Goal: Task Accomplishment & Management: Use online tool/utility

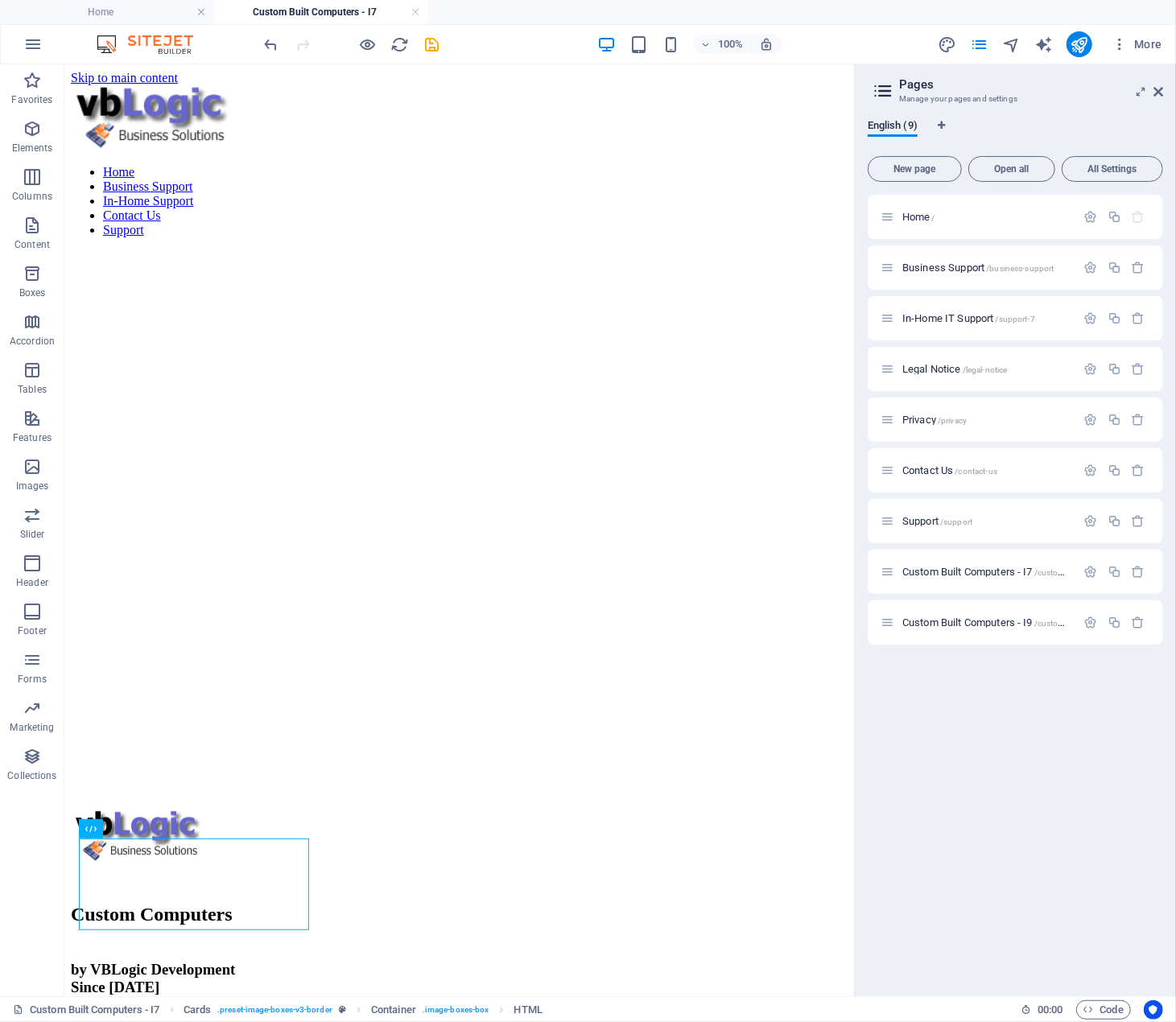
scroll to position [2404, 0]
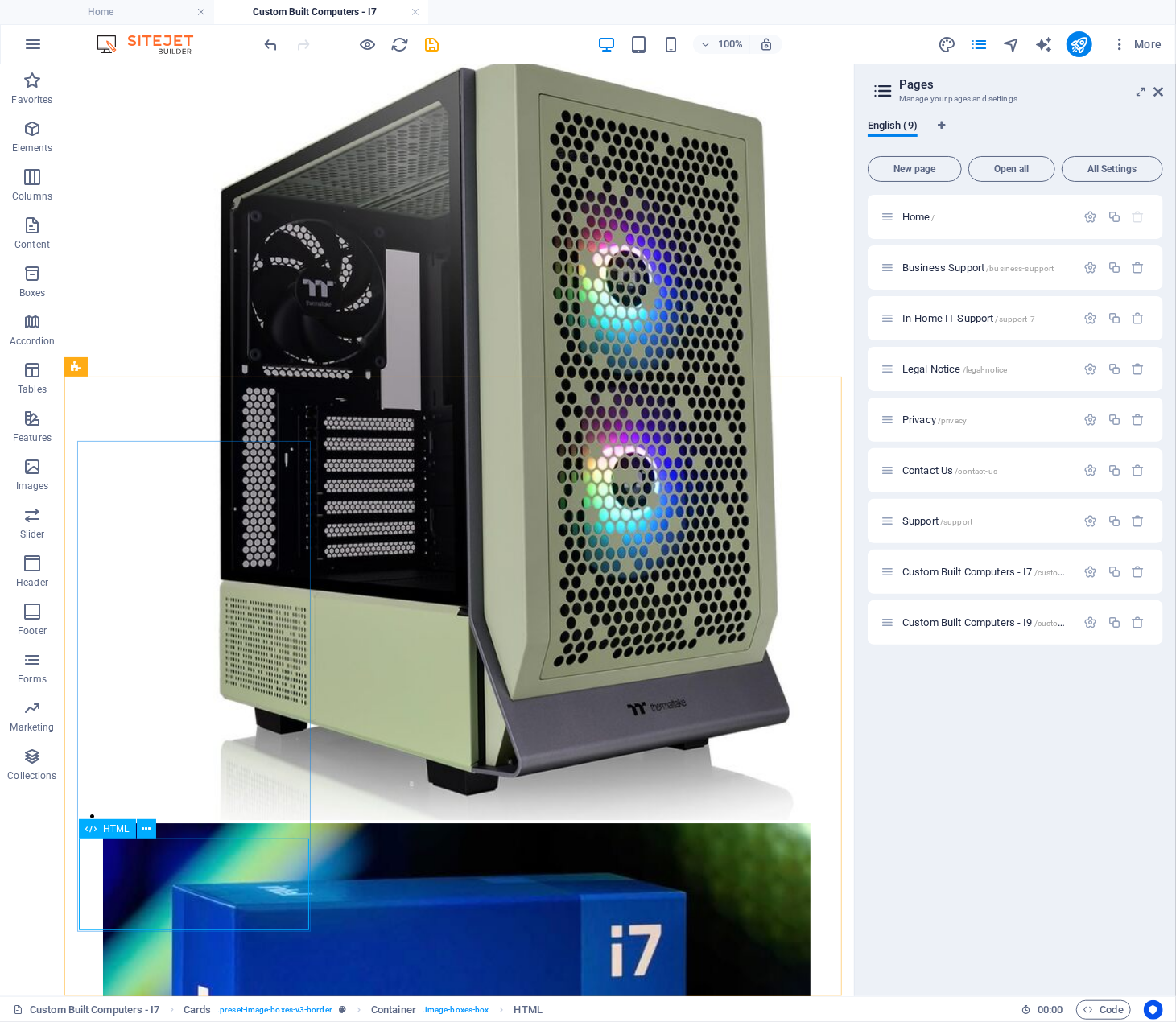
click at [105, 831] on span "HTML" at bounding box center [116, 829] width 27 height 10
click at [145, 827] on icon at bounding box center [146, 830] width 9 height 17
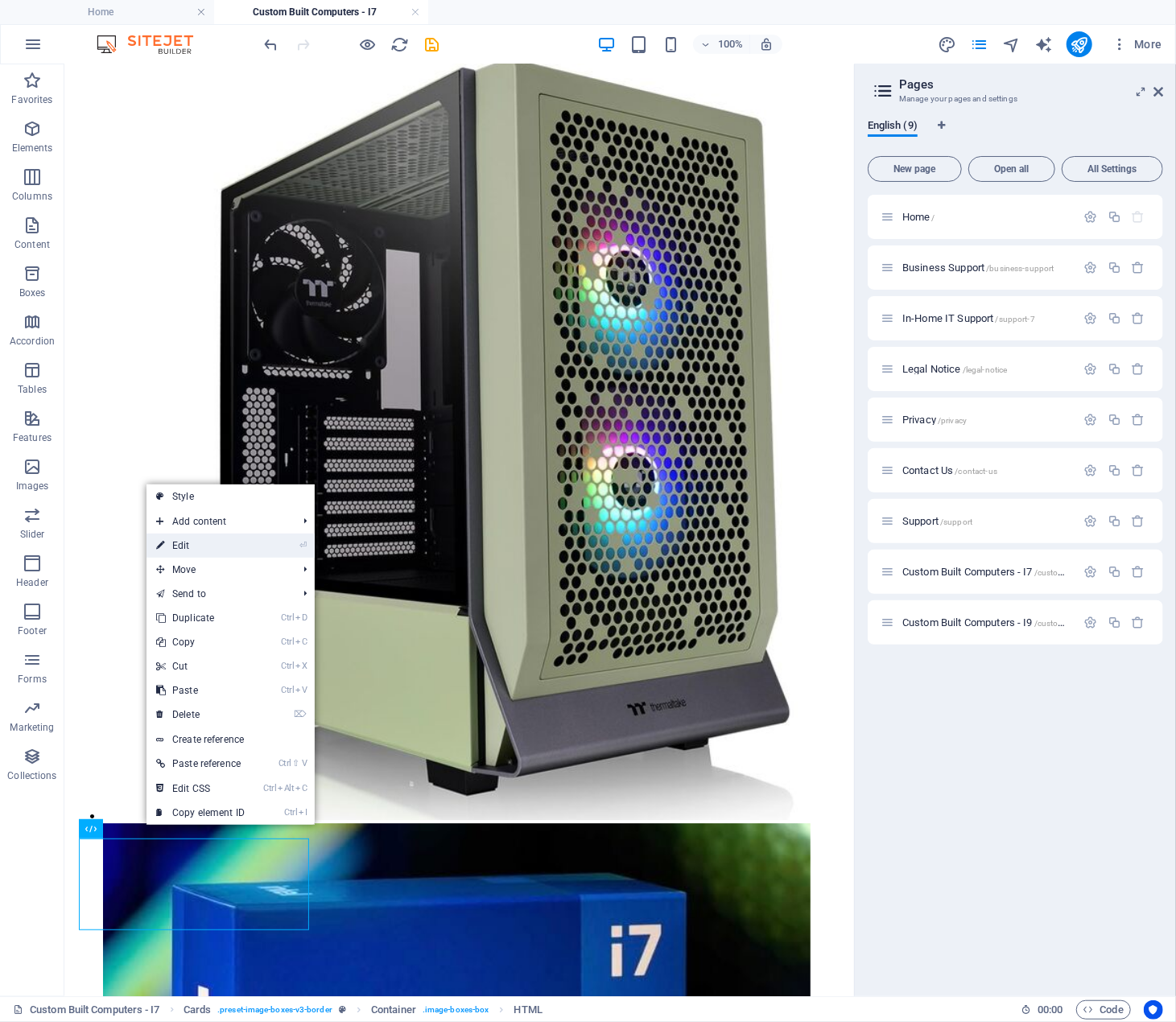
click at [232, 543] on link "⏎ Edit" at bounding box center [200, 545] width 108 height 24
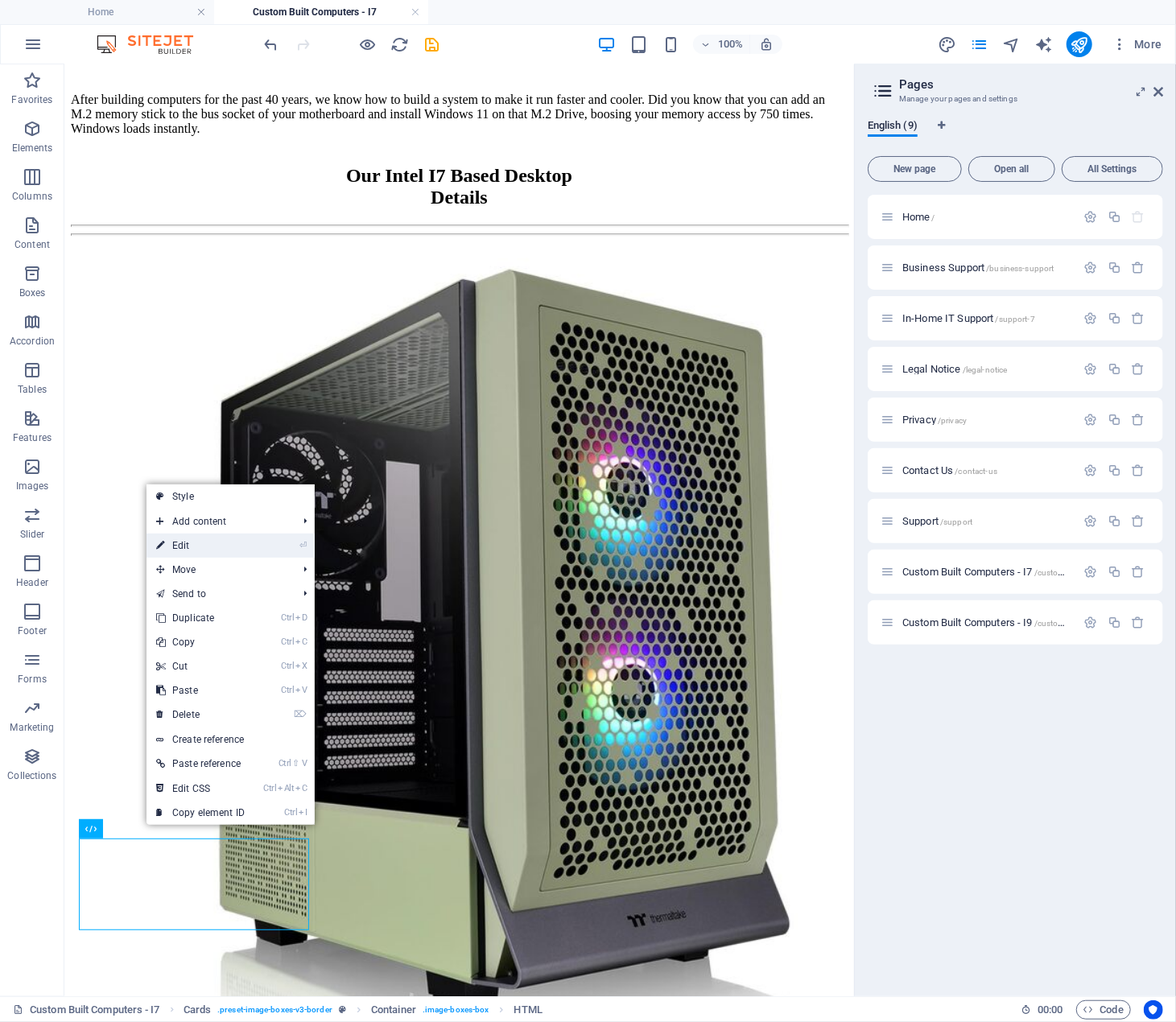
scroll to position [2232, 0]
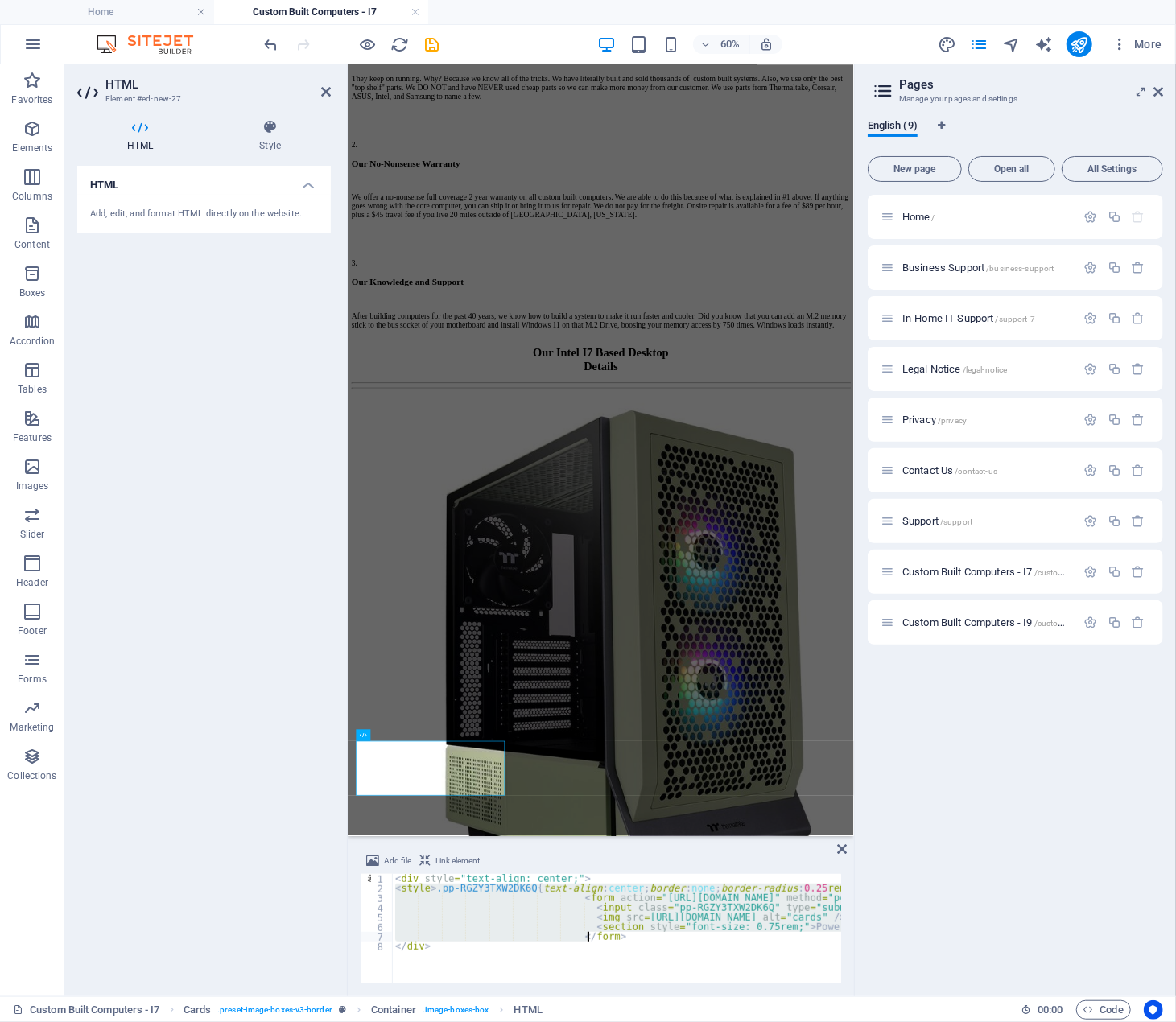
drag, startPoint x: 395, startPoint y: 892, endPoint x: 596, endPoint y: 939, distance: 206.4
click at [596, 939] on div "< div style = "text-align: center;" > < style > .pp-RGZY3TXW2DK6Q { text-align …" at bounding box center [1109, 937] width 1435 height 126
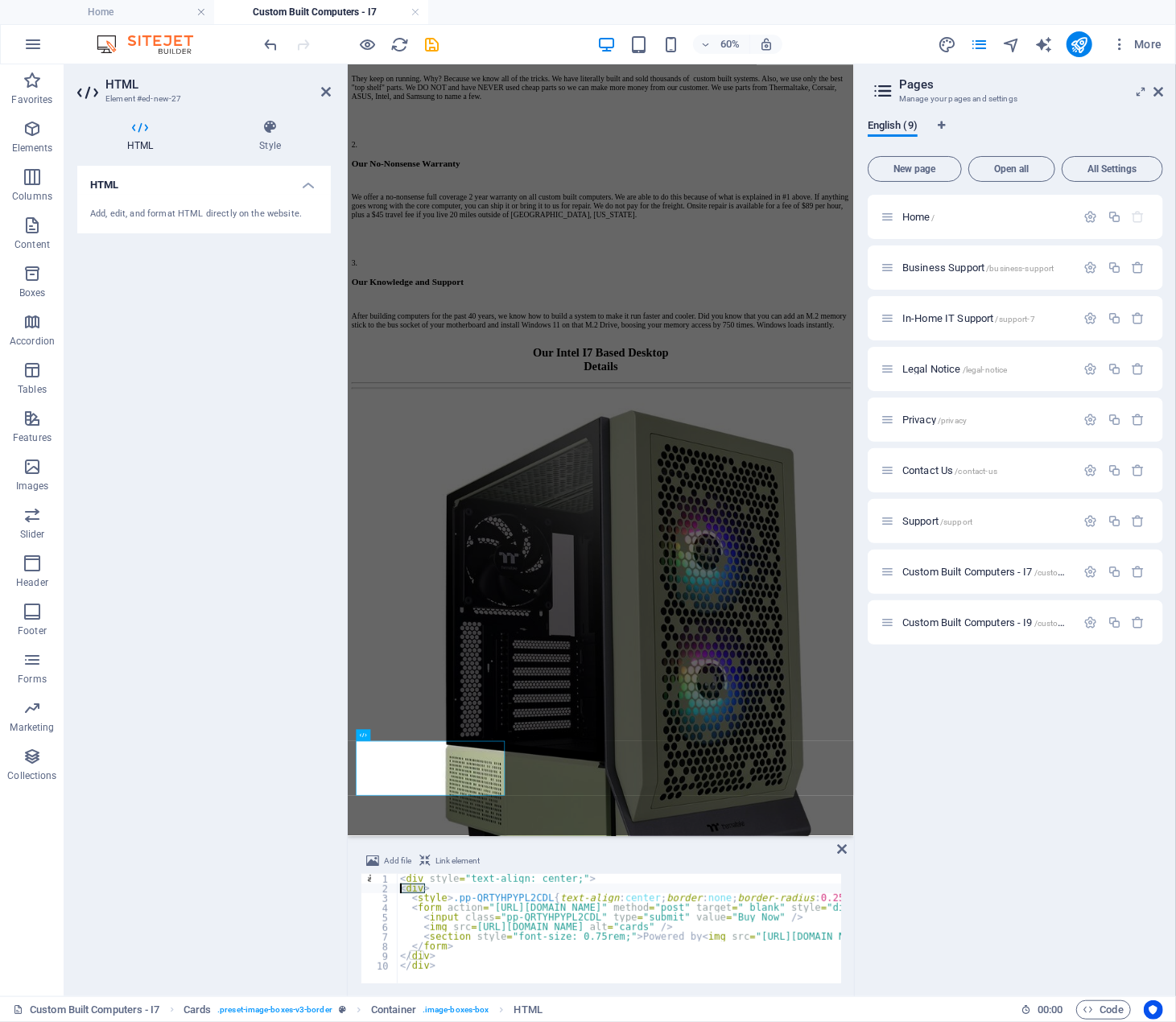
drag, startPoint x: 432, startPoint y: 889, endPoint x: 329, endPoint y: 890, distance: 103.0
click at [329, 890] on div "HTML Element #ed-new-27 HTML Style HTML Add, edit, and format HTML directly on …" at bounding box center [460, 531] width 790 height 933
type textarea "<div>"
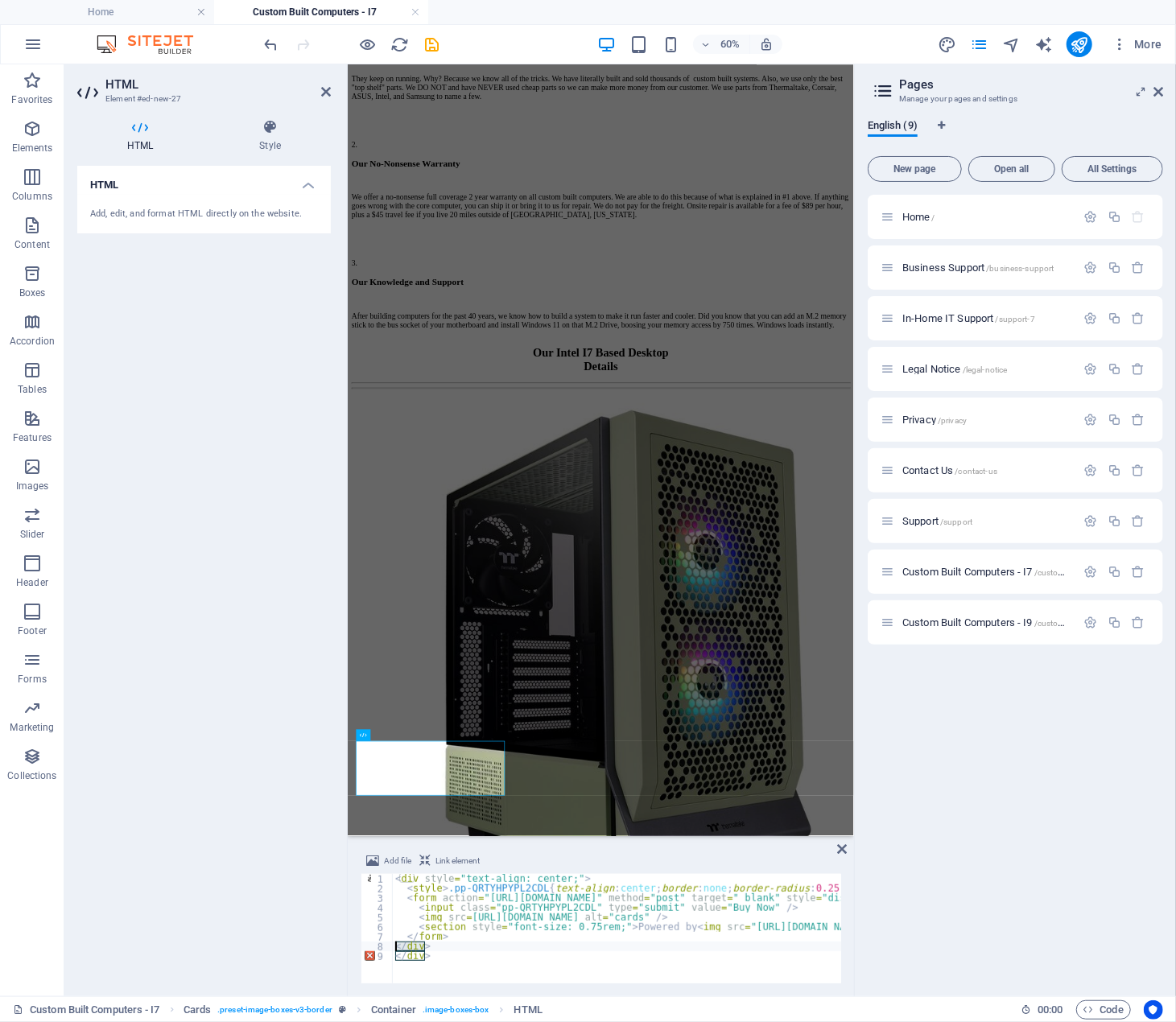
drag, startPoint x: 435, startPoint y: 948, endPoint x: 368, endPoint y: 944, distance: 67.1
click at [368, 944] on div "<div style="text-align: center;"> 1 2 3 4 5 6 7 8 9 < div style = "text-align: …" at bounding box center [600, 929] width 480 height 109
type textarea "</div>"
type textarea "</form>"
click at [884, 838] on div "Home / Business Support /business-support In-Home IT Support /support-7 Legal N…" at bounding box center [1015, 589] width 295 height 789
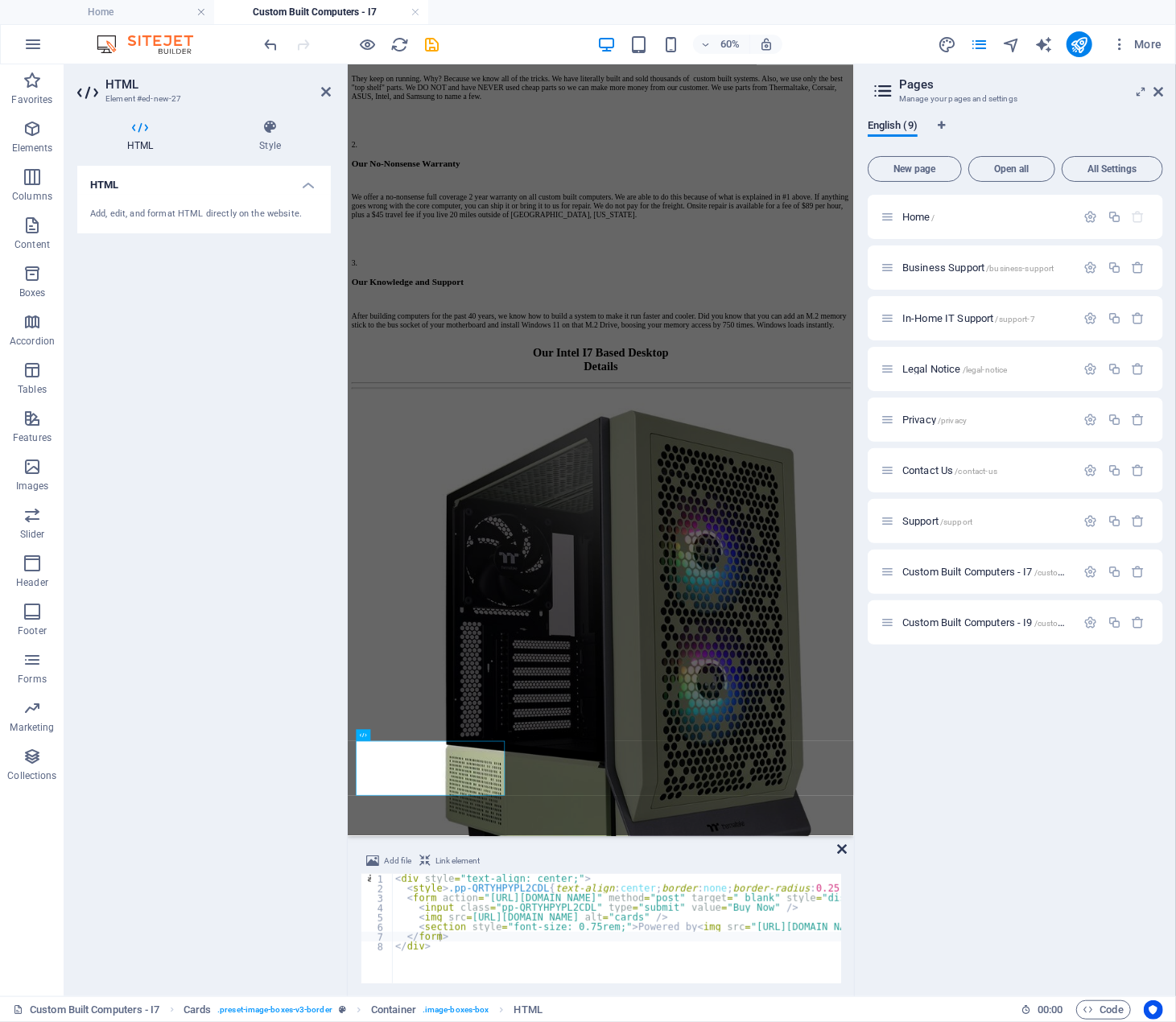
click at [838, 846] on icon at bounding box center [842, 850] width 10 height 13
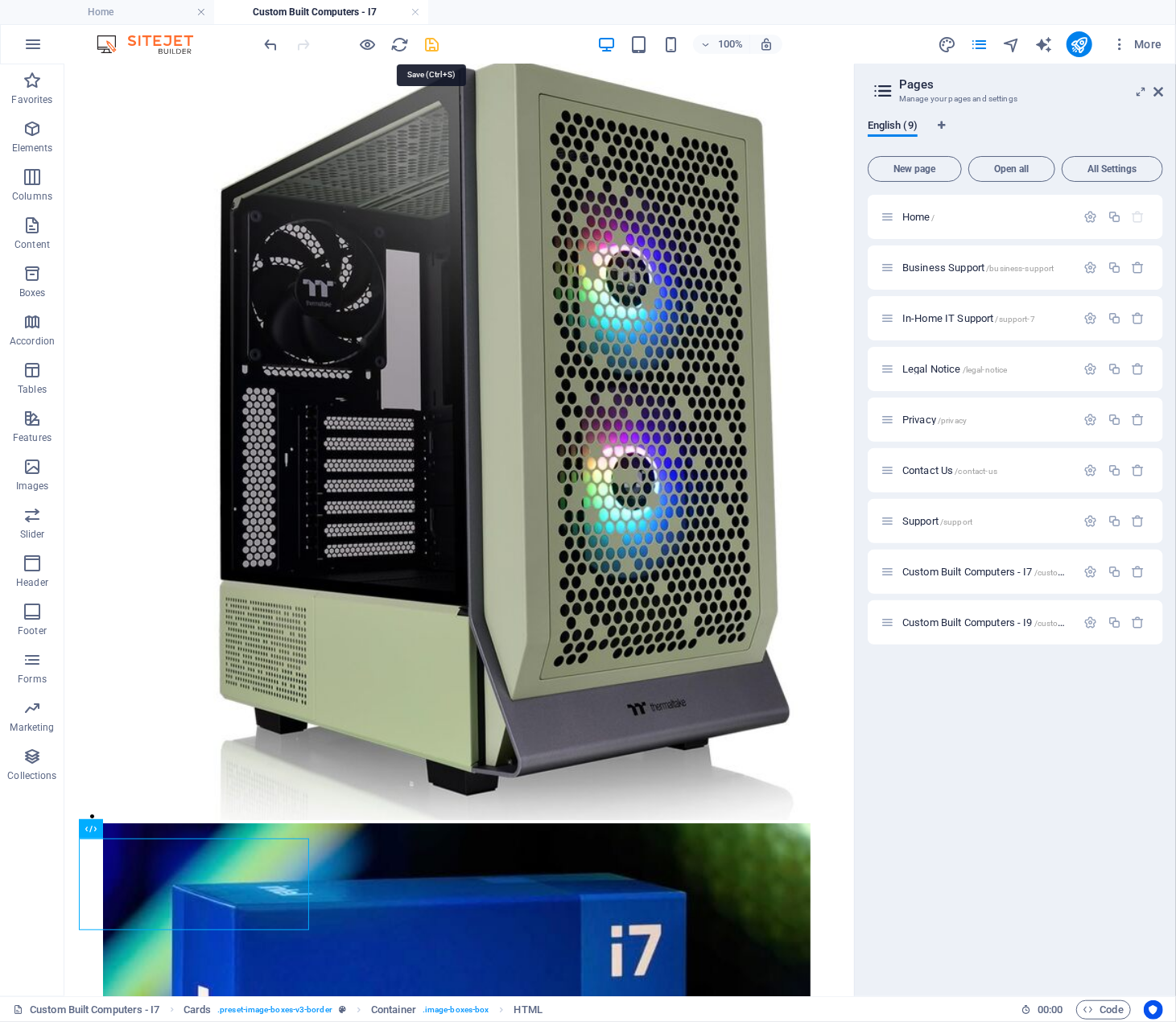
click at [429, 40] on icon "save" at bounding box center [432, 44] width 18 height 18
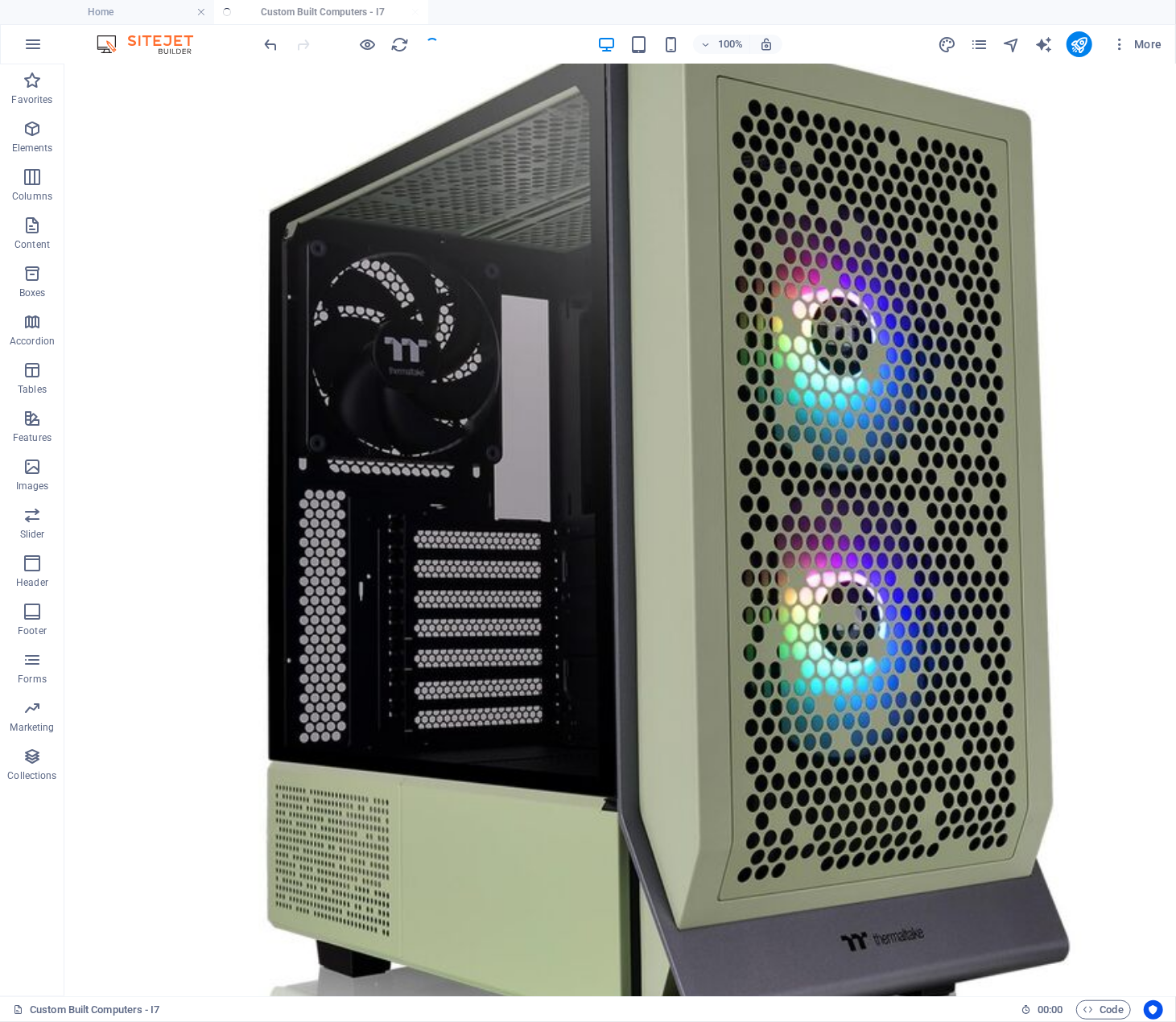
scroll to position [2566, 0]
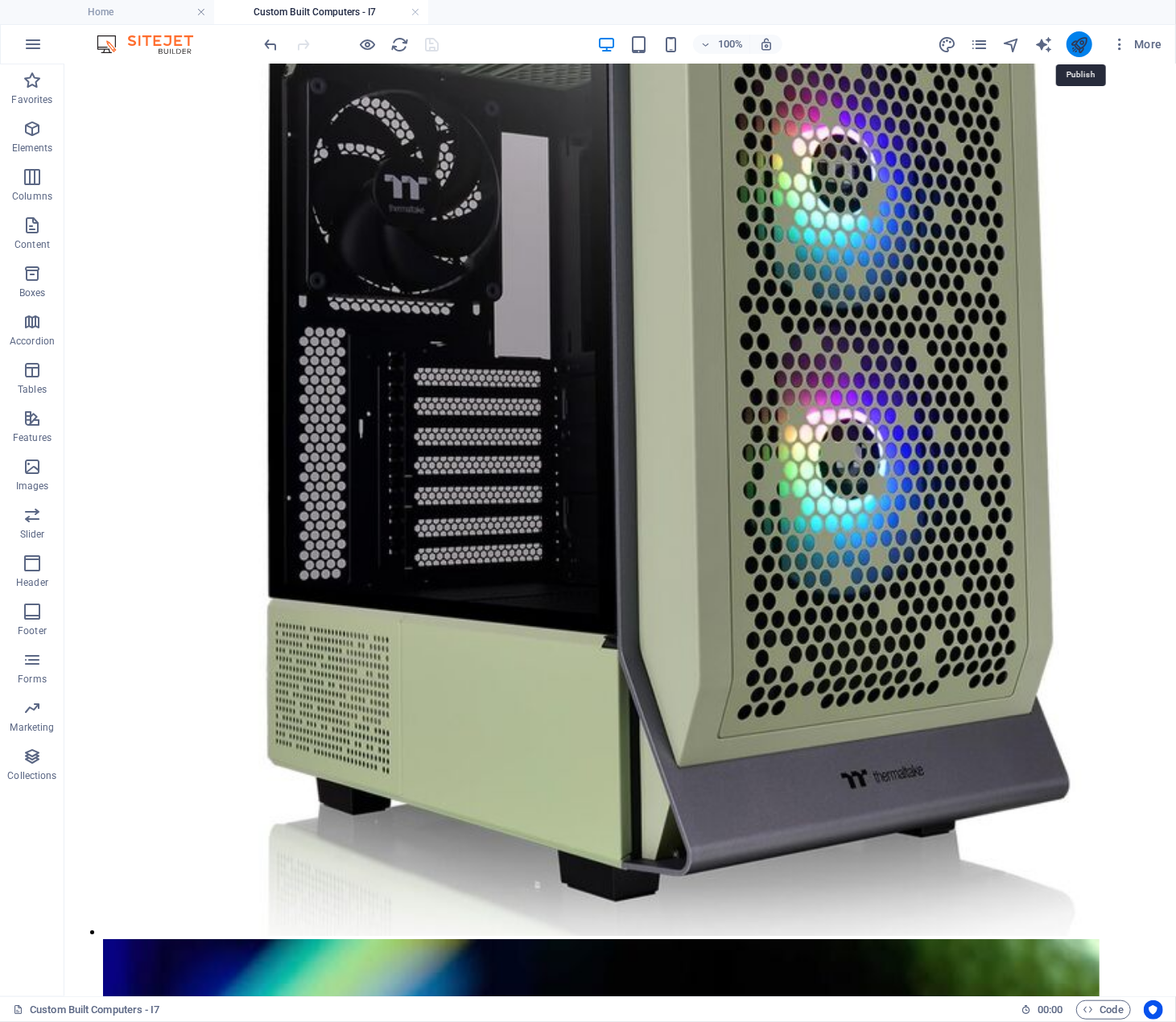
click at [1080, 43] on icon "publish" at bounding box center [1078, 44] width 18 height 18
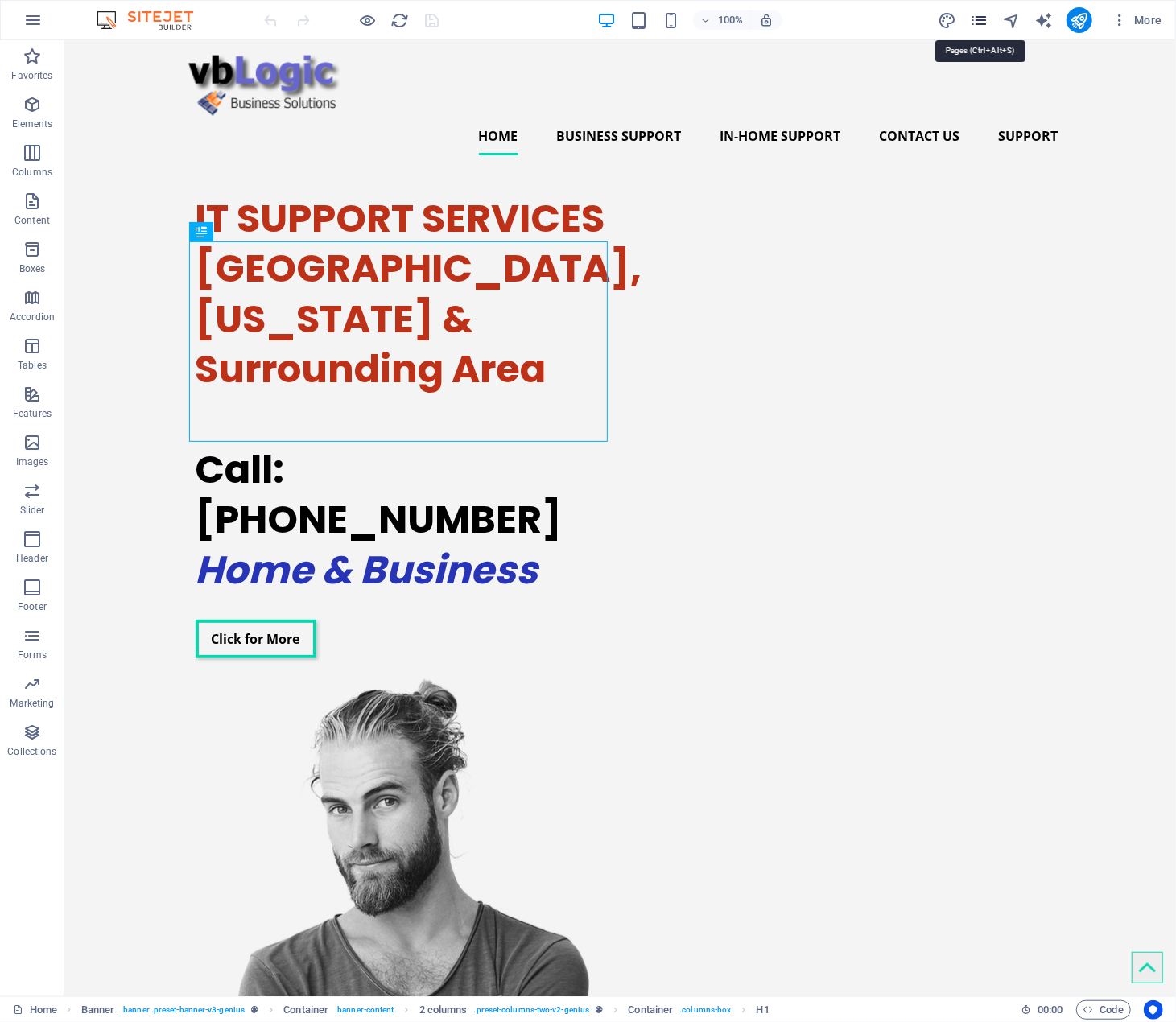
click at [984, 20] on icon "pages" at bounding box center [978, 20] width 18 height 18
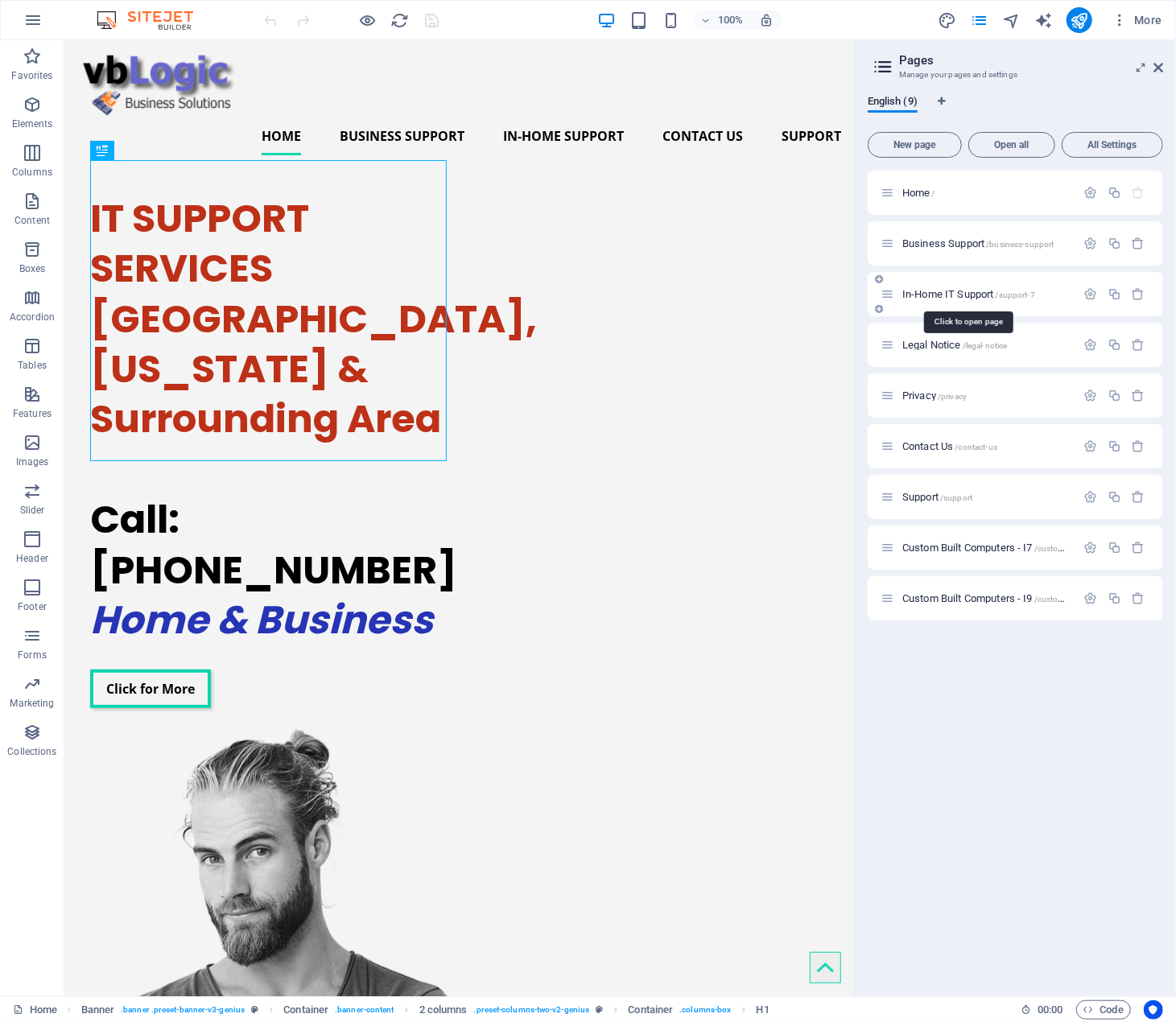
click at [970, 290] on span "In-Home IT Support /support-7" at bounding box center [969, 294] width 133 height 12
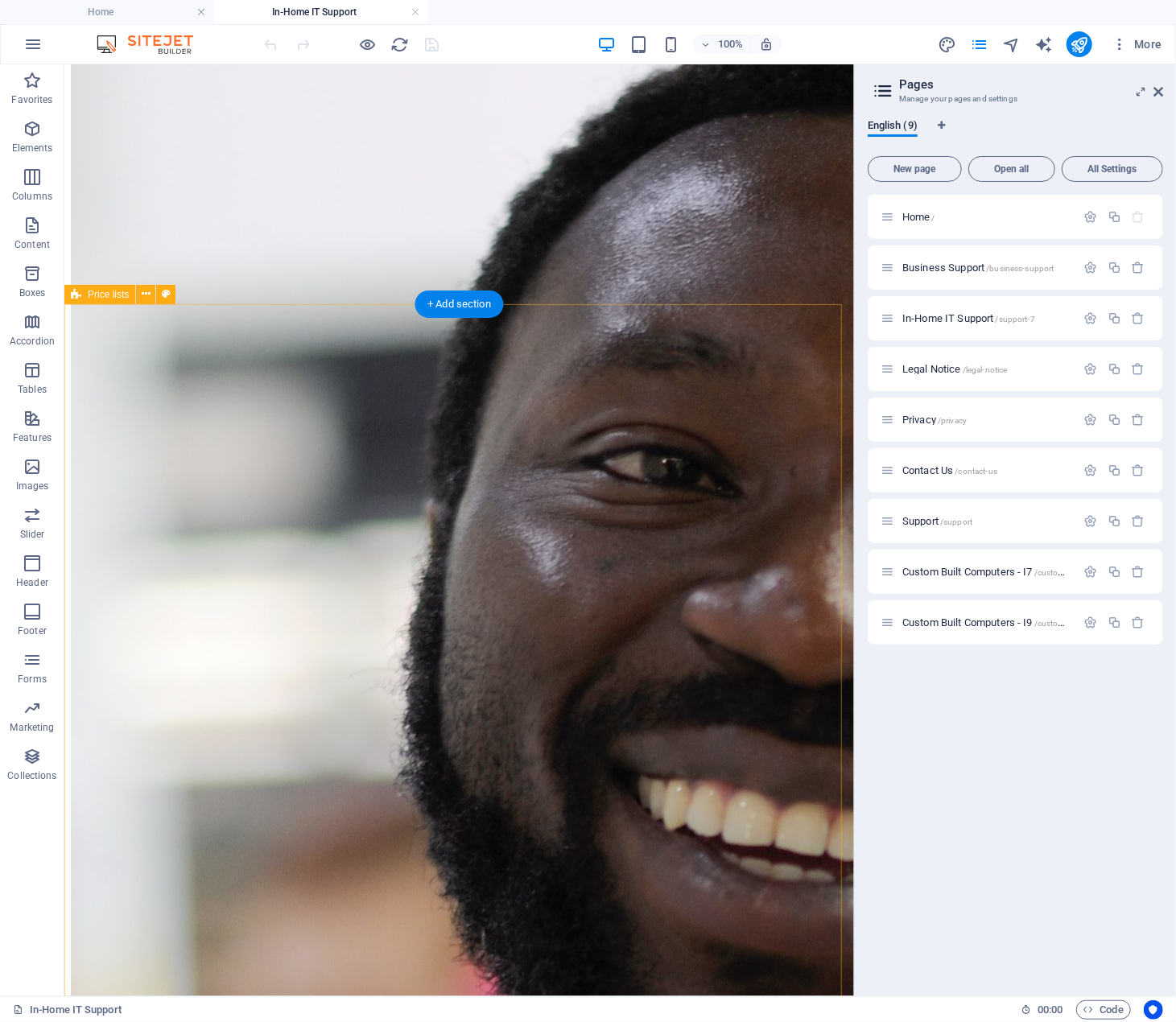
scroll to position [3059, 0]
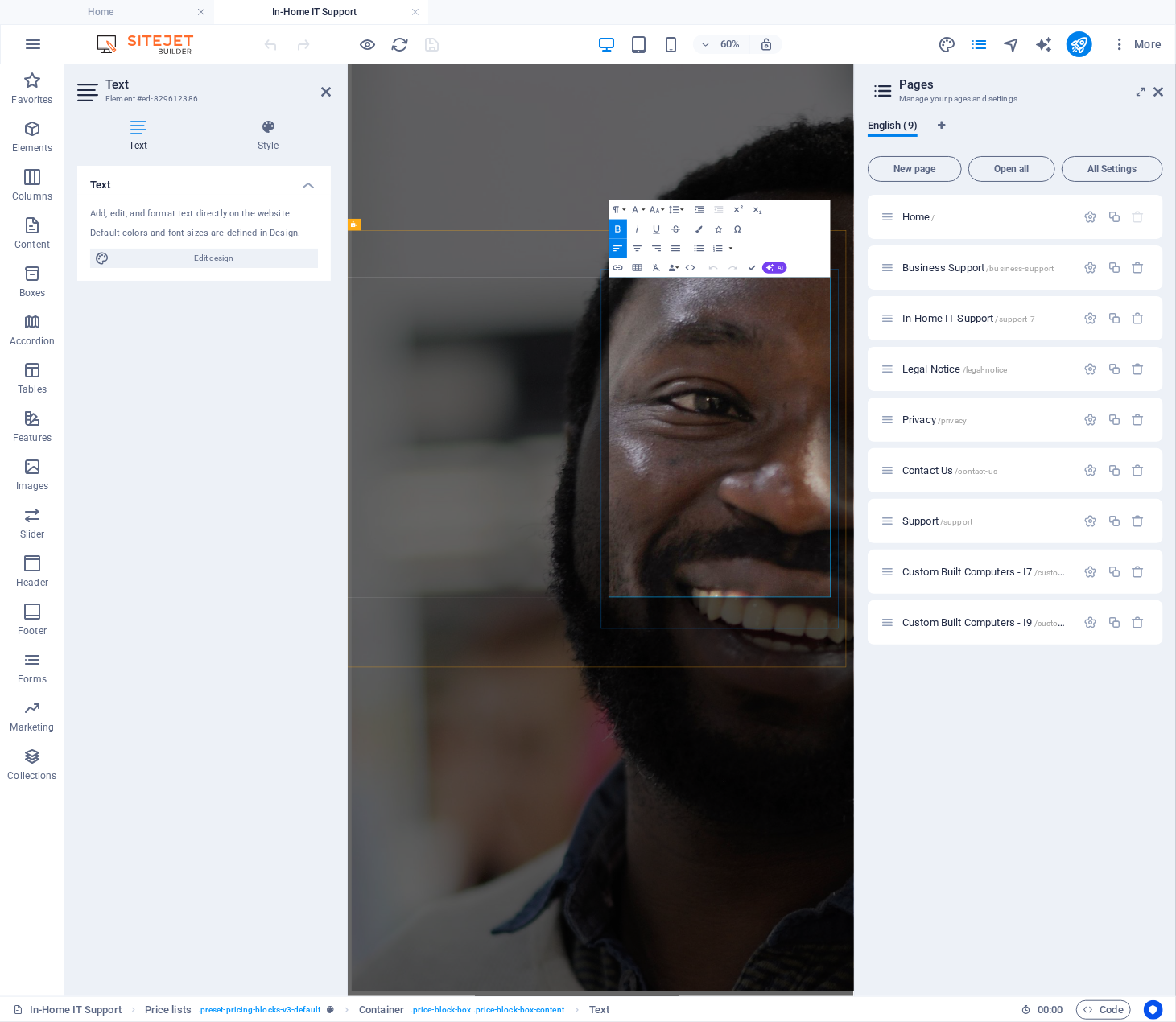
drag, startPoint x: 839, startPoint y: 466, endPoint x: 808, endPoint y: 470, distance: 31.3
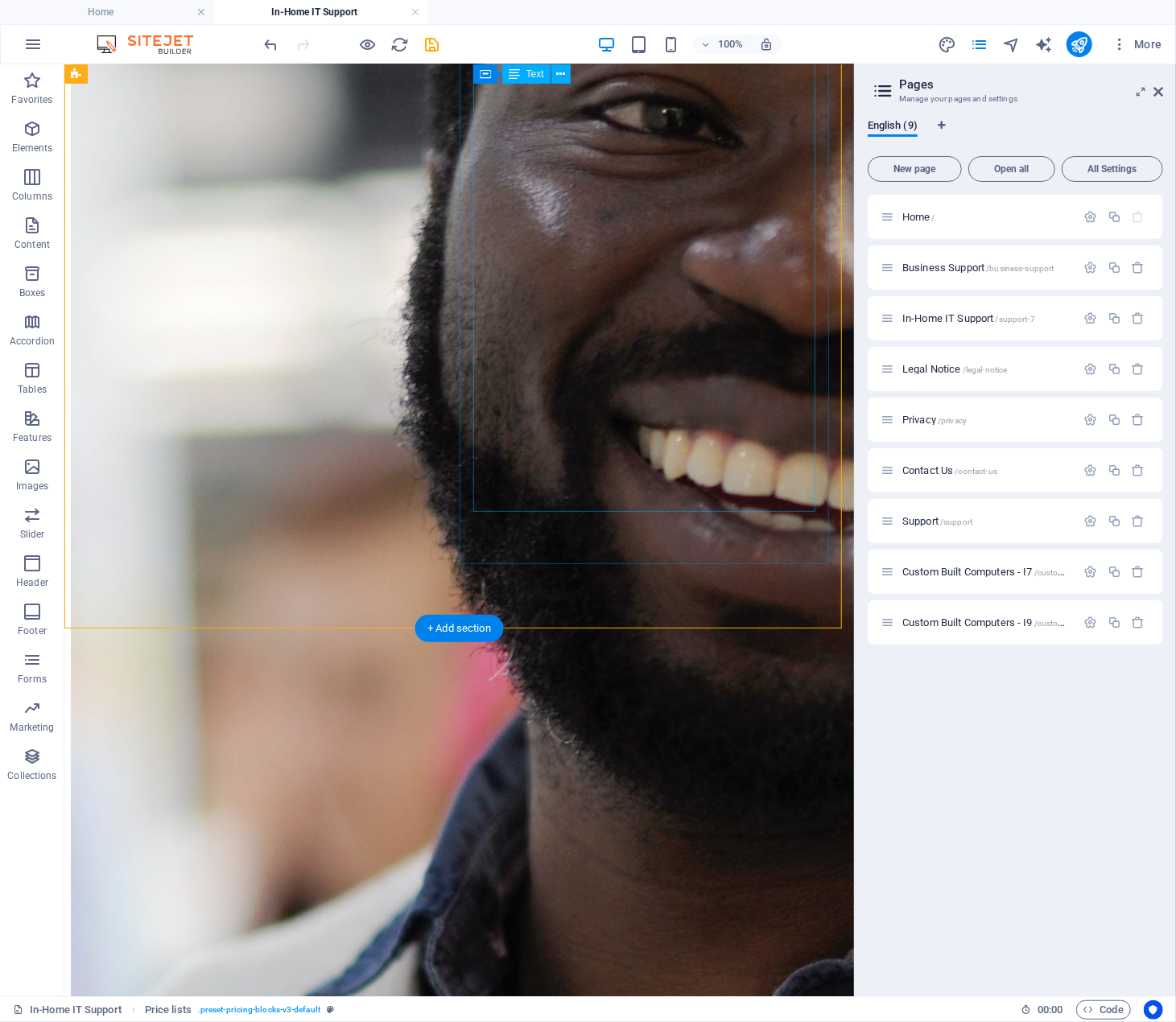
scroll to position [3399, 0]
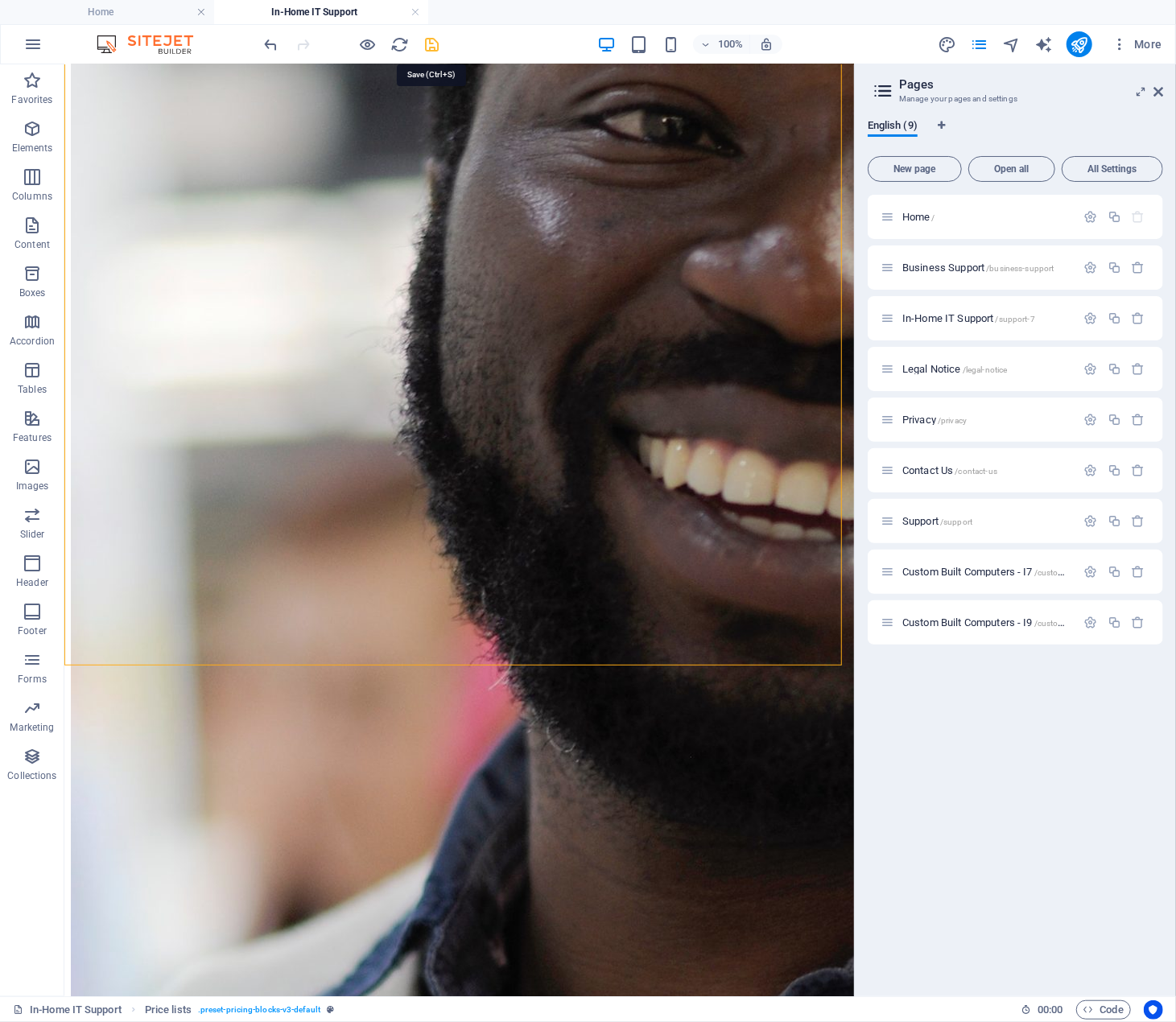
click at [432, 48] on icon "save" at bounding box center [432, 44] width 18 height 18
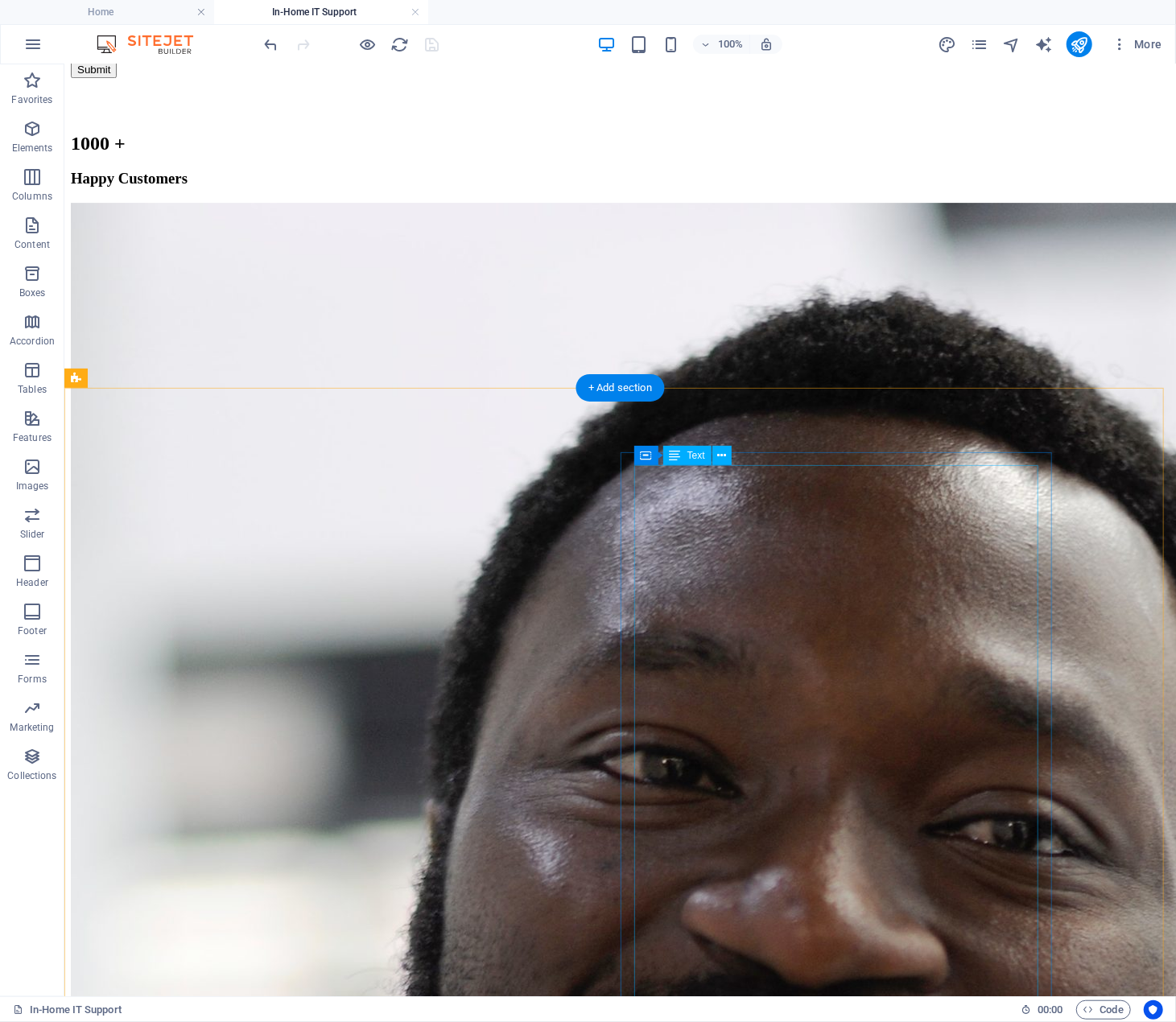
scroll to position [2916, 0]
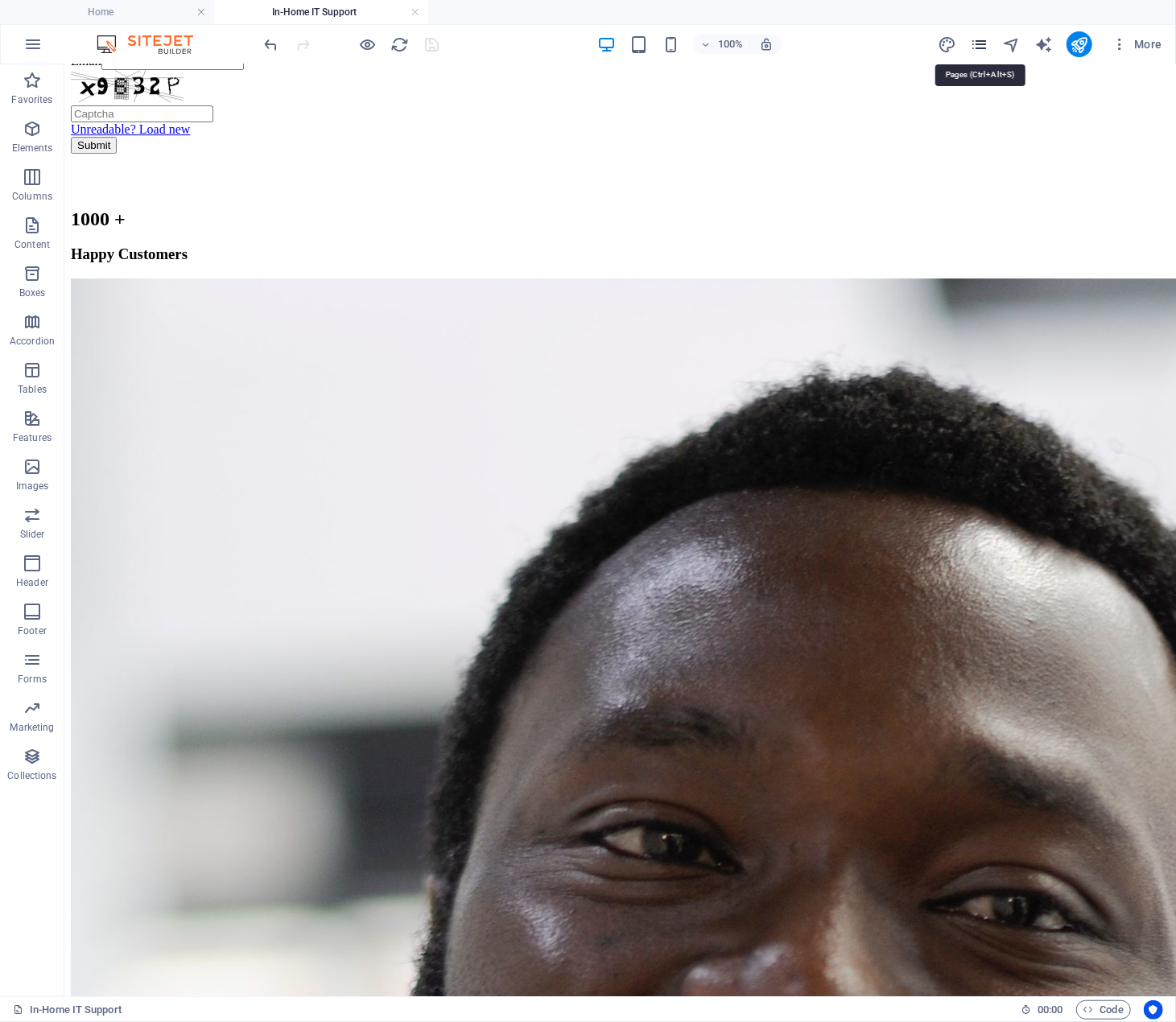
click at [984, 45] on icon "pages" at bounding box center [978, 44] width 18 height 18
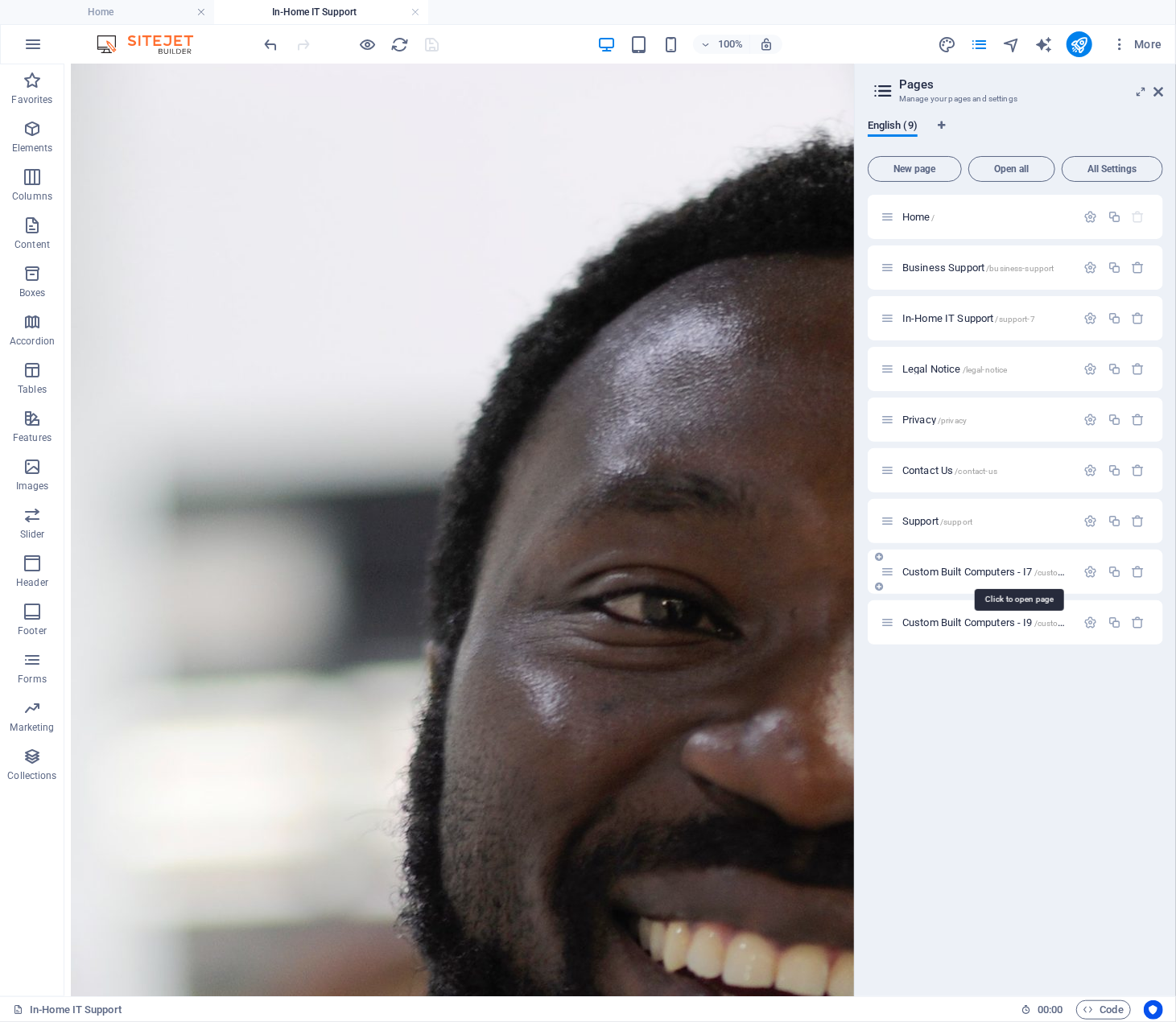
click at [1005, 571] on span "Custom Built Computers - I7 /custom-built-computers-i7" at bounding box center [1018, 572] width 233 height 12
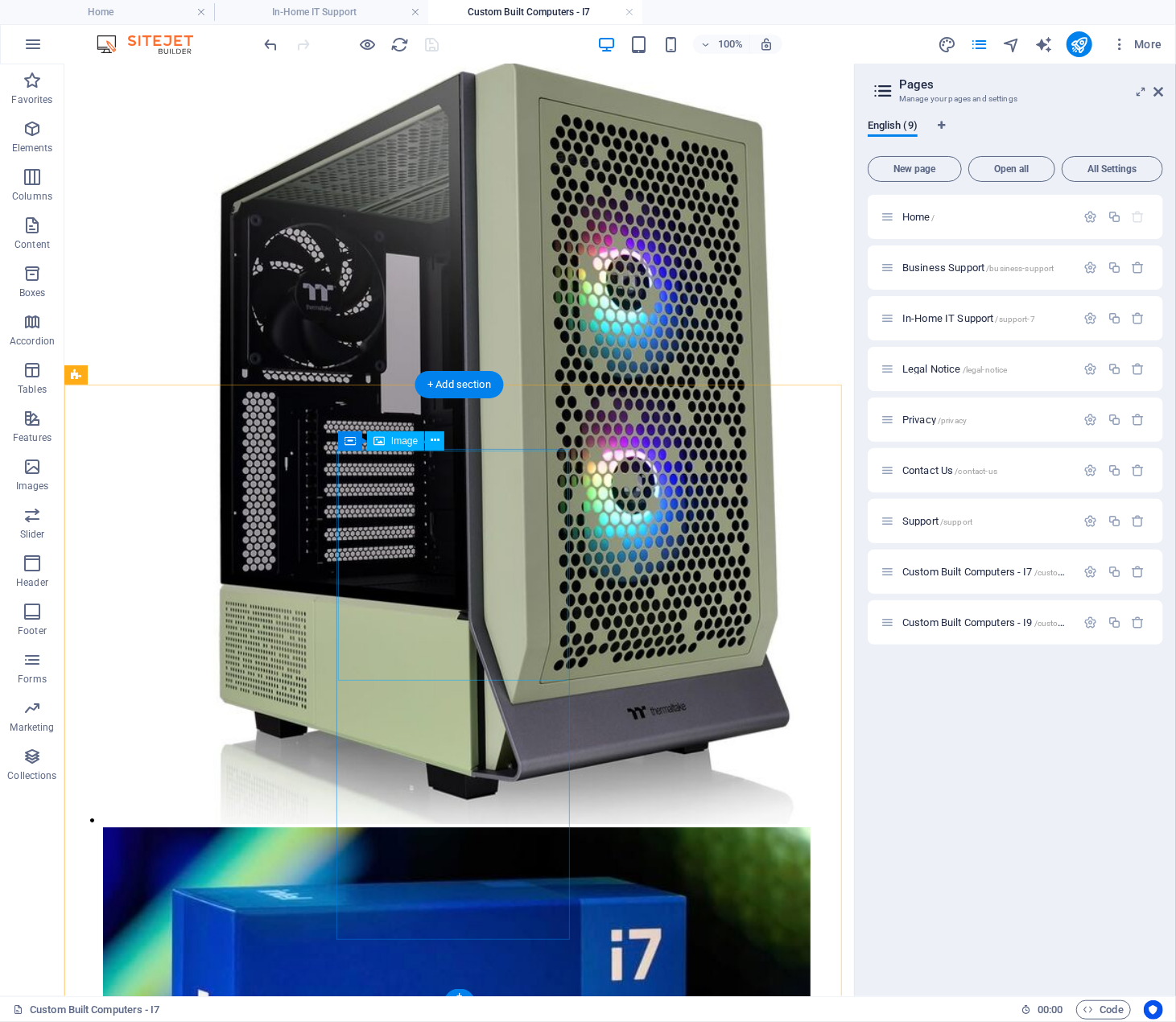
scroll to position [2404, 0]
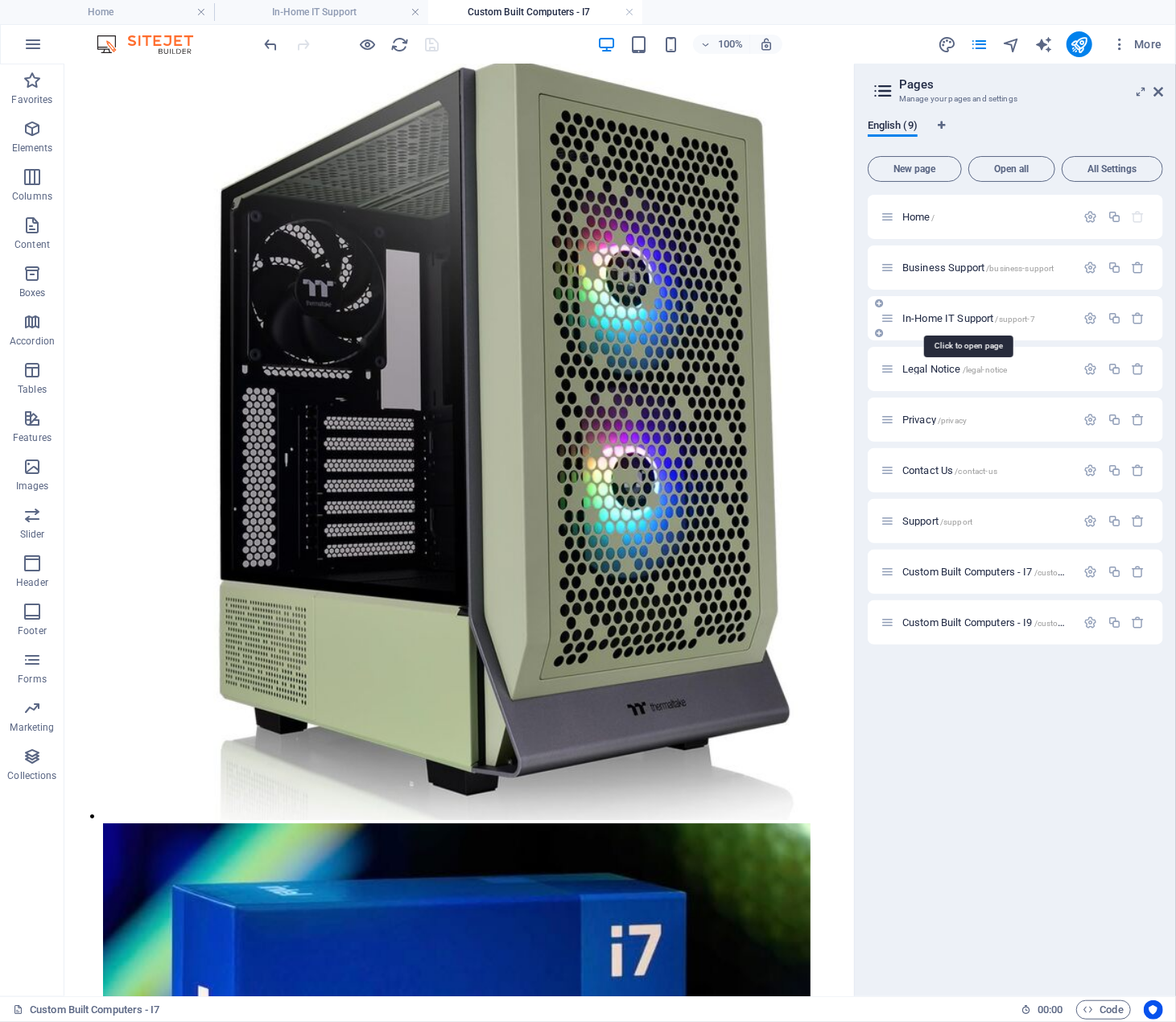
click at [950, 317] on span "In-Home IT Support /support-7" at bounding box center [969, 318] width 133 height 12
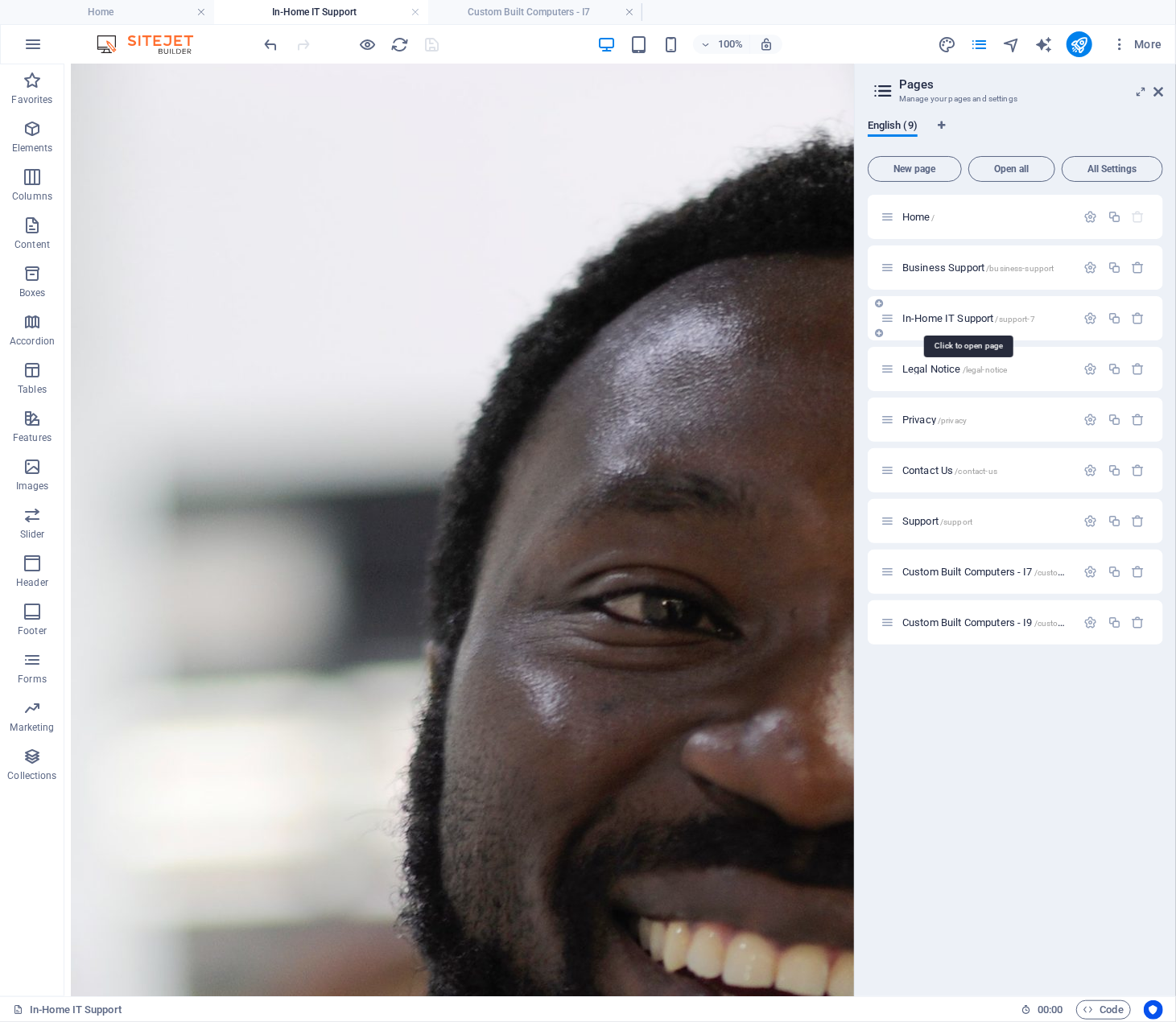
scroll to position [0, 0]
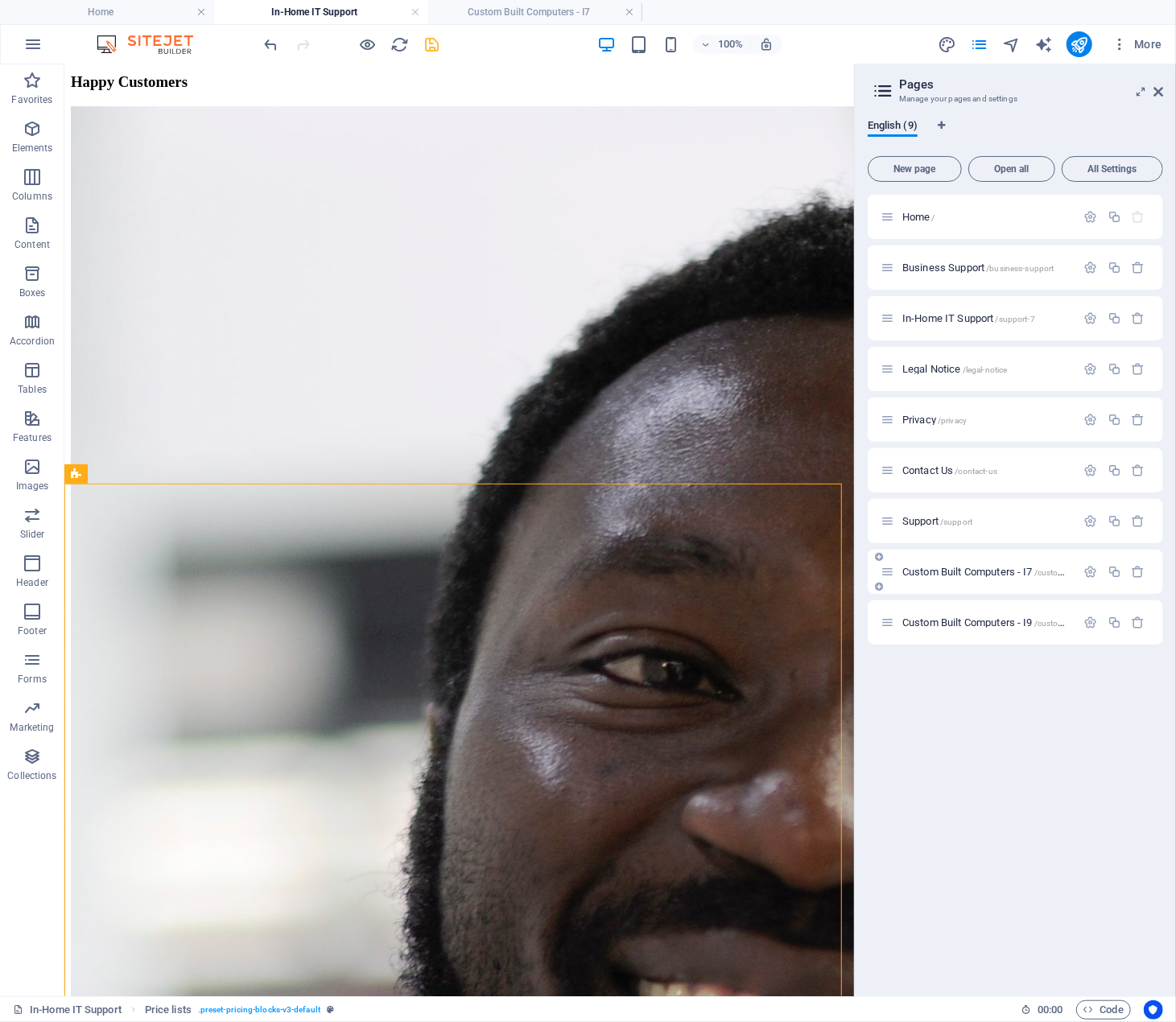
click at [961, 567] on span "Custom Built Computers - I7 /custom-built-computers-i7" at bounding box center [1018, 572] width 233 height 12
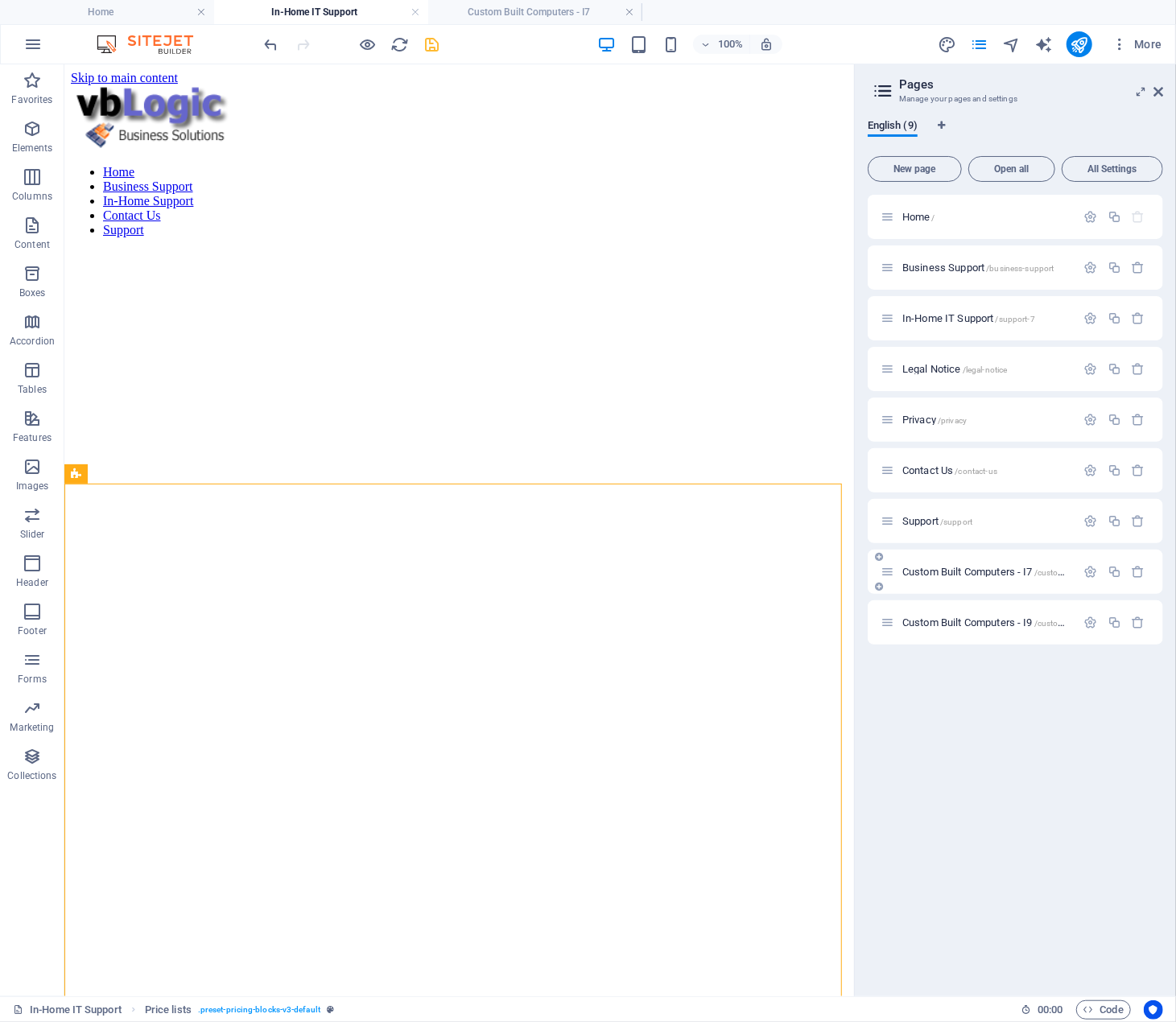
scroll to position [2404, 0]
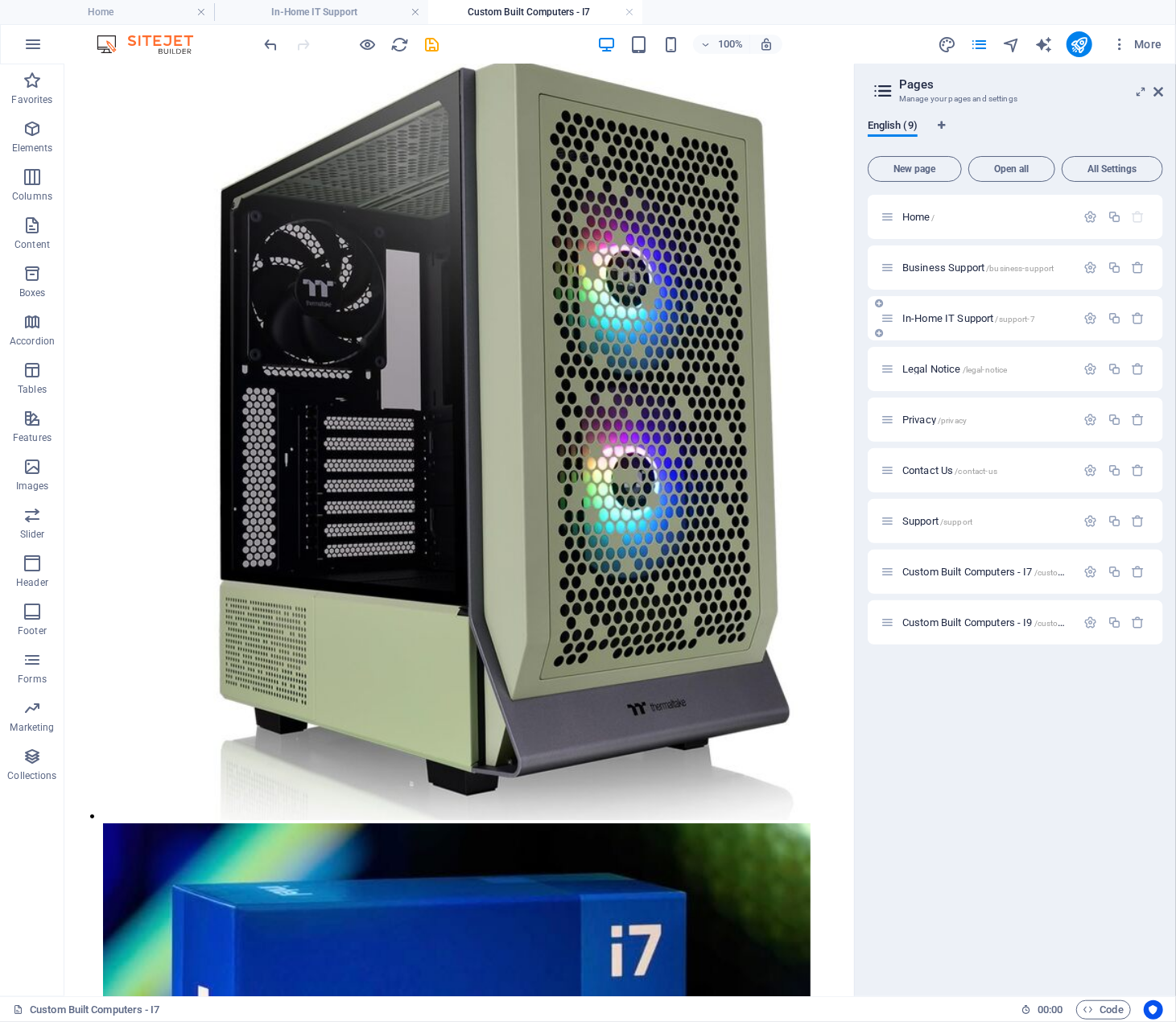
click at [954, 317] on span "In-Home IT Support /support-7" at bounding box center [969, 318] width 133 height 12
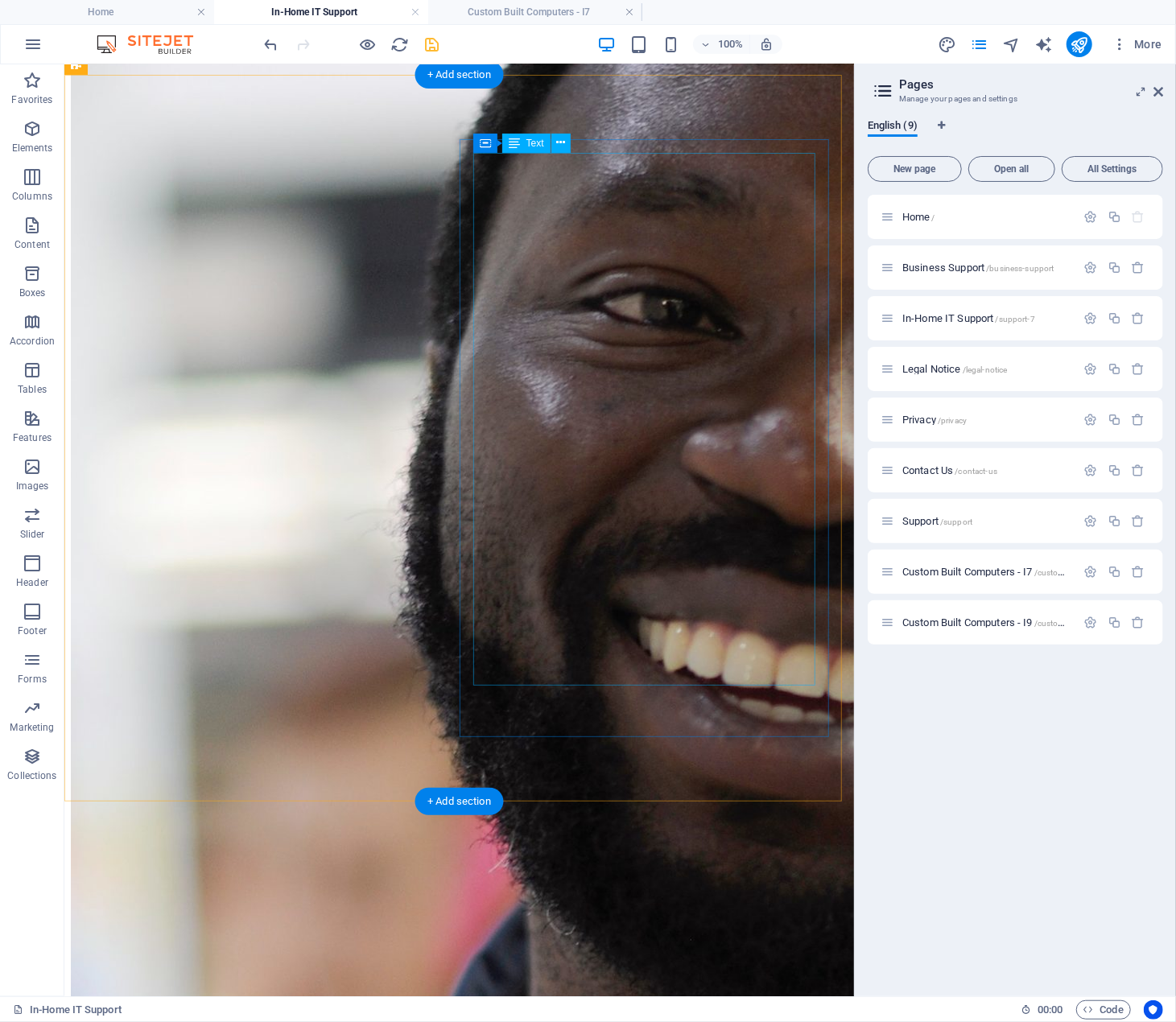
scroll to position [3337, 0]
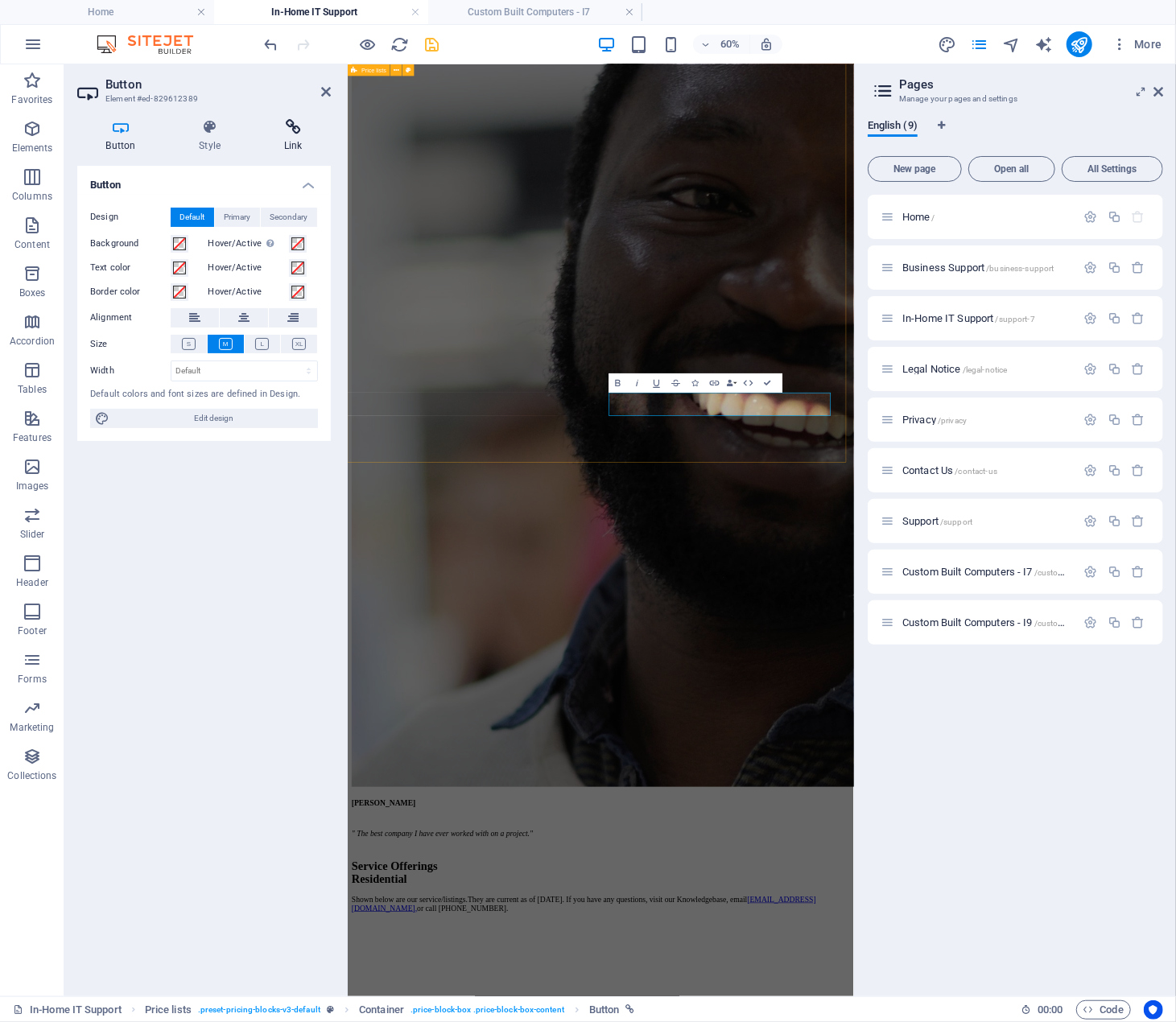
click at [290, 133] on icon at bounding box center [293, 127] width 76 height 16
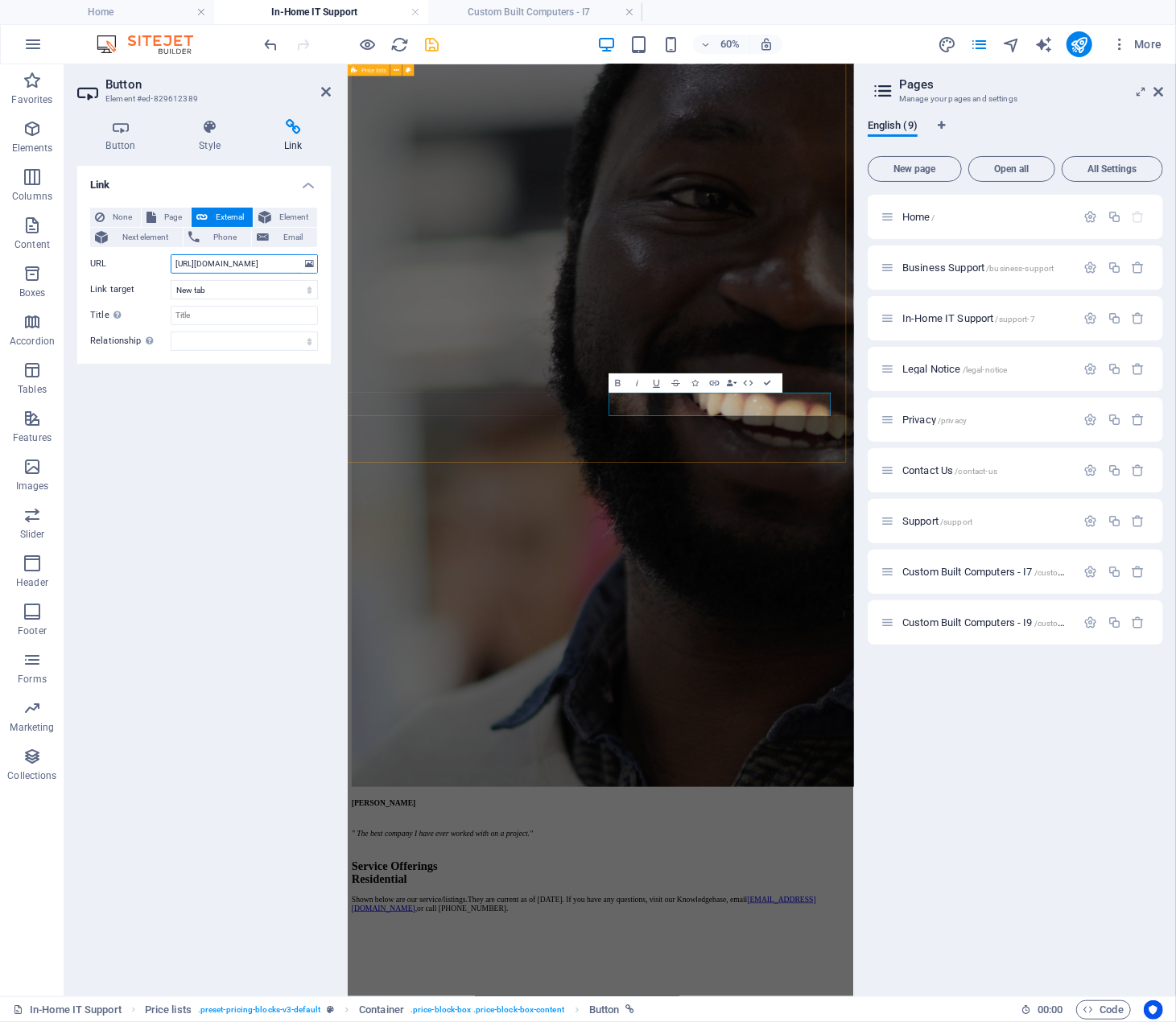
click at [279, 264] on input "https://www.paypal.com/webapps/billing/plans/subscribe?plan_id=P-8YN13127X03116…" at bounding box center [244, 264] width 147 height 19
drag, startPoint x: 172, startPoint y: 264, endPoint x: 330, endPoint y: 264, distance: 158.0
click at [330, 264] on div "None Page External Element Next element Phone Email Page Home Business Support …" at bounding box center [204, 280] width 254 height 169
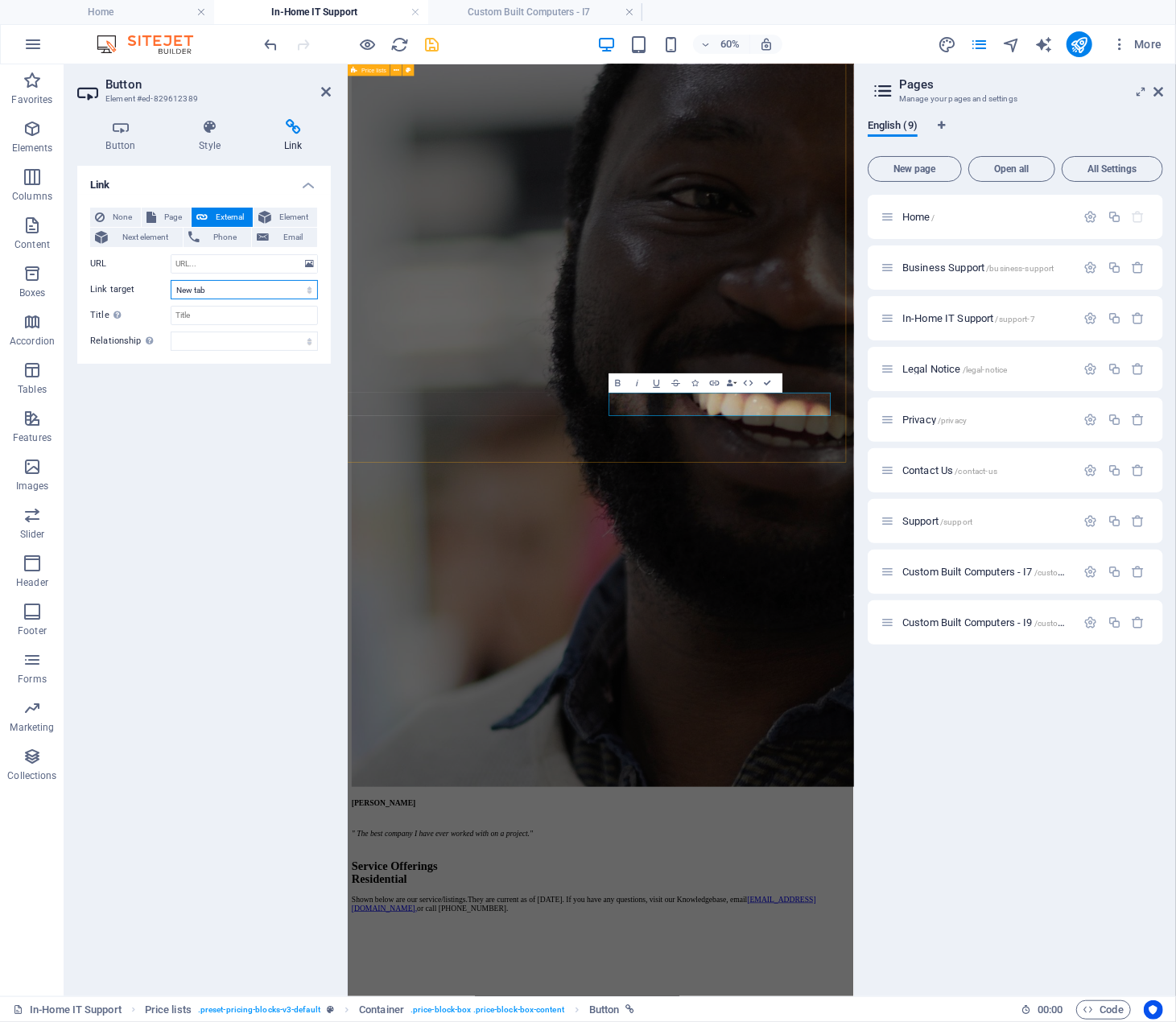
click at [265, 292] on select "New tab Same tab Overlay" at bounding box center [244, 289] width 147 height 19
click at [265, 290] on select "New tab Same tab Overlay" at bounding box center [244, 289] width 147 height 19
click at [166, 213] on span "Page" at bounding box center [173, 217] width 25 height 19
select select
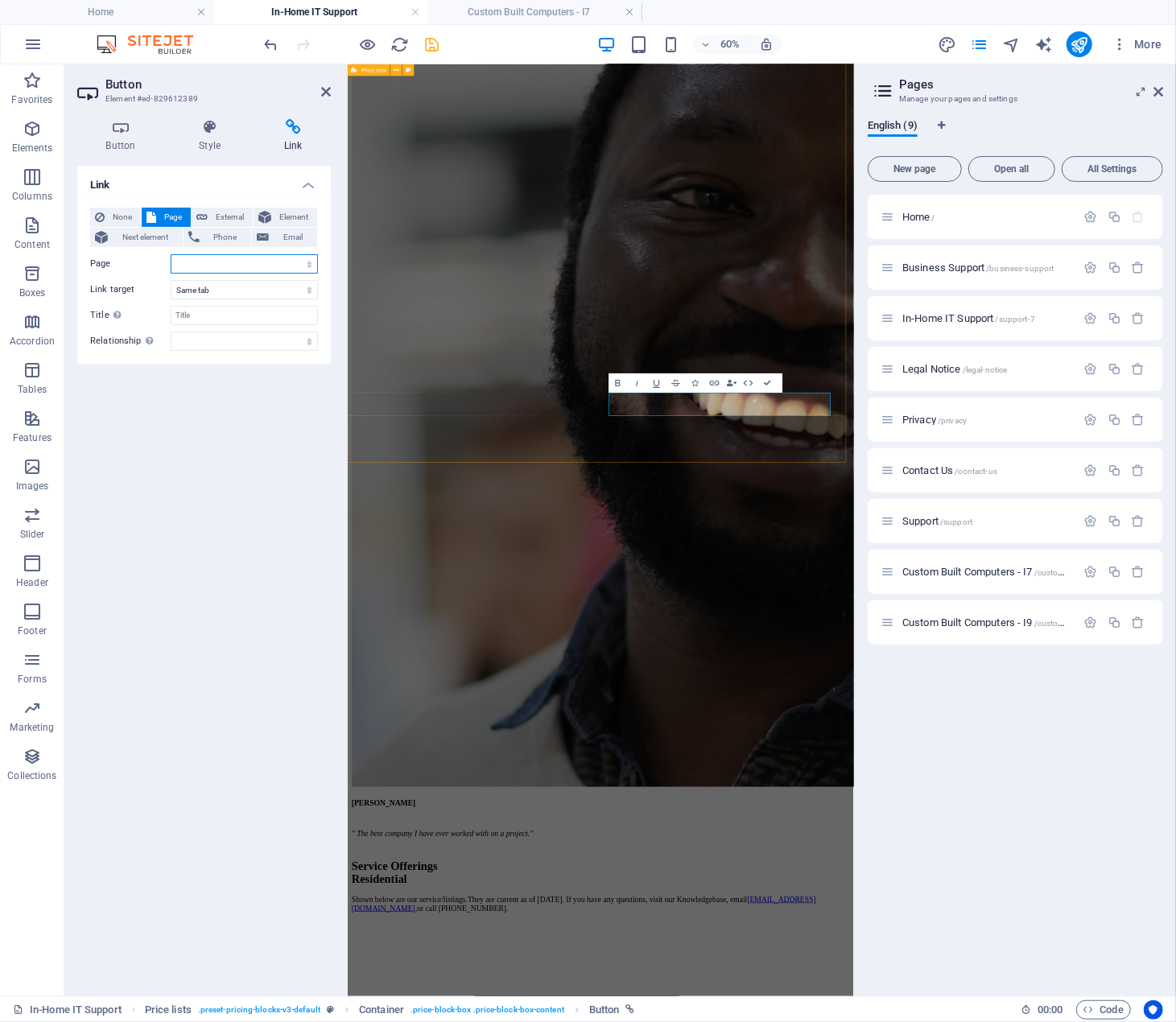
click at [249, 260] on select "Home Business Support In-Home IT Support Legal Notice Privacy Contact Us Suppor…" at bounding box center [244, 264] width 147 height 19
select select "7"
click at [170, 254] on select "Home Business Support In-Home IT Support Legal Notice Privacy Contact Us Suppor…" at bounding box center [244, 264] width 147 height 19
click at [223, 424] on div "Link None Page External Element Next element Phone Email Page Home Business Sup…" at bounding box center [204, 575] width 254 height 818
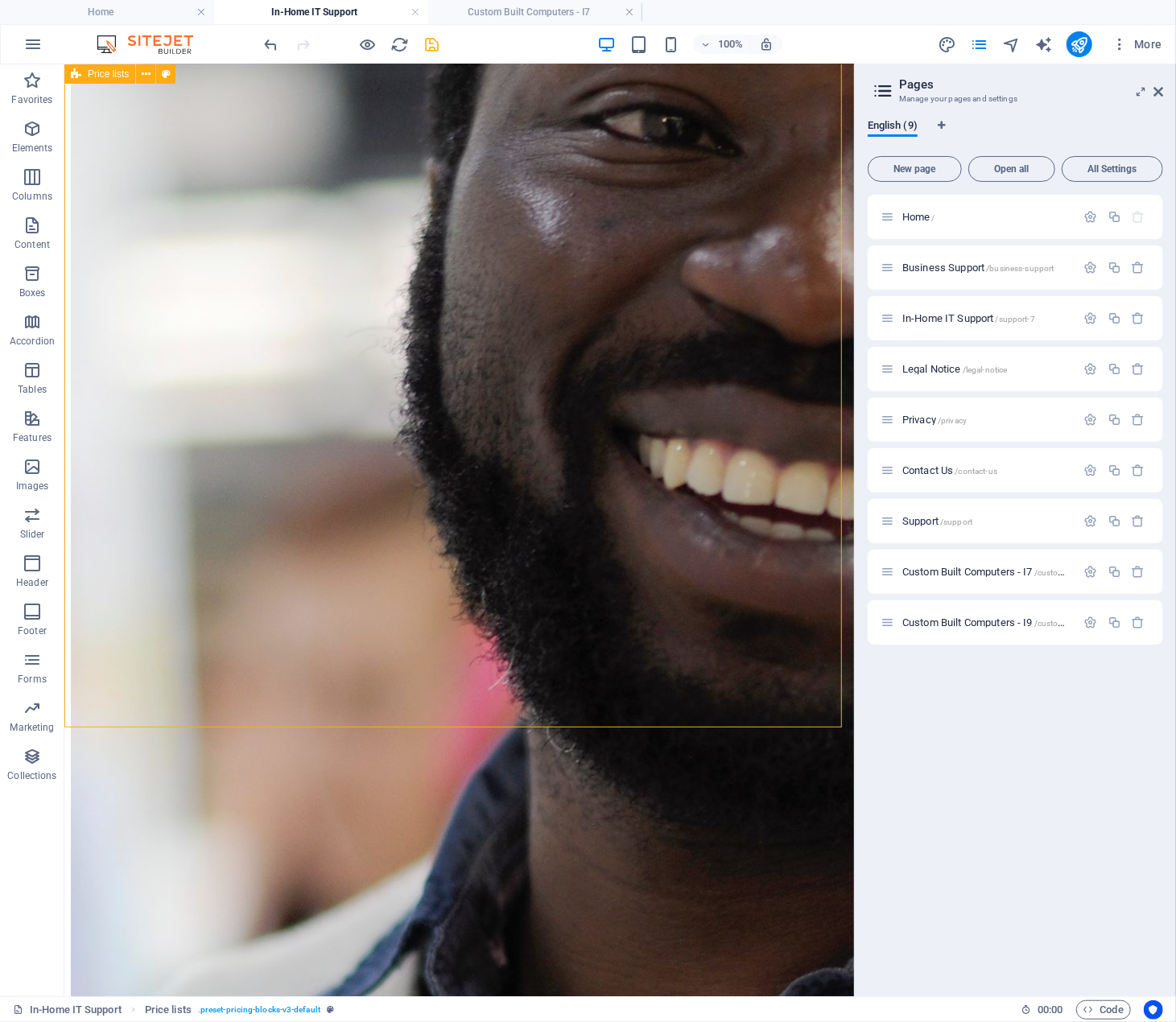
scroll to position [3337, 0]
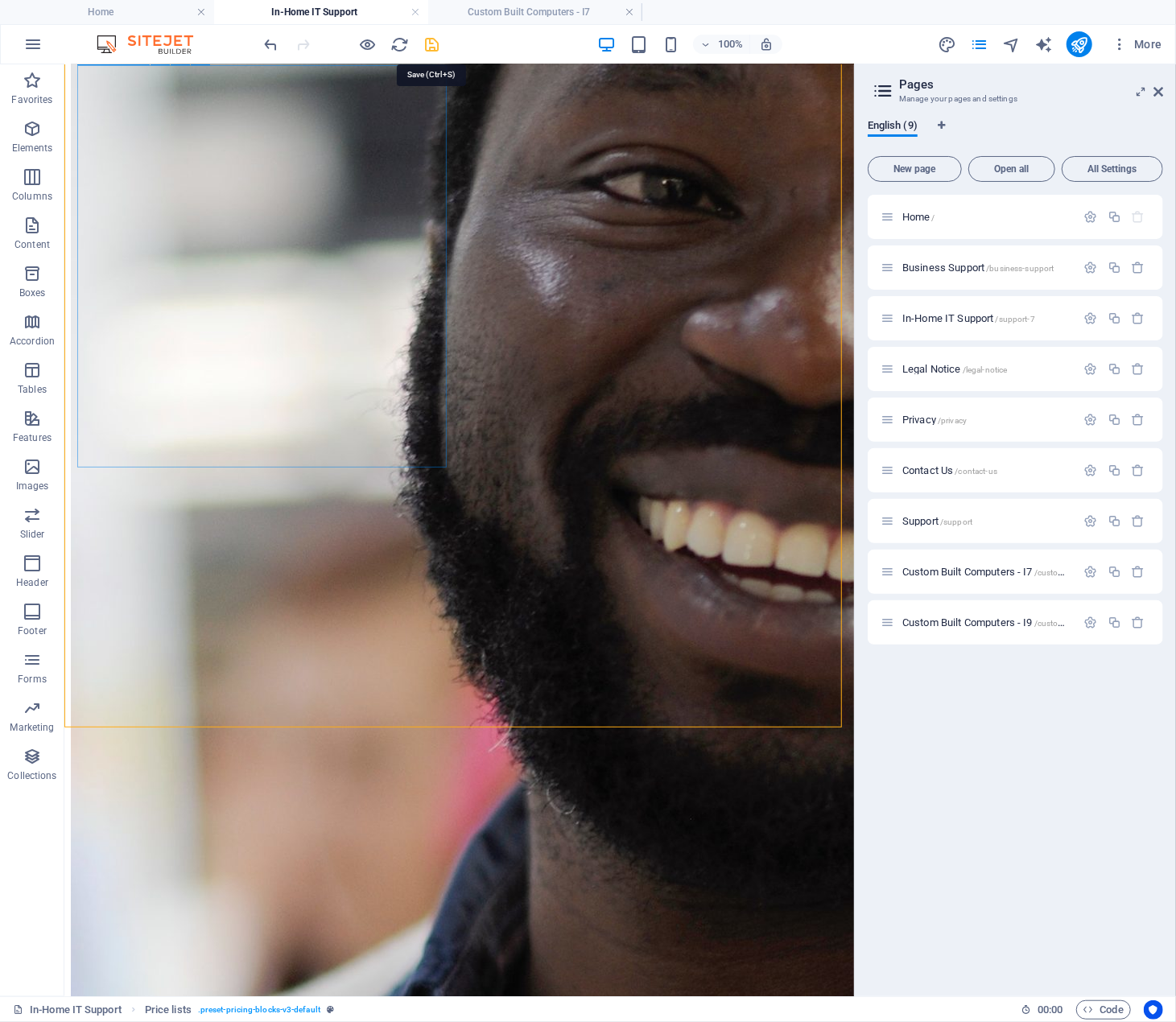
click at [431, 44] on icon "save" at bounding box center [432, 44] width 18 height 18
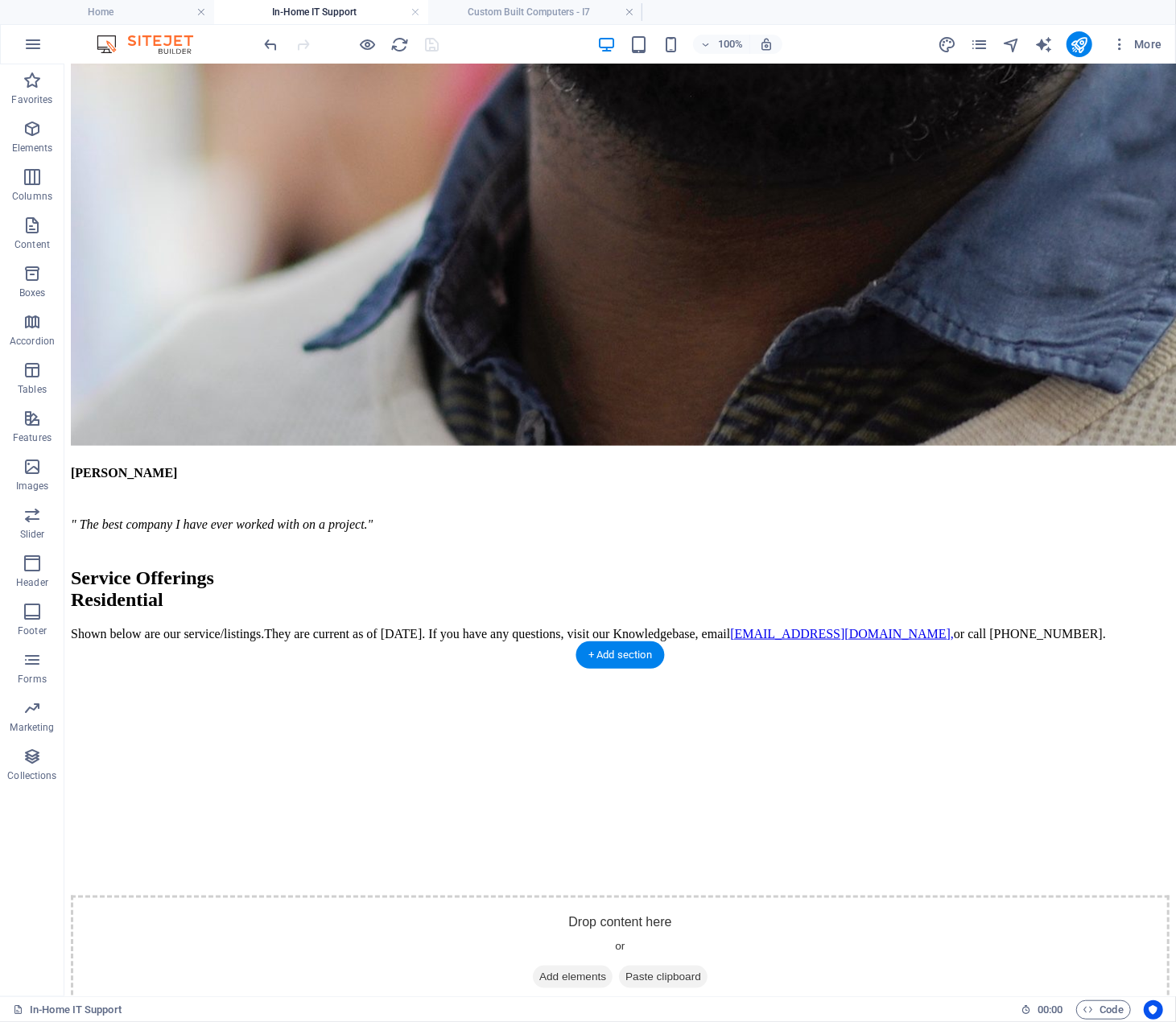
scroll to position [4349, 0]
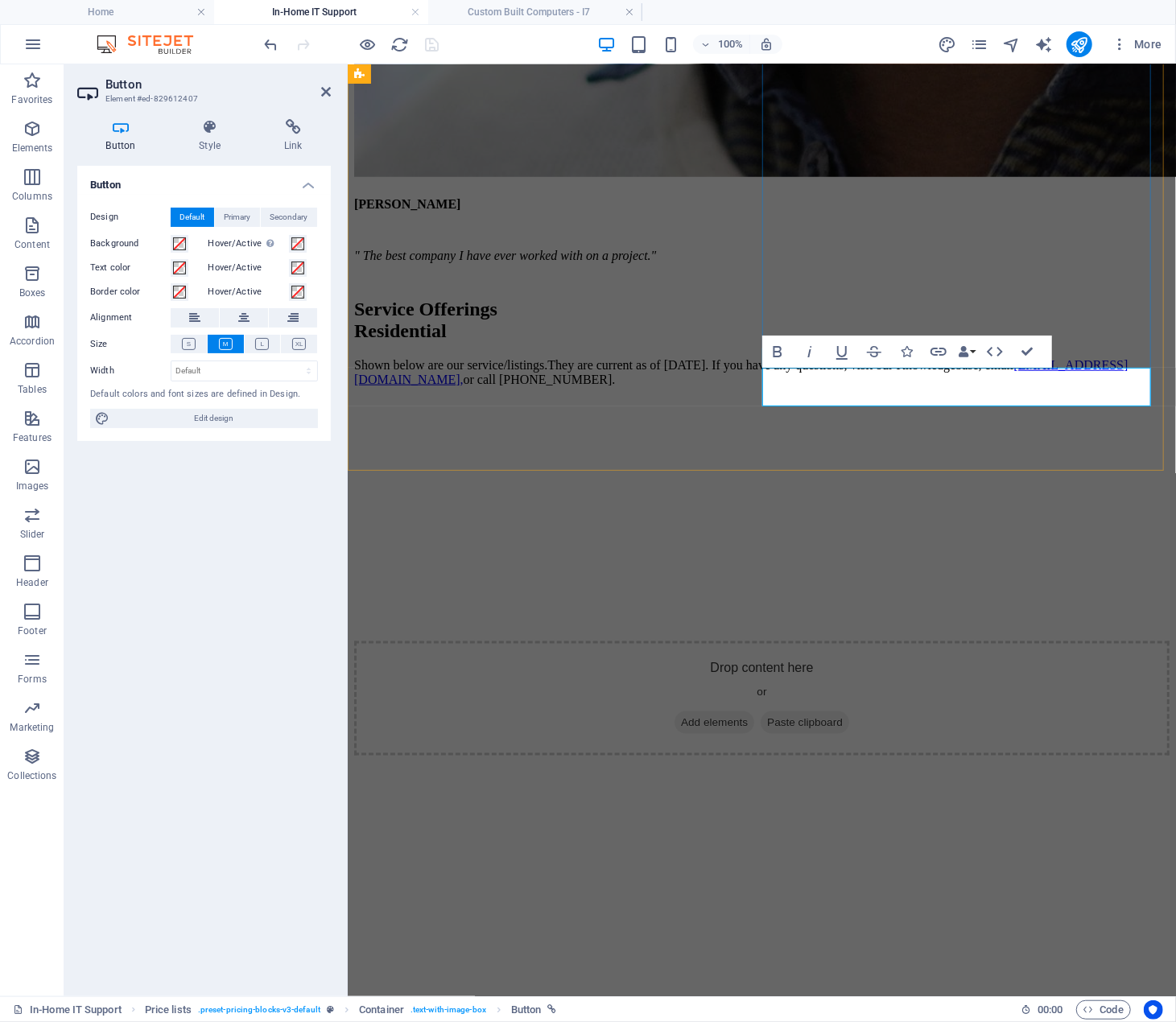
click at [287, 128] on icon at bounding box center [293, 127] width 76 height 16
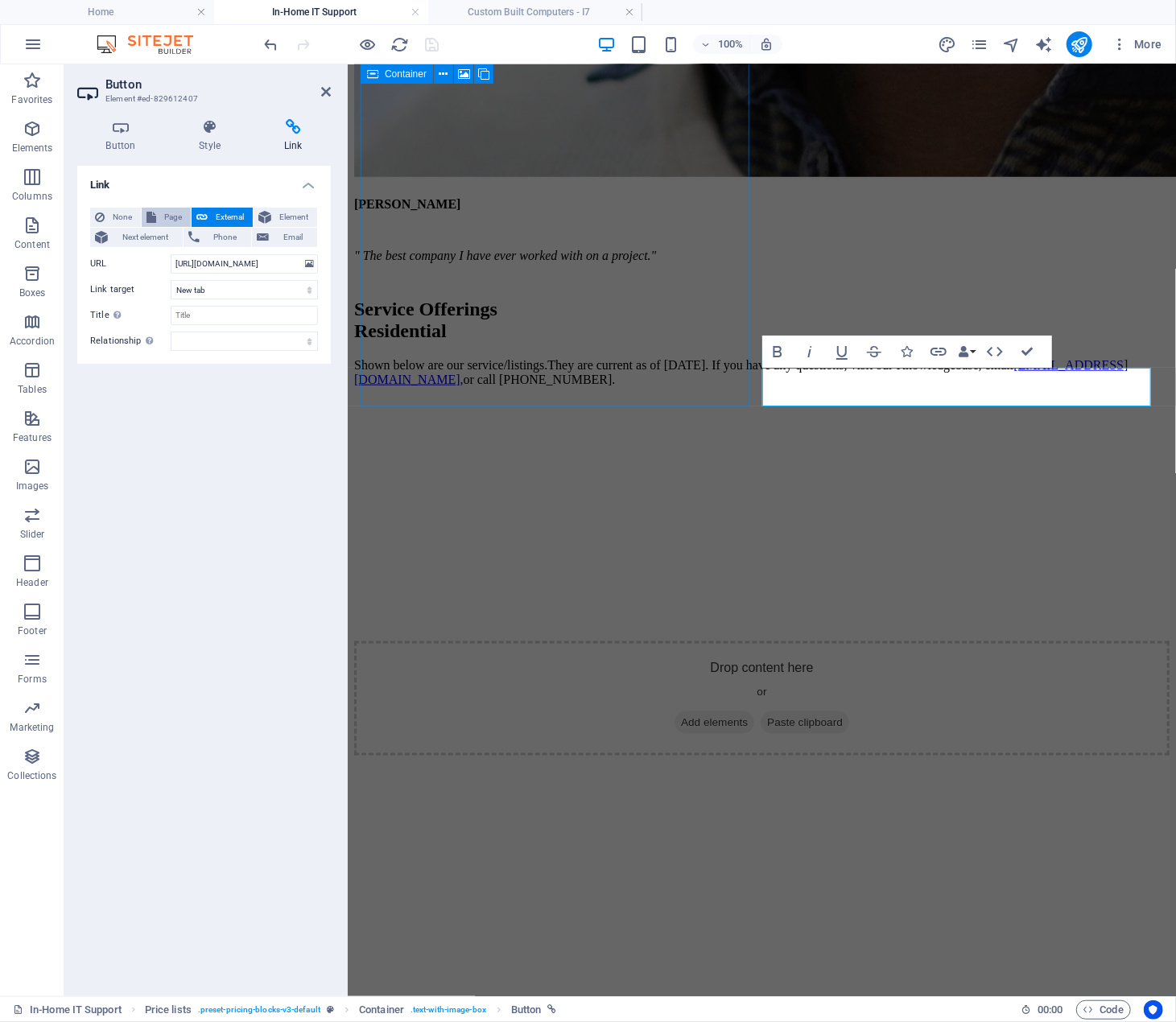
click at [167, 216] on span "Page" at bounding box center [173, 217] width 25 height 19
select select
click at [253, 262] on select "Home Business Support In-Home IT Support Legal Notice Privacy Contact Us Suppor…" at bounding box center [244, 264] width 147 height 19
select select "8"
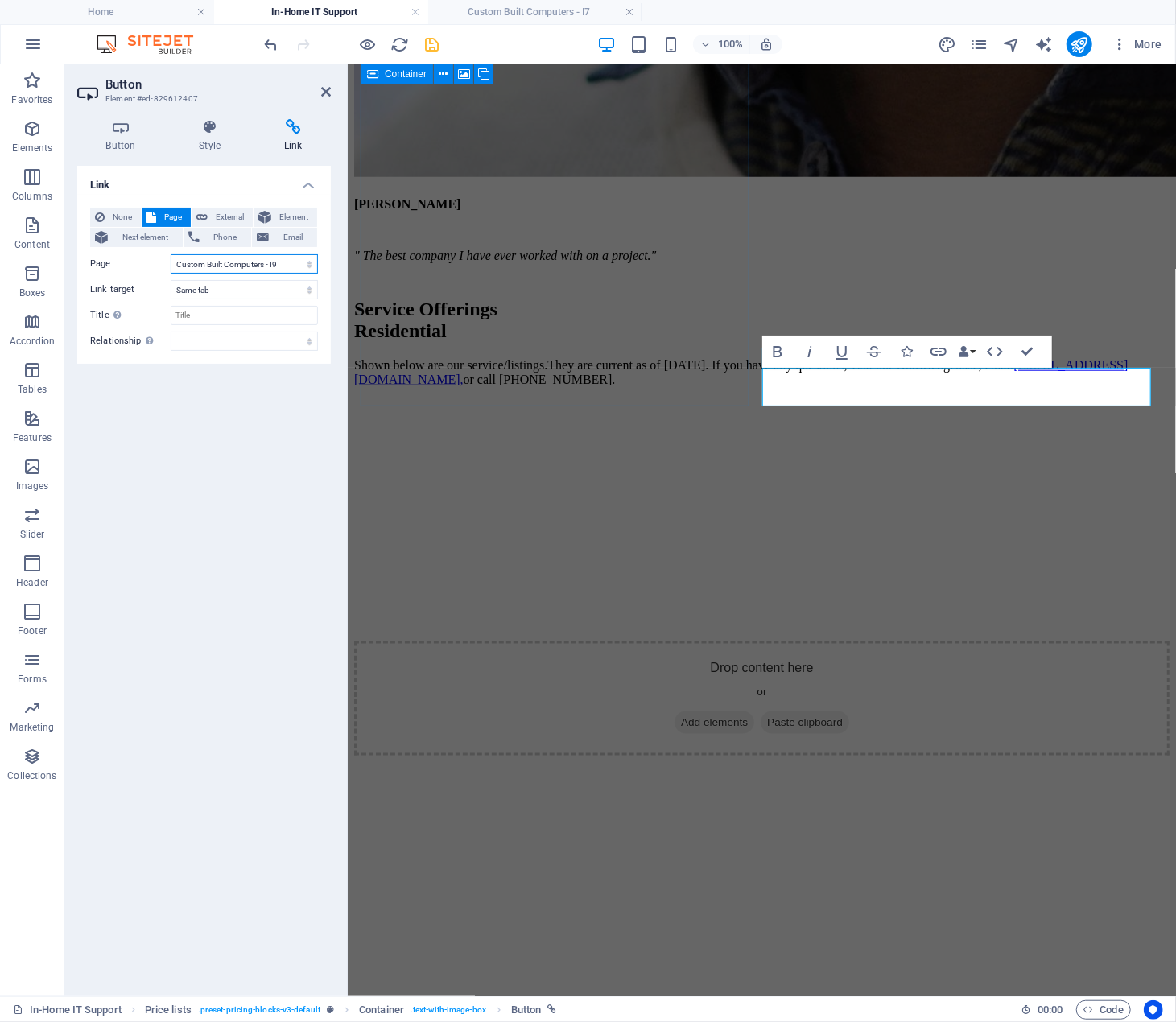
click at [170, 254] on select "Home Business Support In-Home IT Support Legal Notice Privacy Contact Us Suppor…" at bounding box center [244, 264] width 147 height 19
click at [239, 310] on input "Title Additional link description, should not be the same as the link text. The…" at bounding box center [244, 315] width 147 height 19
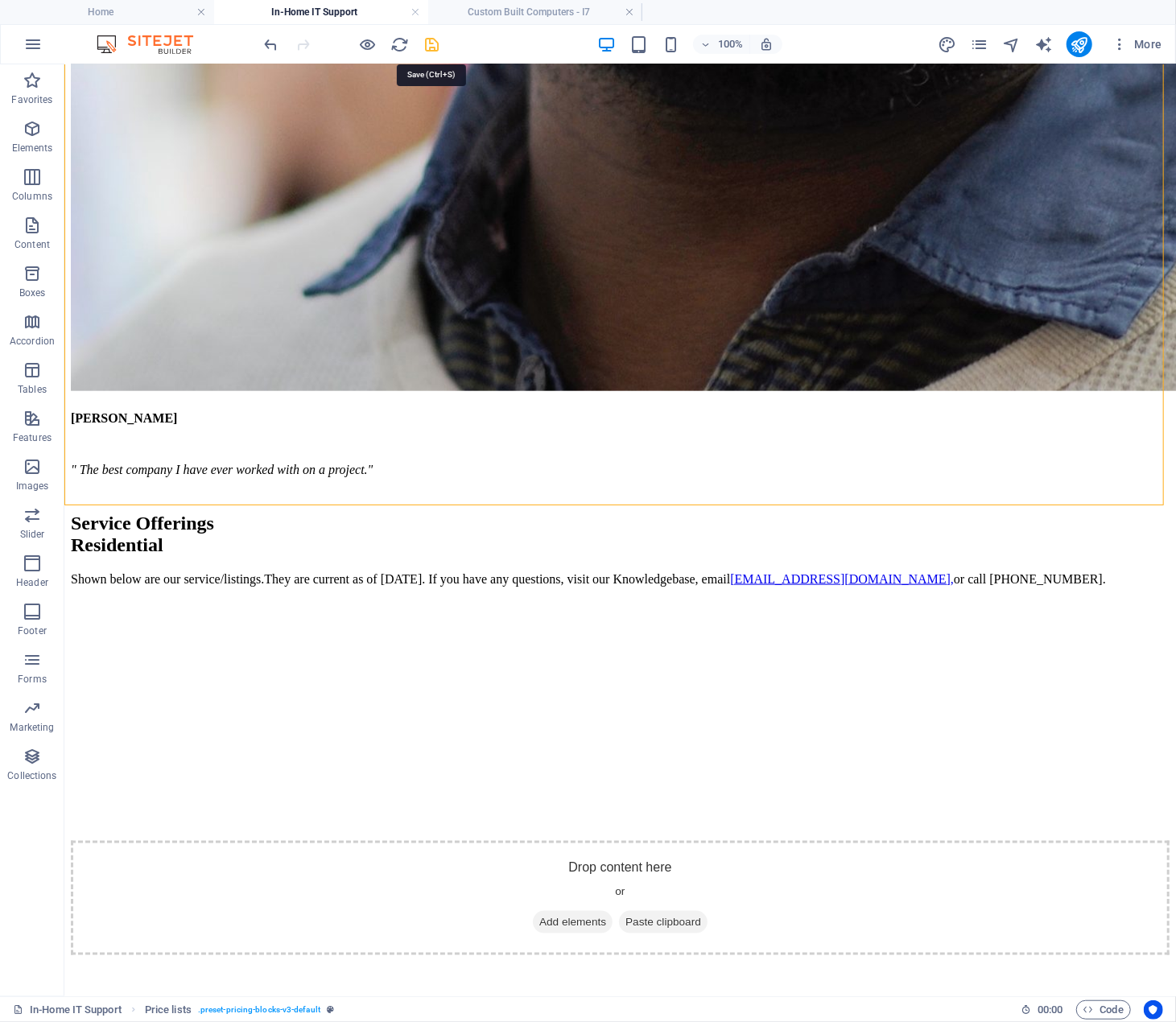
click at [434, 45] on icon "save" at bounding box center [432, 44] width 18 height 18
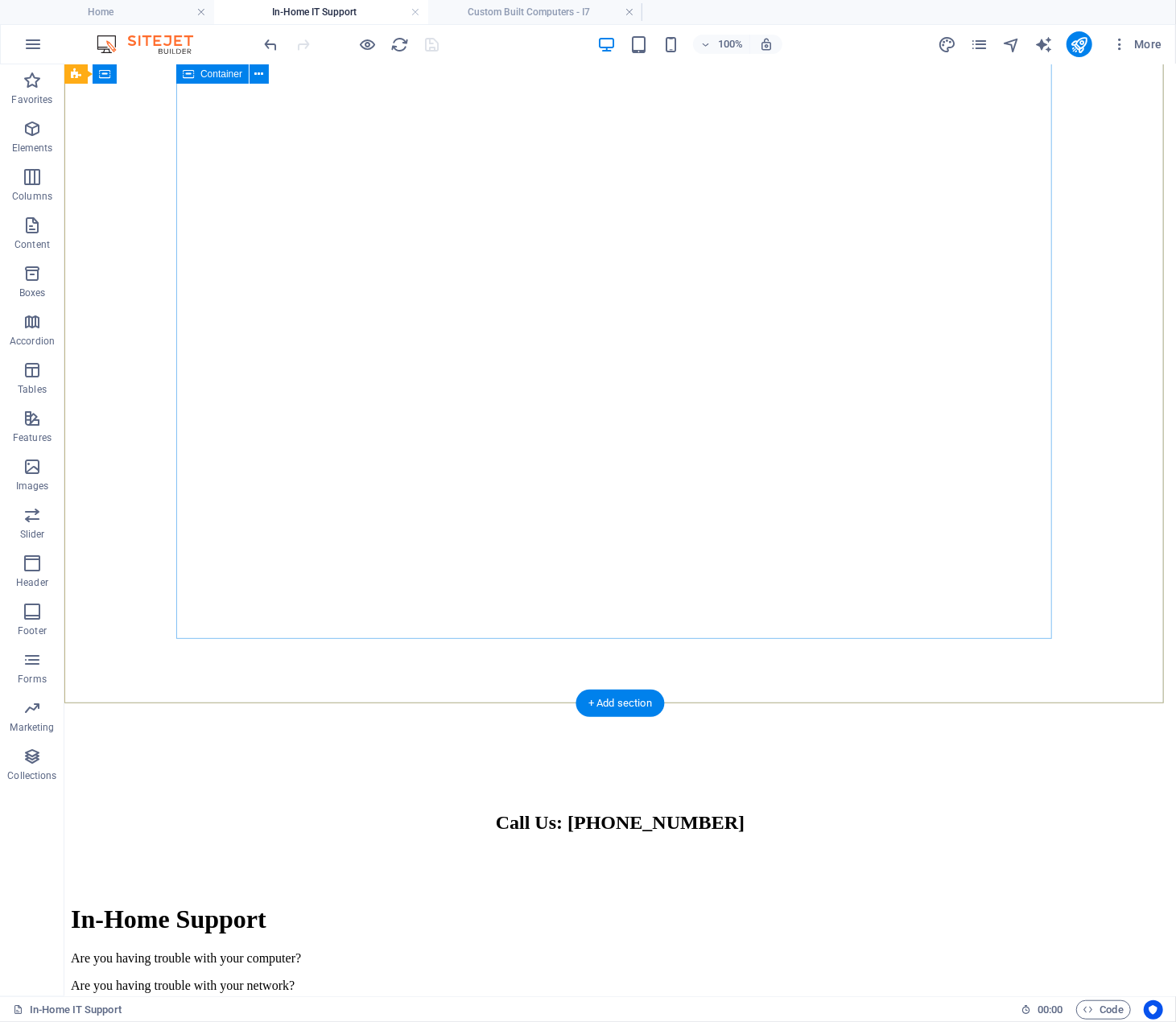
scroll to position [907, 0]
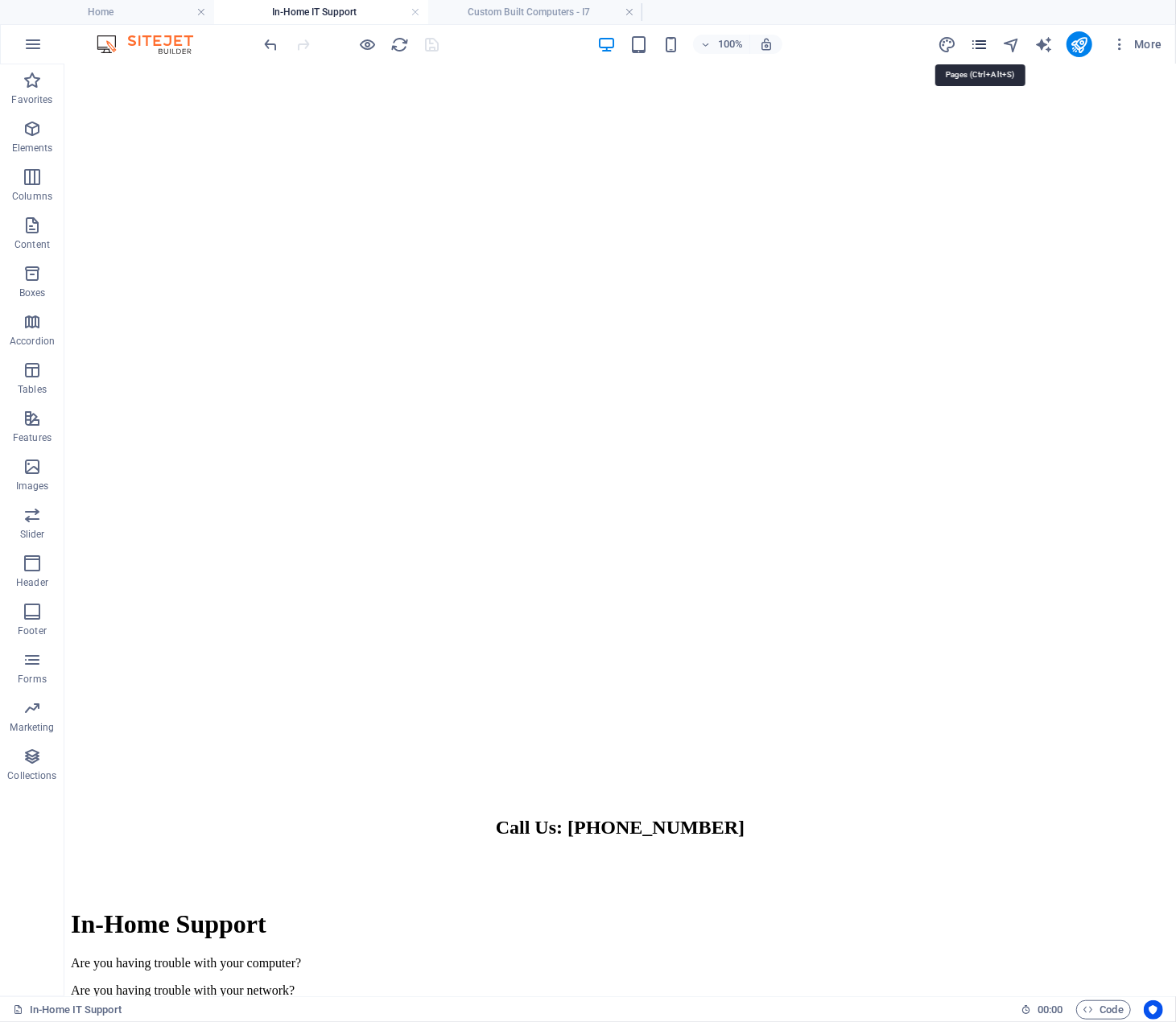
click at [980, 41] on icon "pages" at bounding box center [978, 44] width 18 height 18
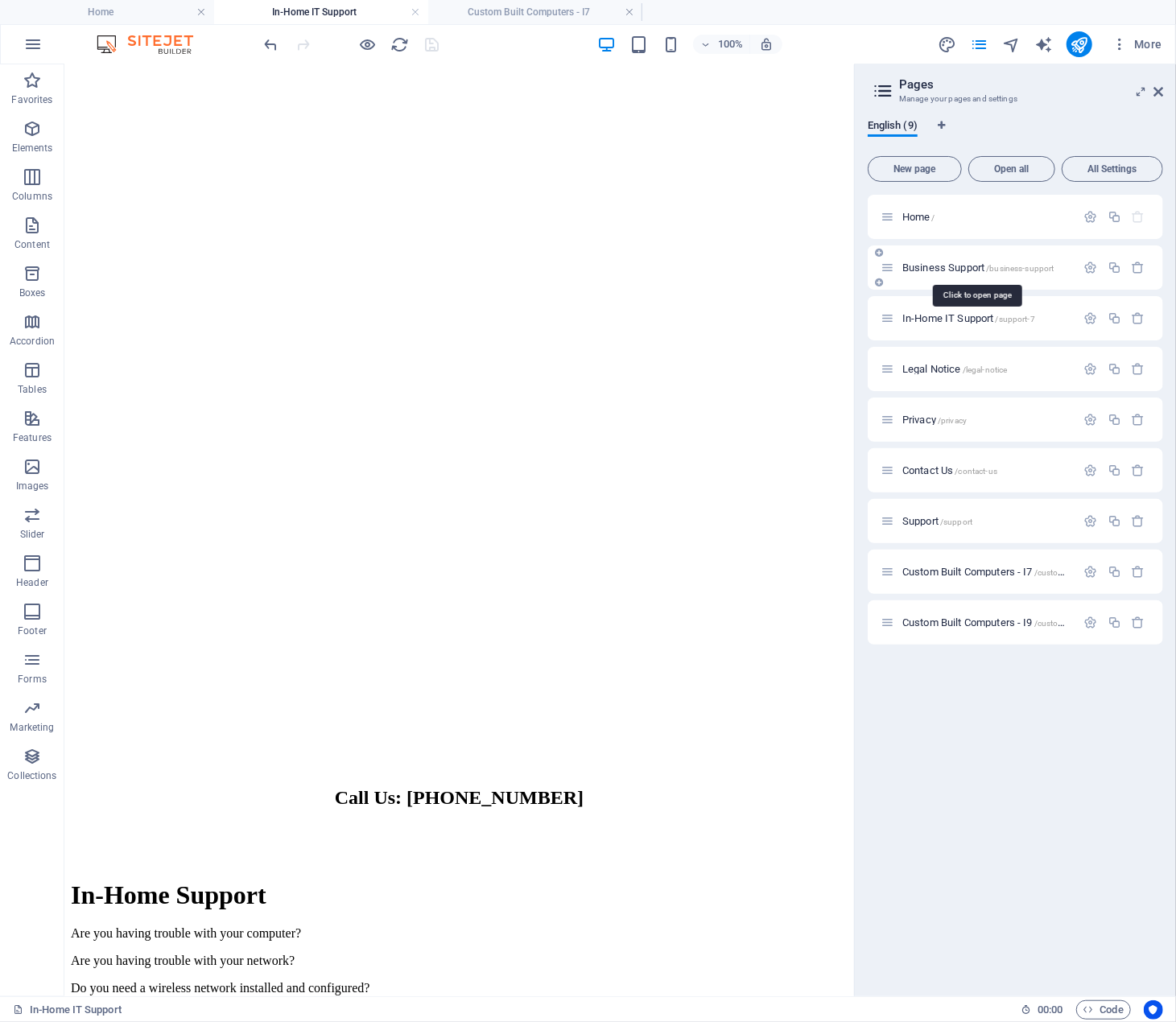
click at [948, 267] on span "Business Support /business-support" at bounding box center [978, 267] width 152 height 12
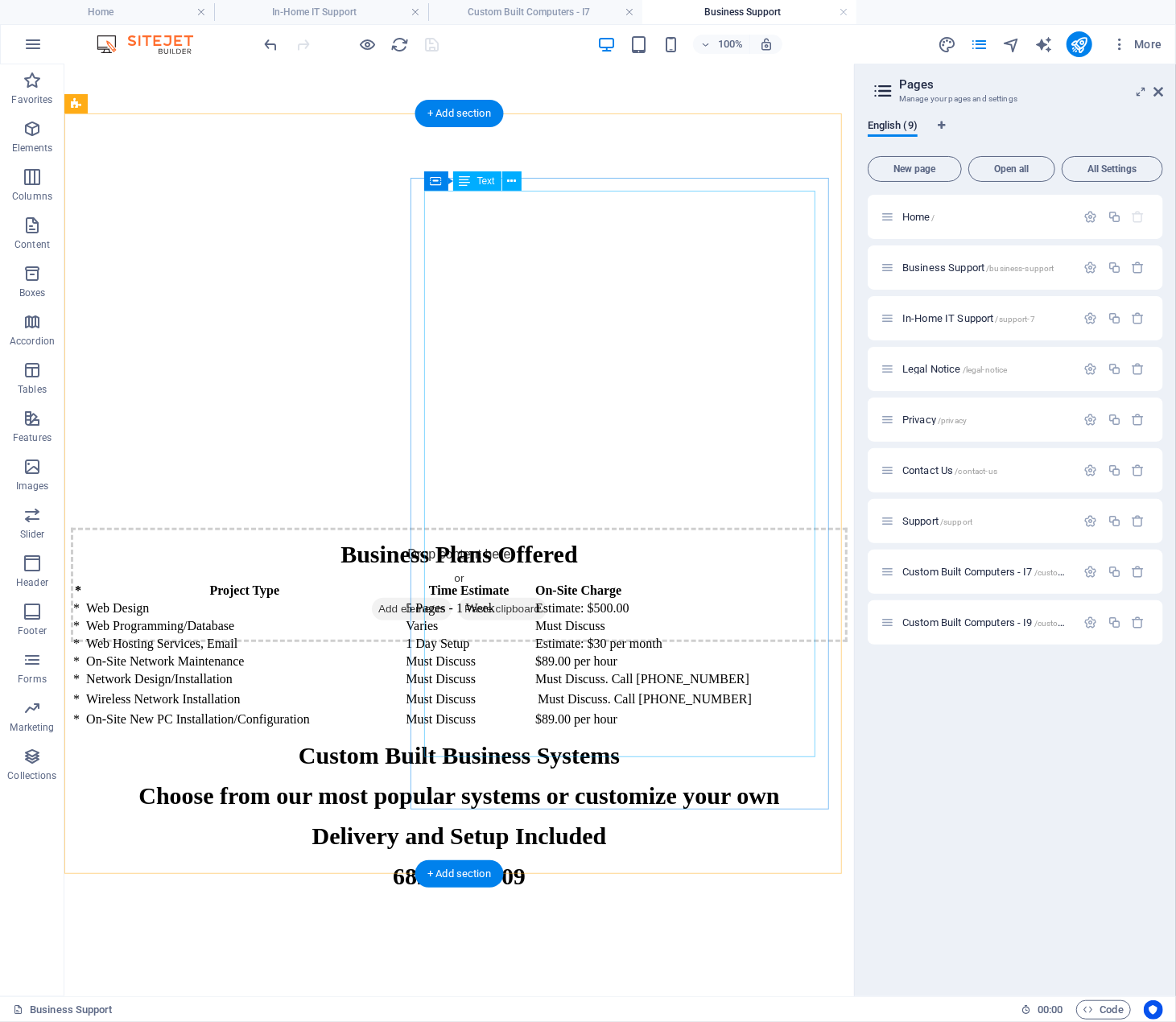
scroll to position [3945, 0]
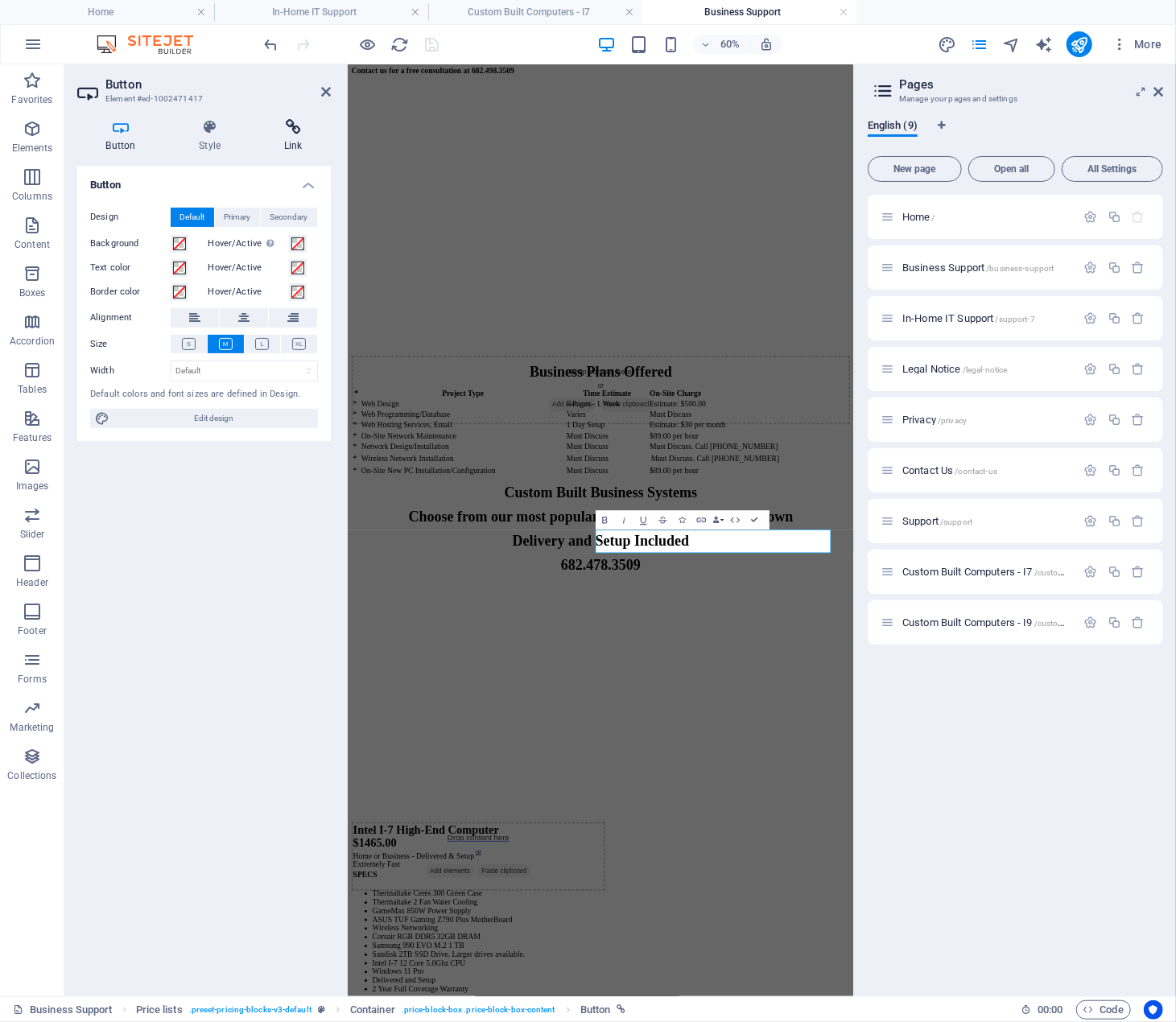
click at [294, 130] on icon at bounding box center [293, 127] width 76 height 16
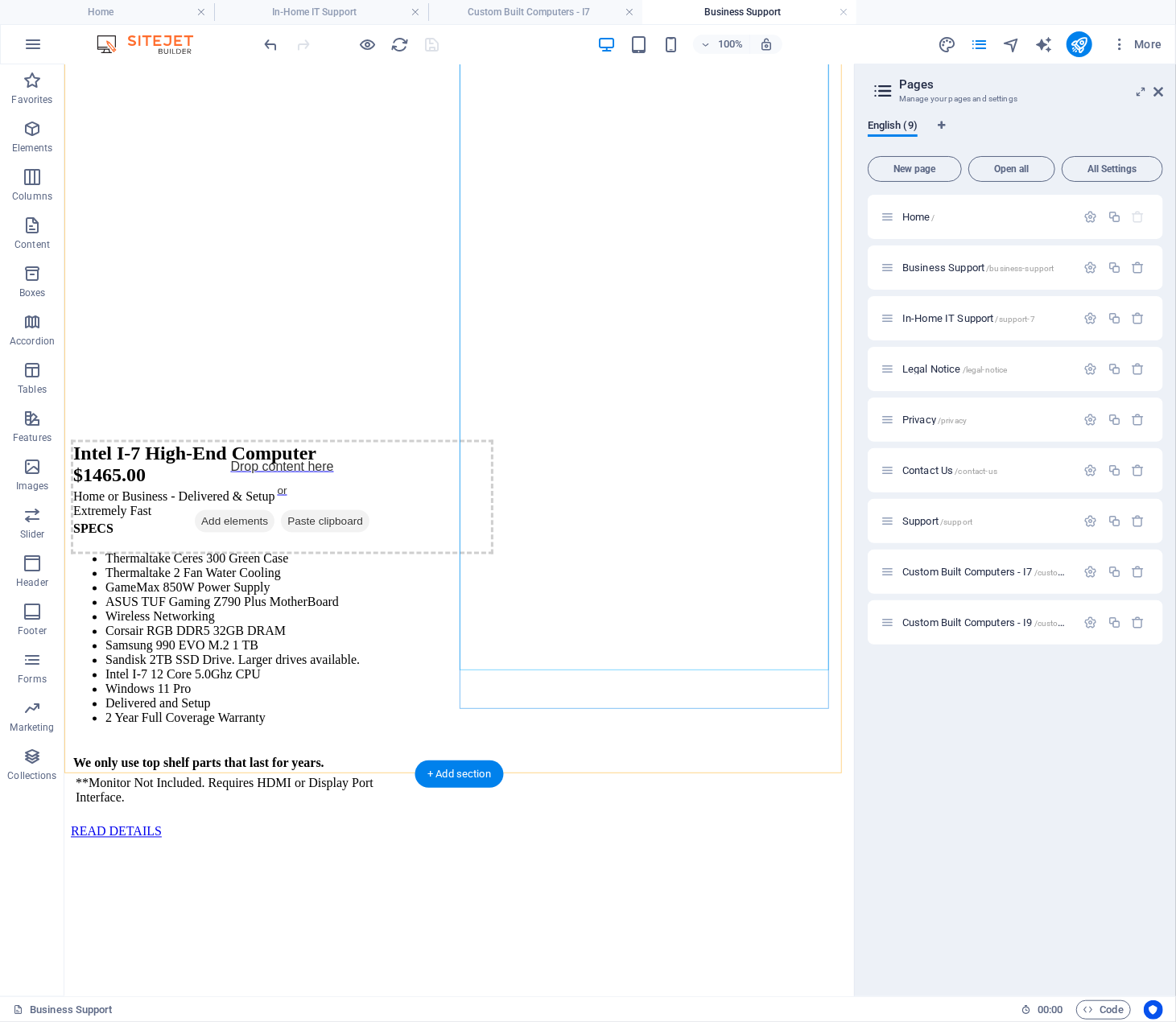
scroll to position [4814, 0]
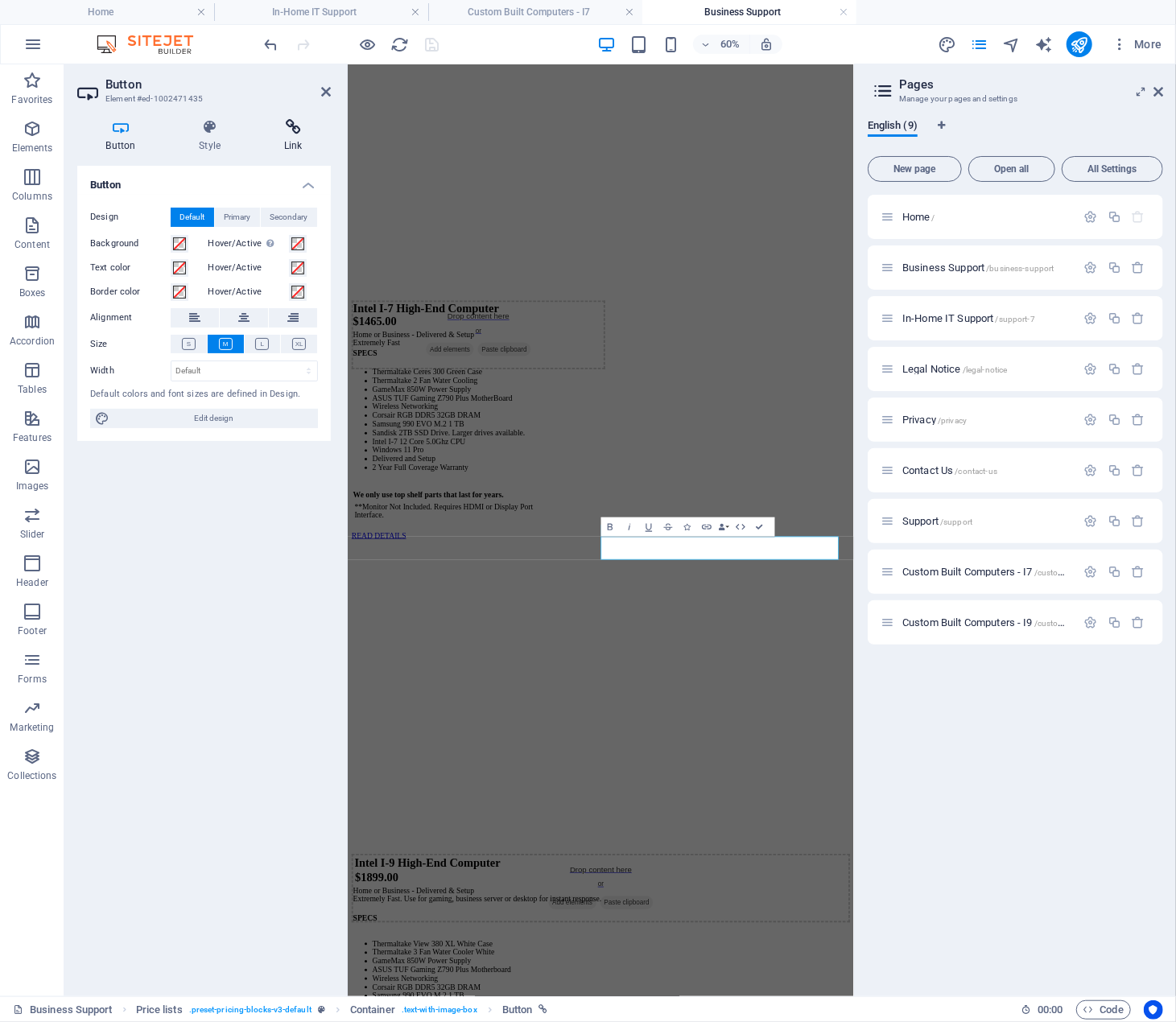
click at [290, 133] on icon at bounding box center [293, 127] width 76 height 16
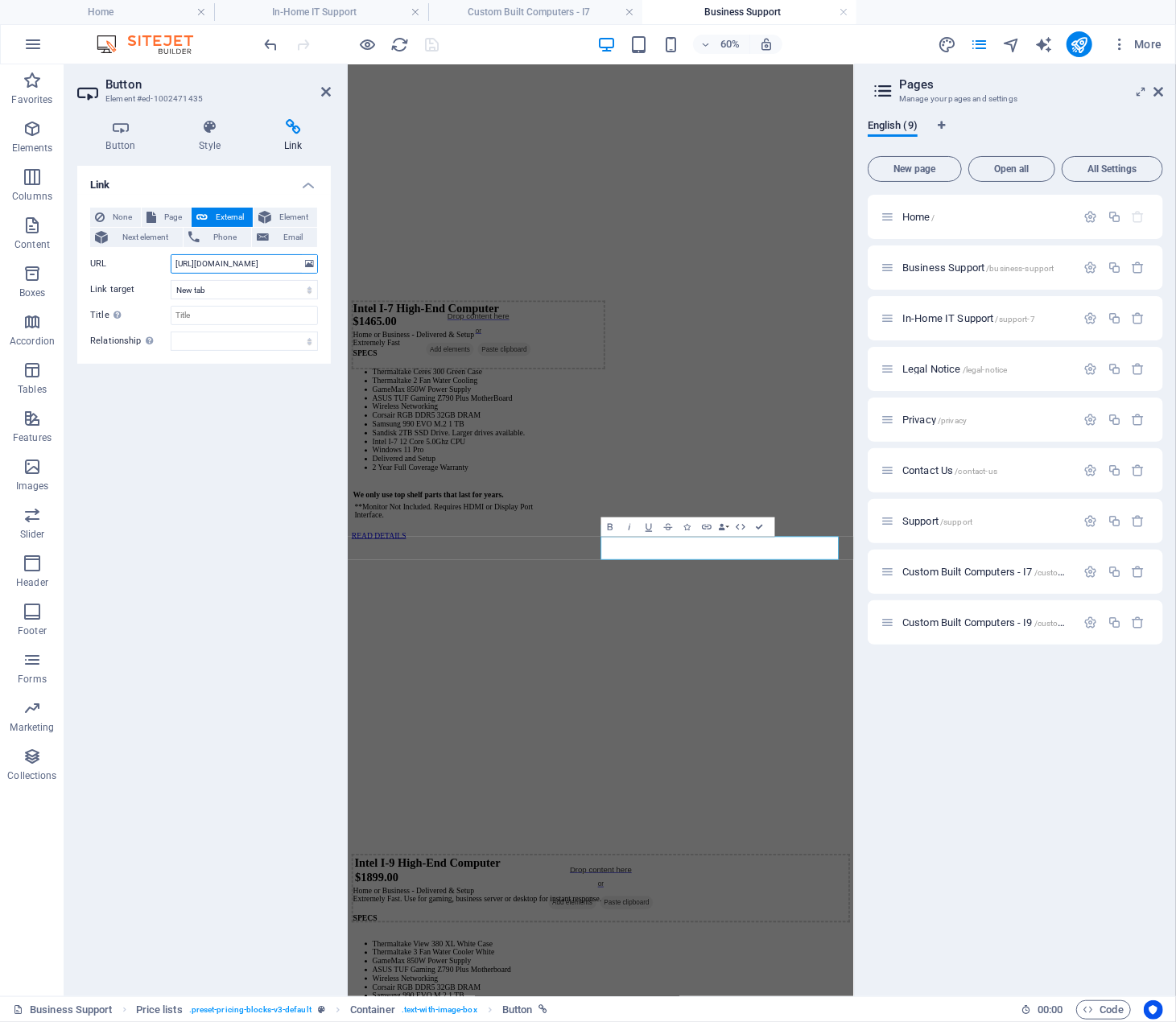
scroll to position [0, 244]
drag, startPoint x: 175, startPoint y: 263, endPoint x: 321, endPoint y: 259, distance: 146.1
click at [321, 259] on div "None Page External Element Next element Phone Email Page Home Business Support …" at bounding box center [204, 280] width 254 height 169
select select
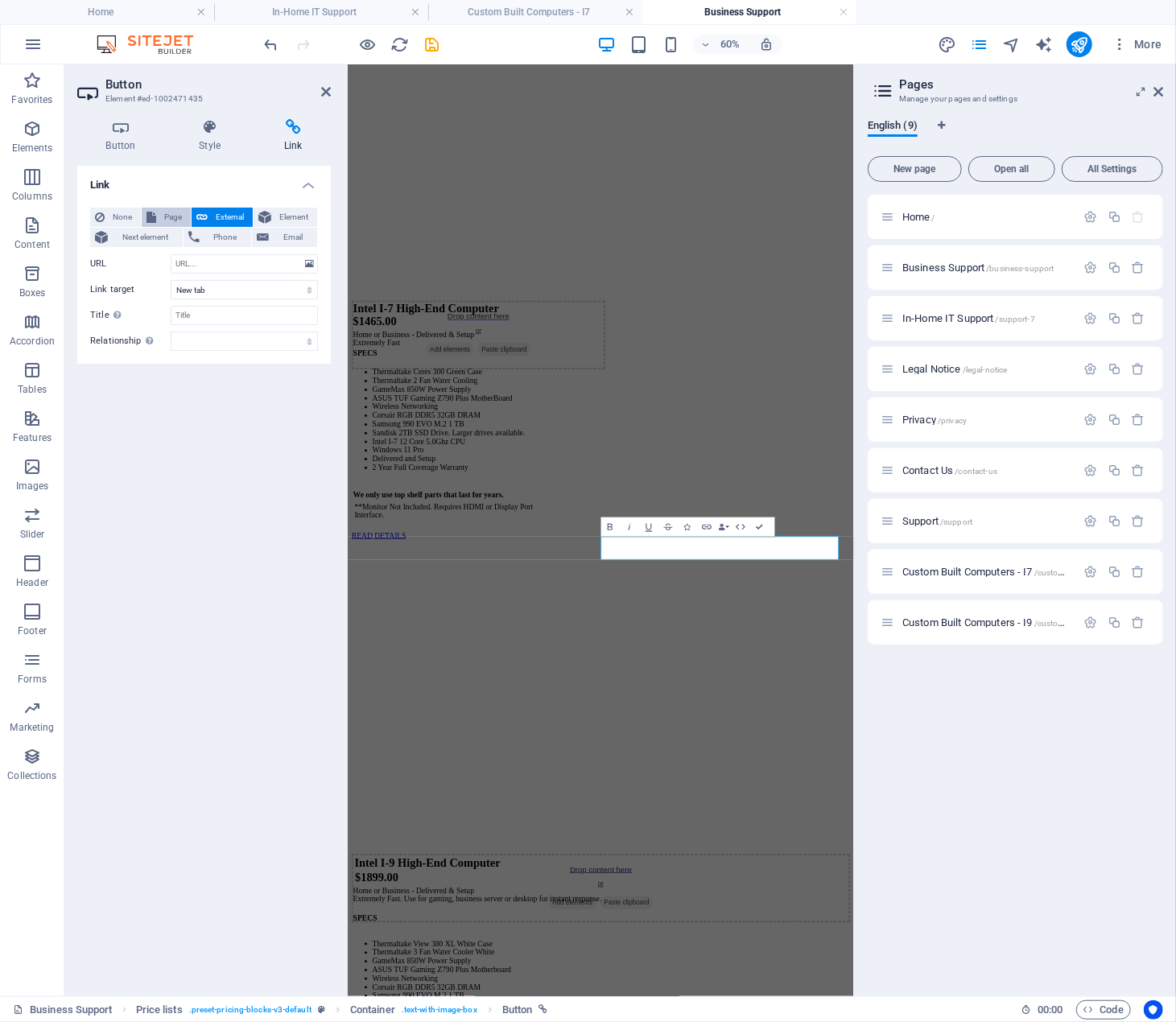
click at [172, 217] on span "Page" at bounding box center [173, 217] width 25 height 19
select select
click at [237, 260] on select "Home Business Support In-Home IT Support Legal Notice Privacy Contact Us Suppor…" at bounding box center [244, 264] width 147 height 19
select select "8"
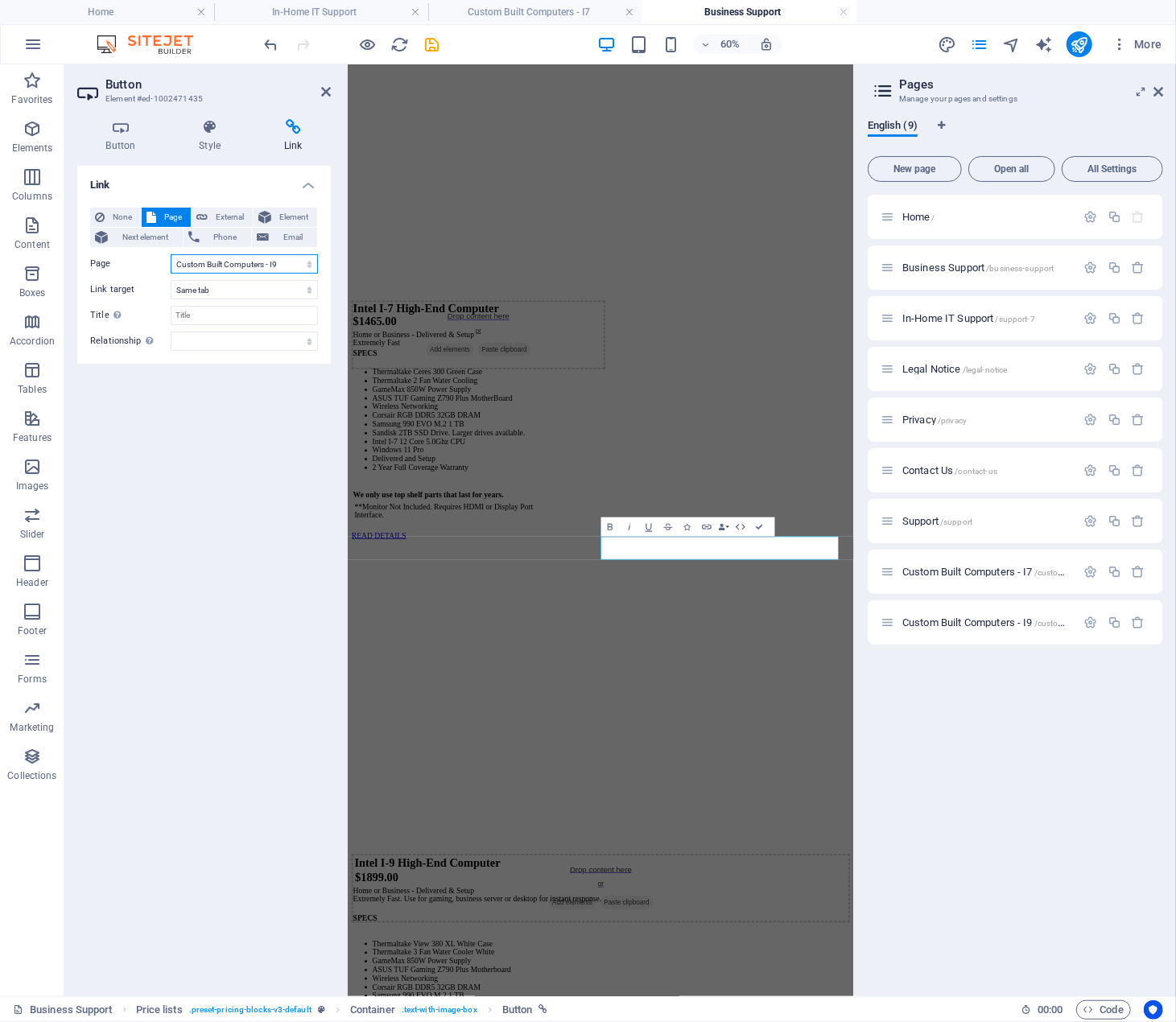
click at [170, 254] on select "Home Business Support In-Home IT Support Legal Notice Privacy Contact Us Suppor…" at bounding box center [244, 264] width 147 height 19
click at [225, 308] on input "Title Additional link description, should not be the same as the link text. The…" at bounding box center [244, 315] width 147 height 19
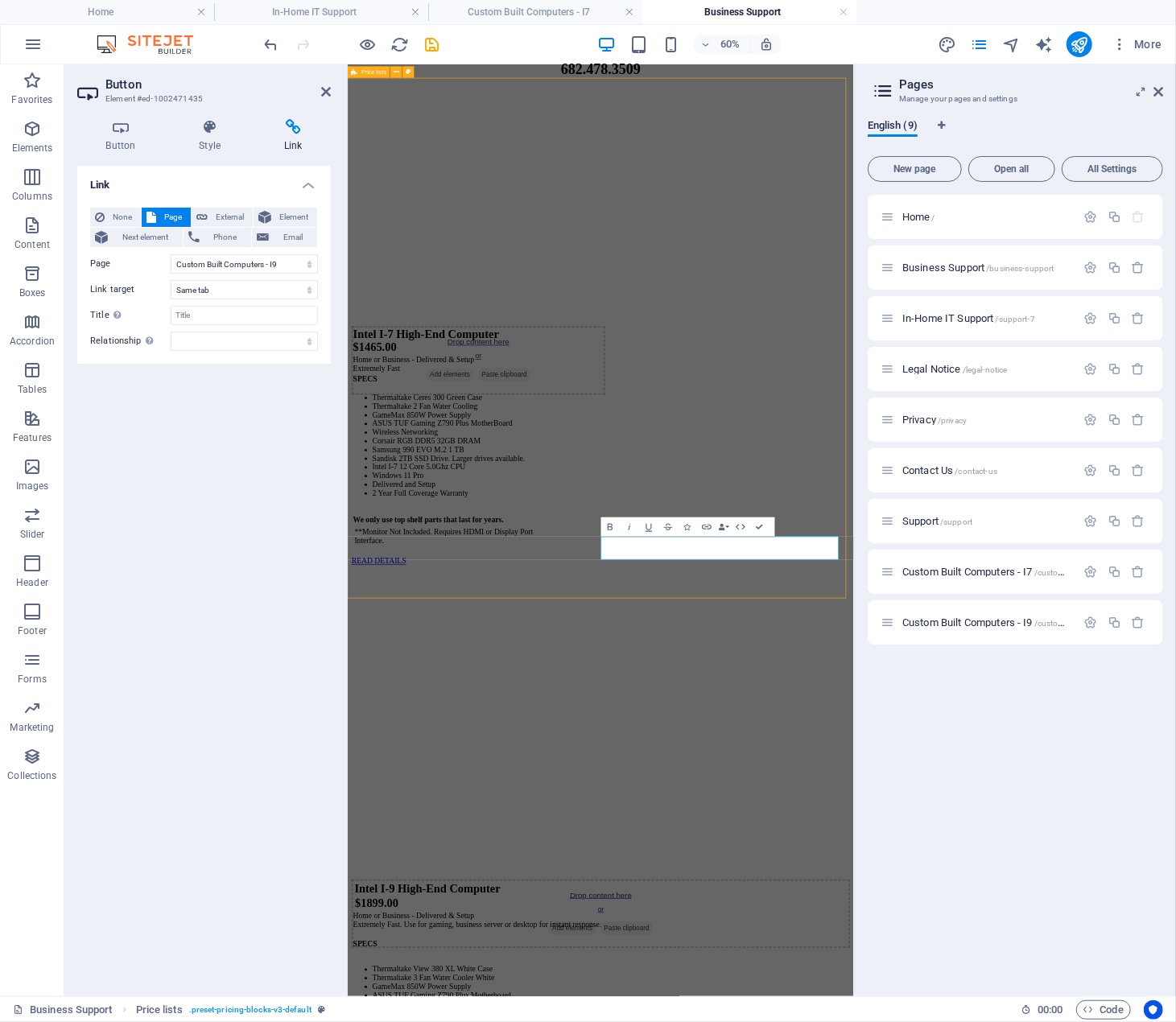
scroll to position [4557, 0]
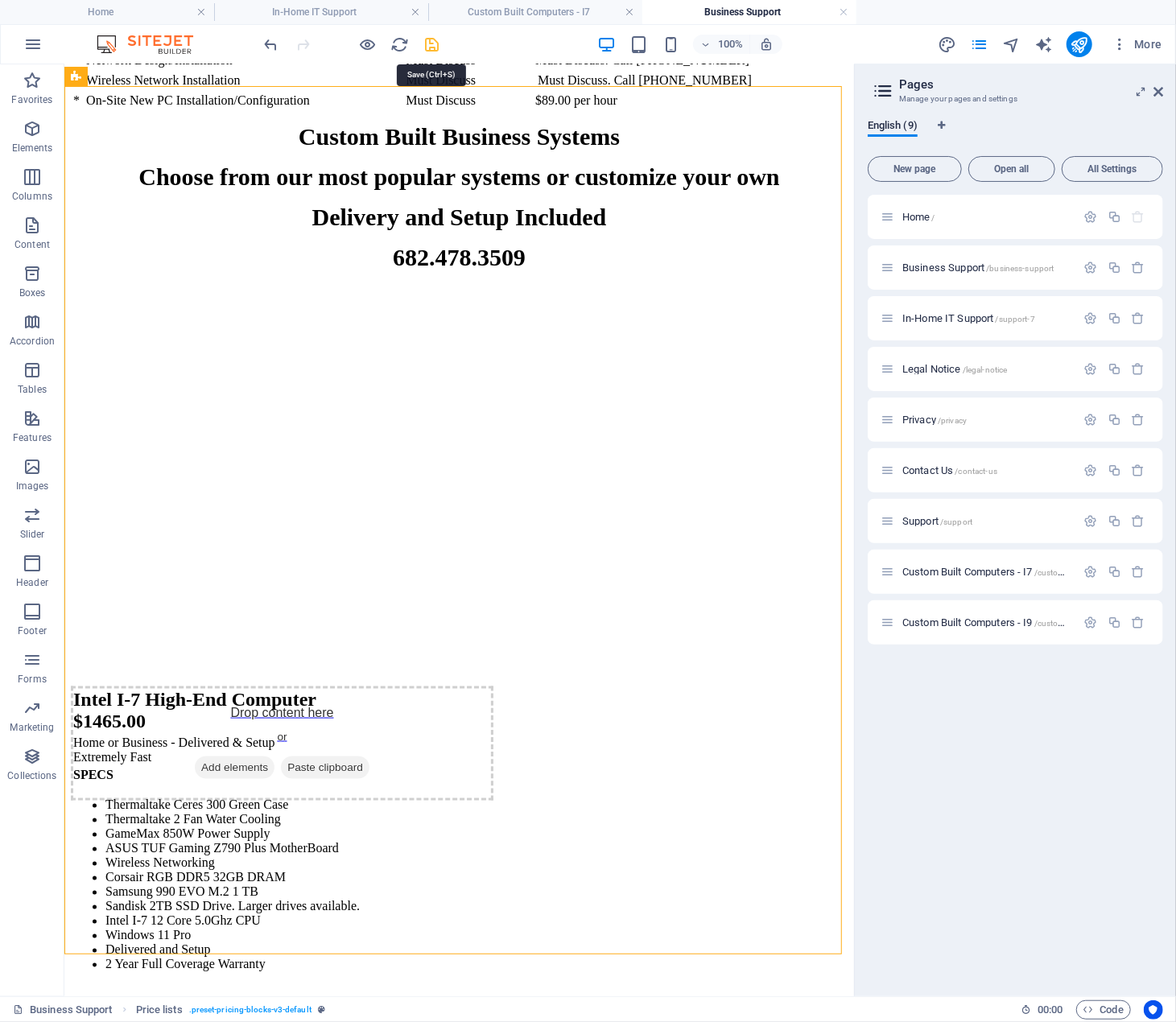
click at [432, 42] on icon "save" at bounding box center [432, 44] width 18 height 18
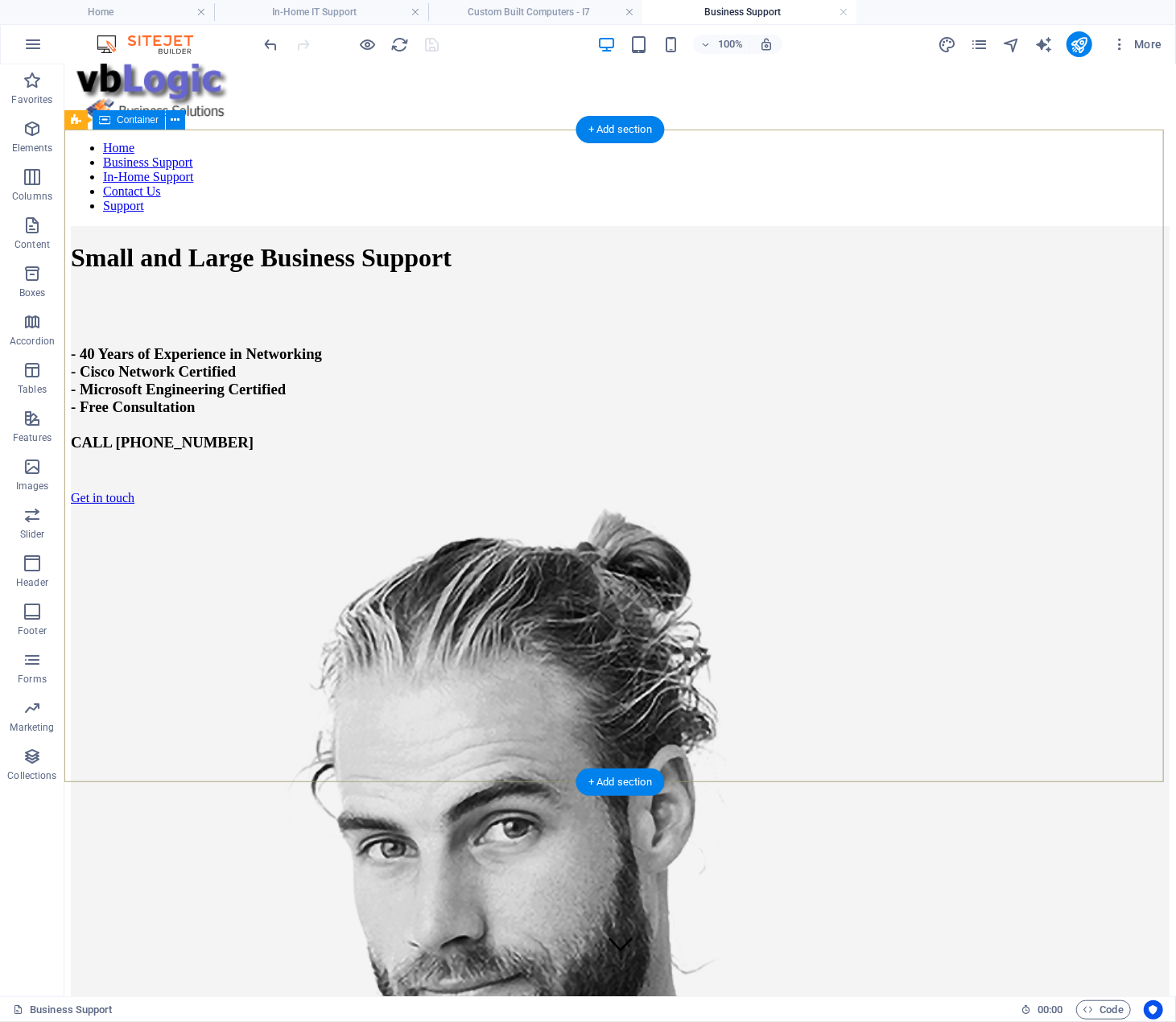
scroll to position [0, 0]
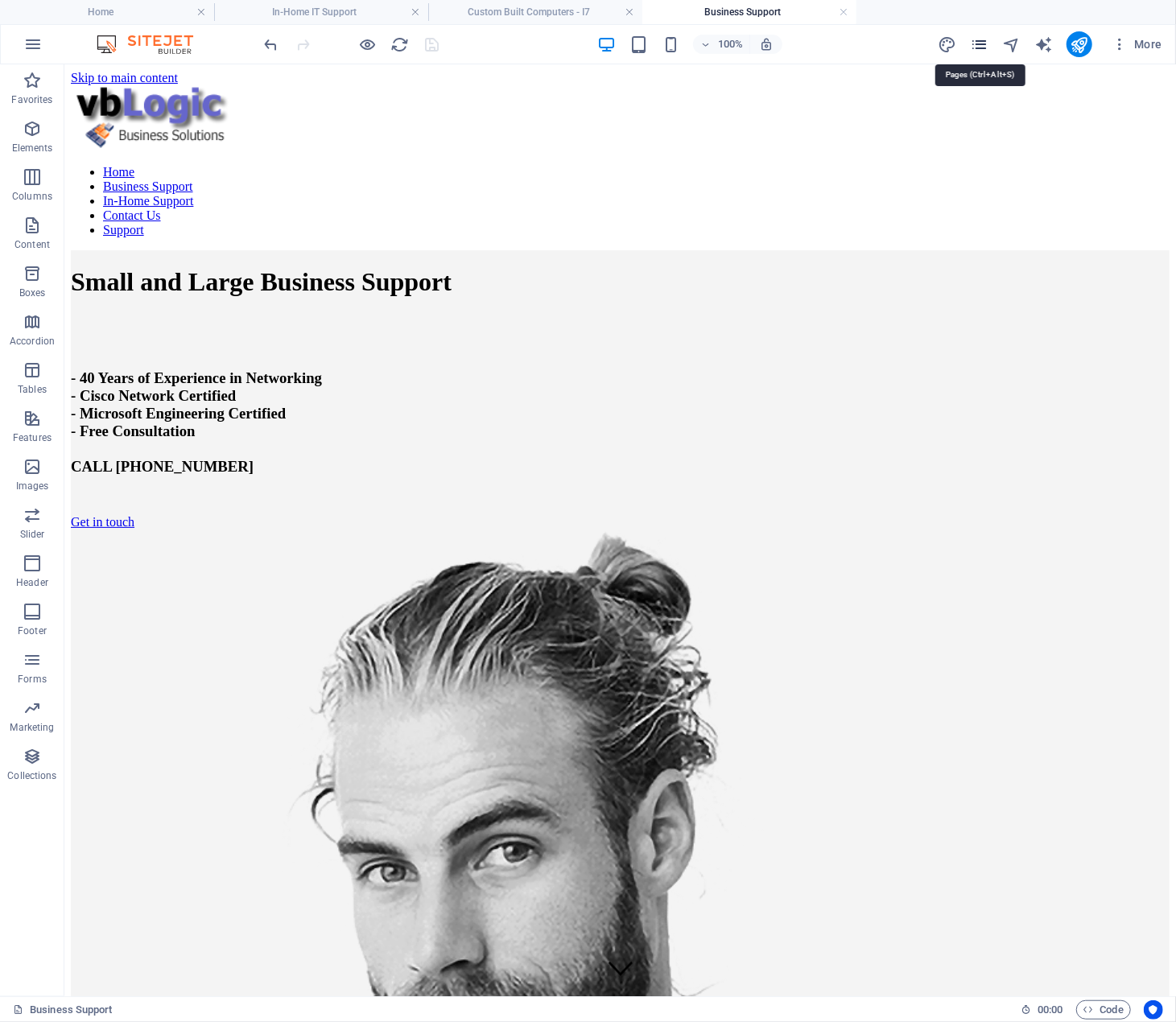
click at [979, 44] on icon "pages" at bounding box center [978, 44] width 18 height 18
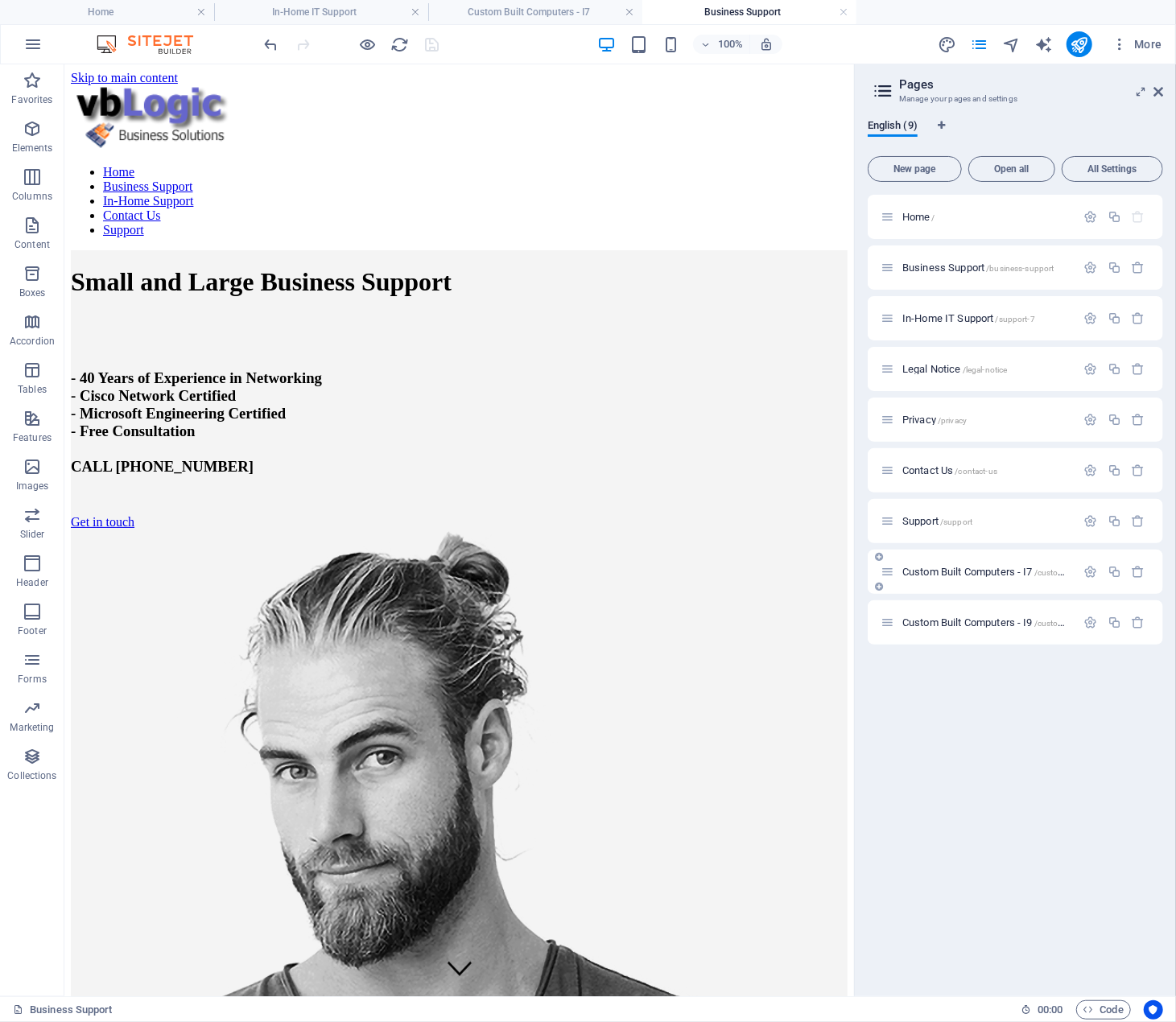
click at [981, 570] on span "Custom Built Computers - I7 /custom-built-computers-i7" at bounding box center [1018, 572] width 233 height 12
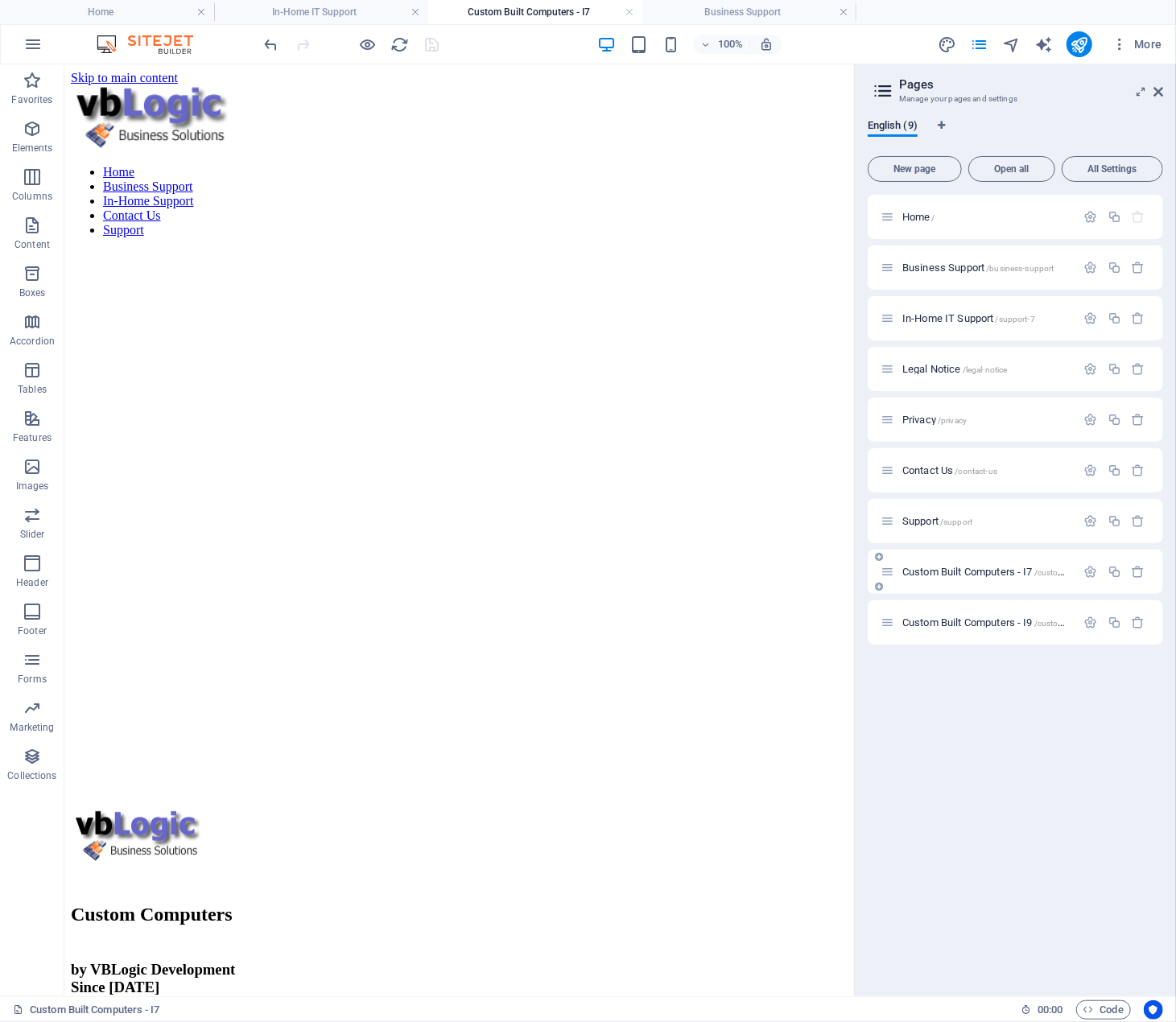
scroll to position [2404, 0]
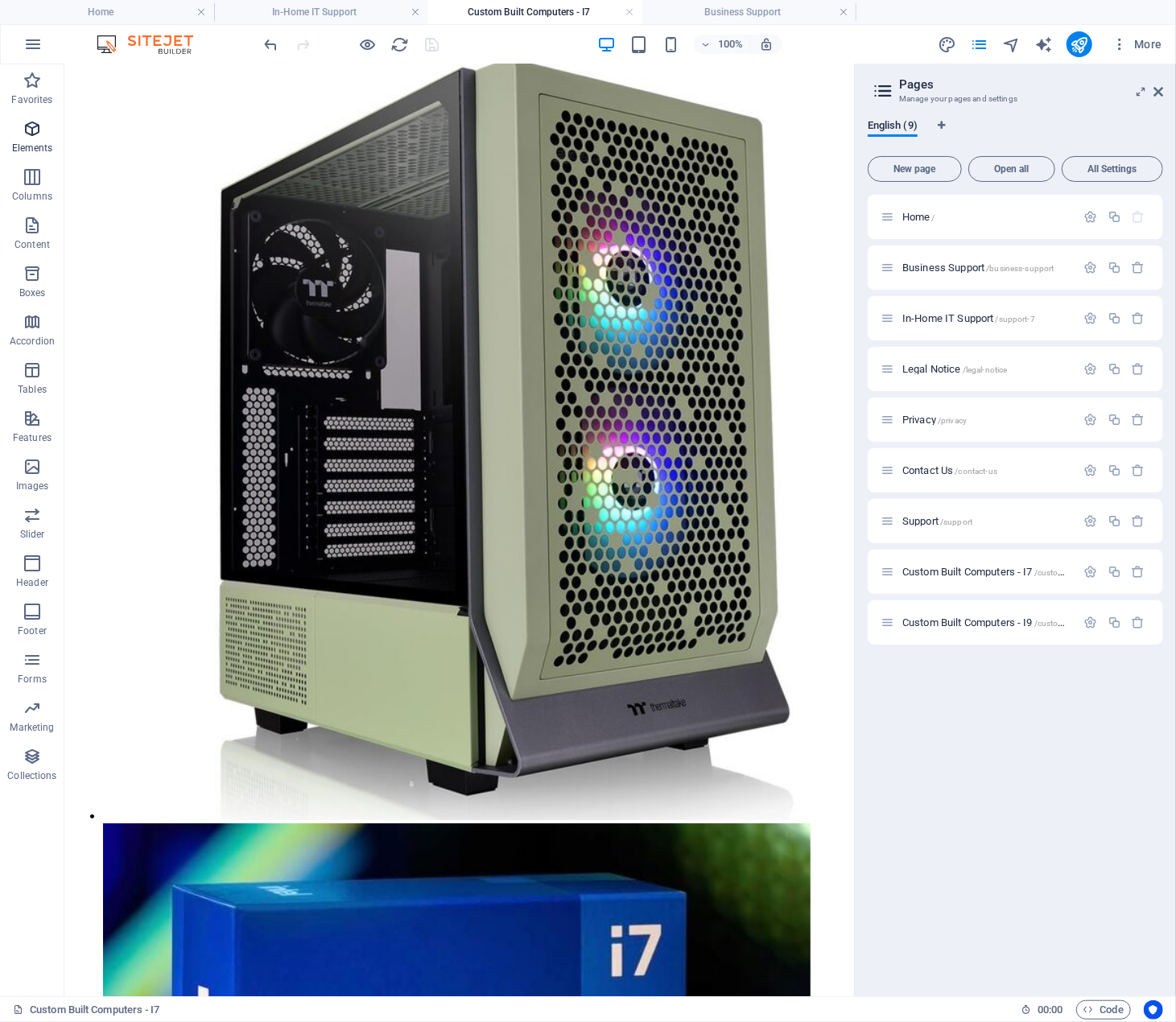
click at [35, 136] on icon "button" at bounding box center [32, 128] width 19 height 19
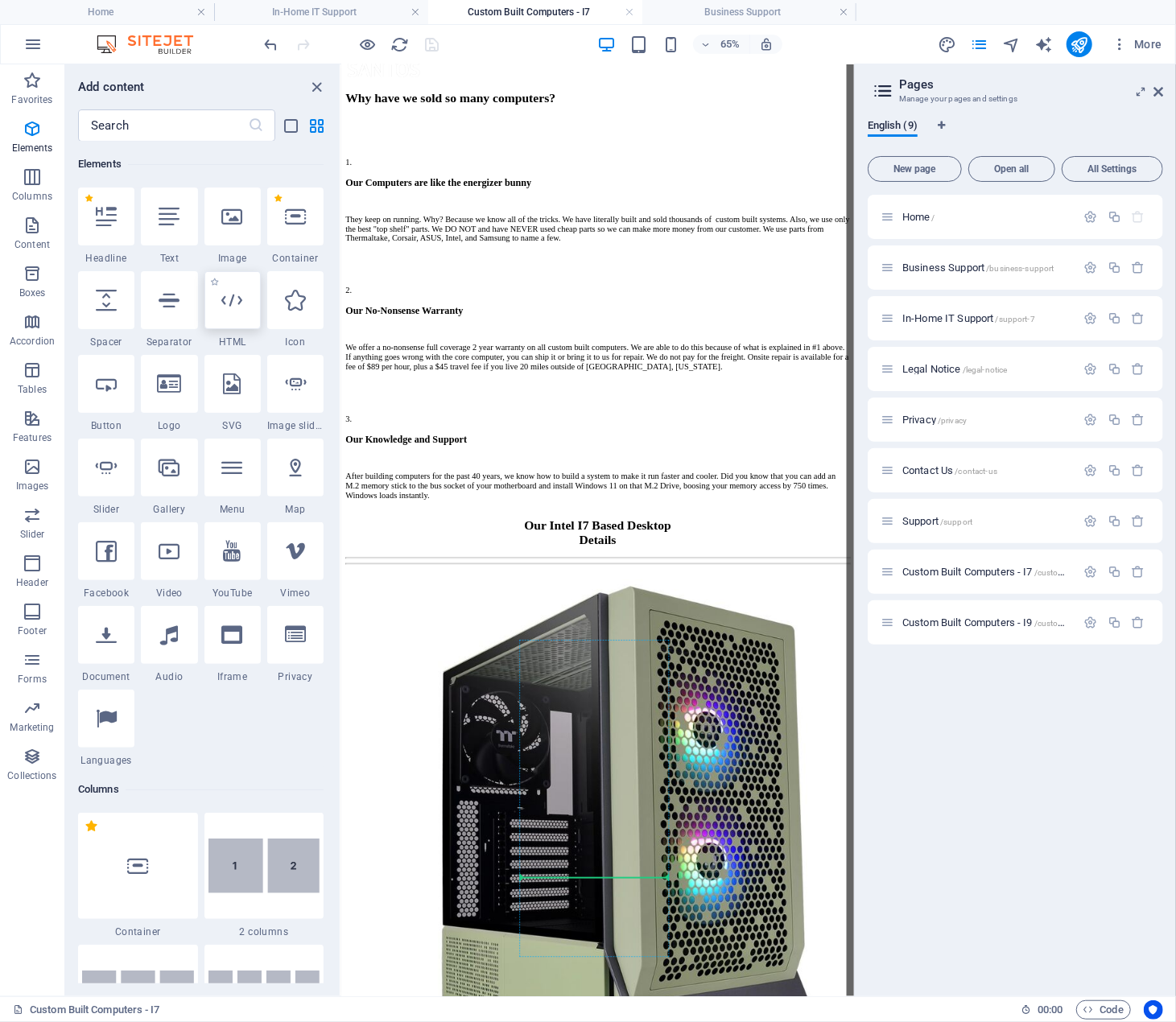
scroll to position [2232, 0]
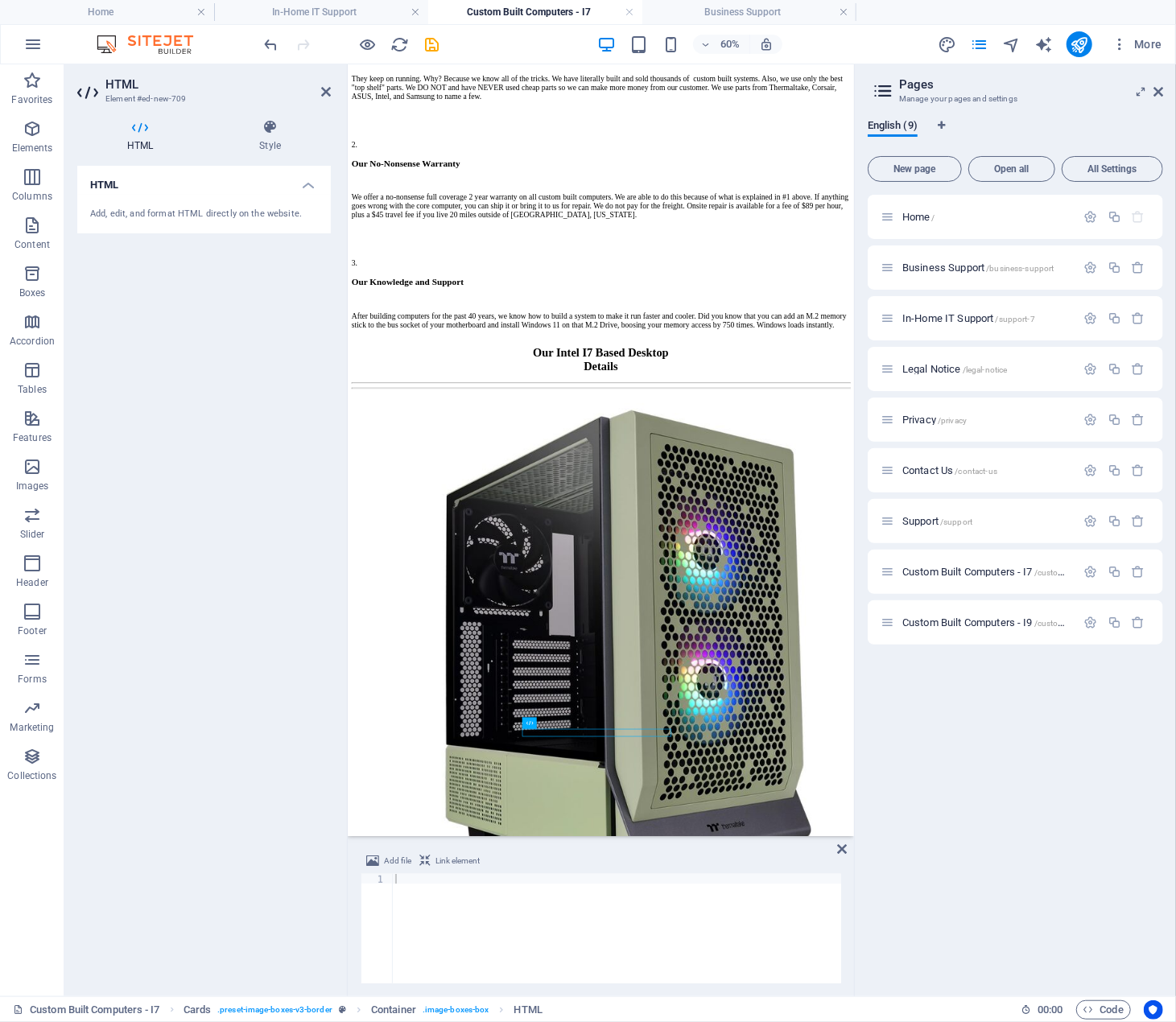
click at [420, 880] on div at bounding box center [617, 938] width 449 height 128
paste textarea "</div>"
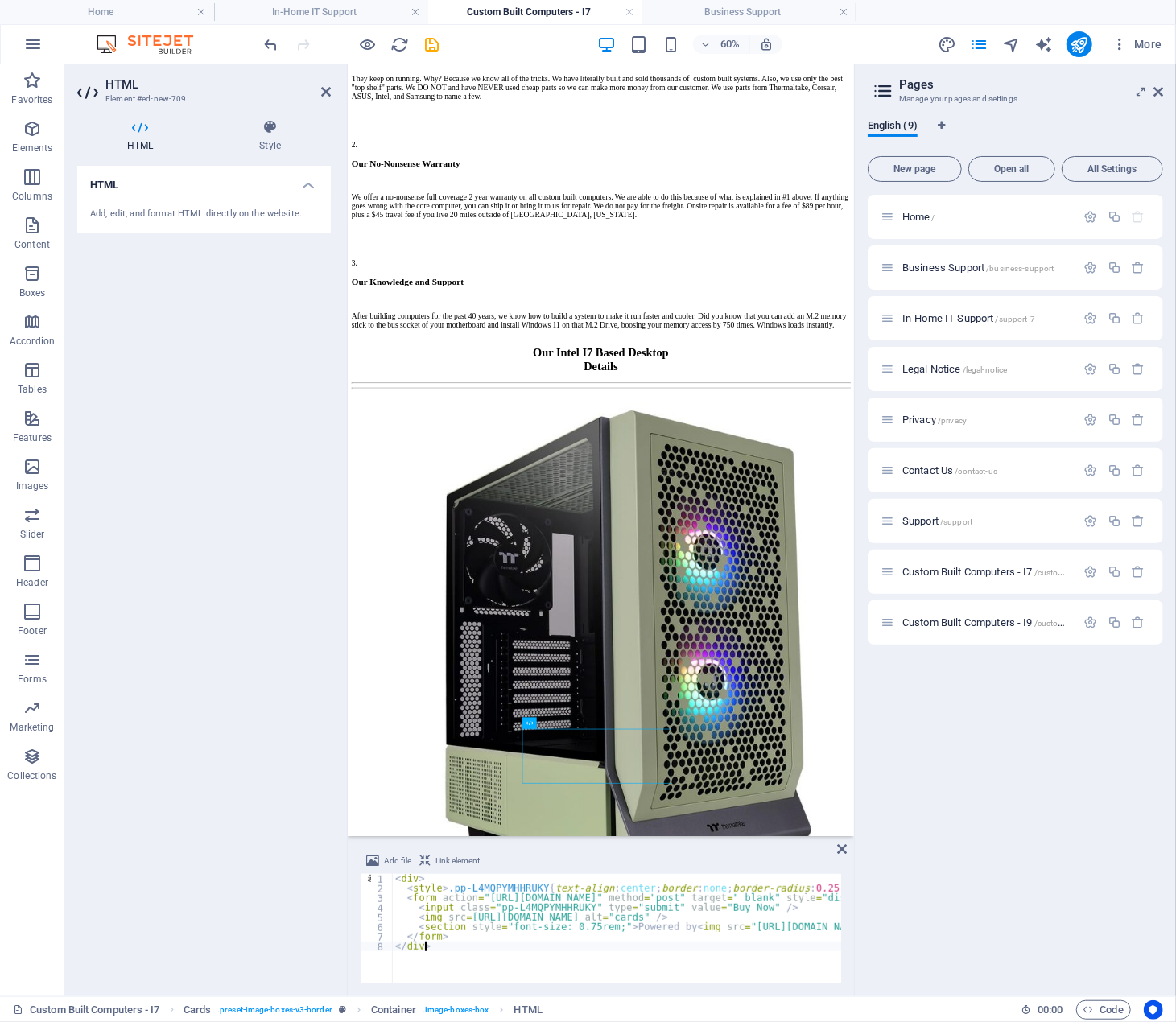
click at [416, 881] on div "< div > < style > .pp-L4MQPYMHHRUKY { text-align : center ; border : none ; bor…" at bounding box center [1114, 938] width 1445 height 128
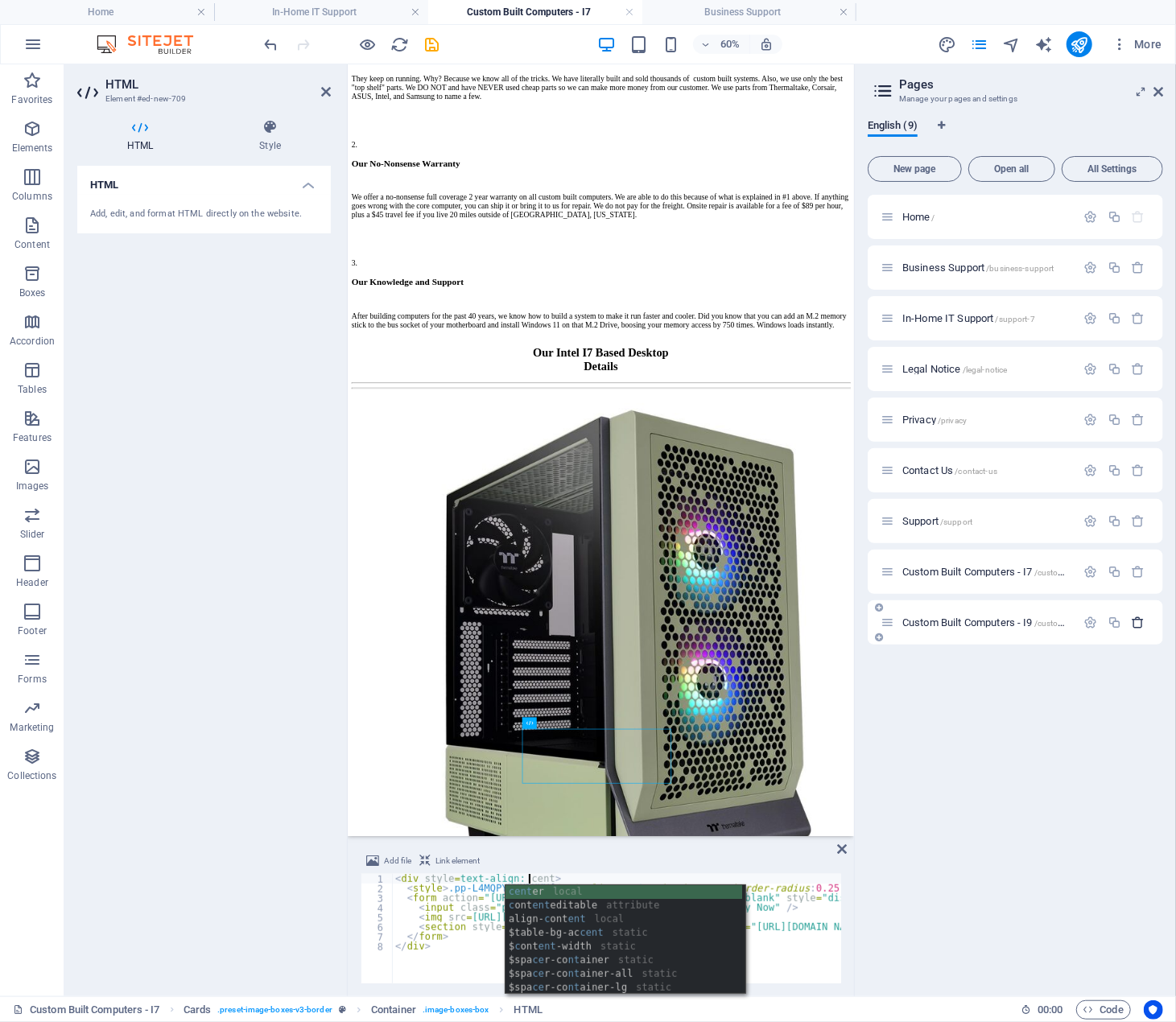
scroll to position [0, 11]
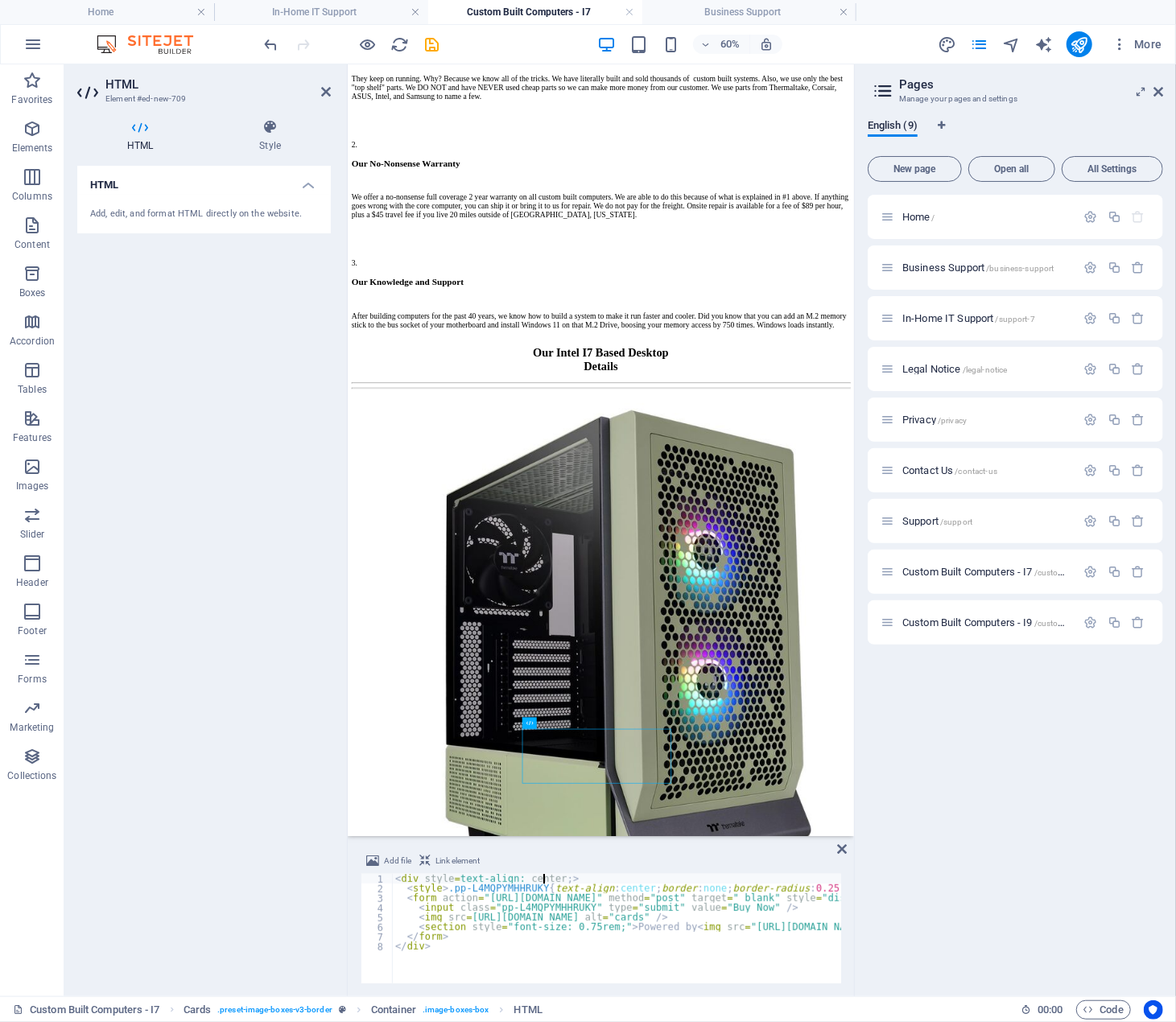
click at [541, 944] on div "< div style = text-align: center ; > < style > .pp-L4MQPYMHHRUKY { text-align :…" at bounding box center [1114, 937] width 1445 height 126
type textarea "</div>"
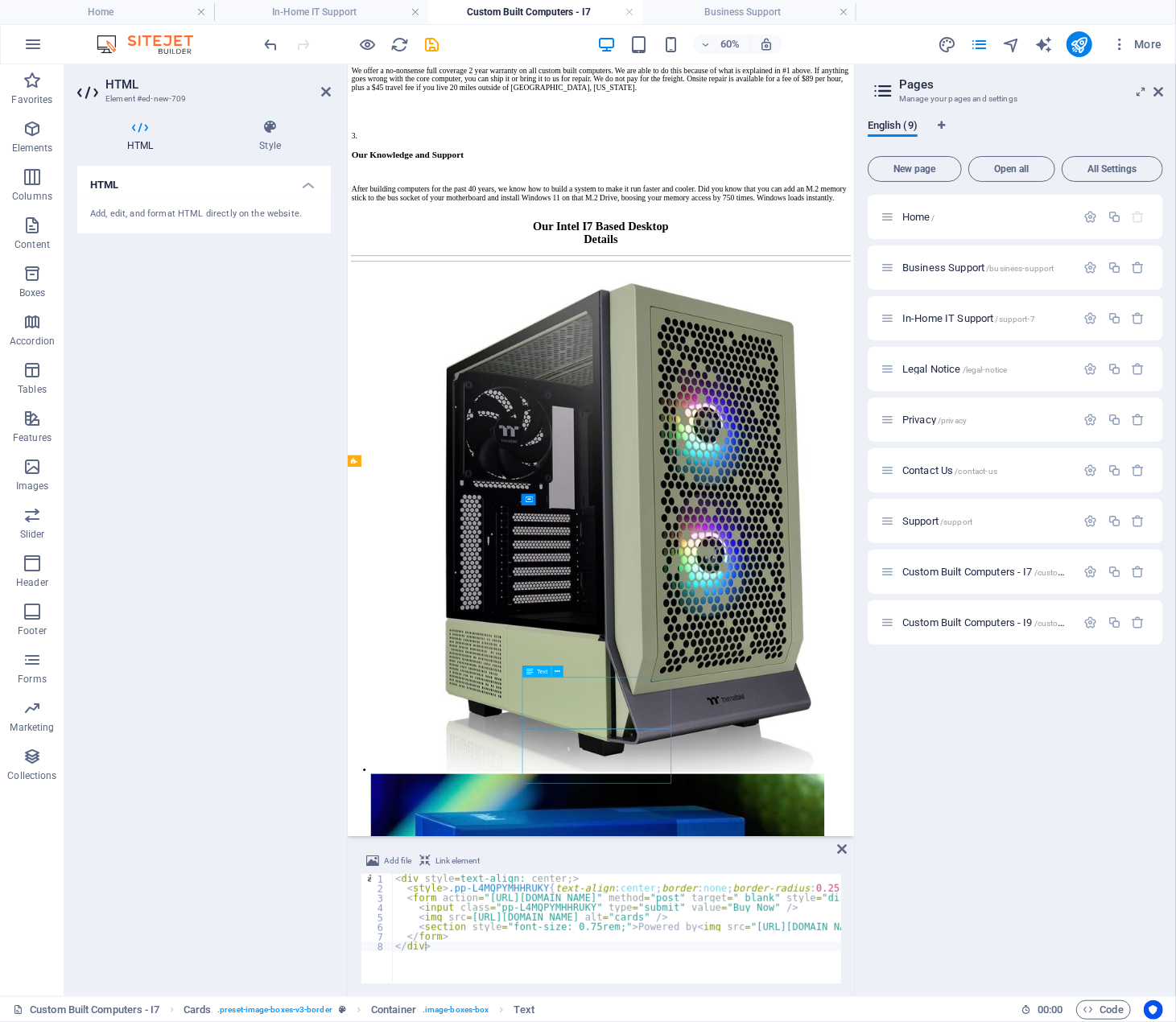
scroll to position [2404, 0]
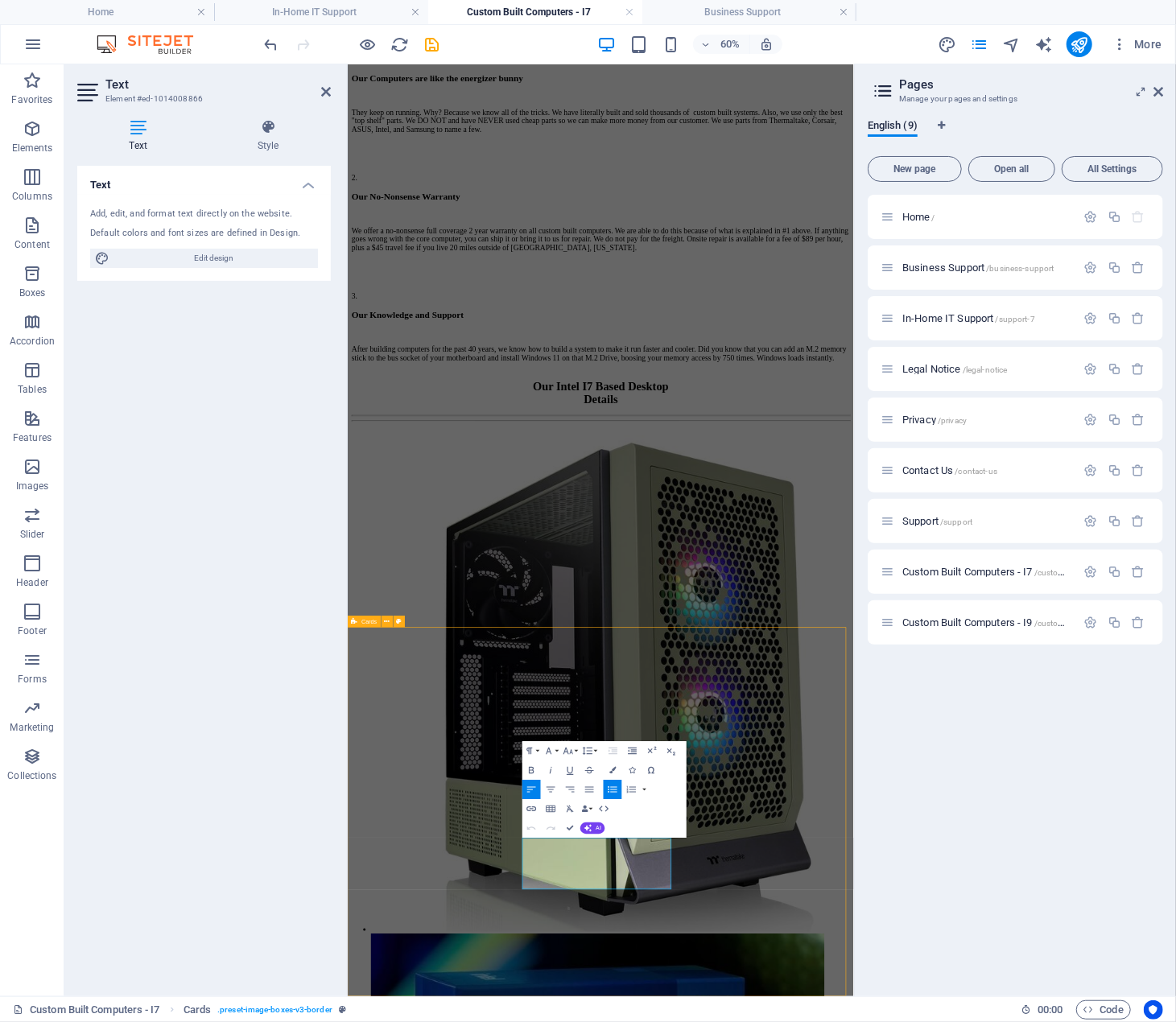
scroll to position [2404, 0]
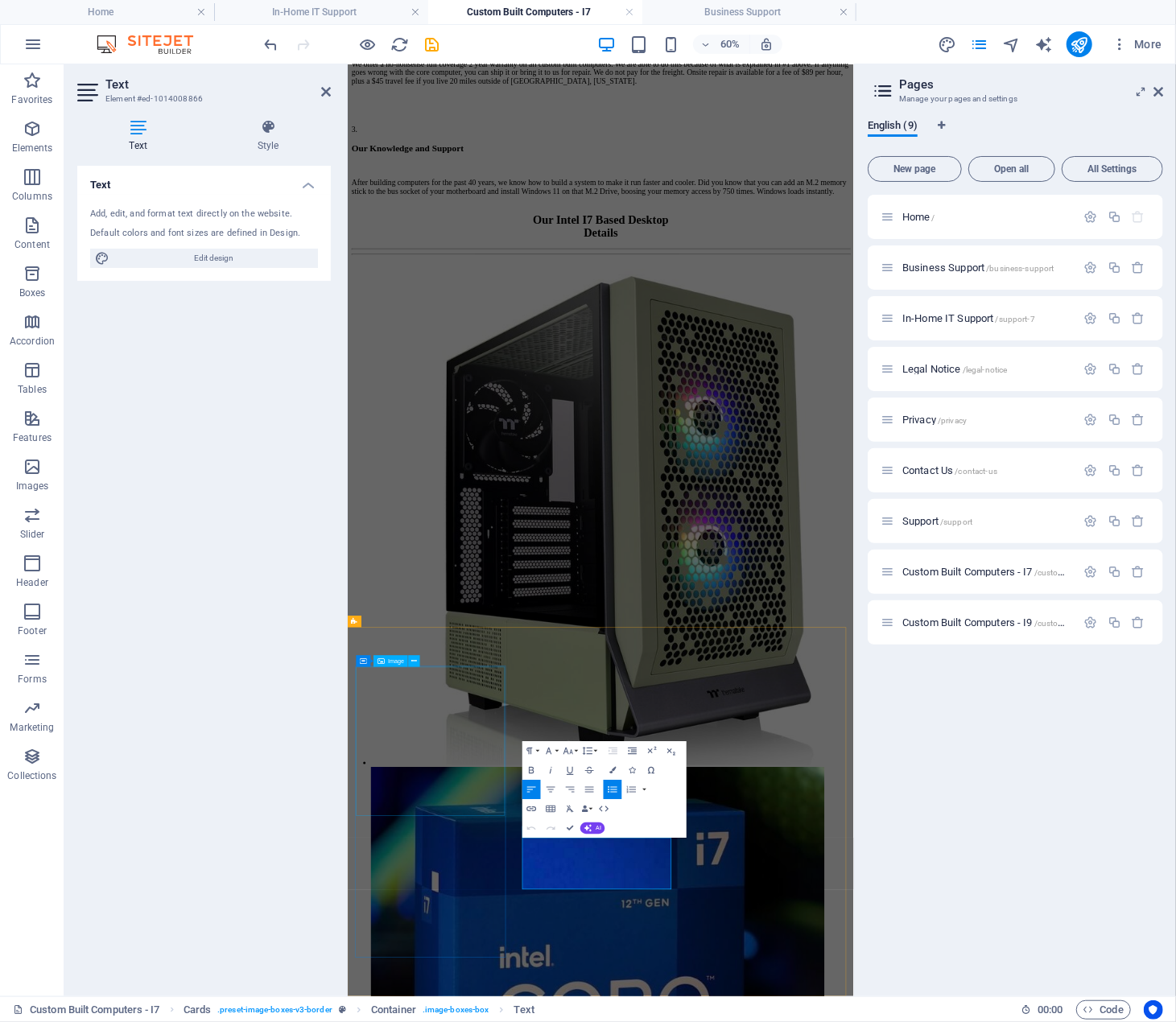
scroll to position [2126, 0]
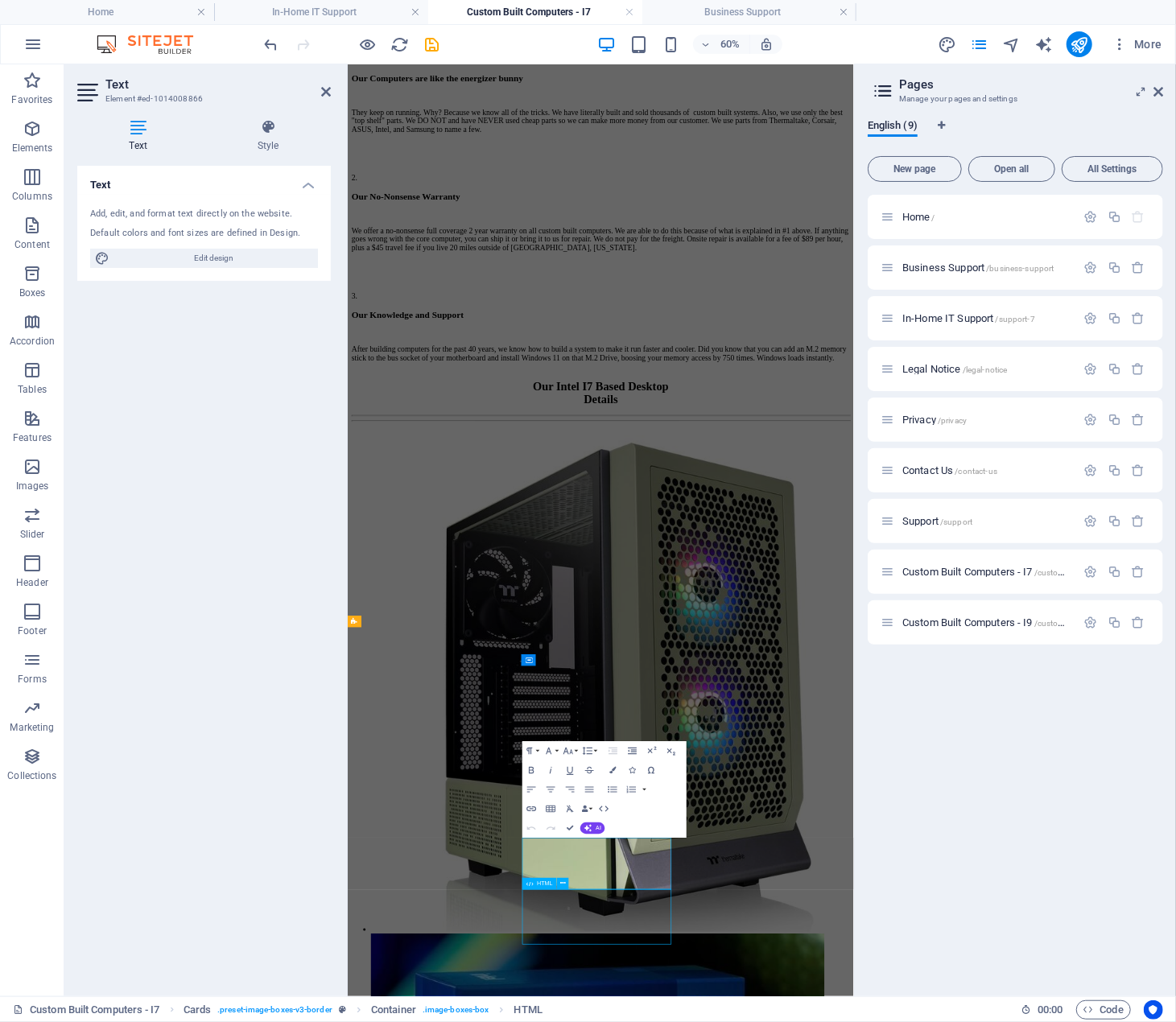
scroll to position [2404, 0]
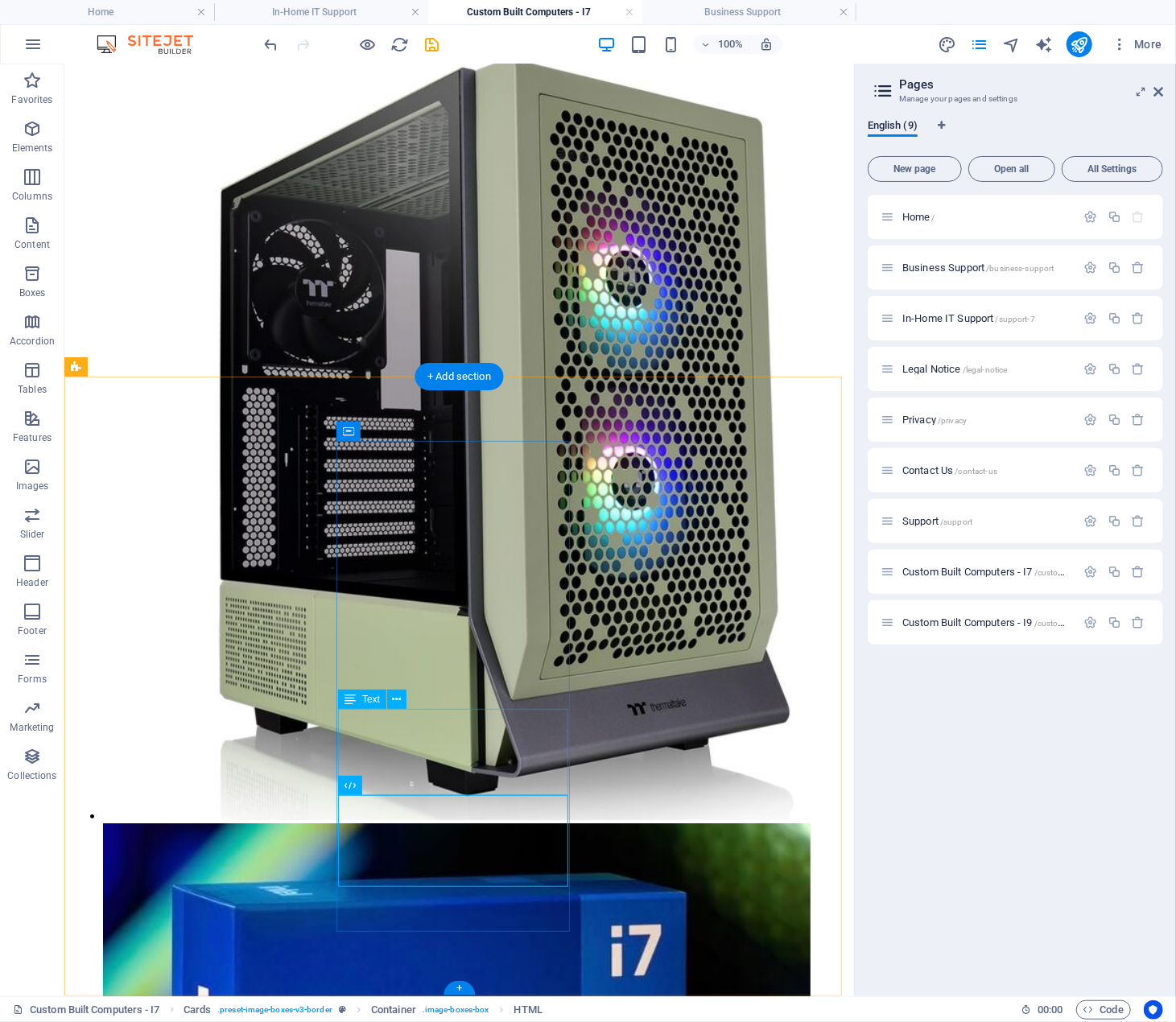
click at [395, 697] on icon at bounding box center [397, 700] width 9 height 17
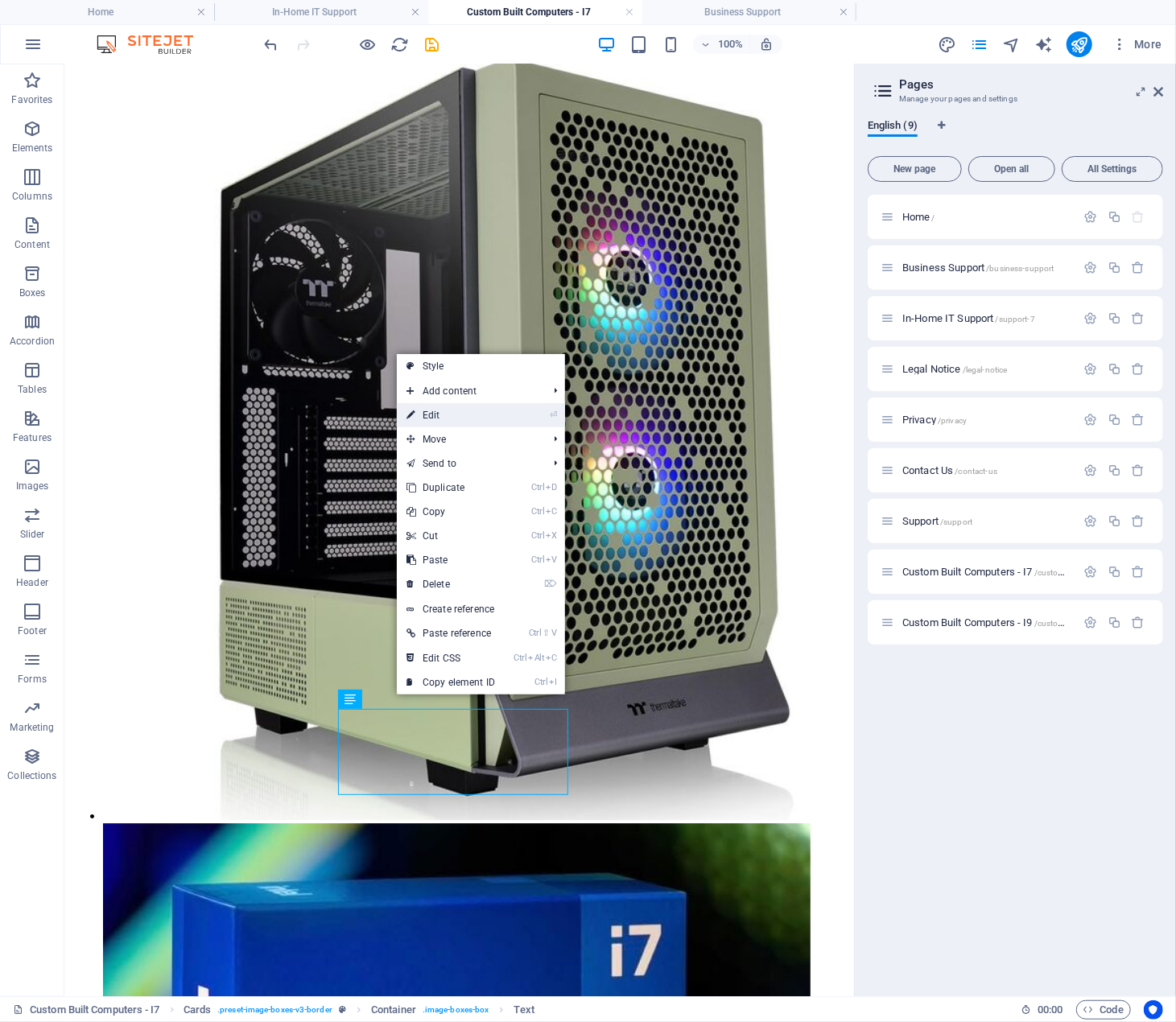
click at [504, 410] on link "⏎ Edit" at bounding box center [450, 415] width 108 height 24
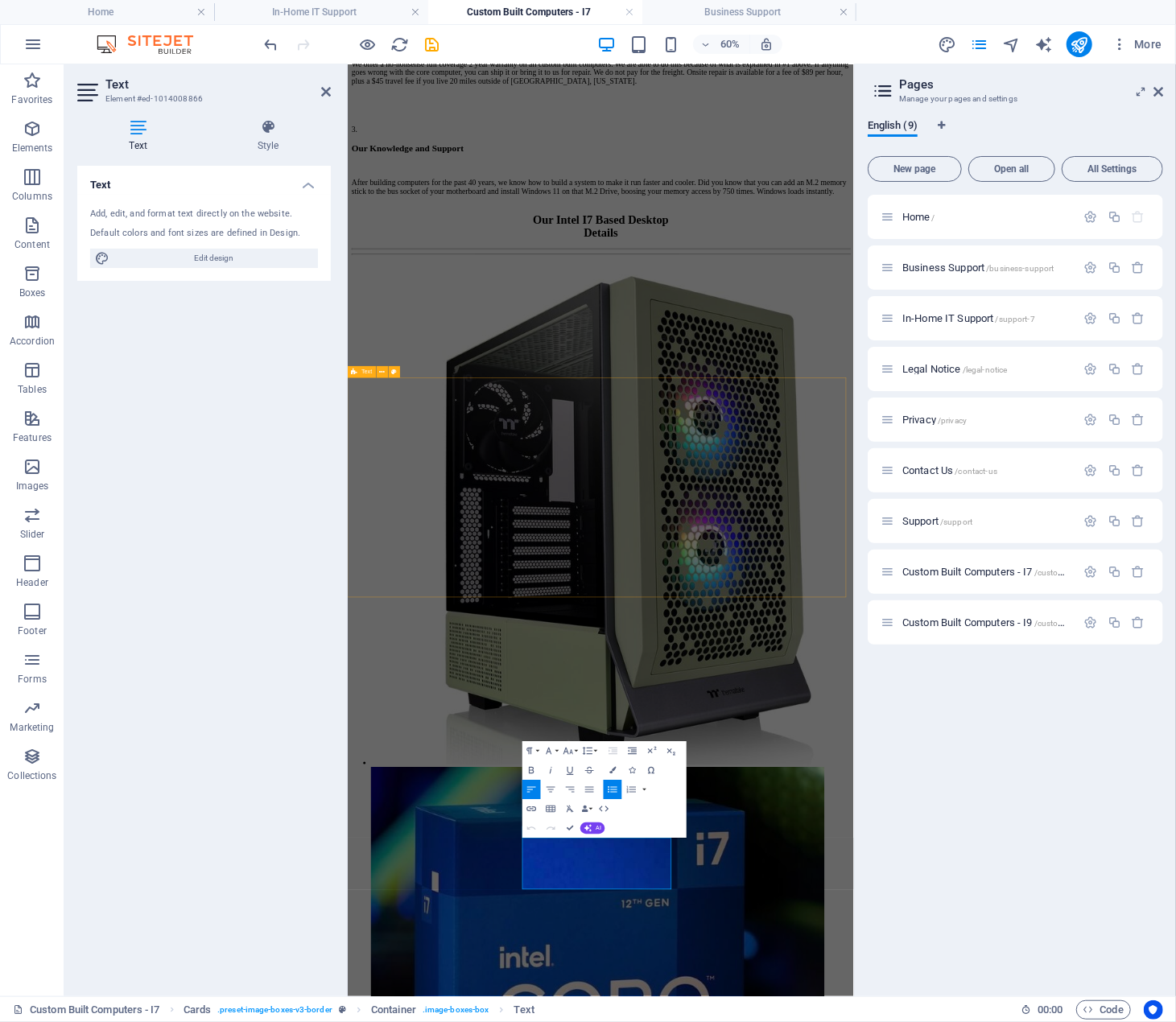
scroll to position [2126, 0]
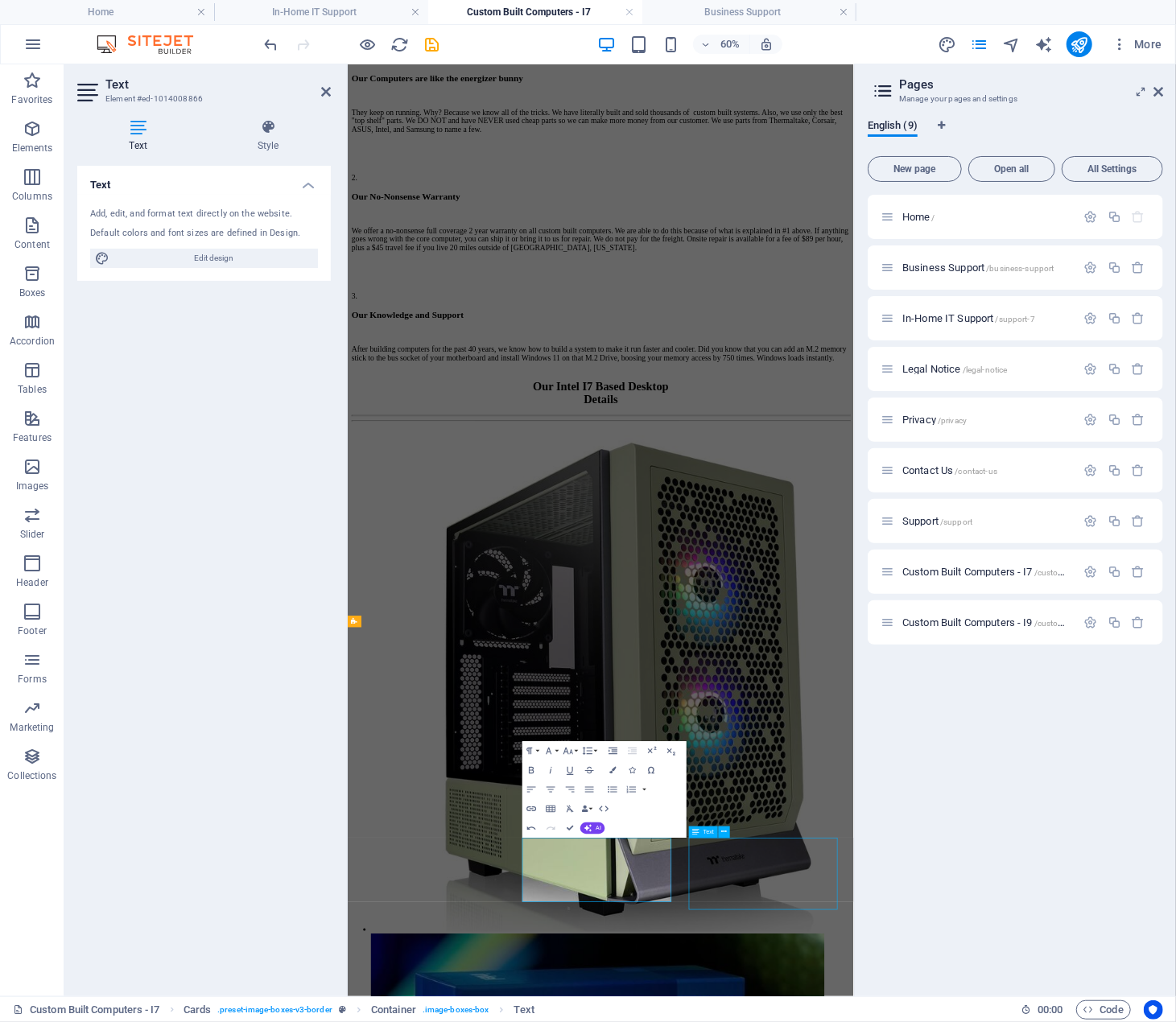
scroll to position [2404, 0]
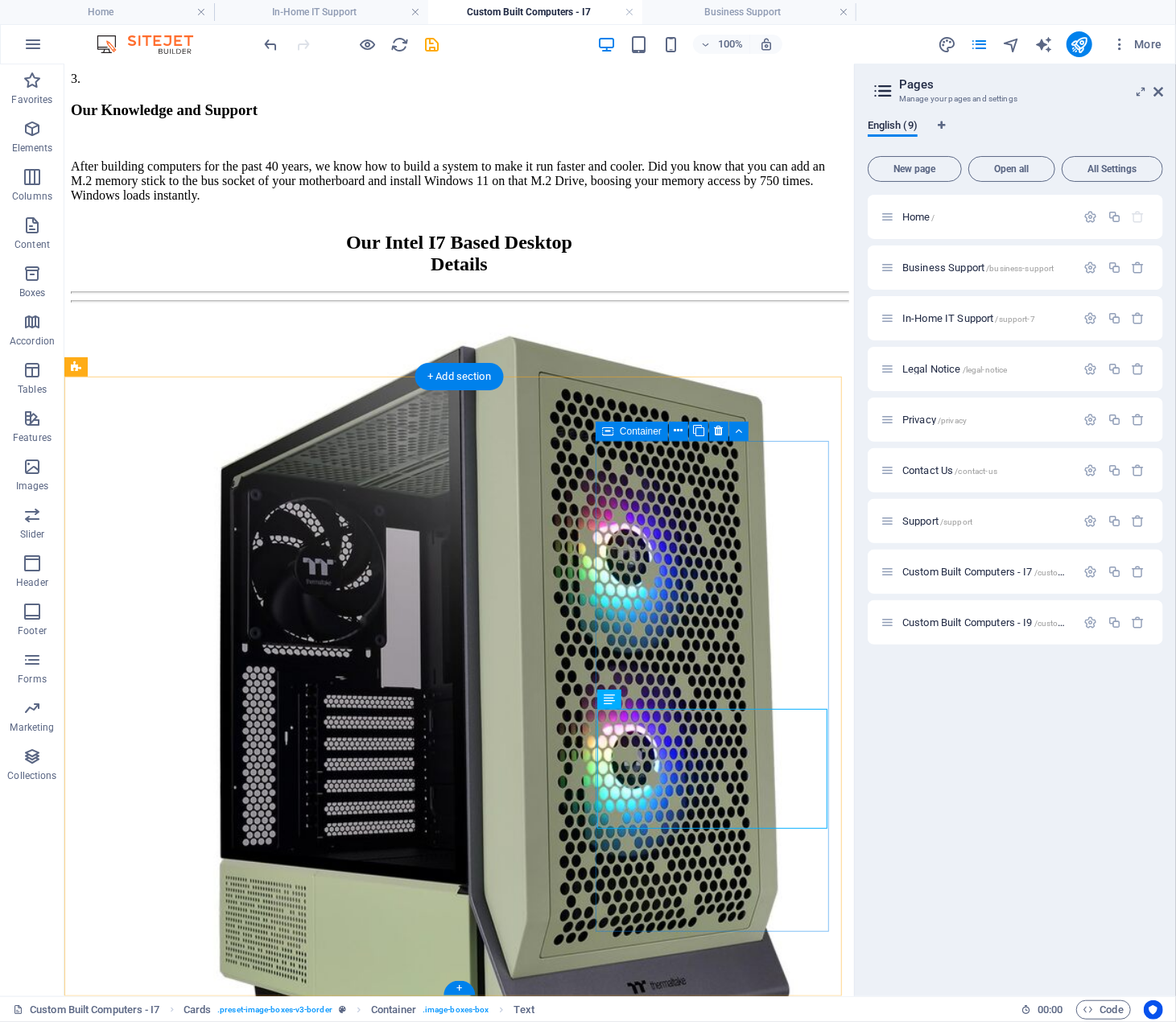
scroll to position [2404, 0]
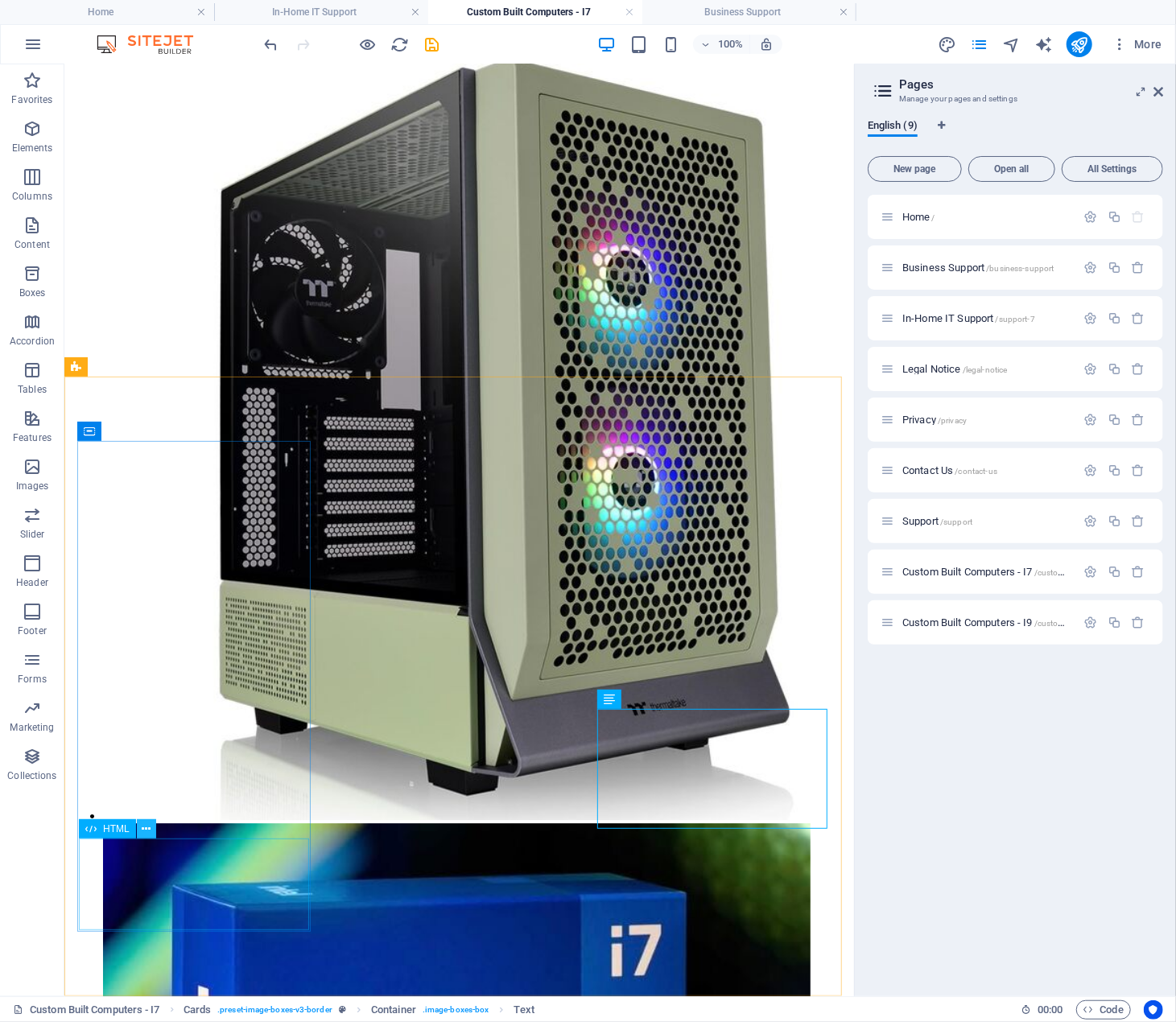
click at [147, 827] on icon at bounding box center [146, 830] width 9 height 17
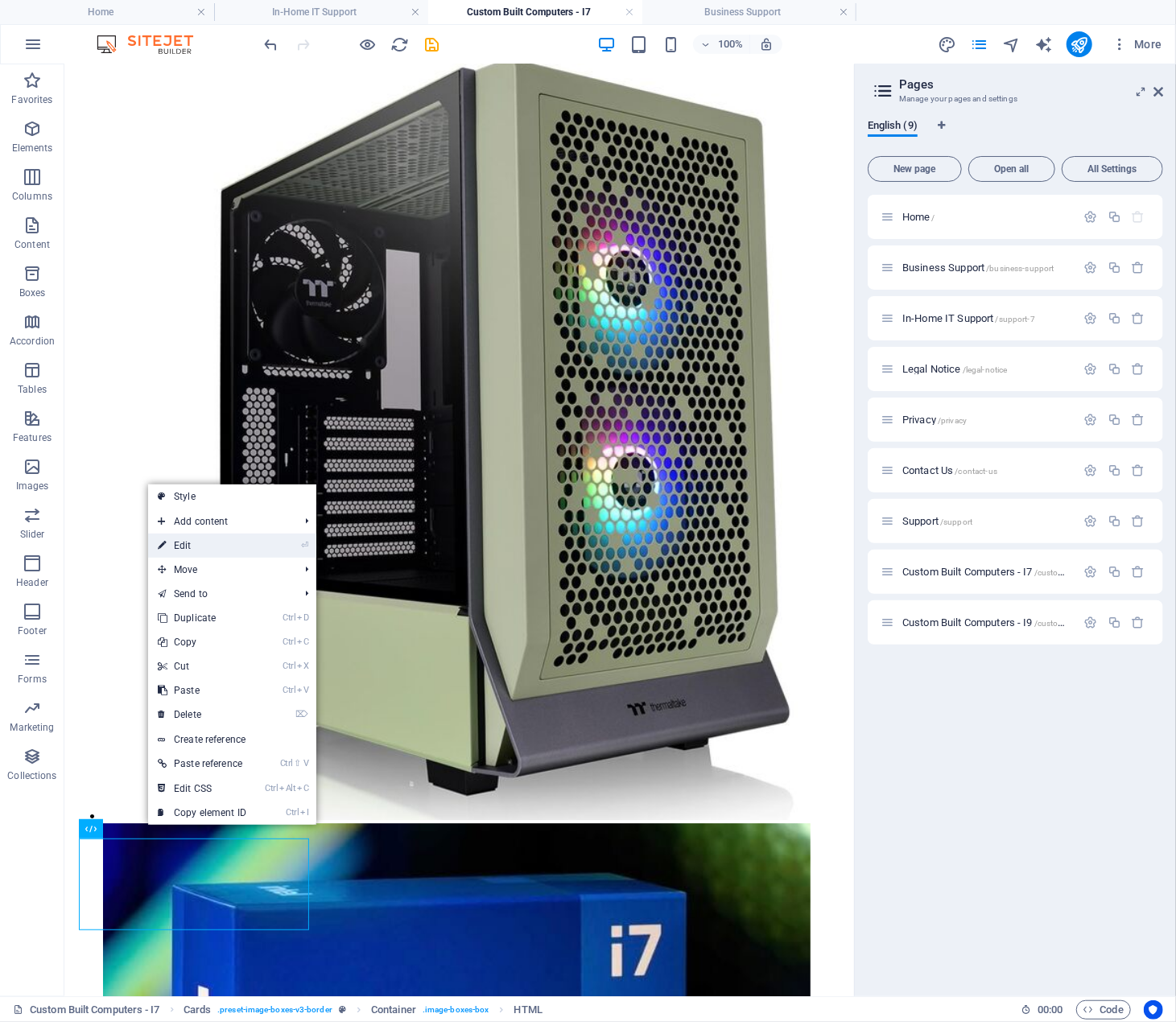
click at [229, 545] on link "⏎ Edit" at bounding box center [202, 545] width 108 height 24
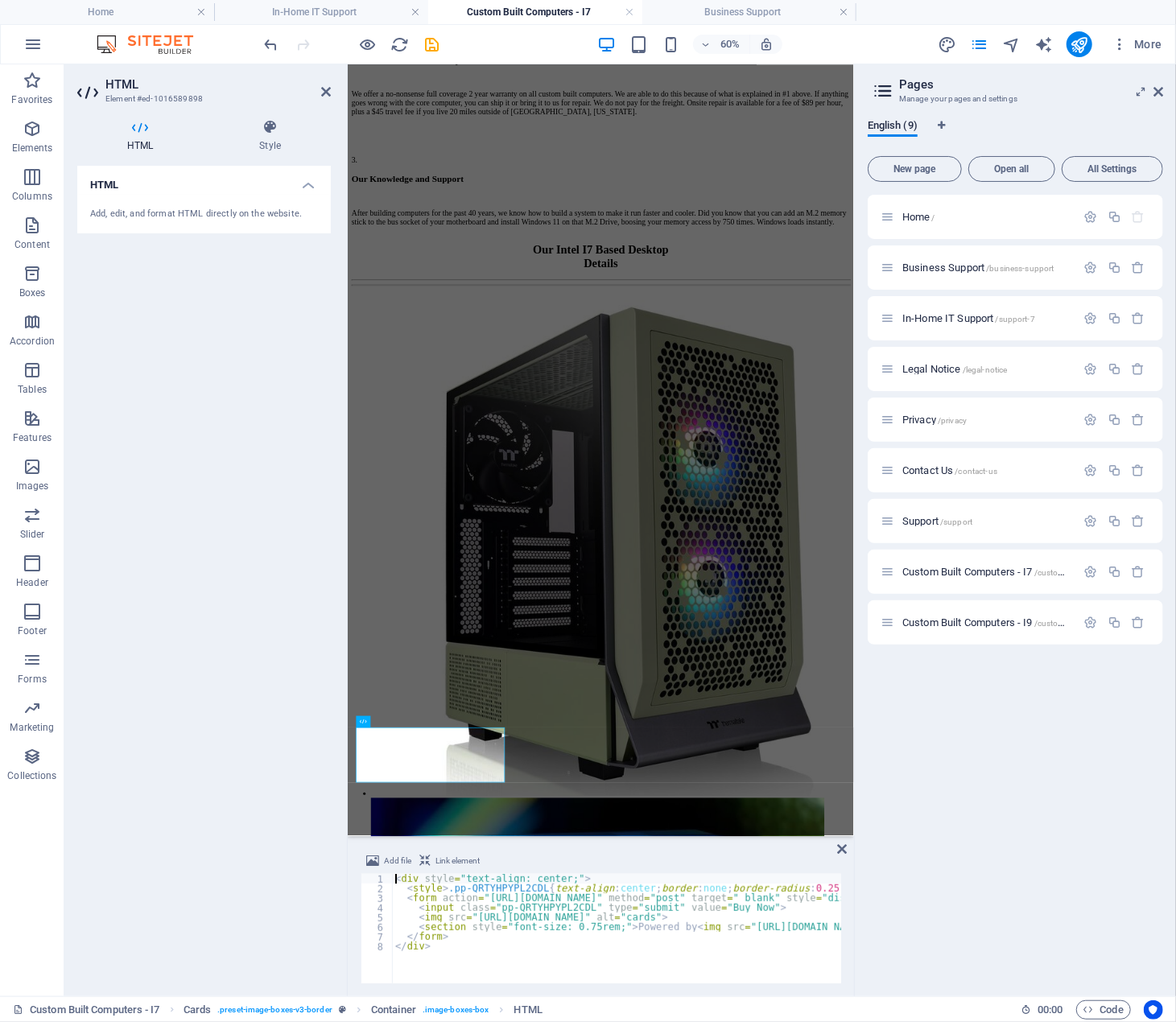
scroll to position [2254, 0]
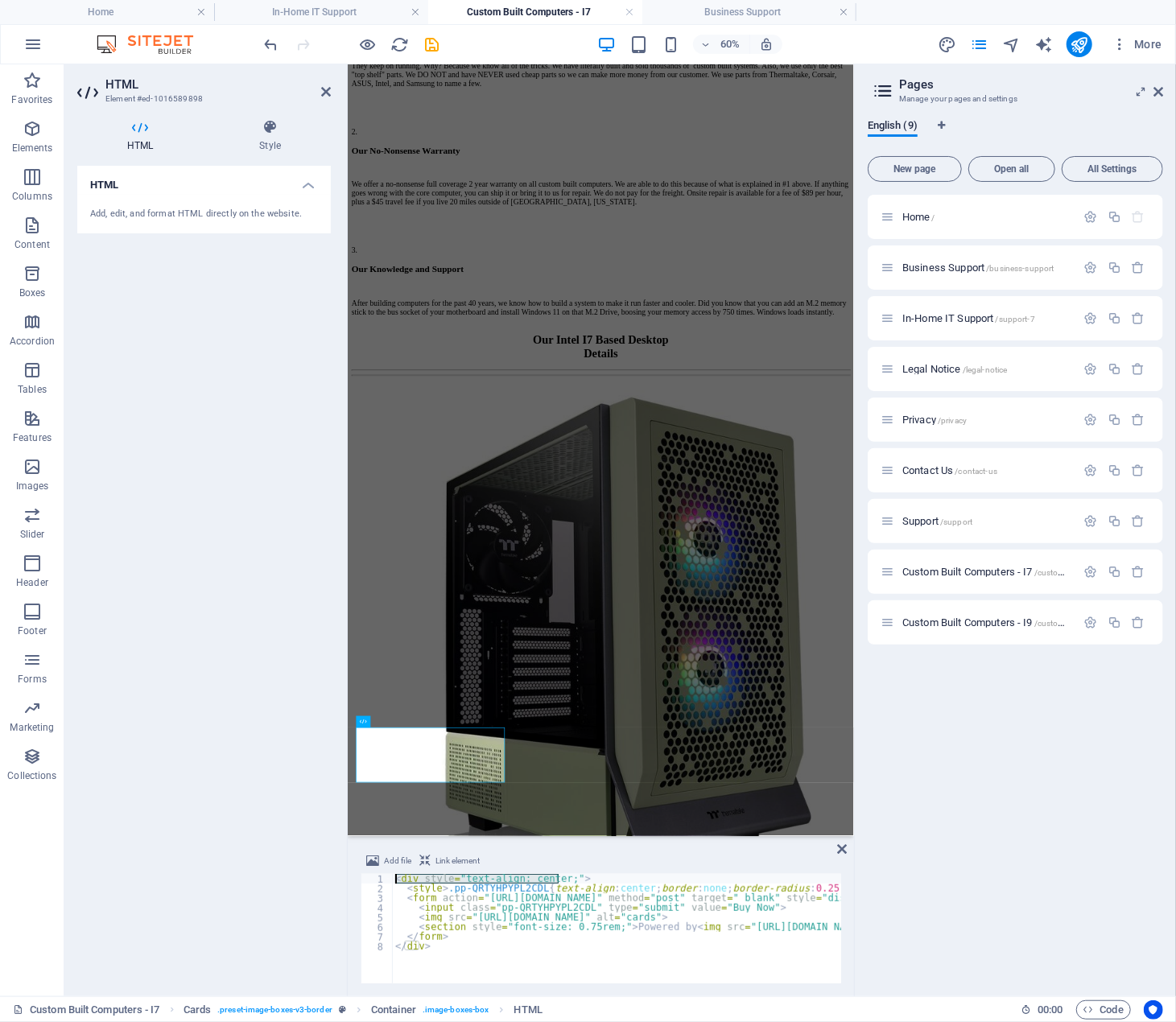
drag, startPoint x: 562, startPoint y: 881, endPoint x: 396, endPoint y: 877, distance: 166.0
click at [396, 877] on div "< div style = "text-align: center;" > < style > .pp-QRTYHPYPL2CDL { text-align …" at bounding box center [1114, 937] width 1445 height 126
click at [640, 863] on div "Add file Link element" at bounding box center [600, 863] width 480 height 24
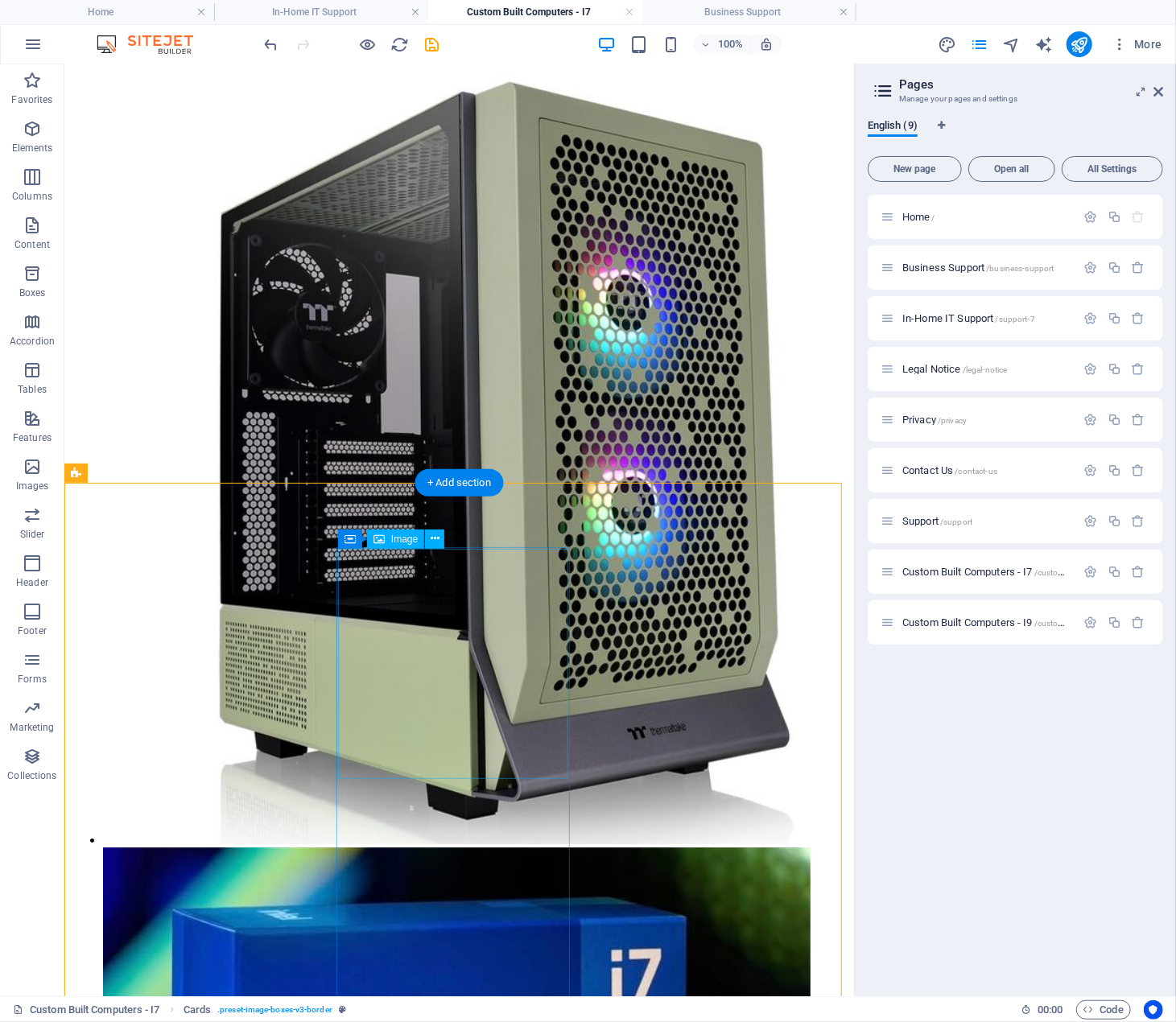
scroll to position [2404, 0]
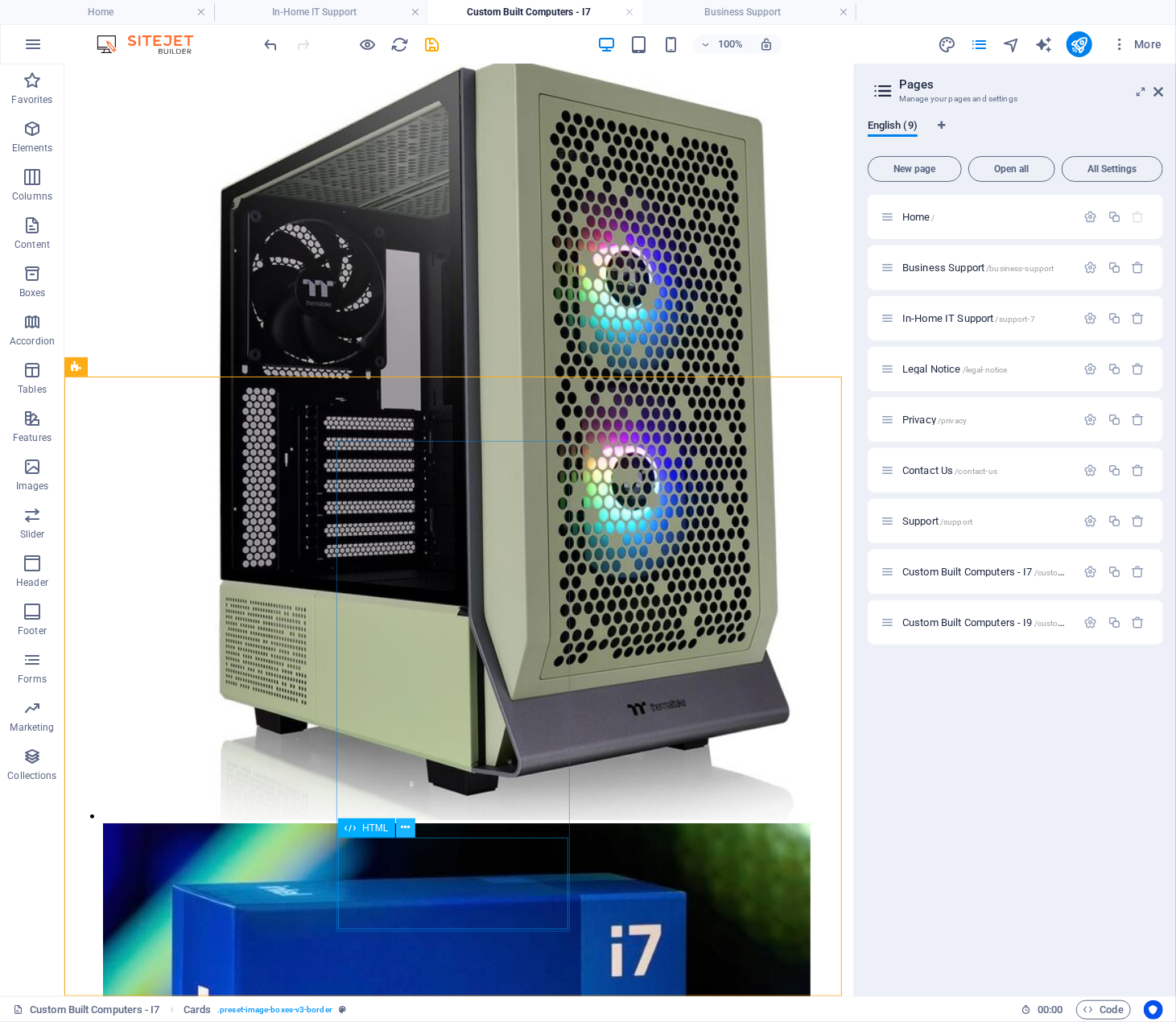
click at [402, 827] on icon at bounding box center [404, 828] width 9 height 17
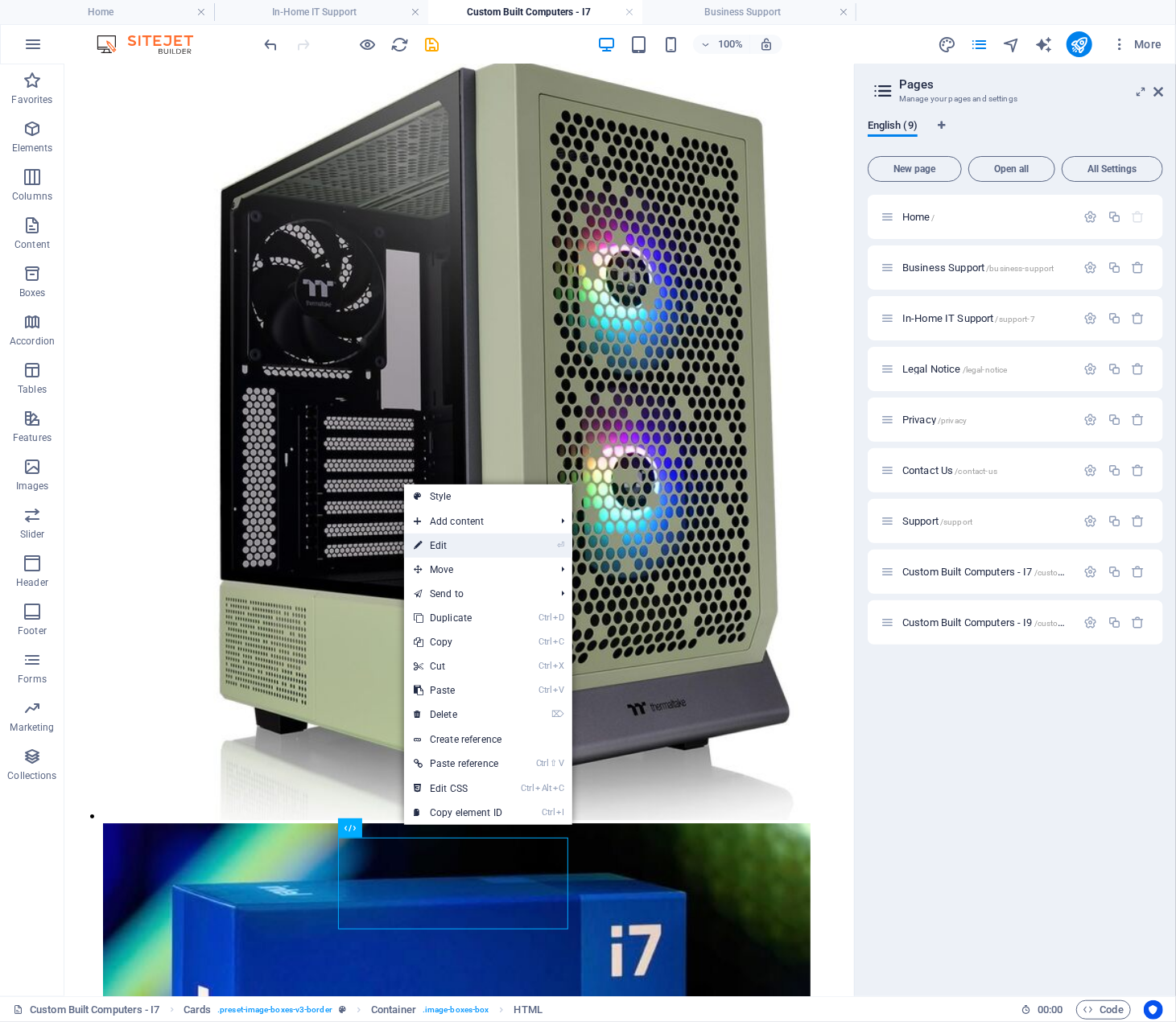
click at [486, 545] on link "⏎ Edit" at bounding box center [458, 545] width 108 height 24
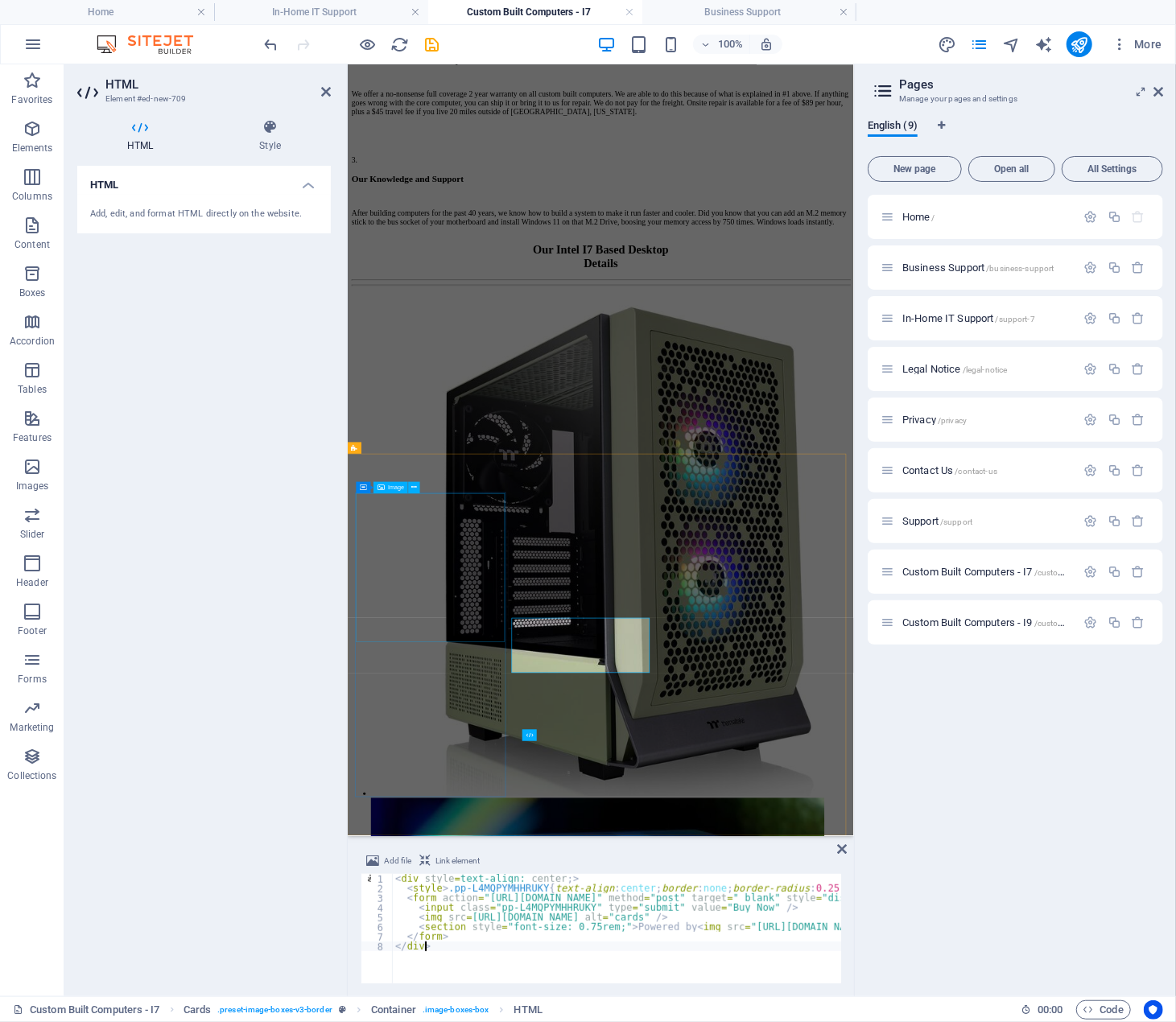
scroll to position [2254, 0]
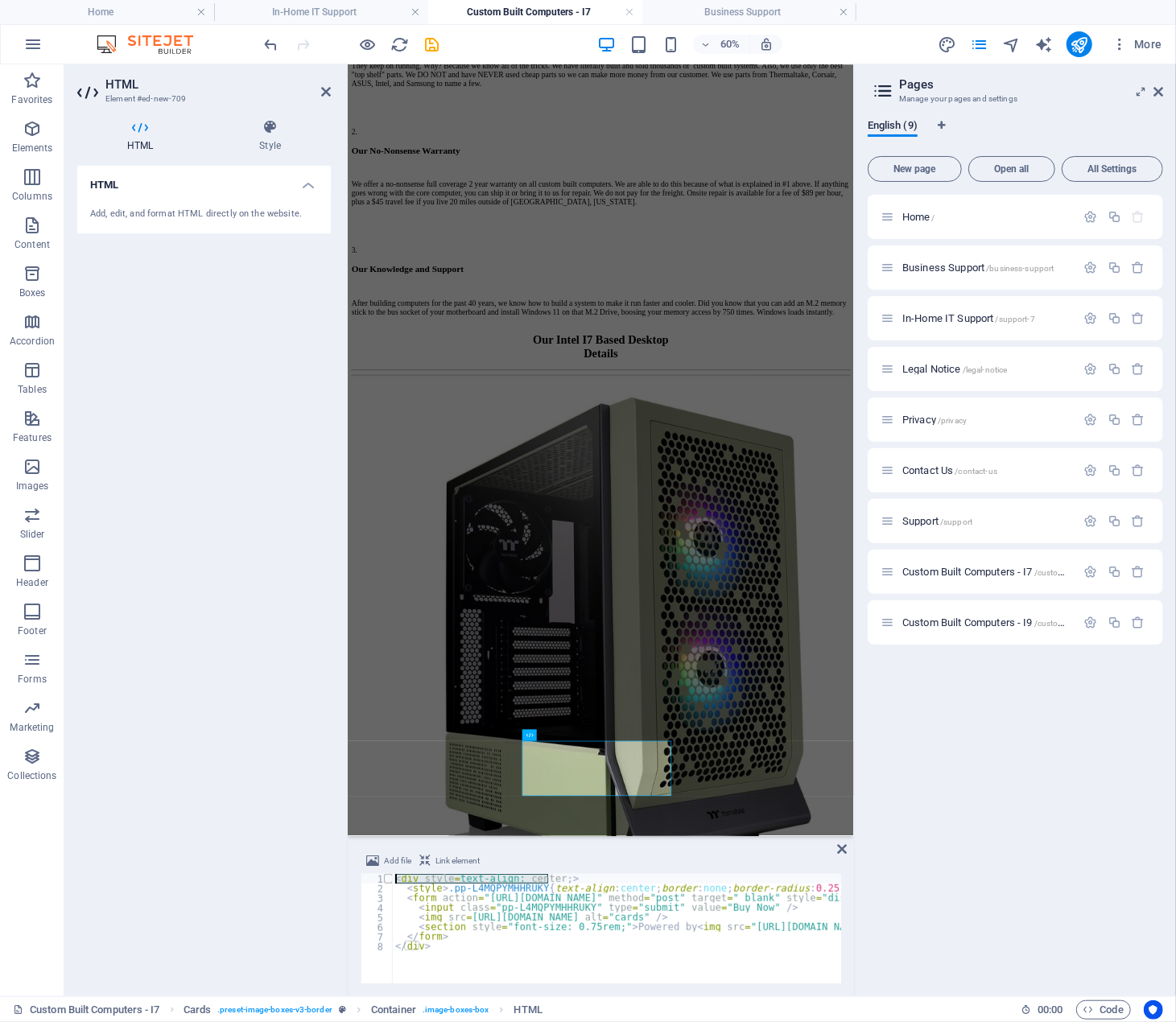
drag, startPoint x: 552, startPoint y: 880, endPoint x: 391, endPoint y: 880, distance: 161.0
click at [391, 880] on div "</div> 1 2 3 4 5 6 7 8 < div style = text-align: center ; > < style > .pp-L4MQP…" at bounding box center [600, 929] width 480 height 109
click at [630, 941] on div "< div style = "text-align: center;" > < style > .pp-L4MQPYMHHRUKY { text-align …" at bounding box center [1114, 937] width 1445 height 126
type textarea "</form>"
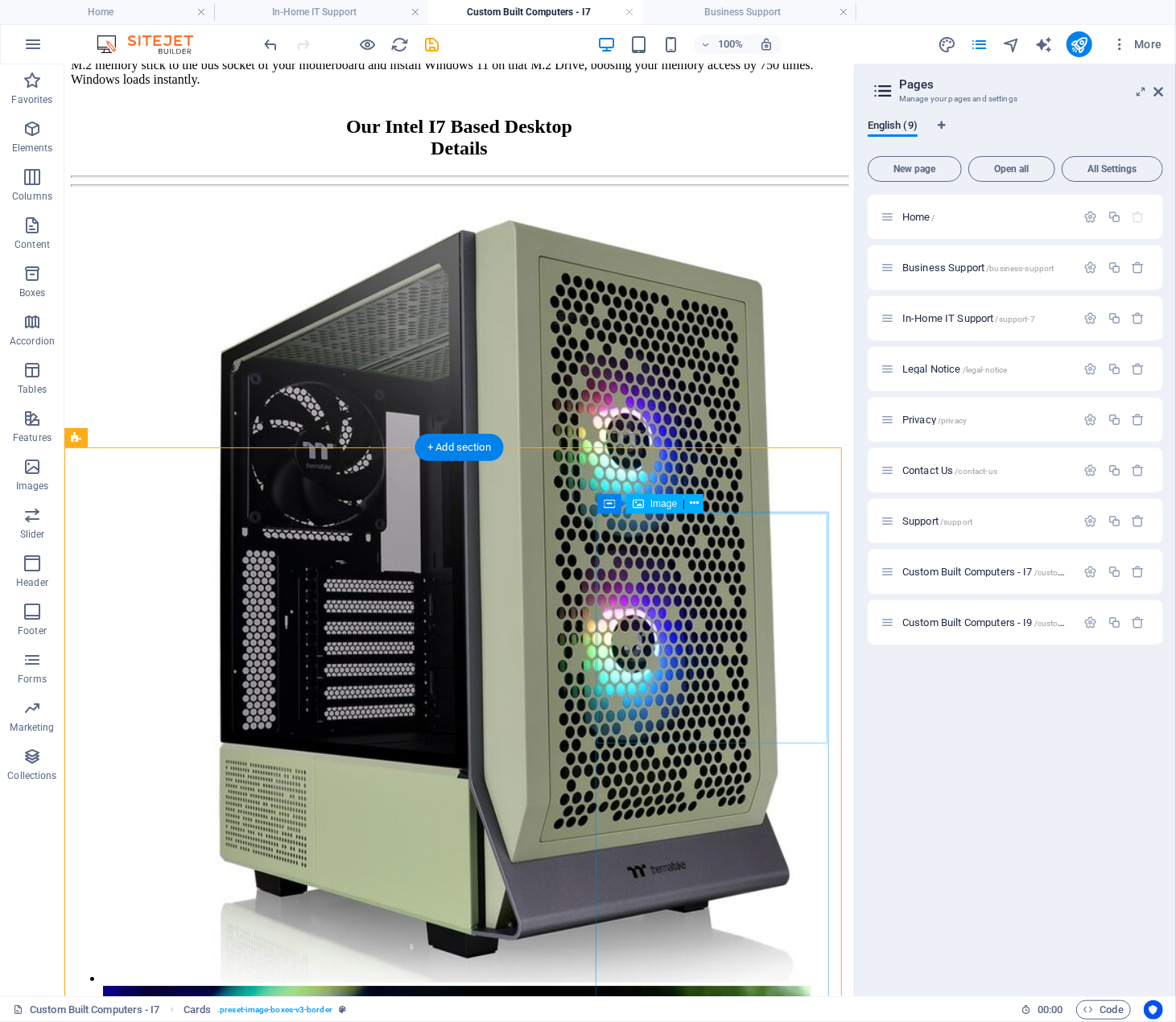
scroll to position [2404, 0]
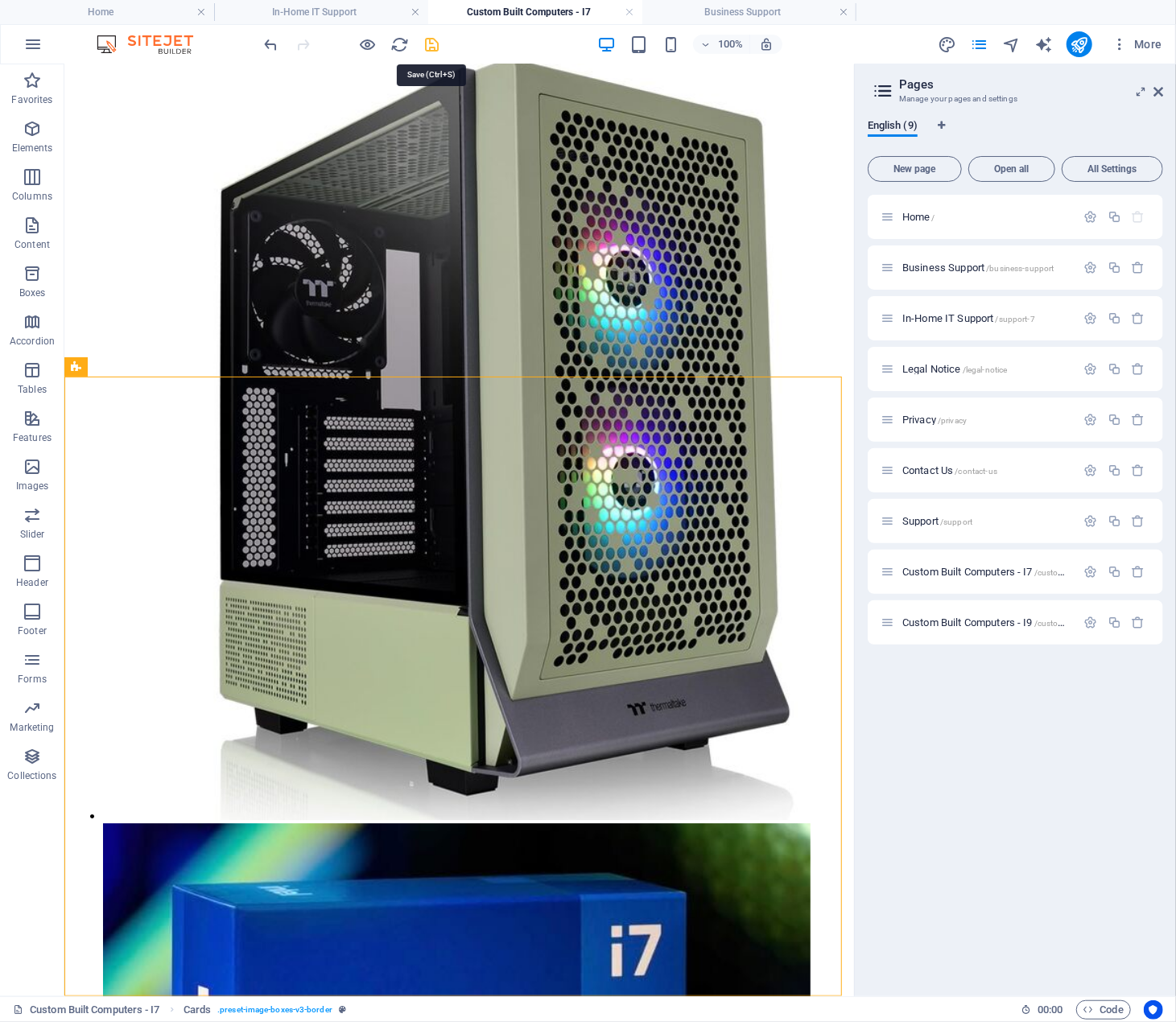
click at [431, 45] on icon "save" at bounding box center [432, 44] width 18 height 18
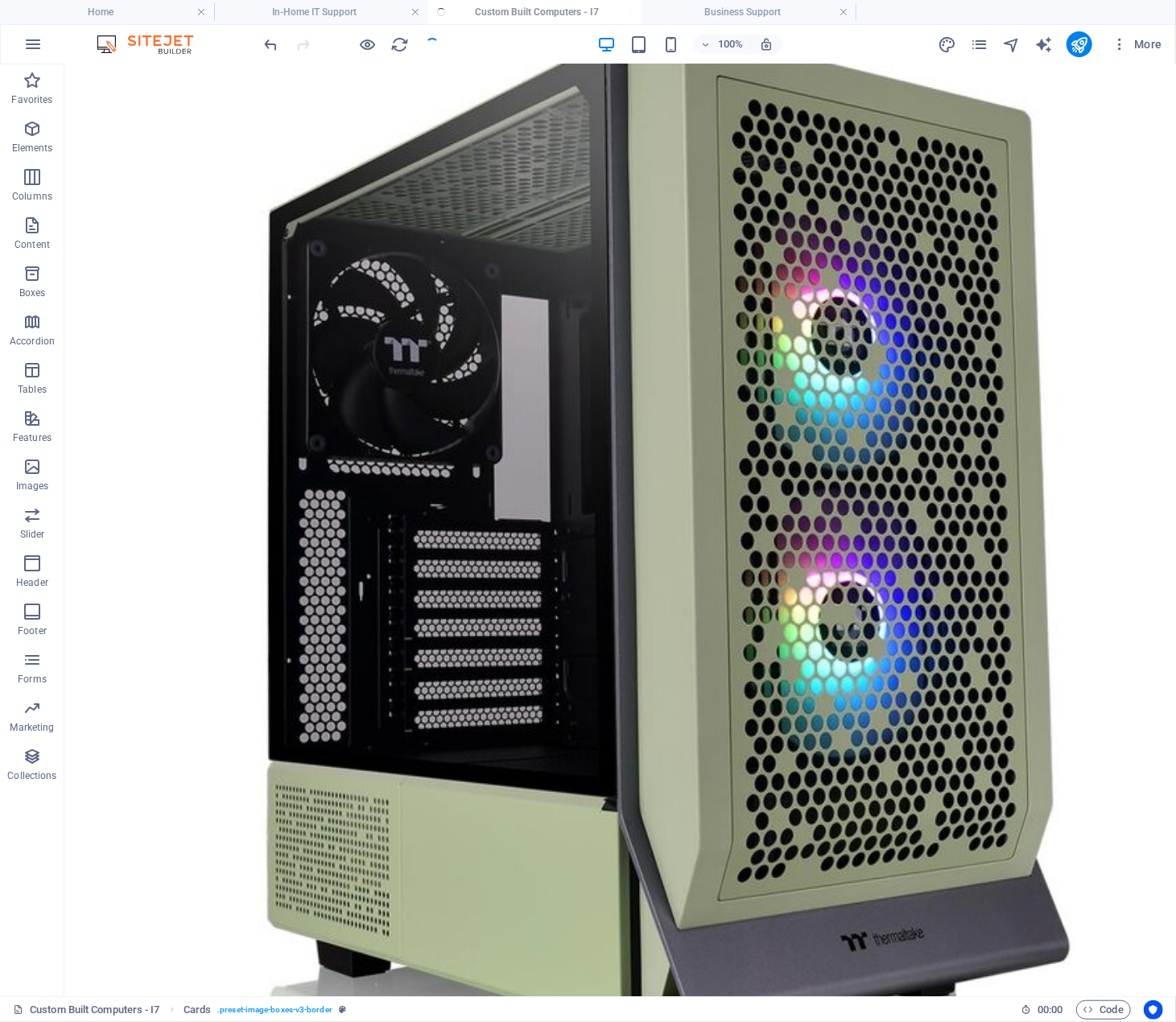
scroll to position [2566, 0]
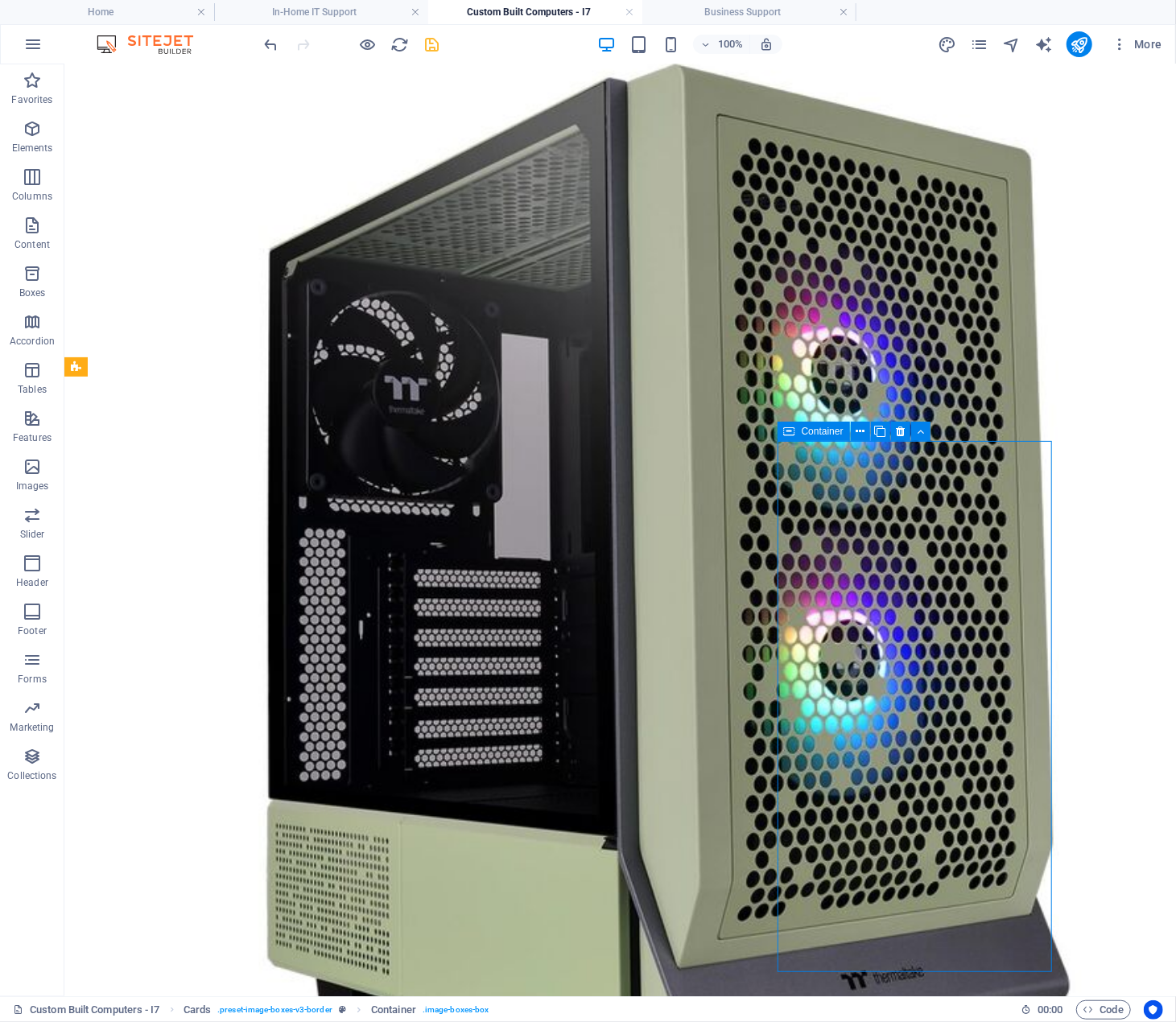
scroll to position [2566, 0]
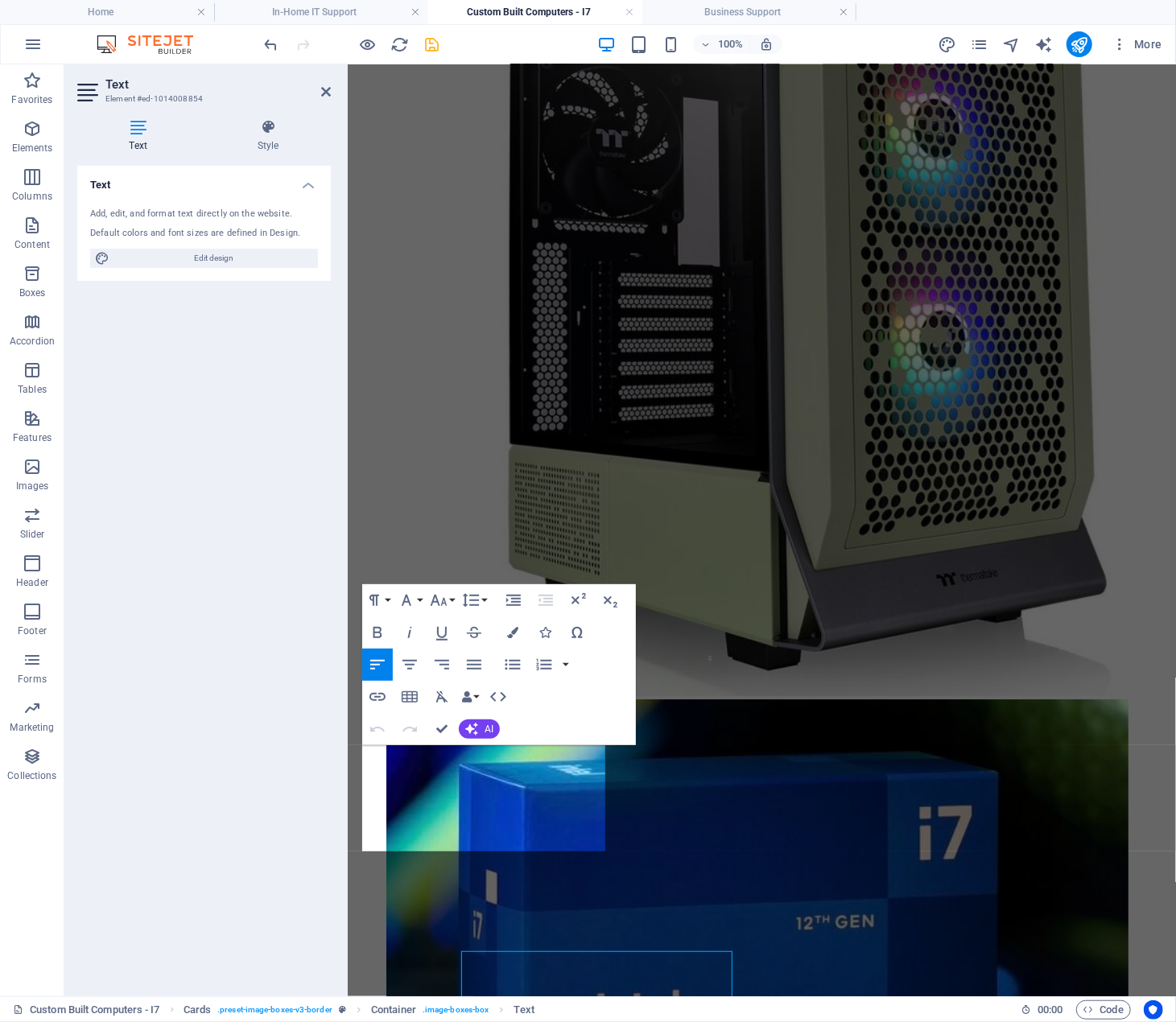
scroll to position [2366, 0]
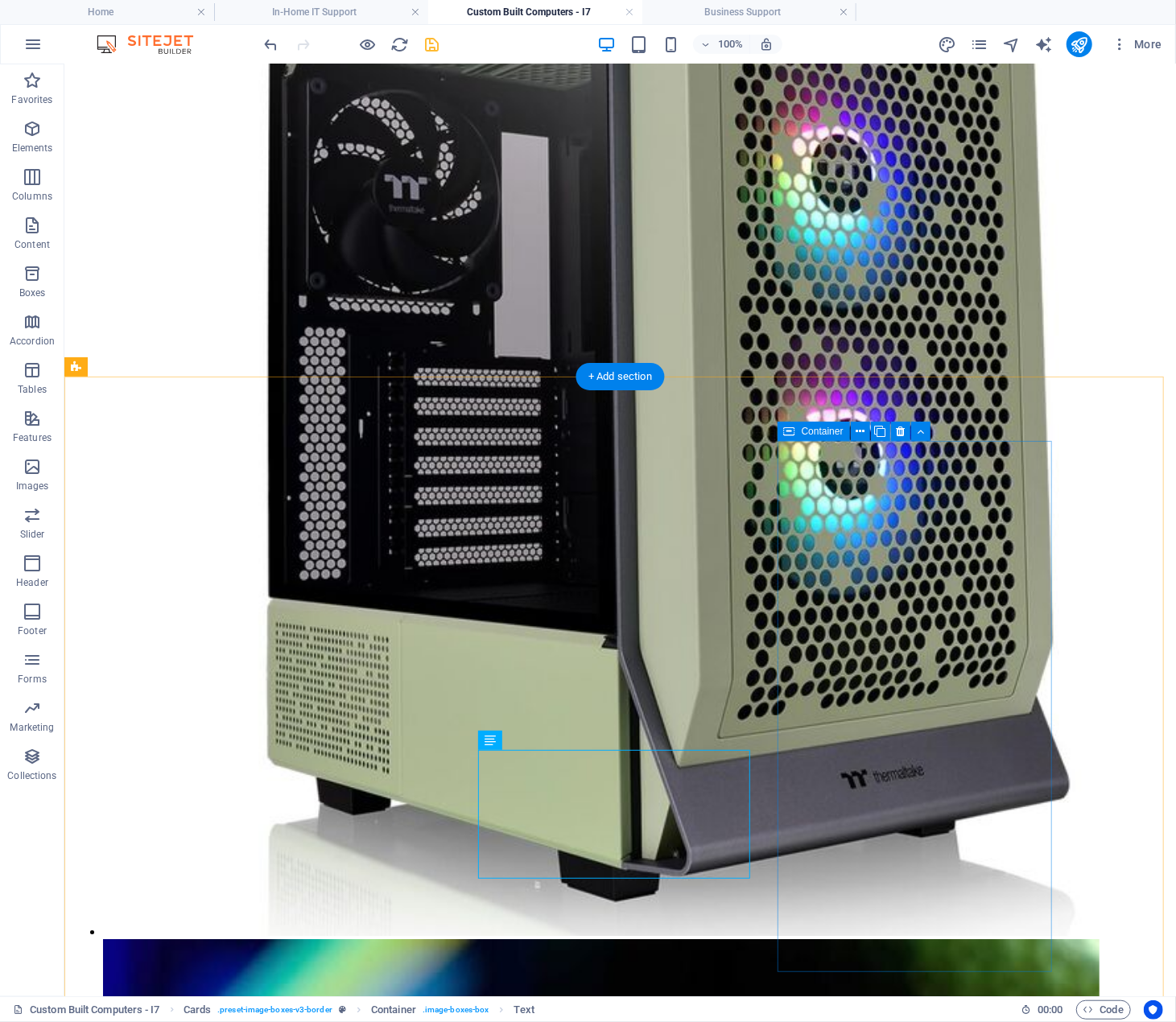
click at [436, 45] on icon "save" at bounding box center [432, 44] width 18 height 18
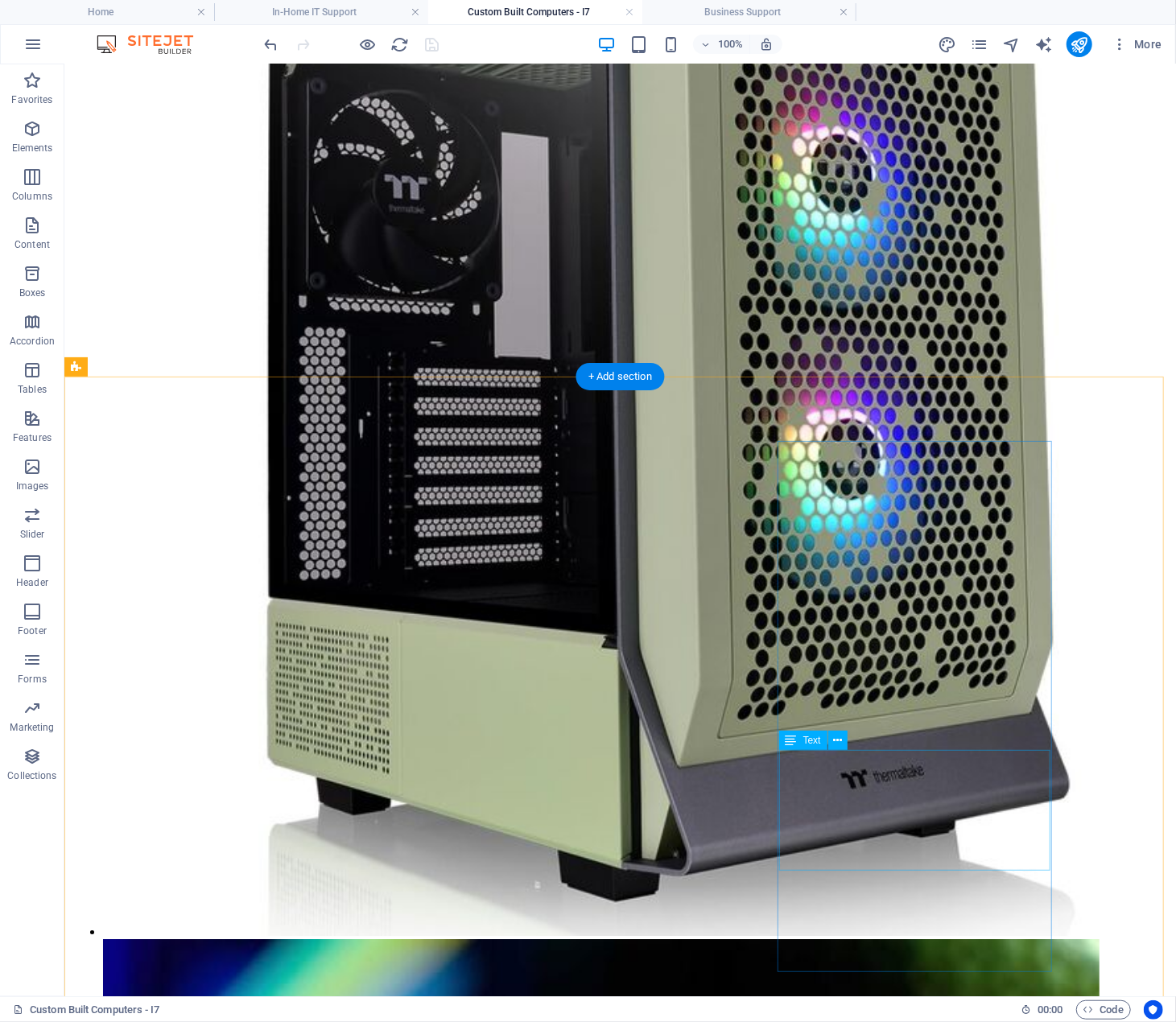
click at [29, 131] on icon "button" at bounding box center [32, 128] width 19 height 19
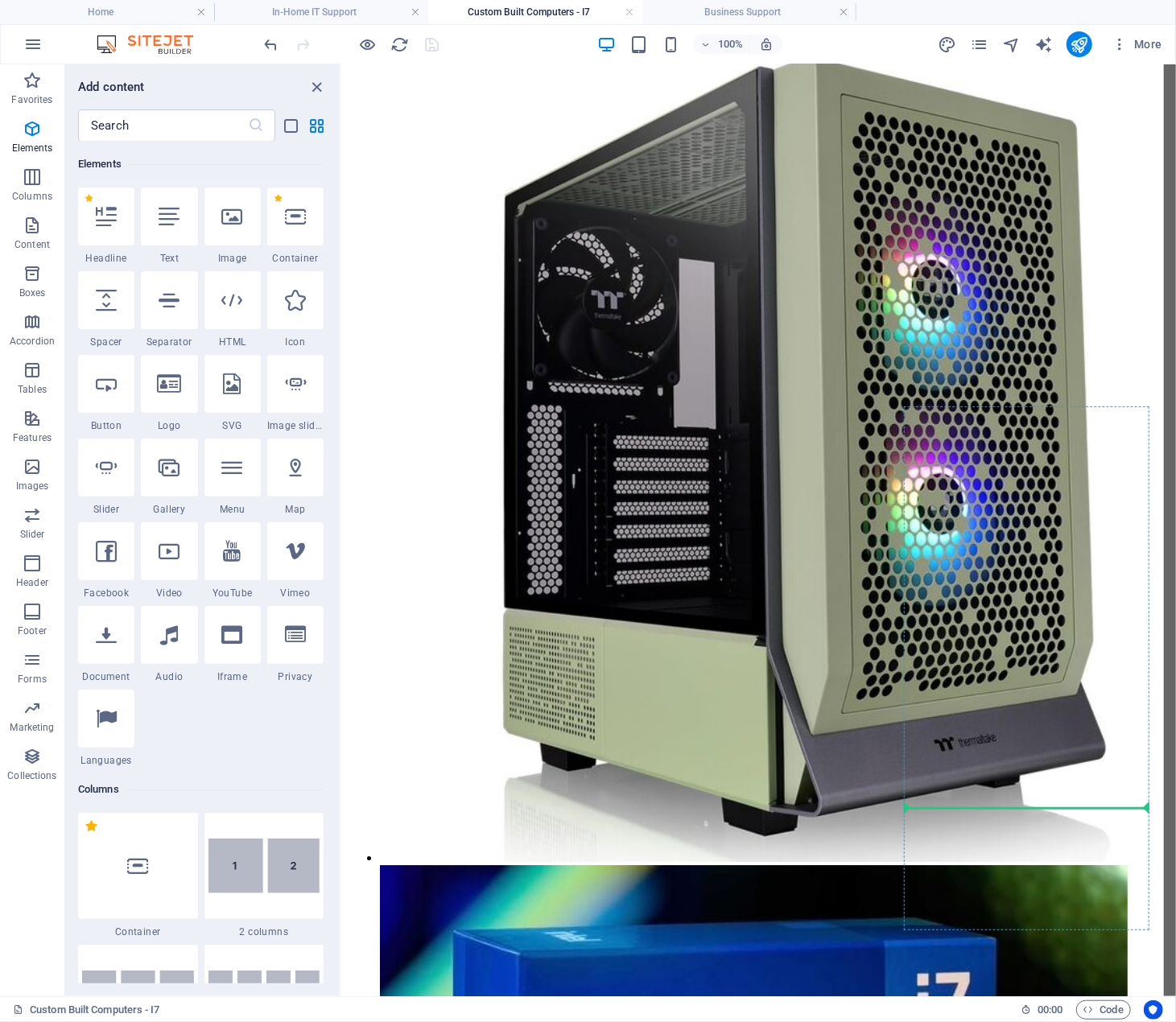
scroll to position [2385, 0]
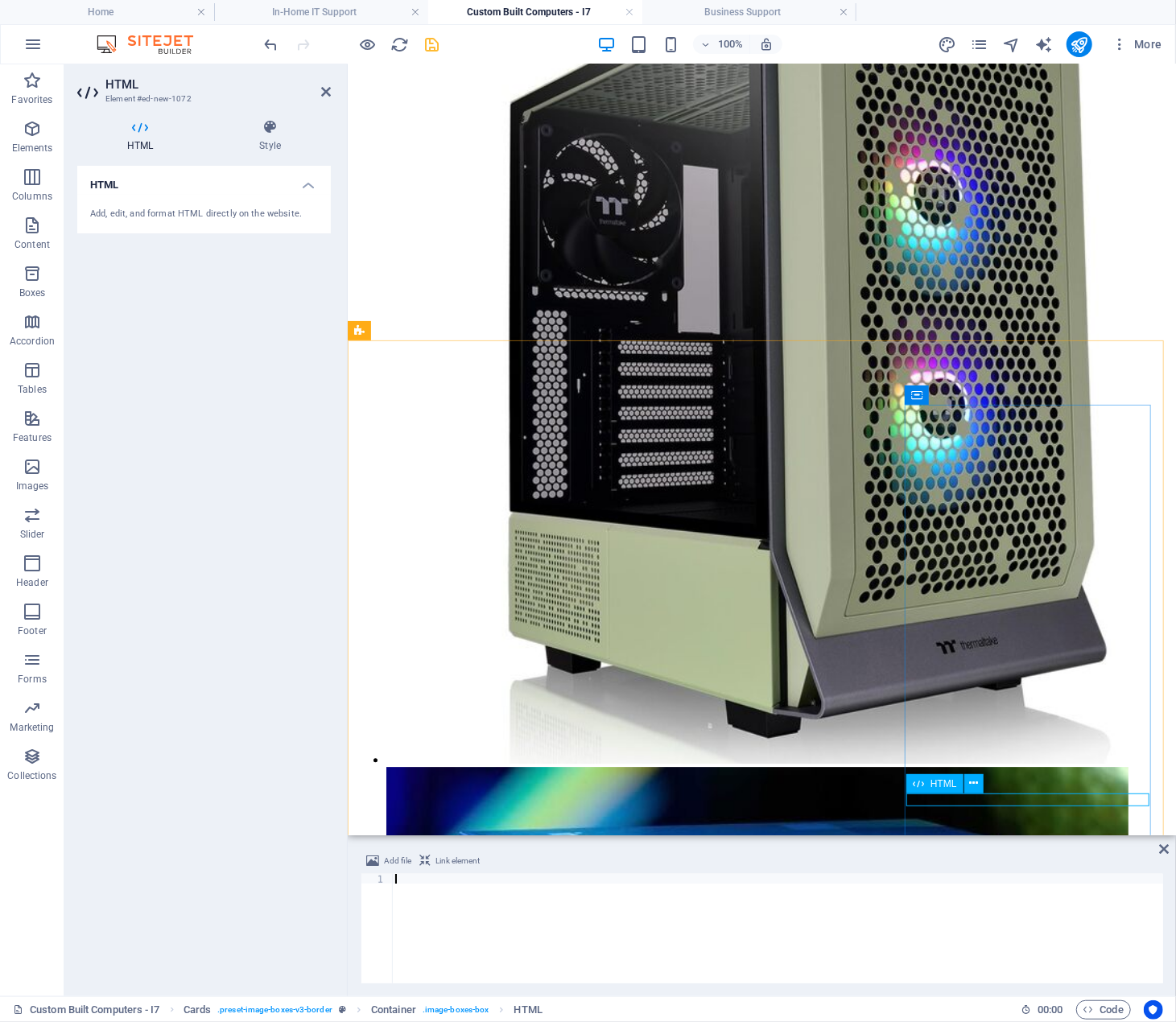
click at [426, 881] on div at bounding box center [777, 938] width 771 height 128
paste textarea "</div>"
type textarea "</div>"
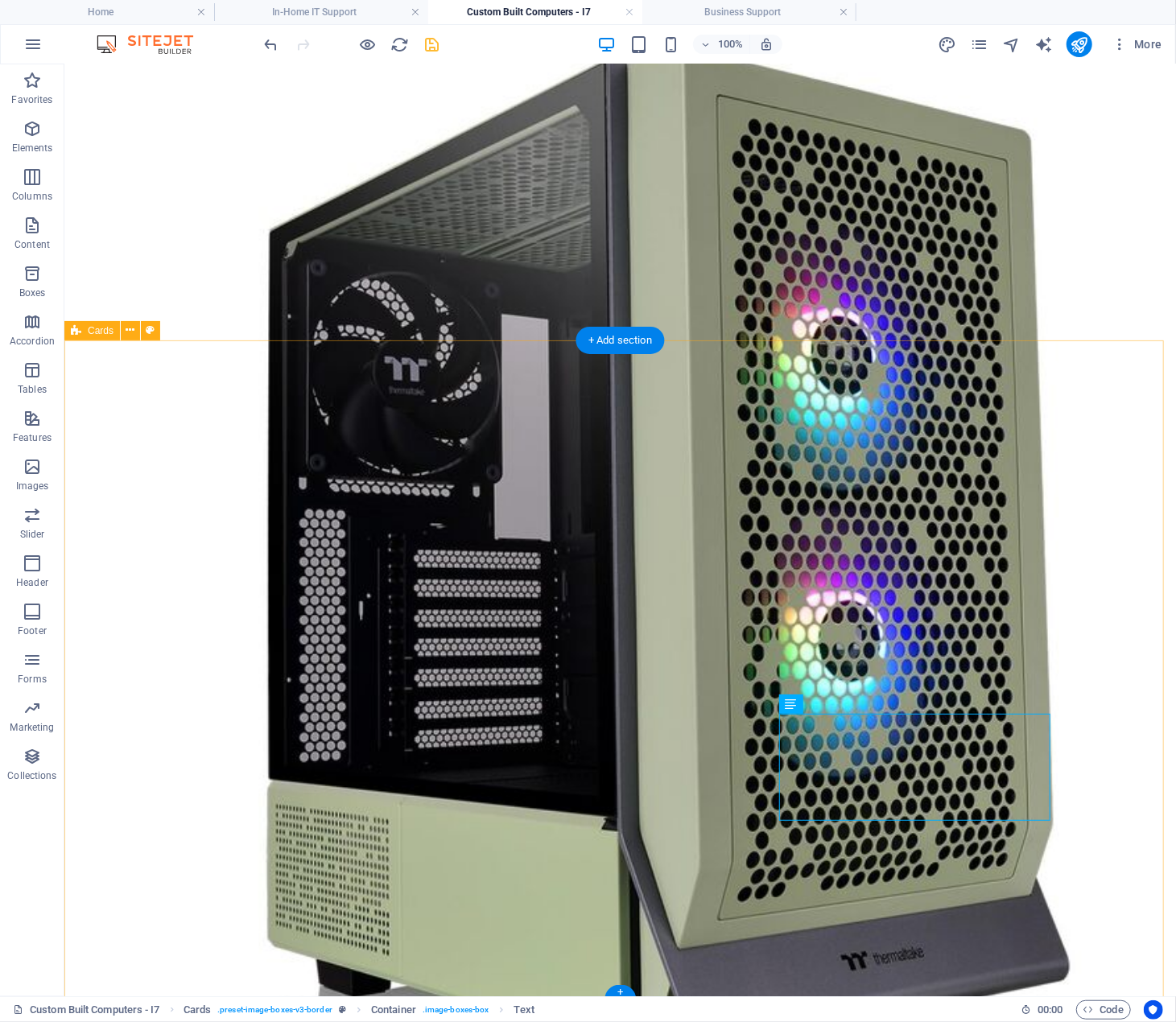
scroll to position [2603, 0]
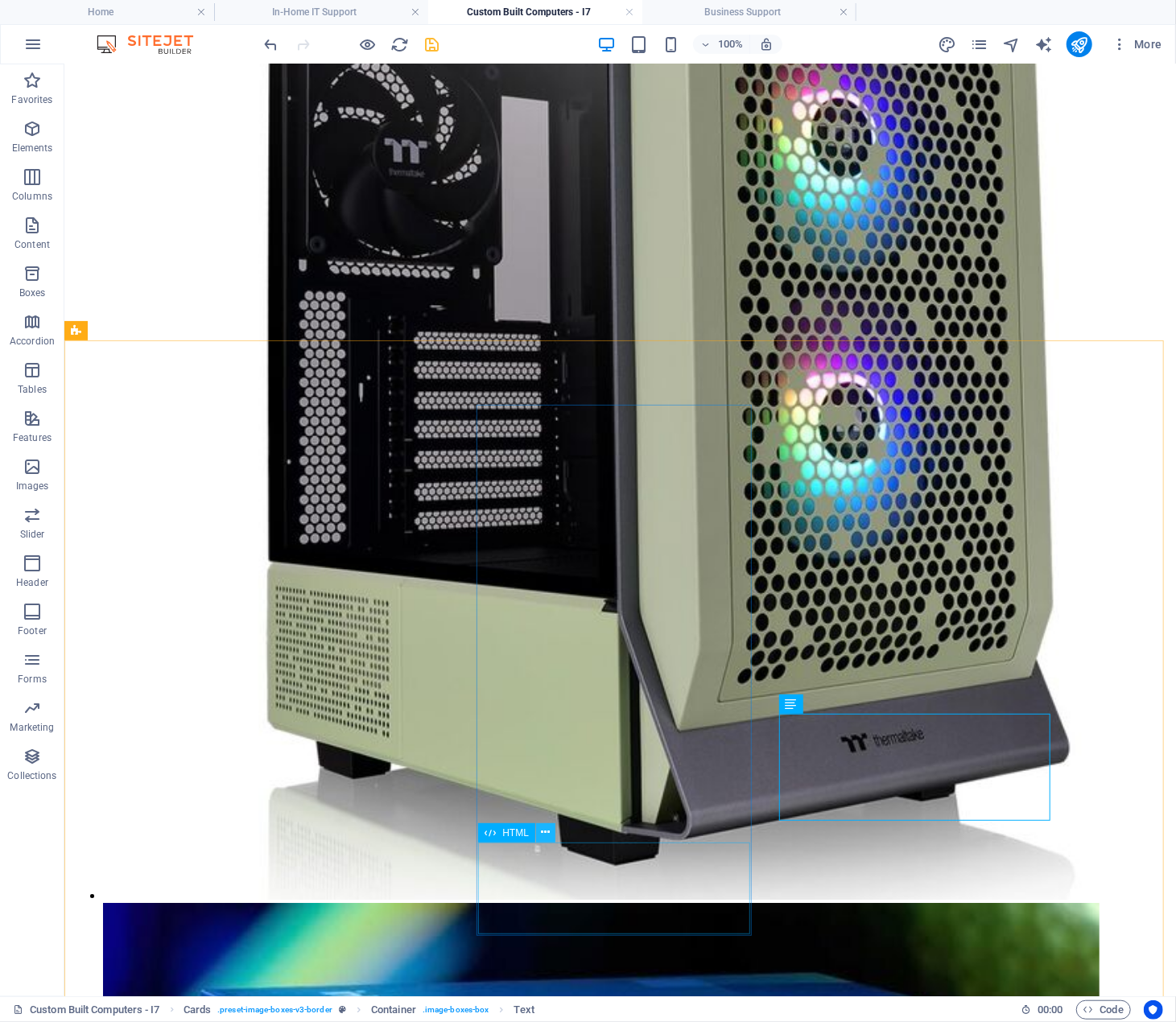
click at [542, 831] on icon at bounding box center [545, 833] width 9 height 17
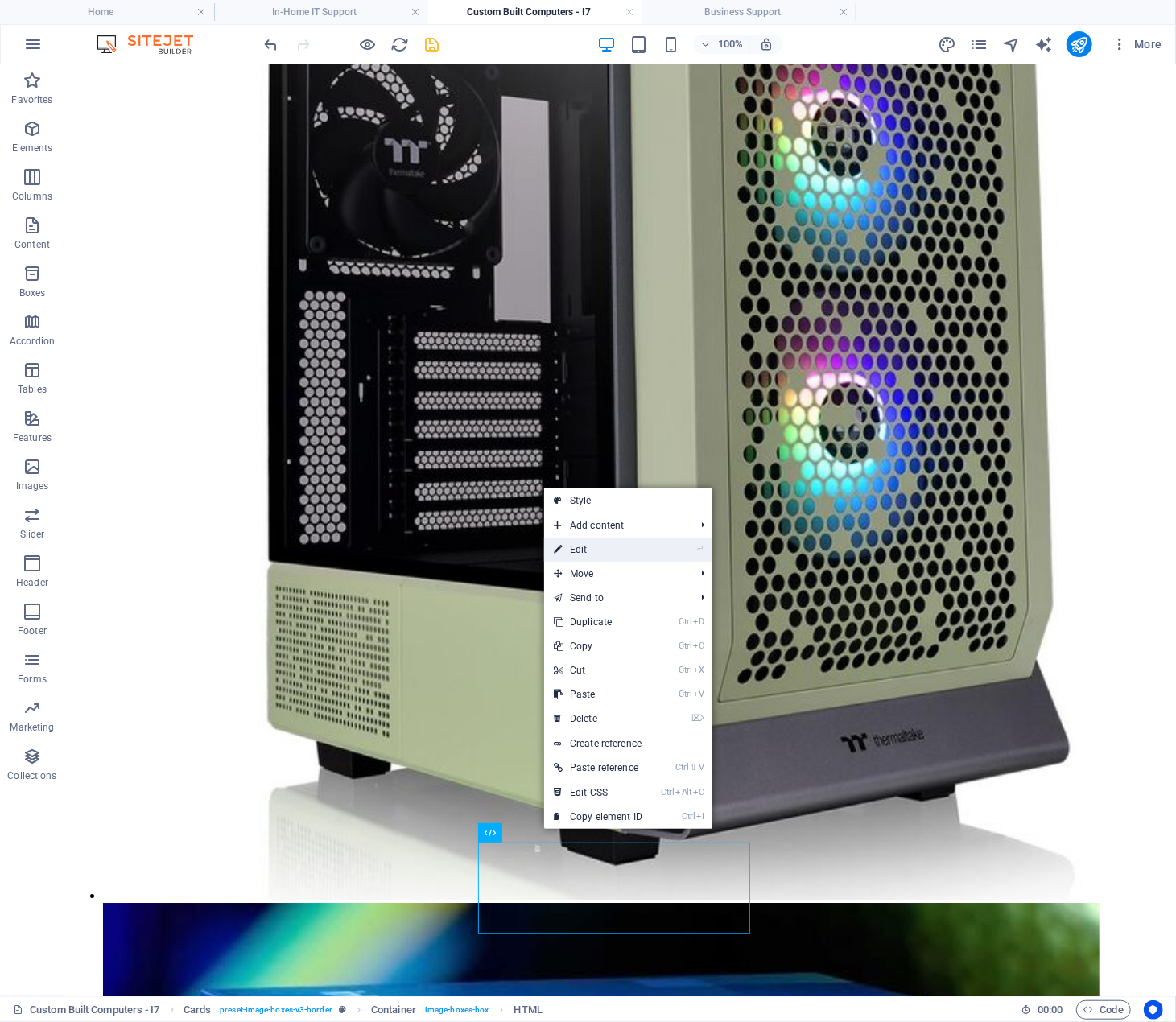
click at [642, 546] on link "⏎ Edit" at bounding box center [598, 549] width 108 height 24
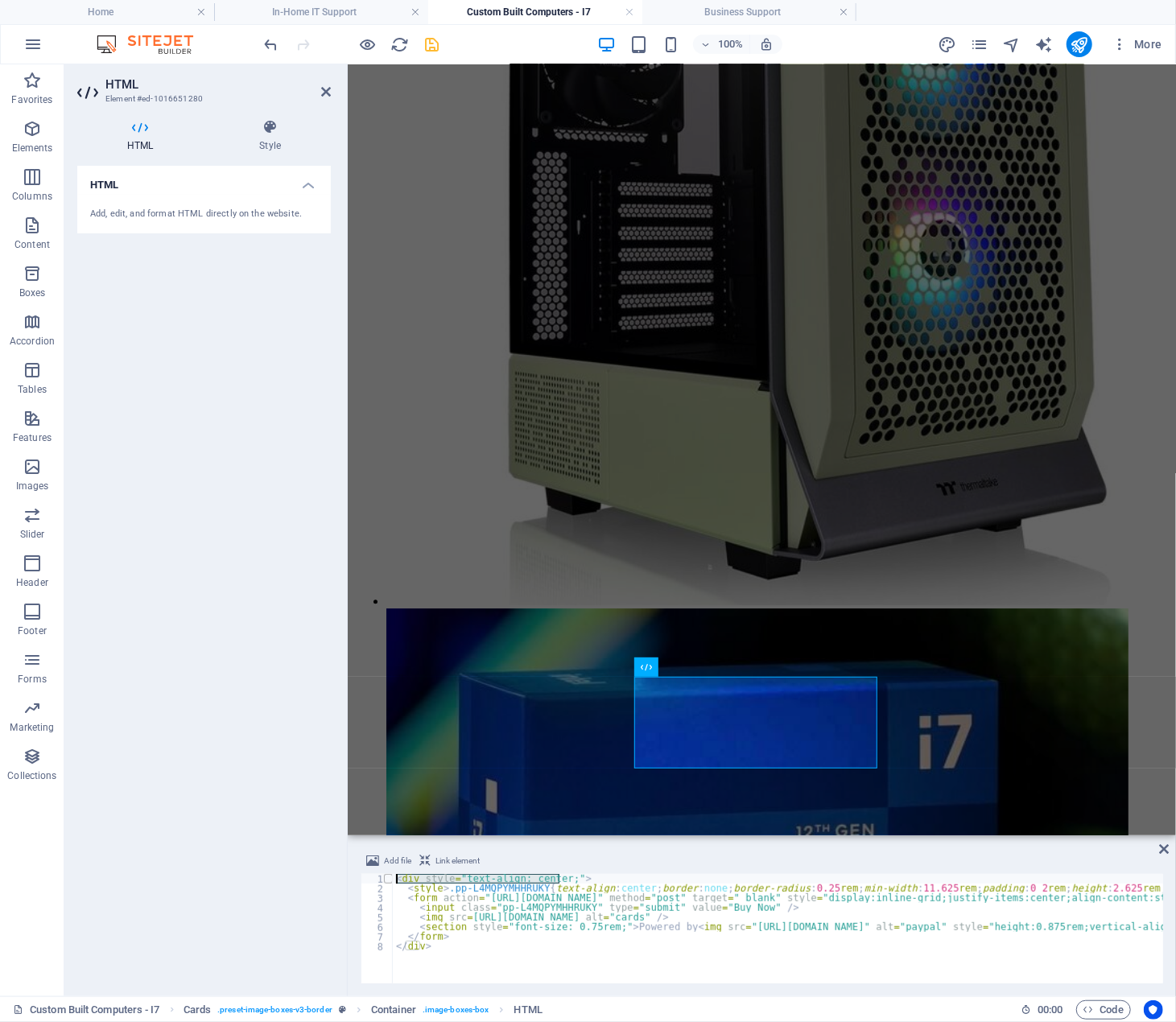
drag, startPoint x: 565, startPoint y: 878, endPoint x: 391, endPoint y: 879, distance: 174.0
click at [391, 879] on div "</form> 1 2 3 4 5 6 7 8 < div style = "text-align: center;" > < style > .pp-L4M…" at bounding box center [761, 929] width 802 height 109
type textarea "<div style="text-align: center;">"
click at [616, 867] on div "Add file Link element" at bounding box center [761, 863] width 802 height 24
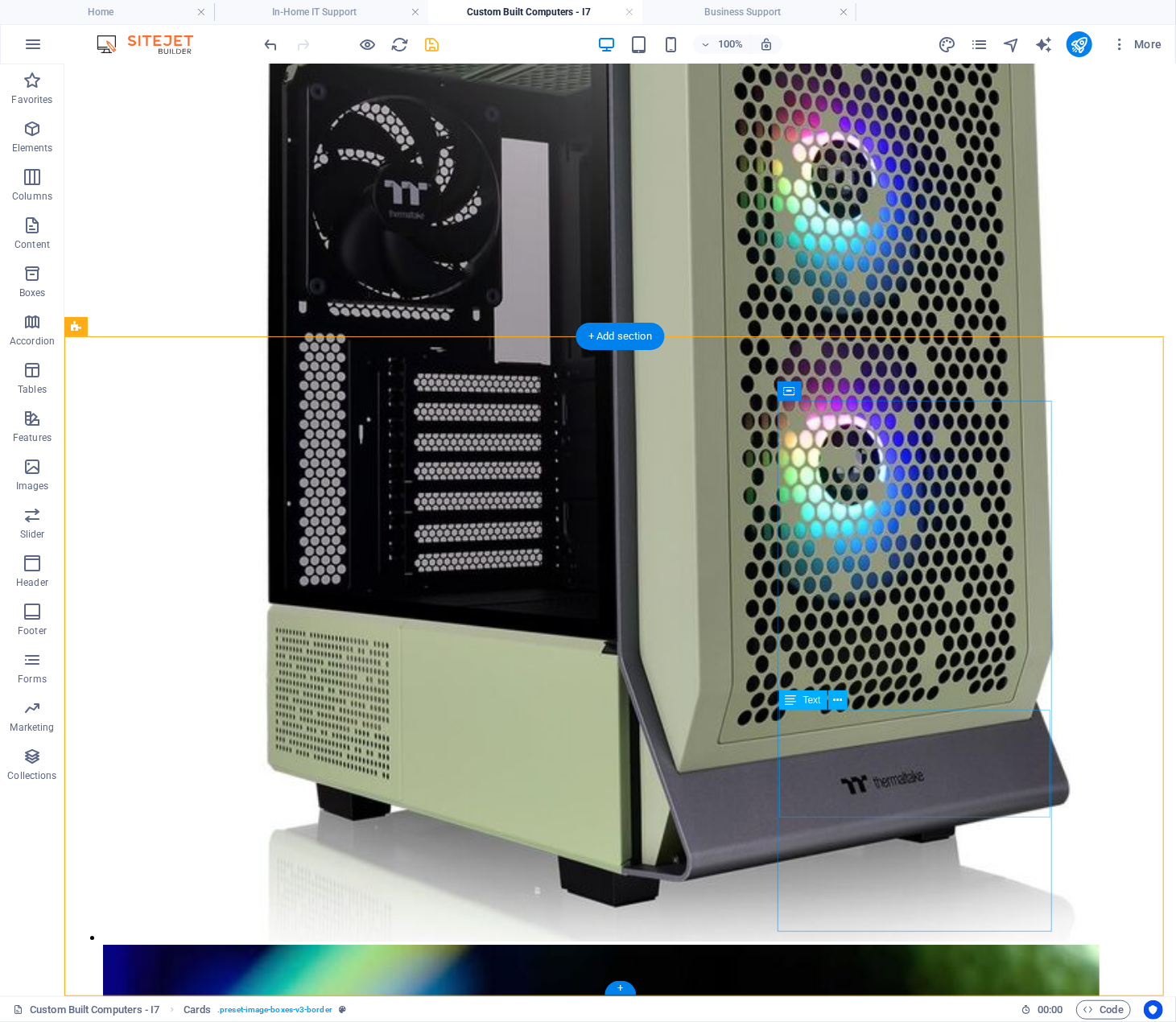
scroll to position [2606, 0]
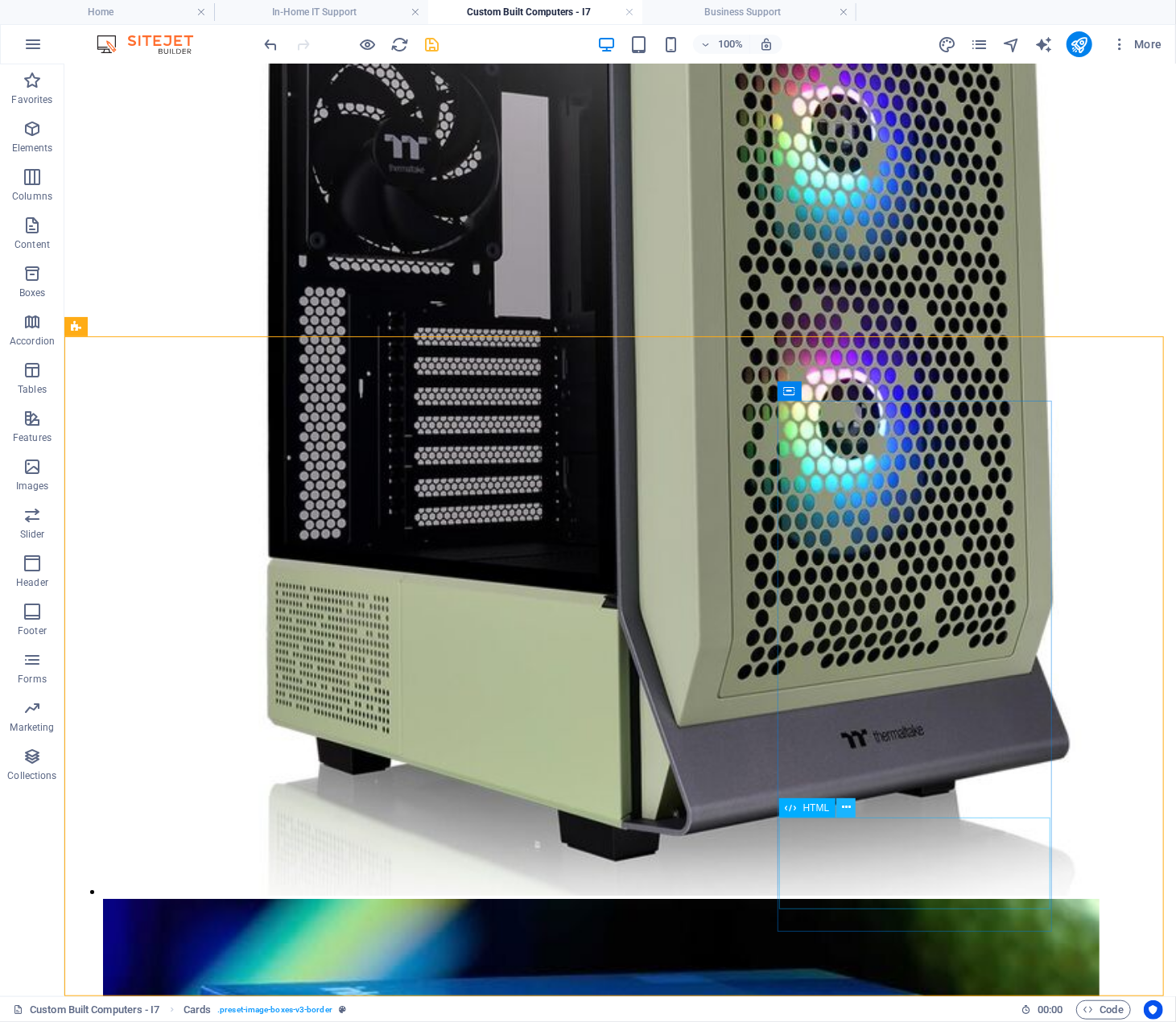
click at [844, 808] on icon at bounding box center [846, 808] width 9 height 17
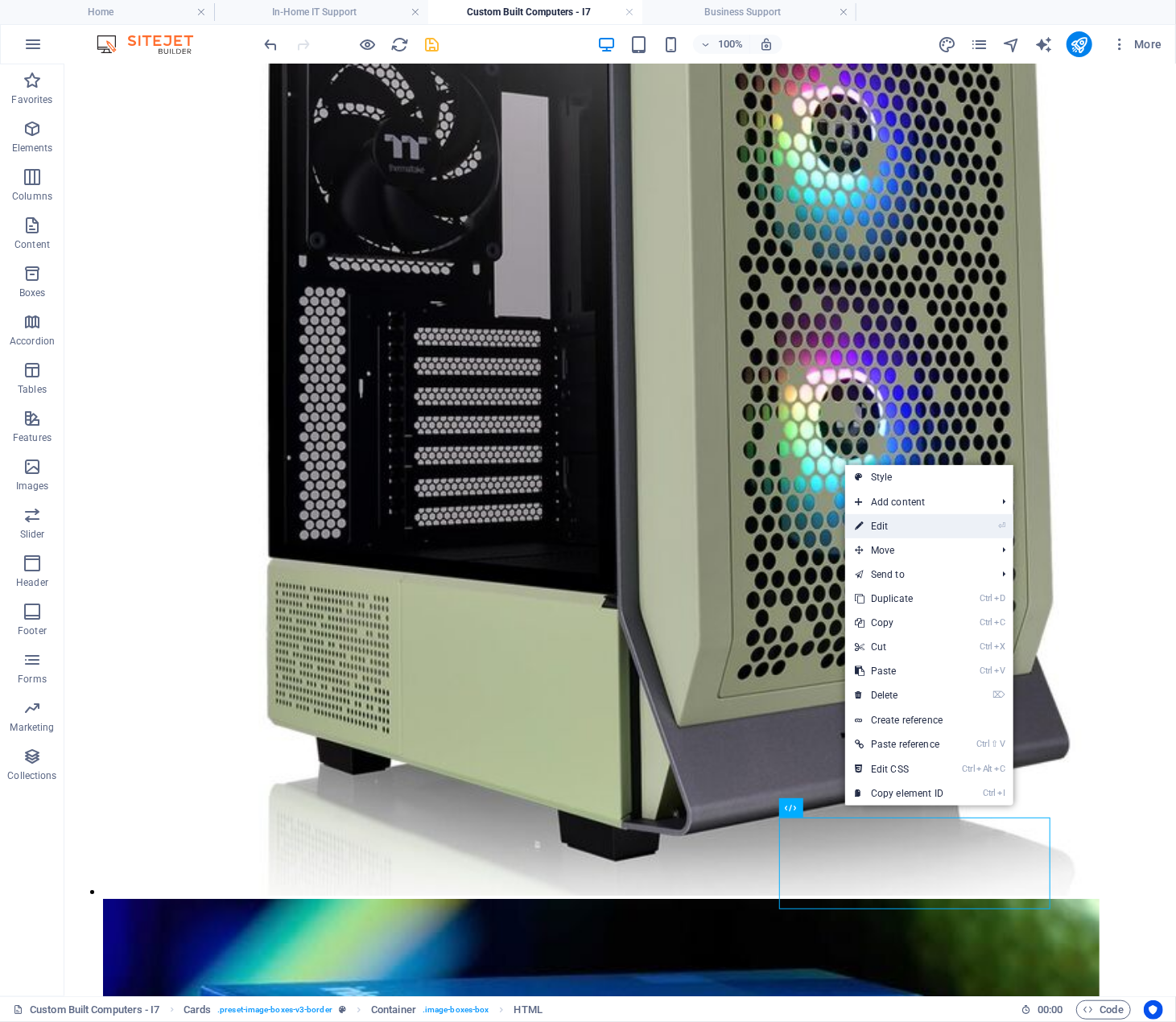
click at [957, 522] on li "⏎ Edit" at bounding box center [929, 526] width 168 height 24
click at [932, 522] on link "⏎ Edit" at bounding box center [898, 526] width 108 height 24
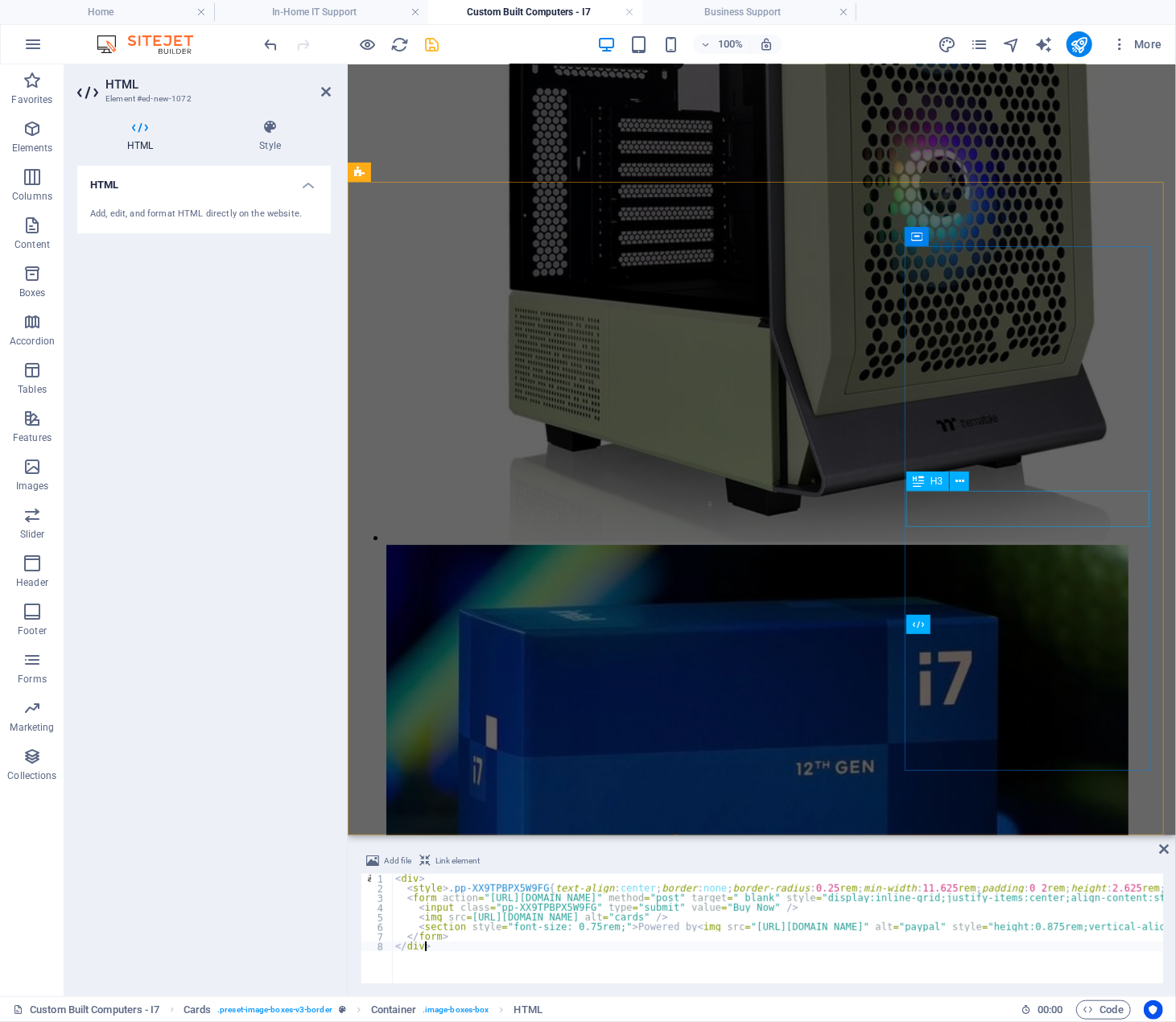
scroll to position [2544, 0]
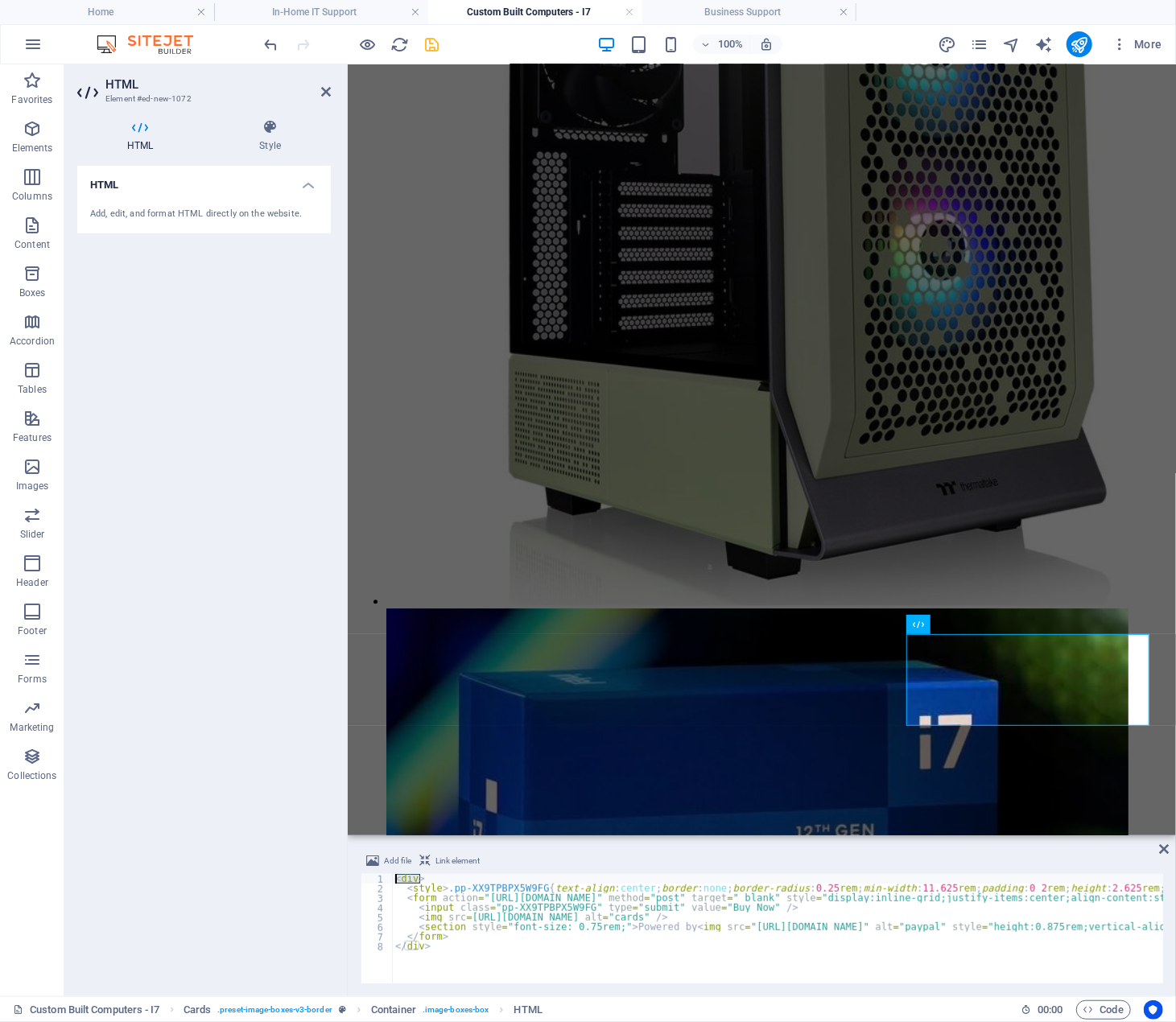
drag, startPoint x: 426, startPoint y: 878, endPoint x: 392, endPoint y: 880, distance: 34.1
click at [392, 880] on div "</div> 1 2 3 4 5 6 7 8 < div > < style > .pp-XX9TPBPX5W9FG { text-align : cente…" at bounding box center [761, 929] width 802 height 109
type textarea "<div style="text-align: center;">"
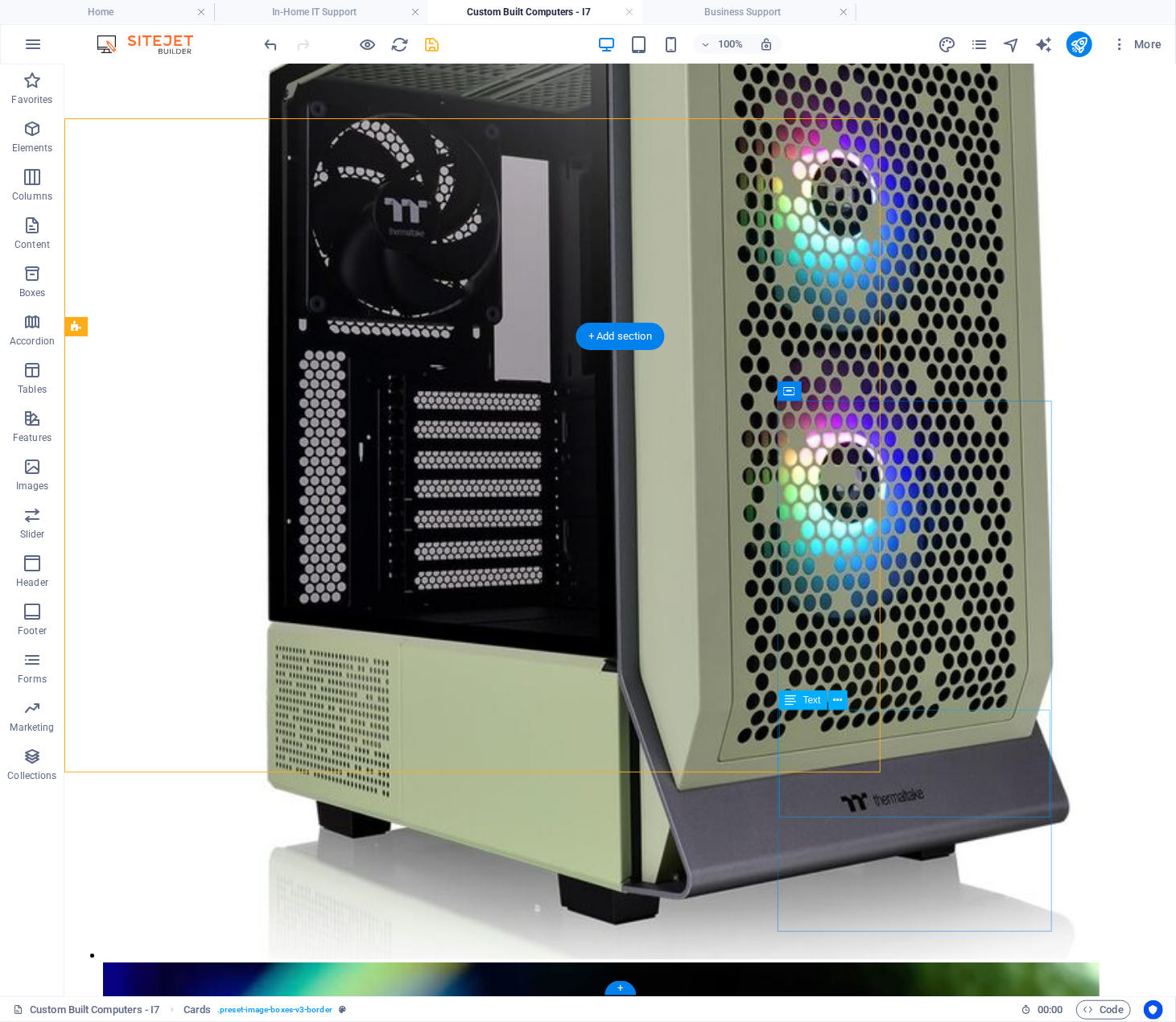
scroll to position [2606, 0]
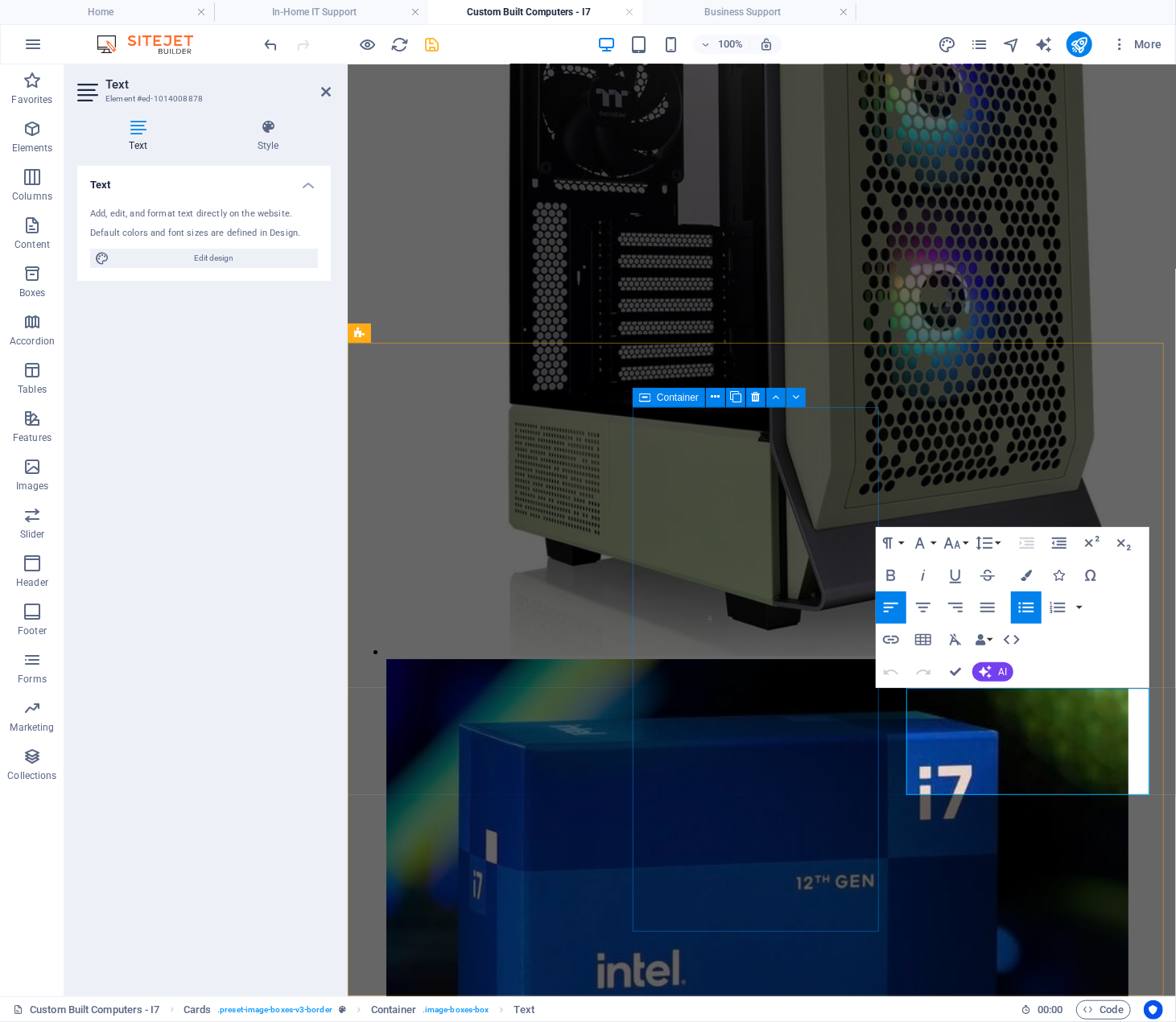
scroll to position [2399, 0]
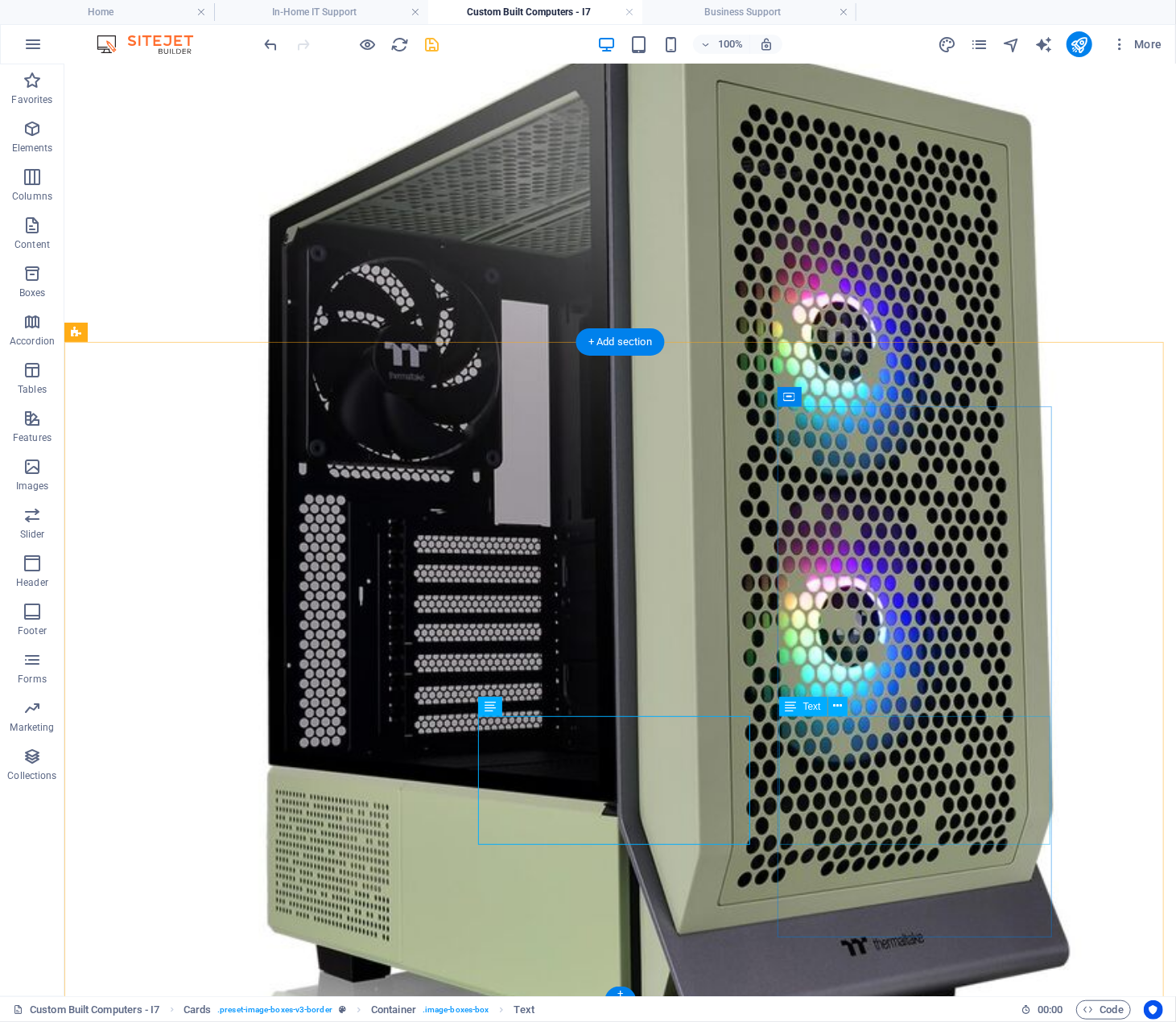
scroll to position [2601, 0]
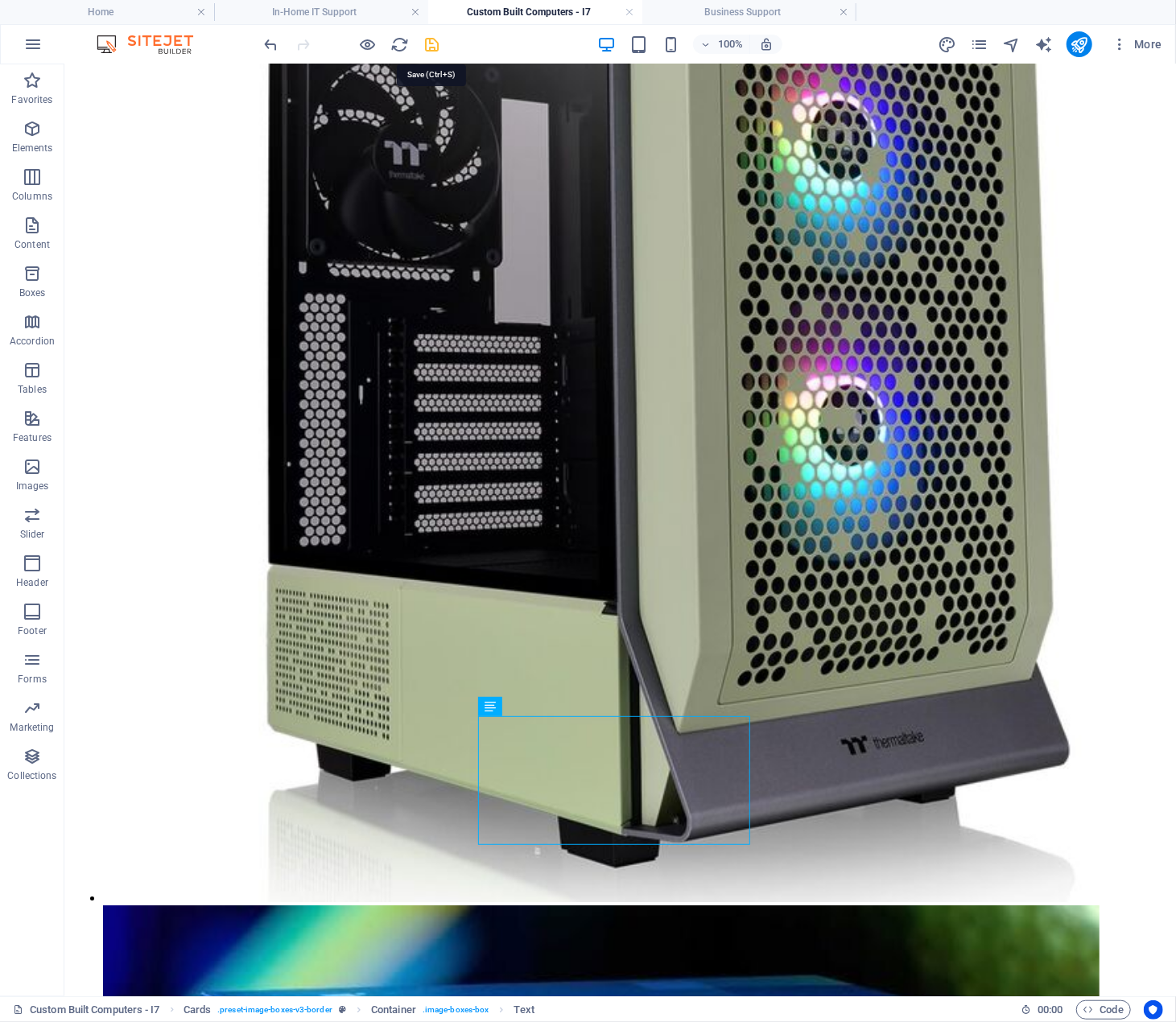
click at [428, 44] on icon "save" at bounding box center [432, 44] width 18 height 18
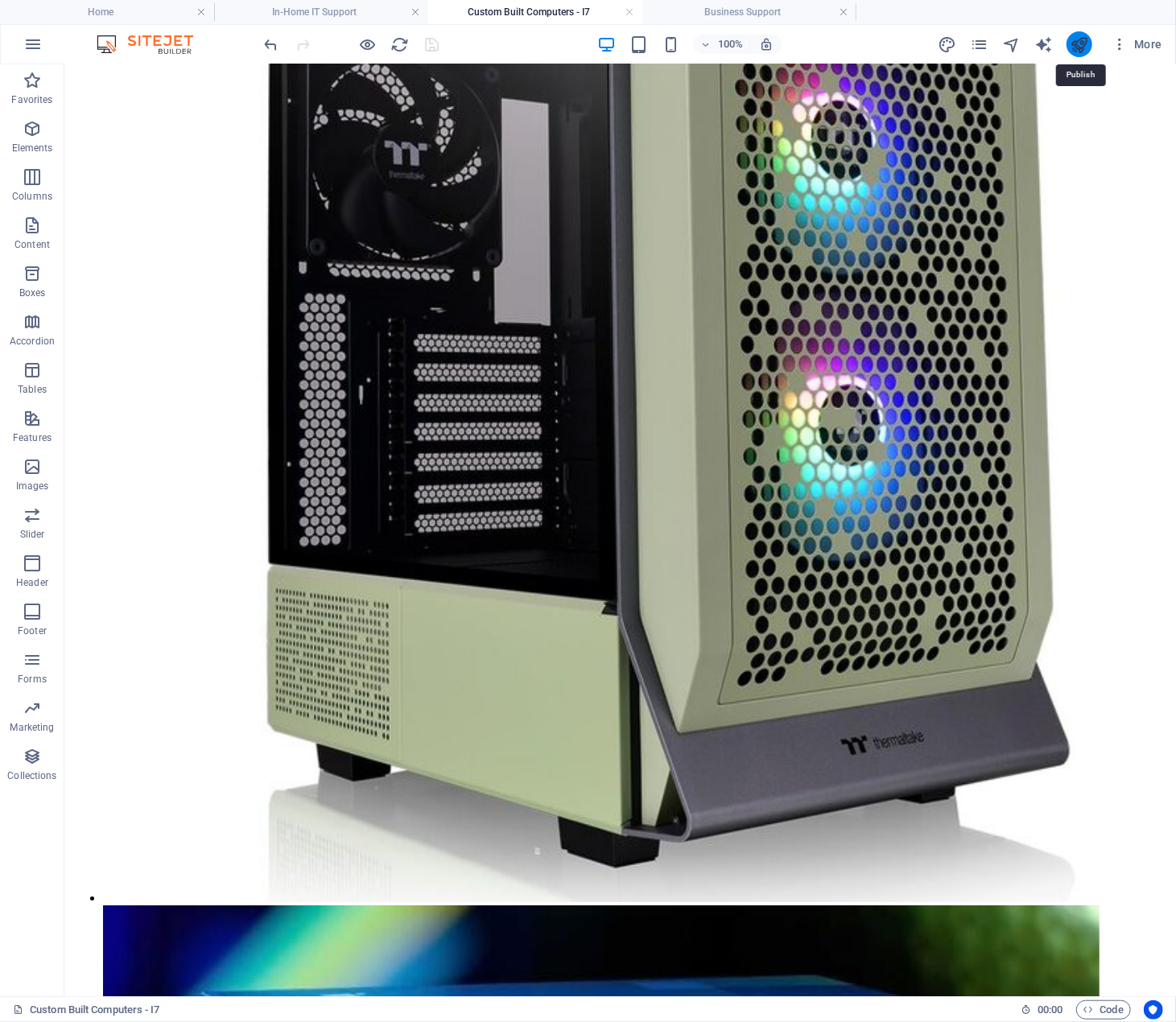
click at [1081, 45] on icon "publish" at bounding box center [1078, 44] width 18 height 18
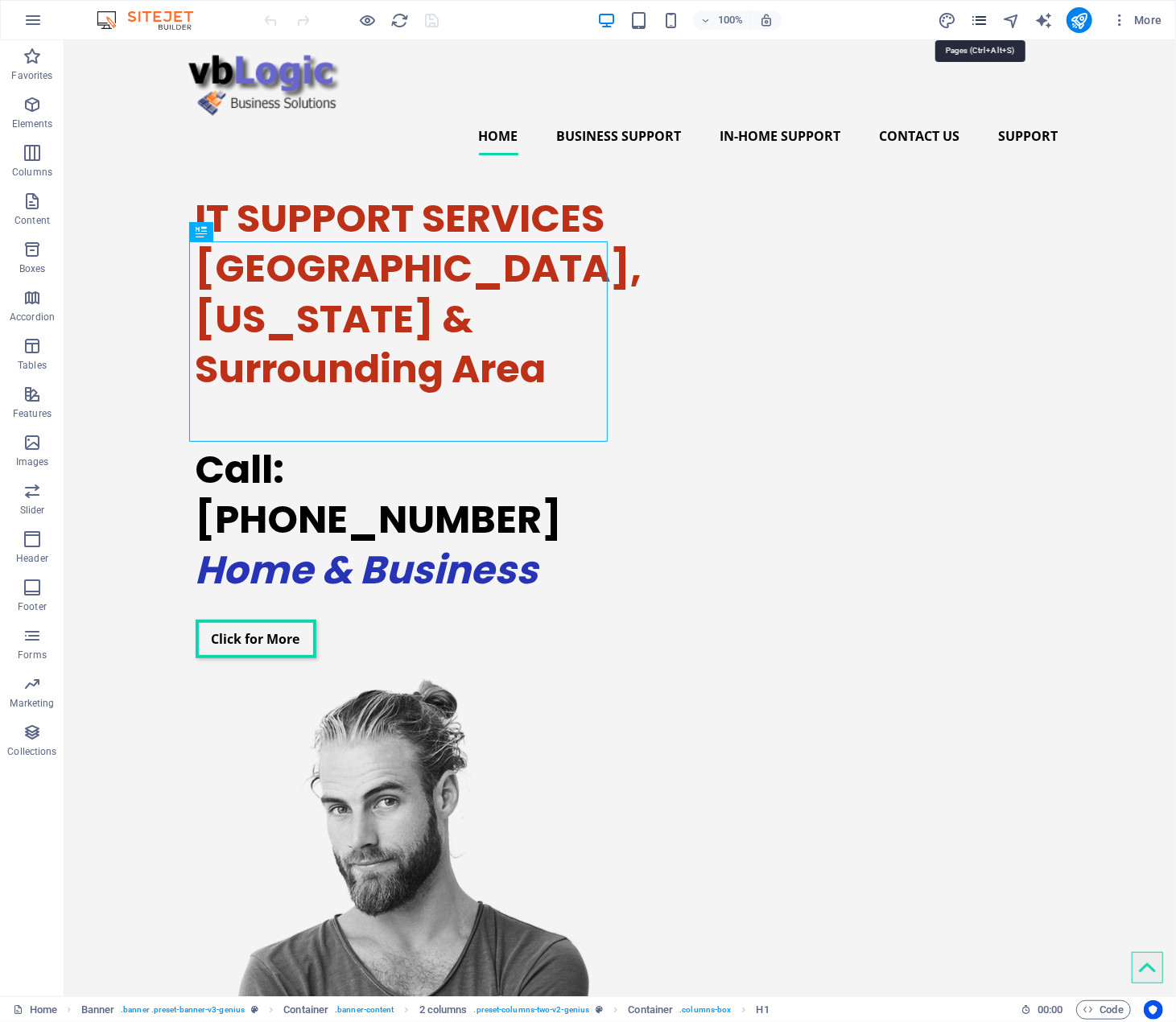
click at [980, 18] on icon "pages" at bounding box center [978, 20] width 18 height 18
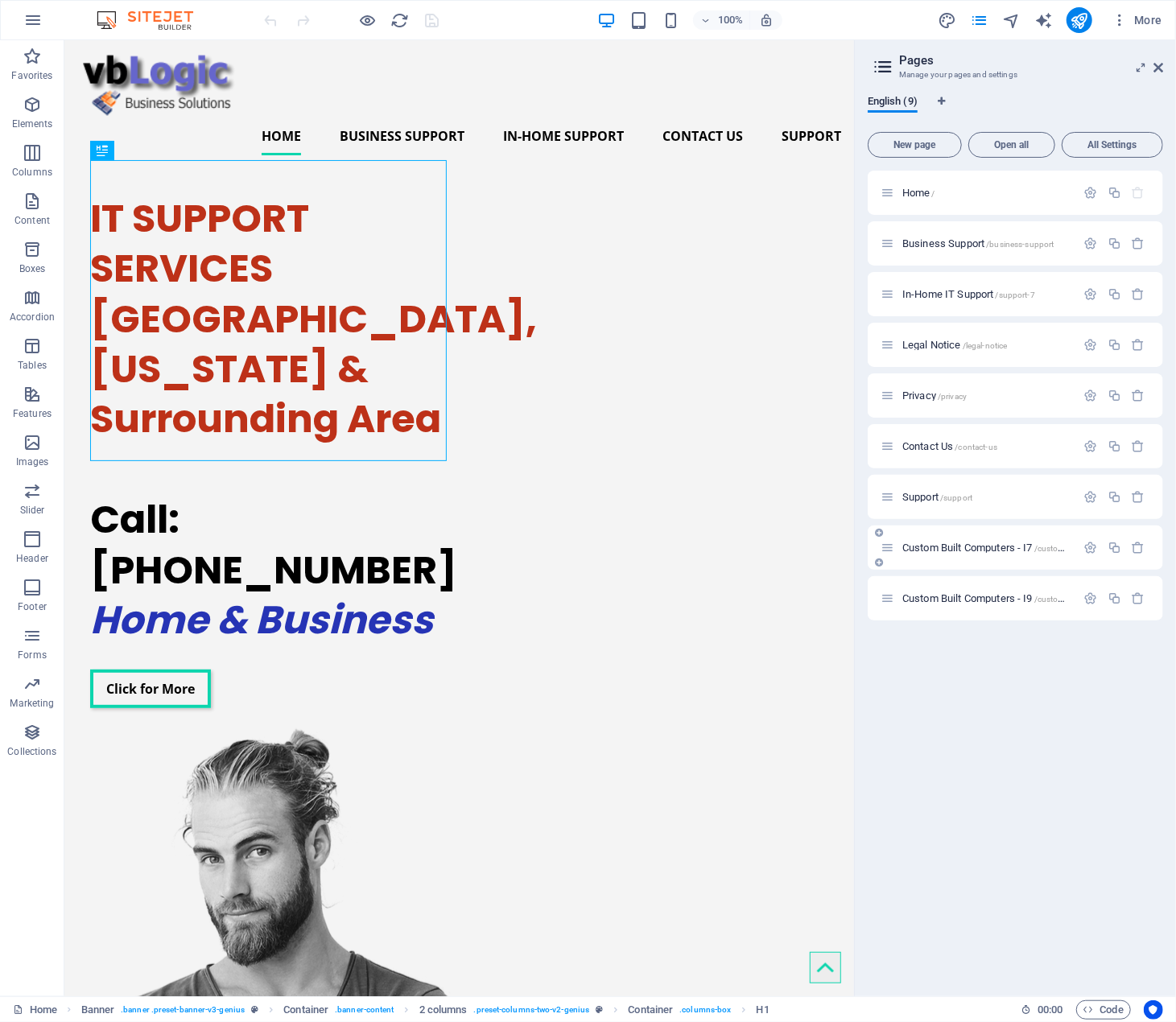
click at [977, 543] on span "Custom Built Computers - I7 /custom-built-computers-i7" at bounding box center [1018, 547] width 233 height 12
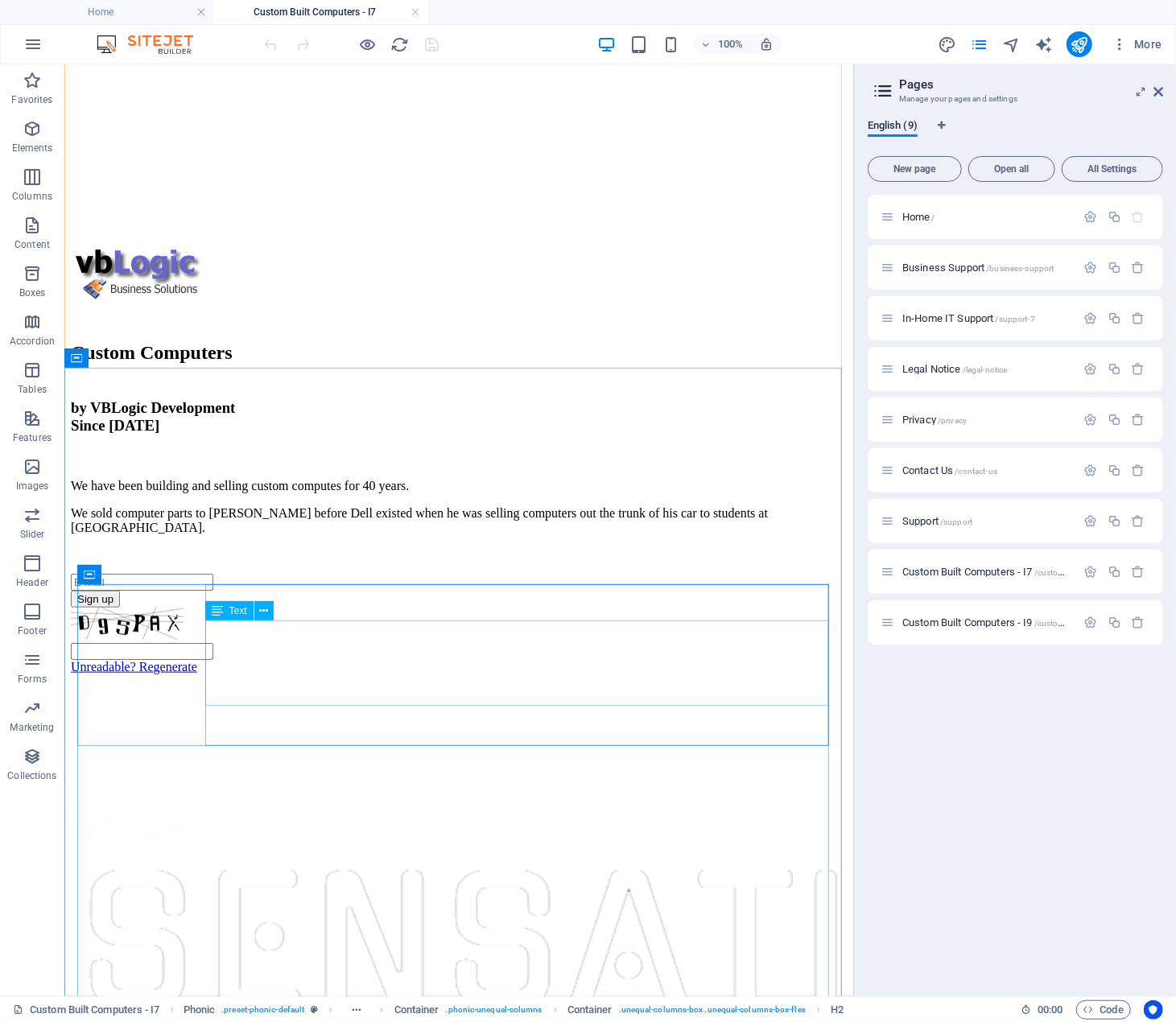
scroll to position [563, 0]
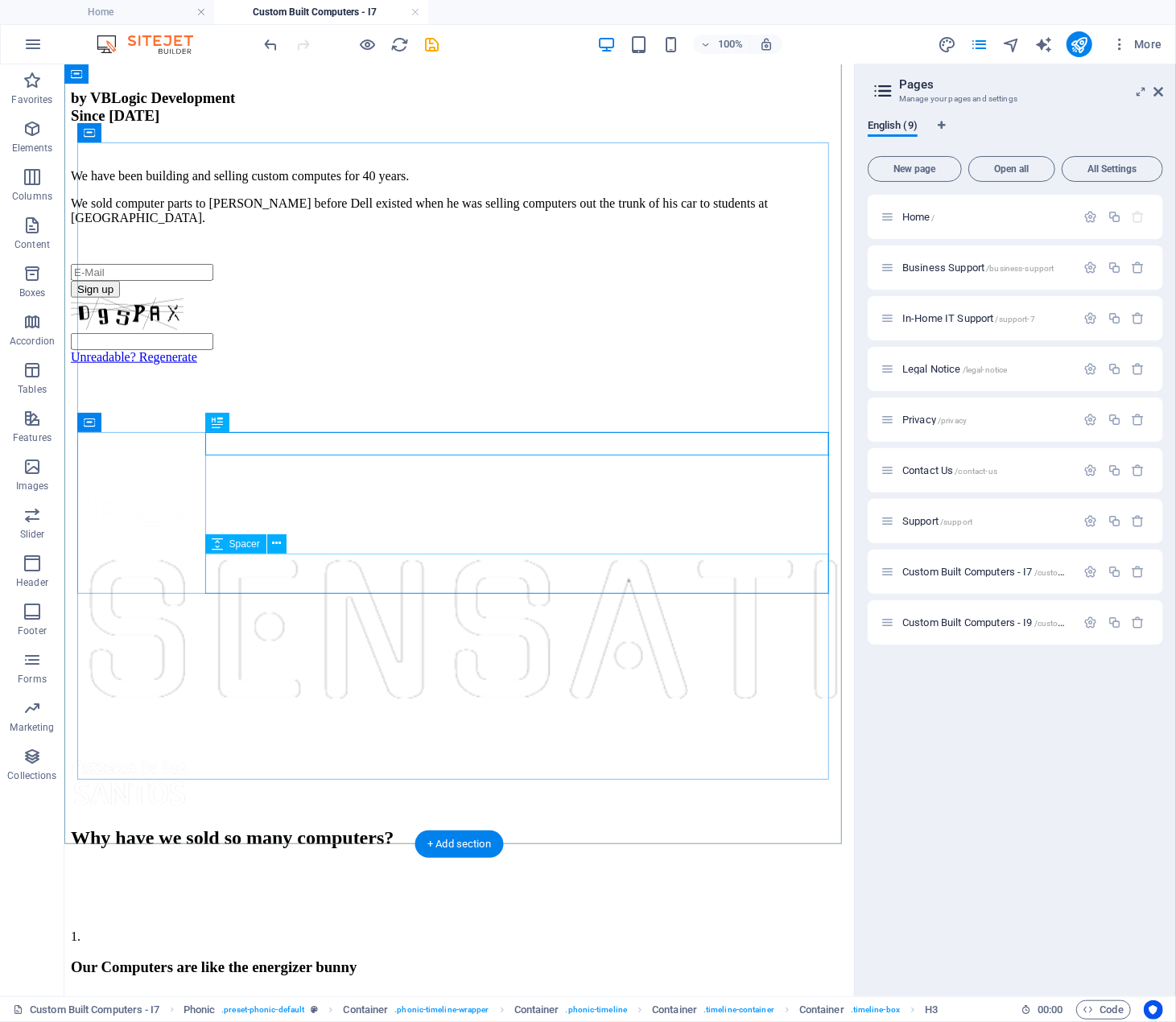
scroll to position [886, 0]
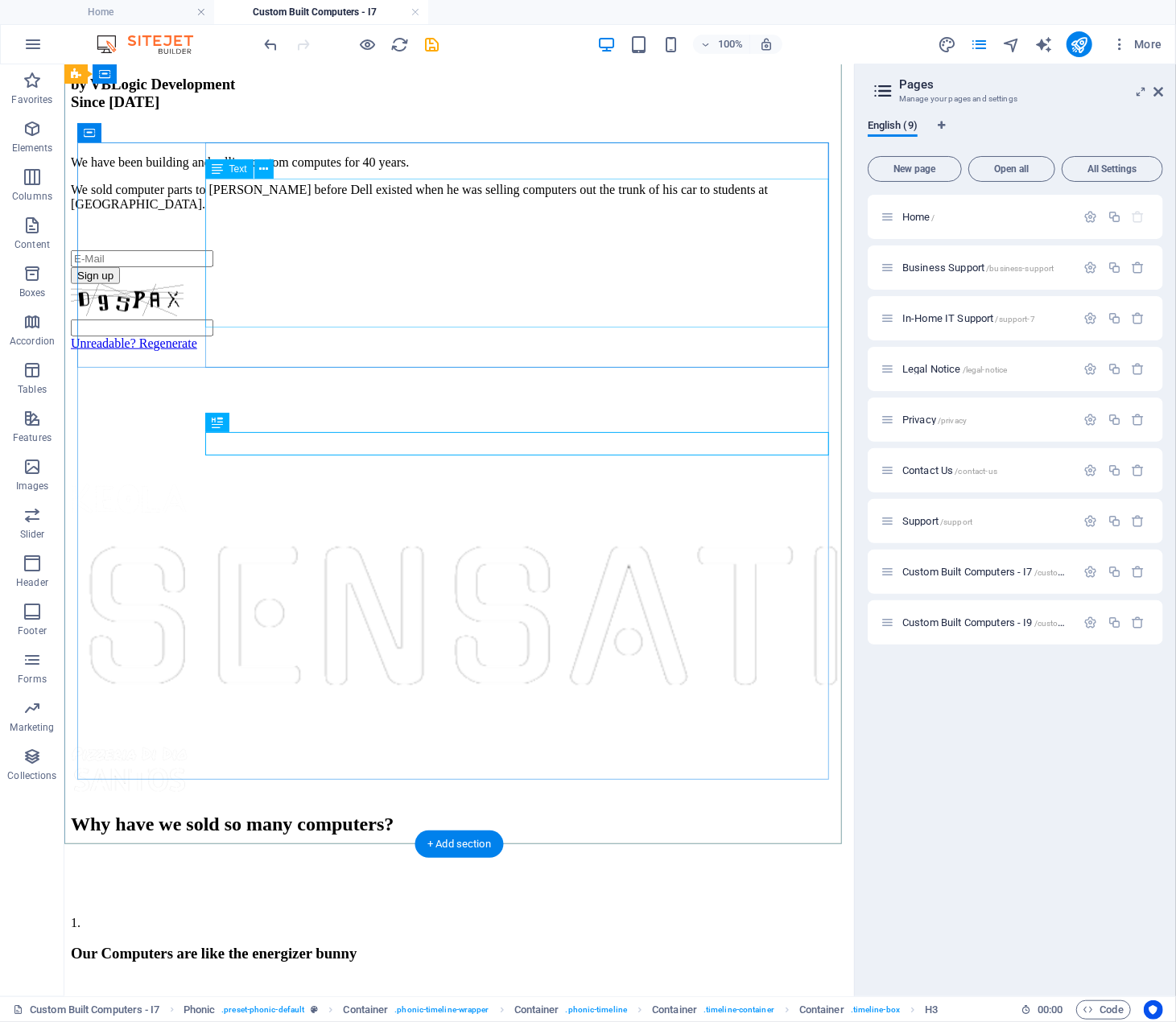
click at [590, 1004] on div "They keep on running. Why? Because we know all of the tricks. We have literally…" at bounding box center [459, 1040] width 776 height 72
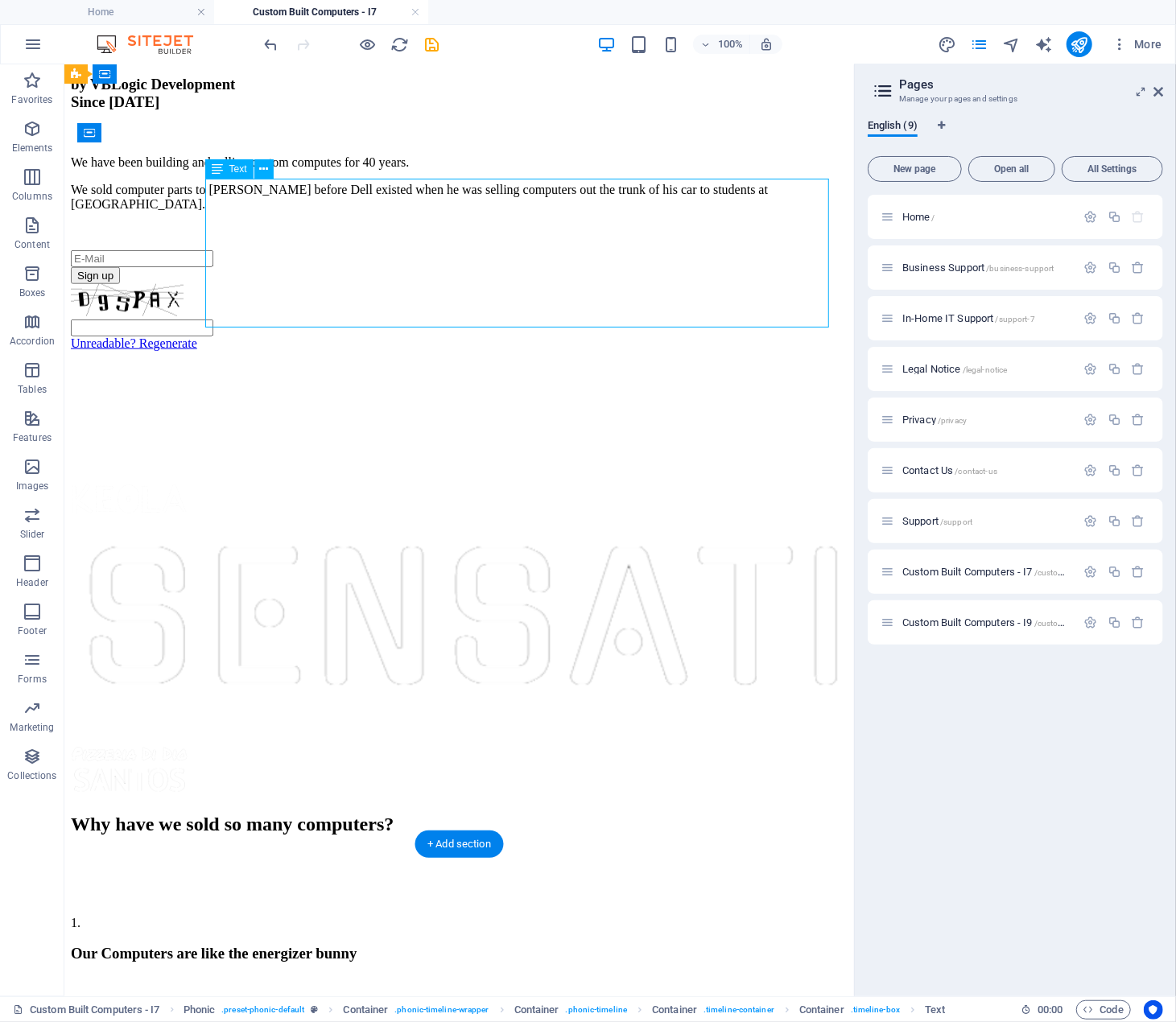
click at [590, 1004] on div "They keep on running. Why? Because we know all of the tricks. We have literally…" at bounding box center [459, 1040] width 776 height 72
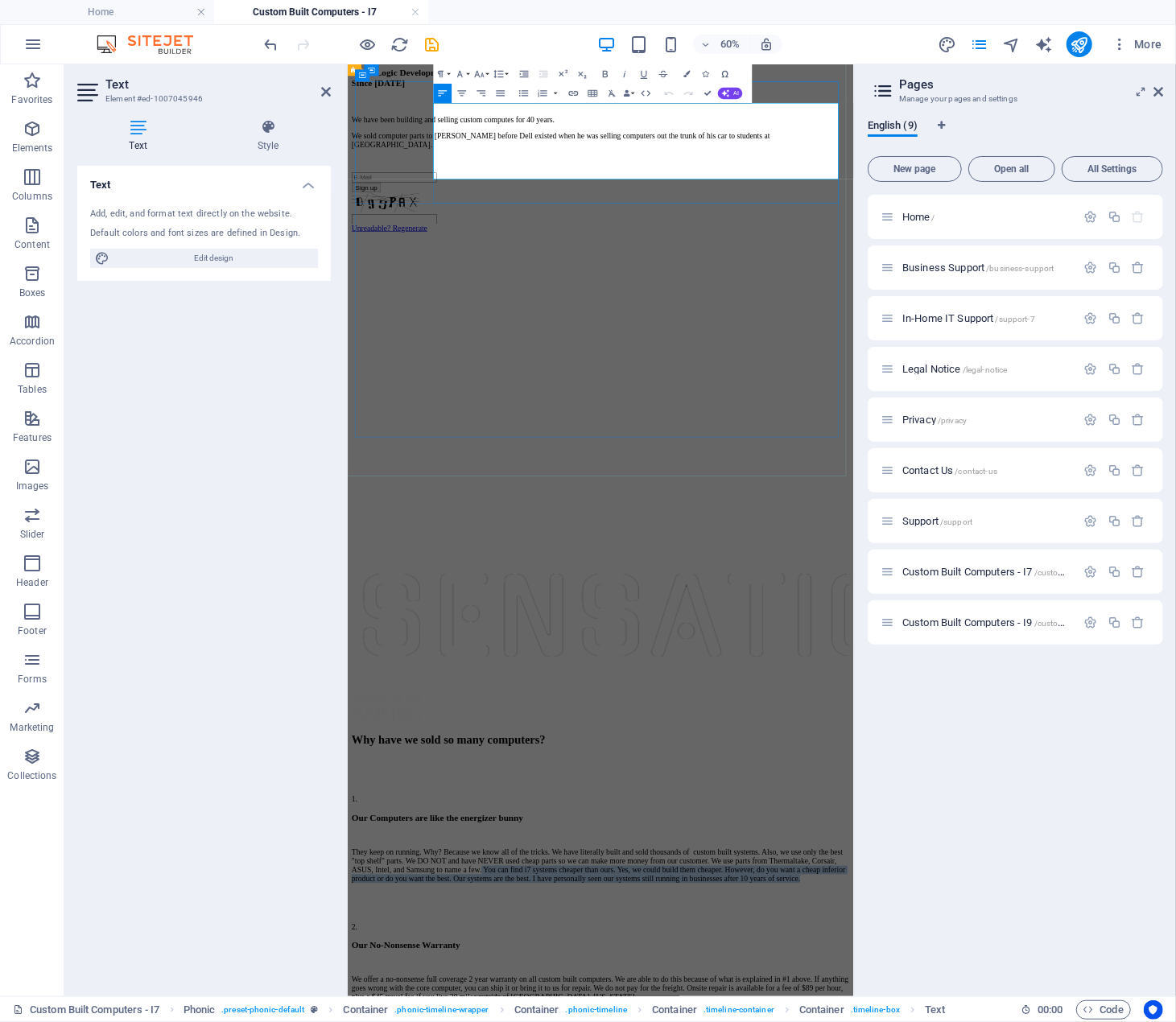
drag, startPoint x: 636, startPoint y: 197, endPoint x: 883, endPoint y: 241, distance: 250.9
copy p "You can find i7 systems cheaper than ours. Yes, we could build them cheaper. Ho…"
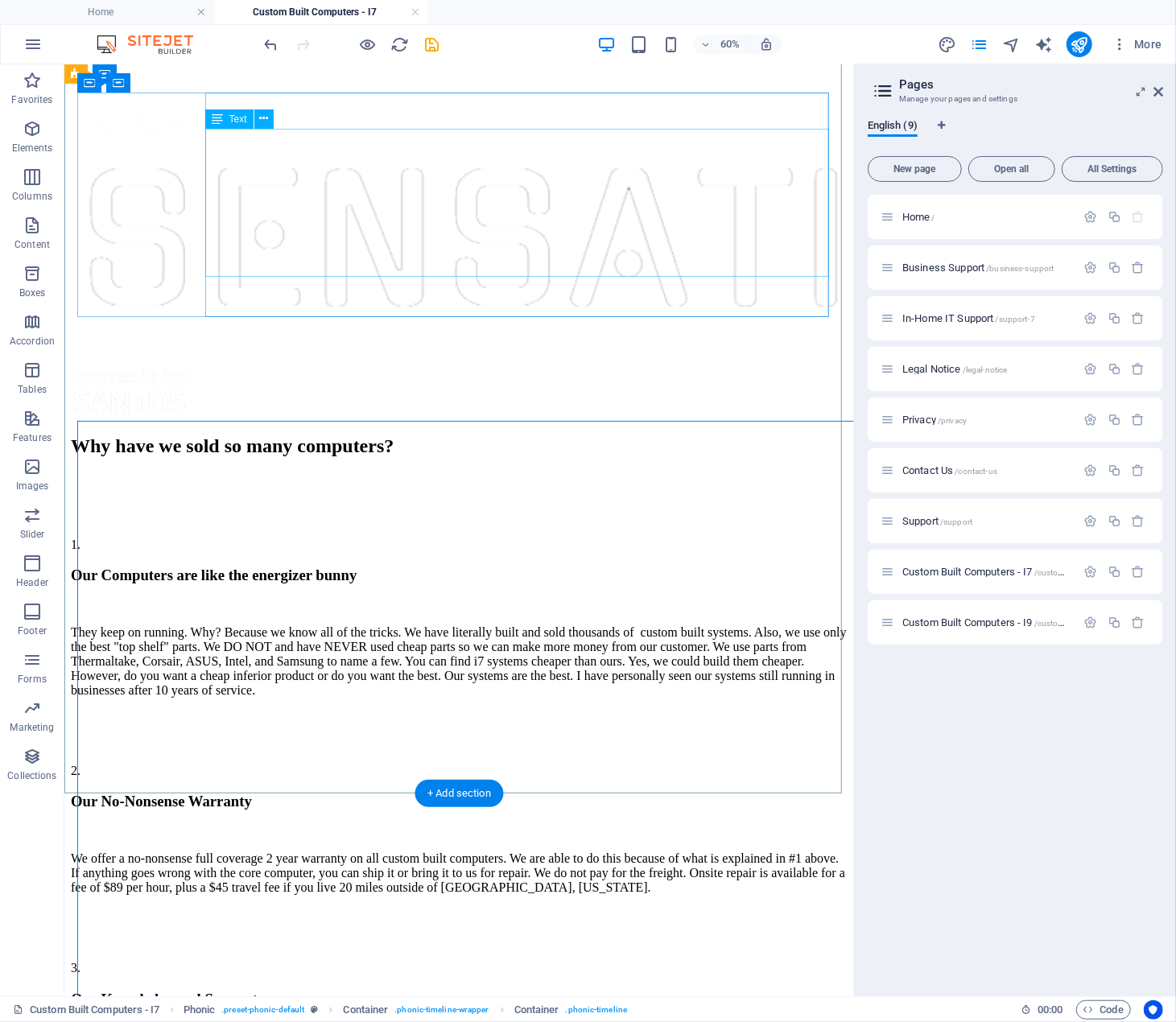
scroll to position [935, 0]
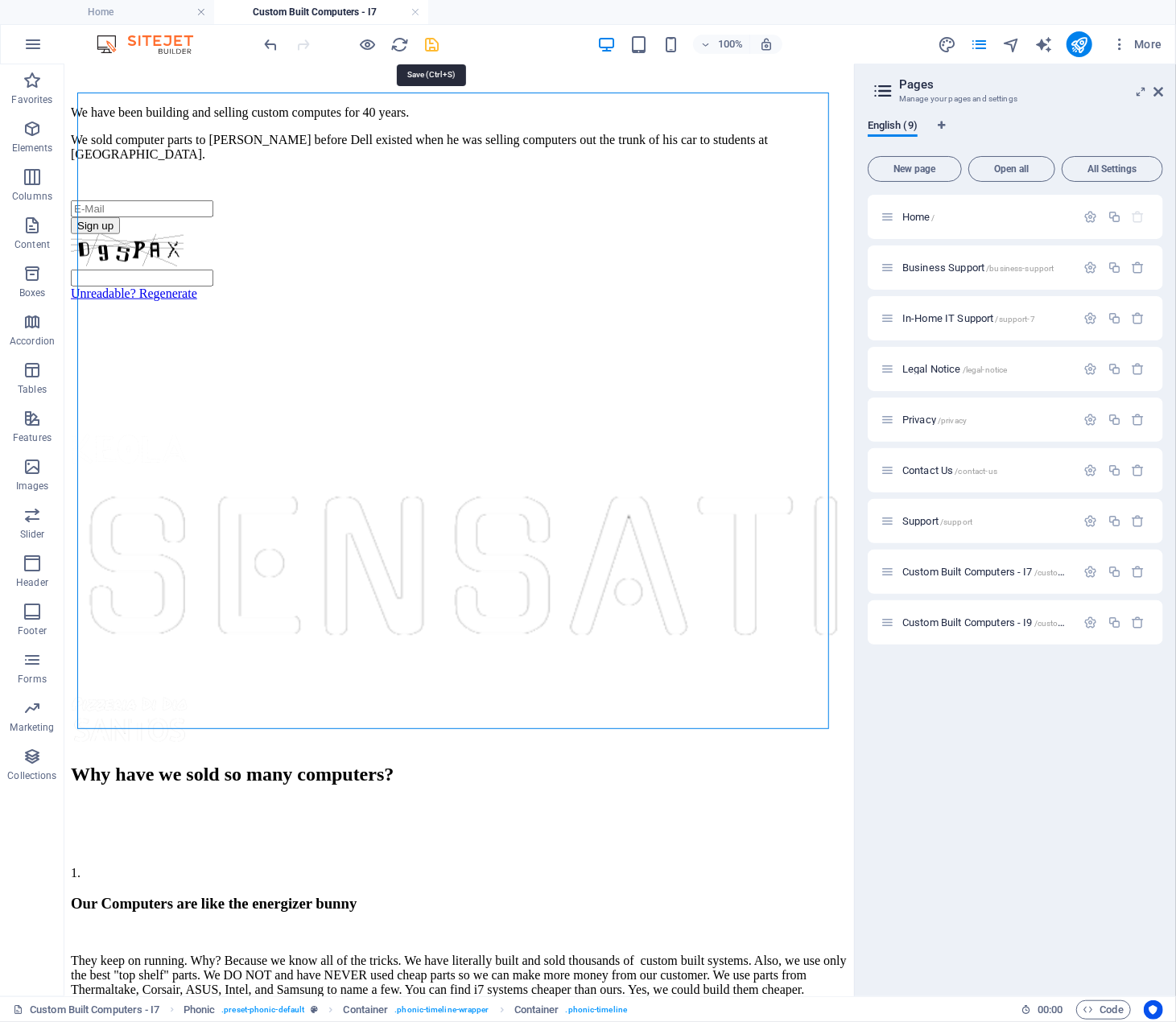
click at [433, 48] on icon "save" at bounding box center [432, 44] width 18 height 18
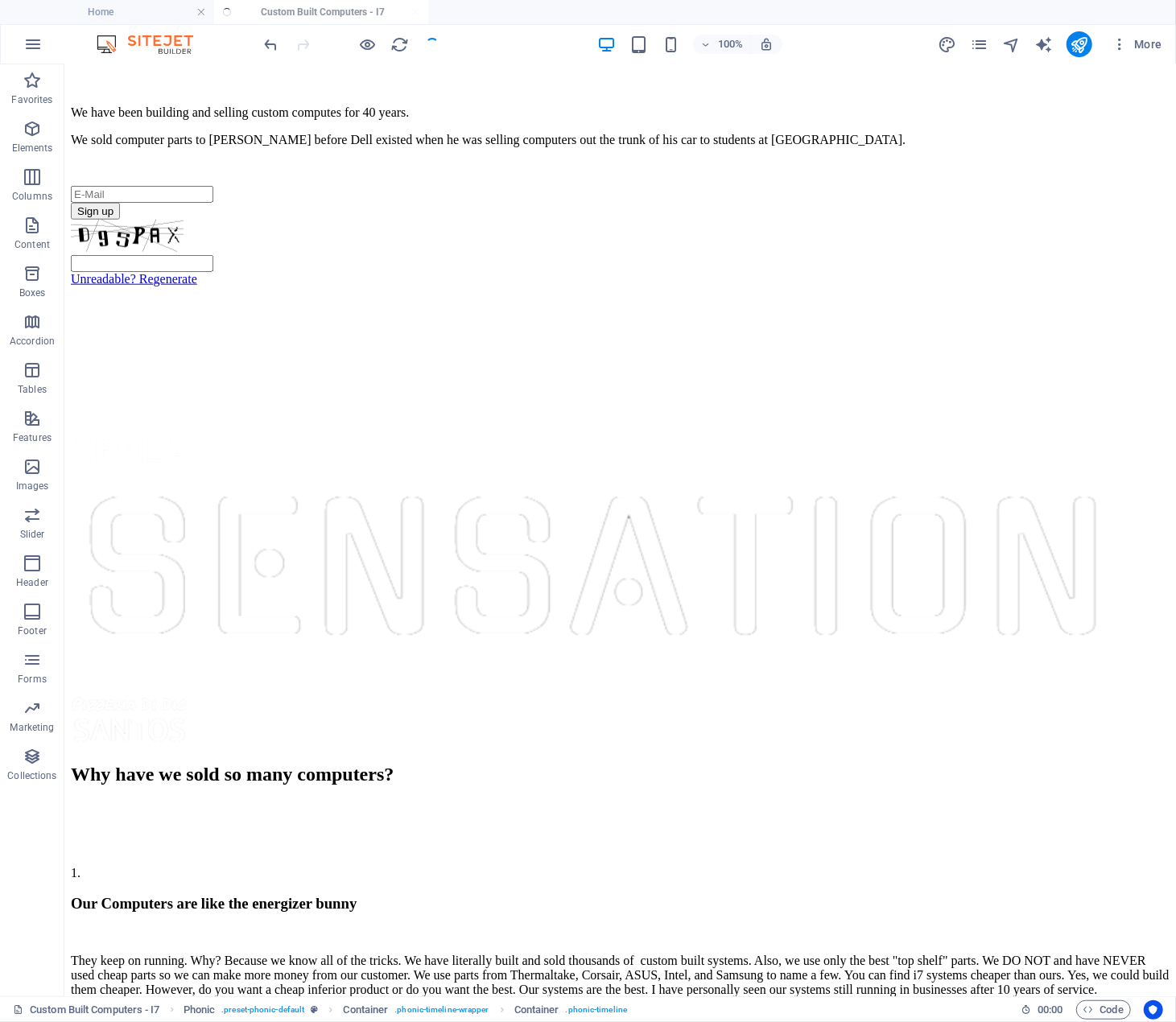
scroll to position [899, 0]
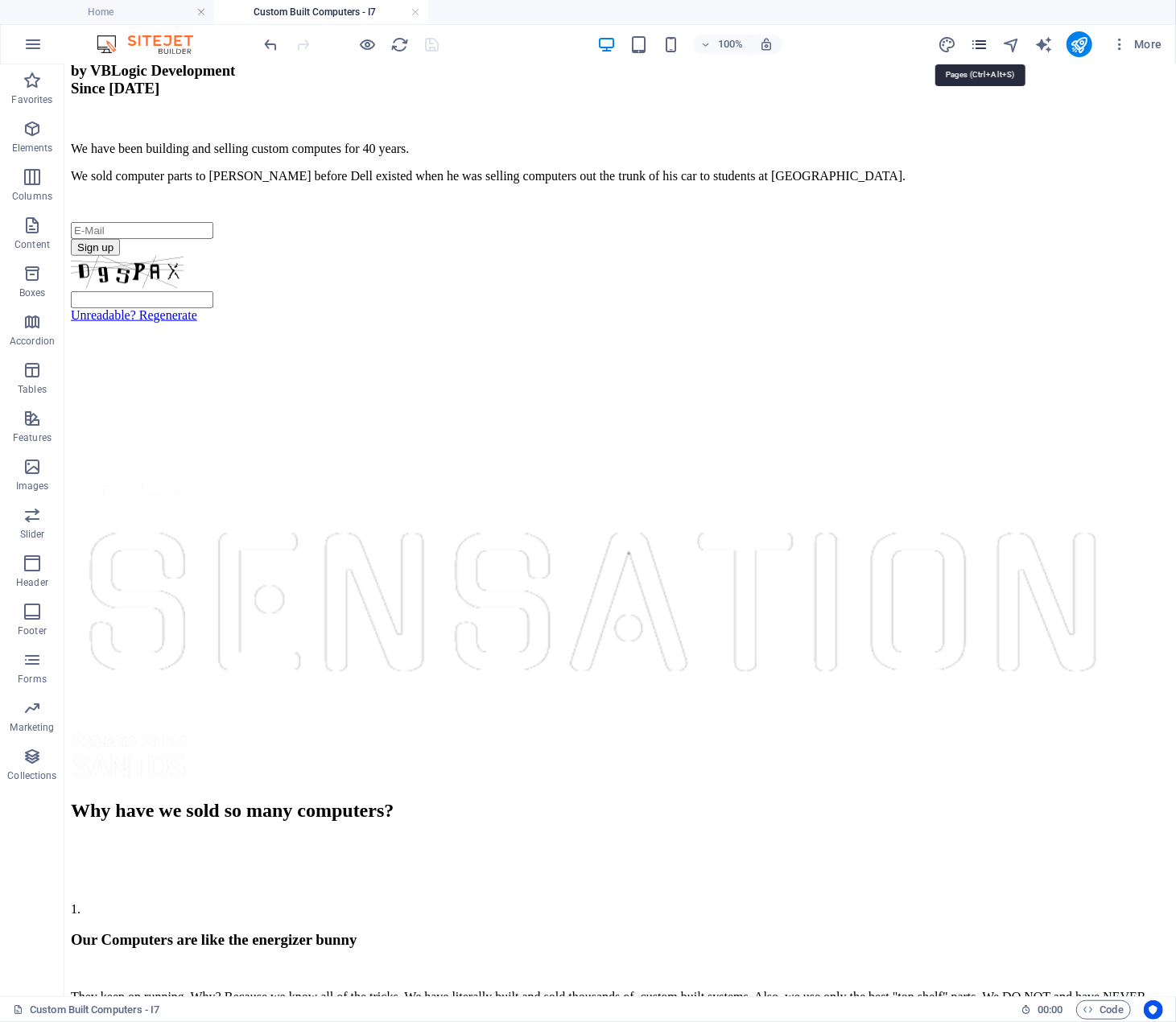
click at [975, 44] on icon "pages" at bounding box center [978, 44] width 18 height 18
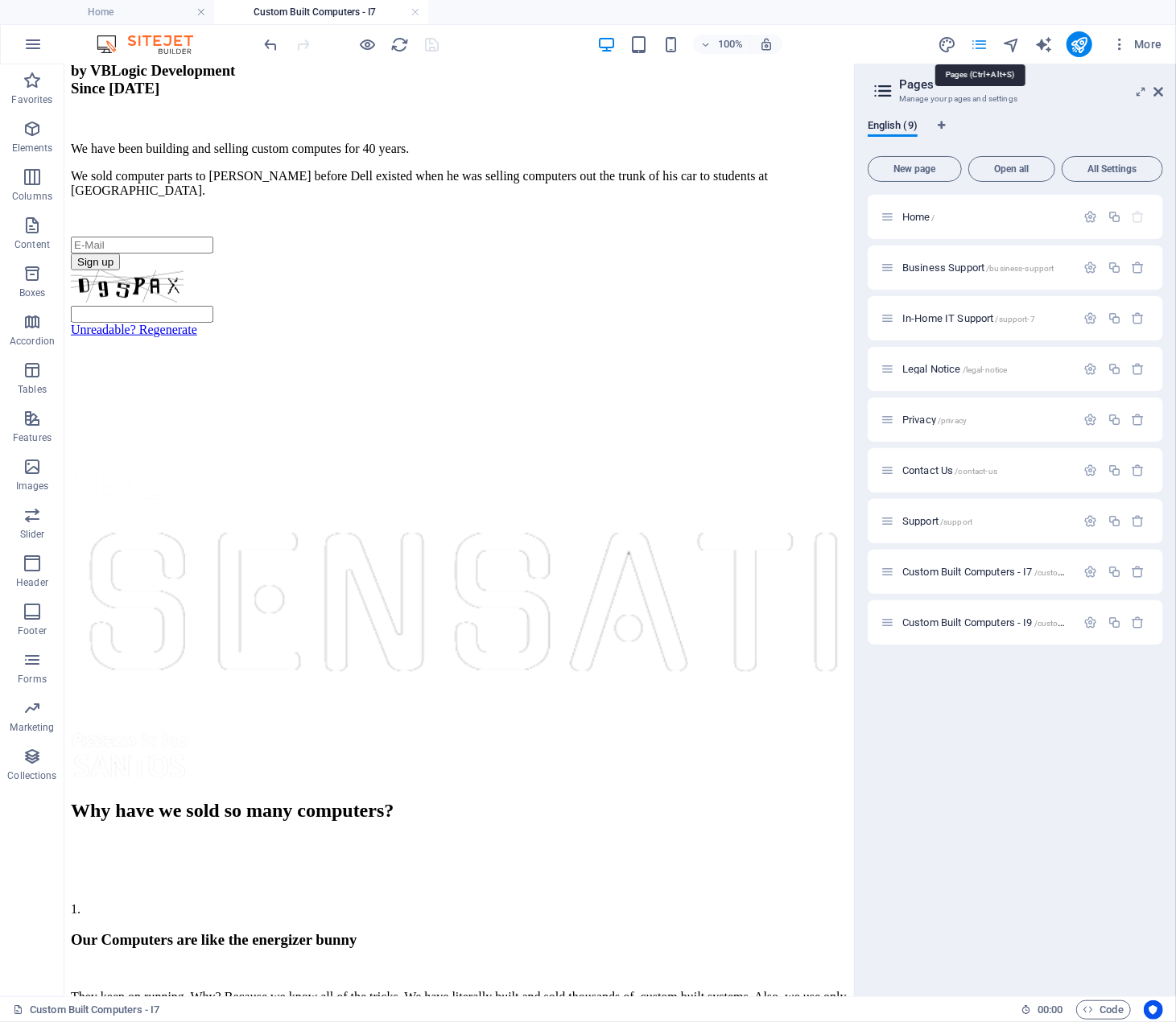
scroll to position [935, 0]
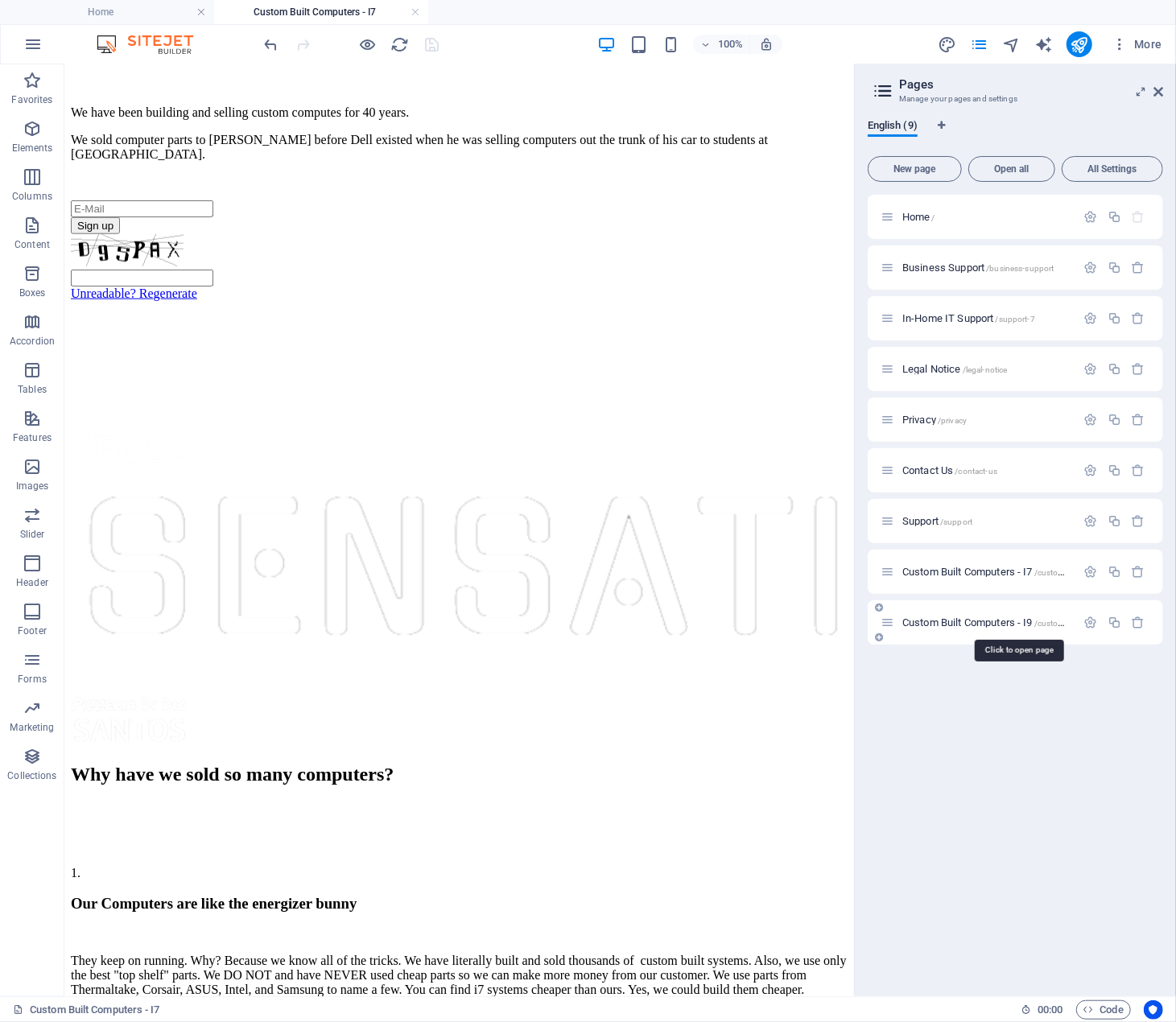
click at [984, 619] on span "Custom Built Computers - I9 /custom-built-computers-i9" at bounding box center [1018, 622] width 233 height 12
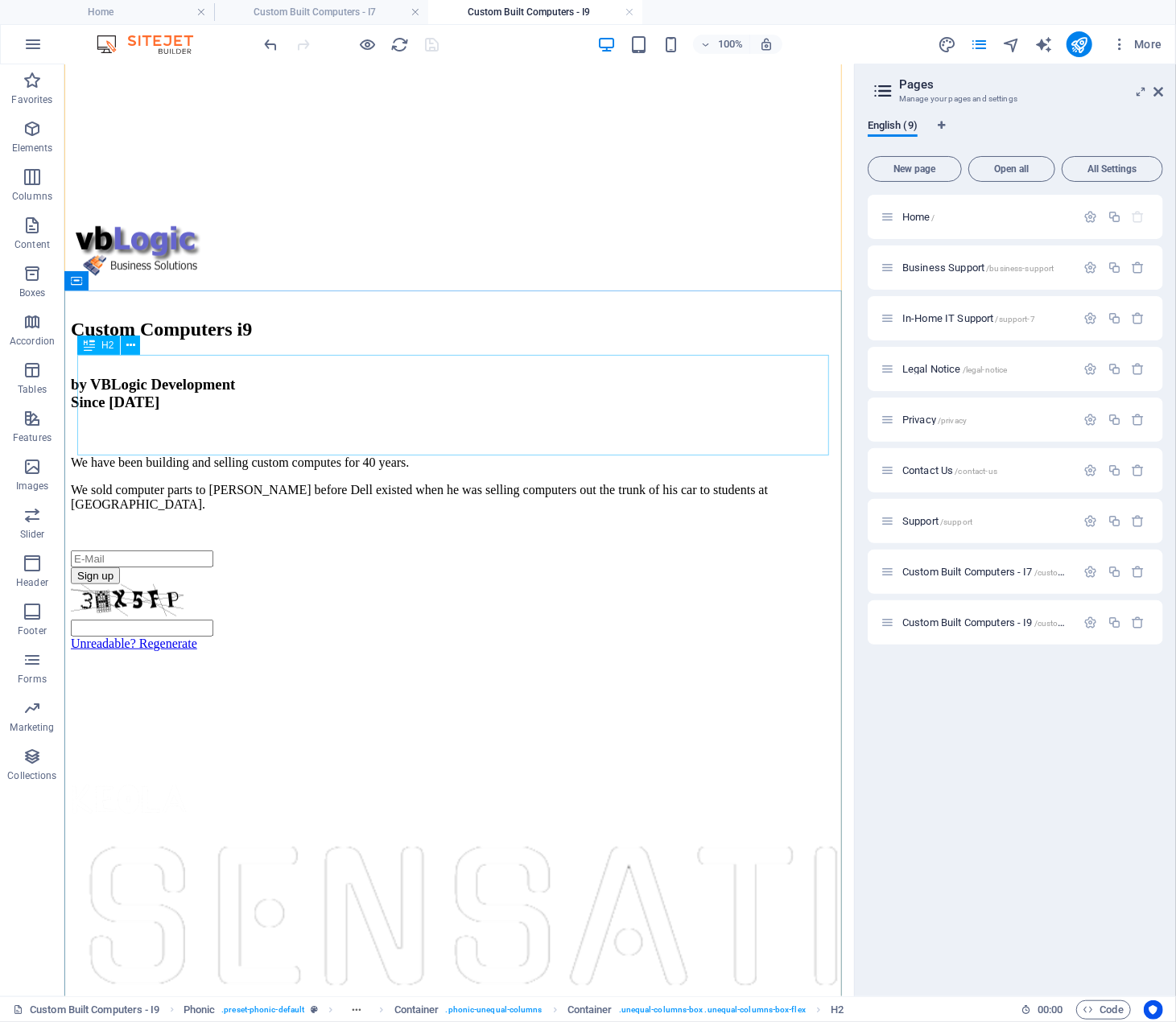
scroll to position [644, 0]
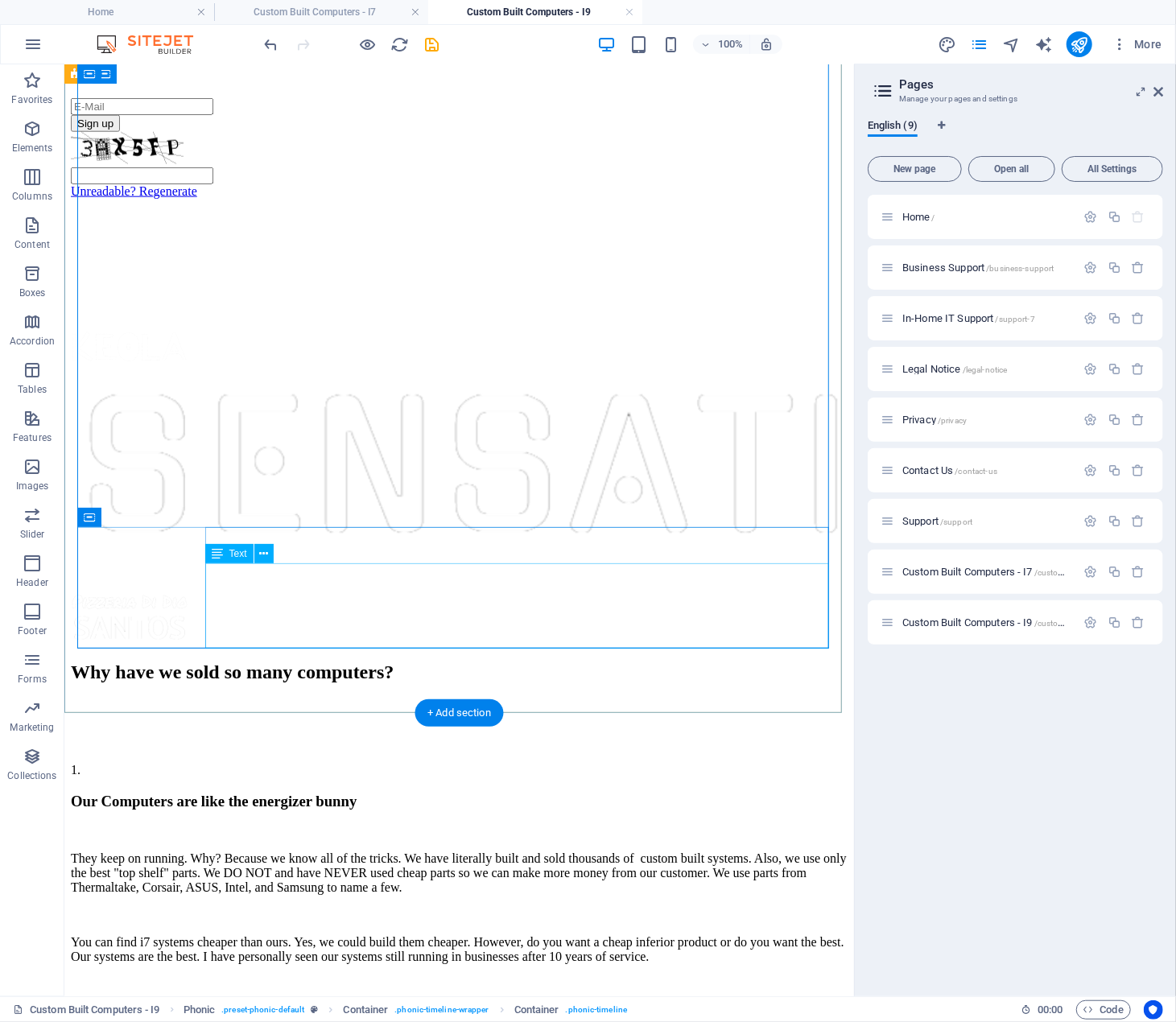
scroll to position [1072, 0]
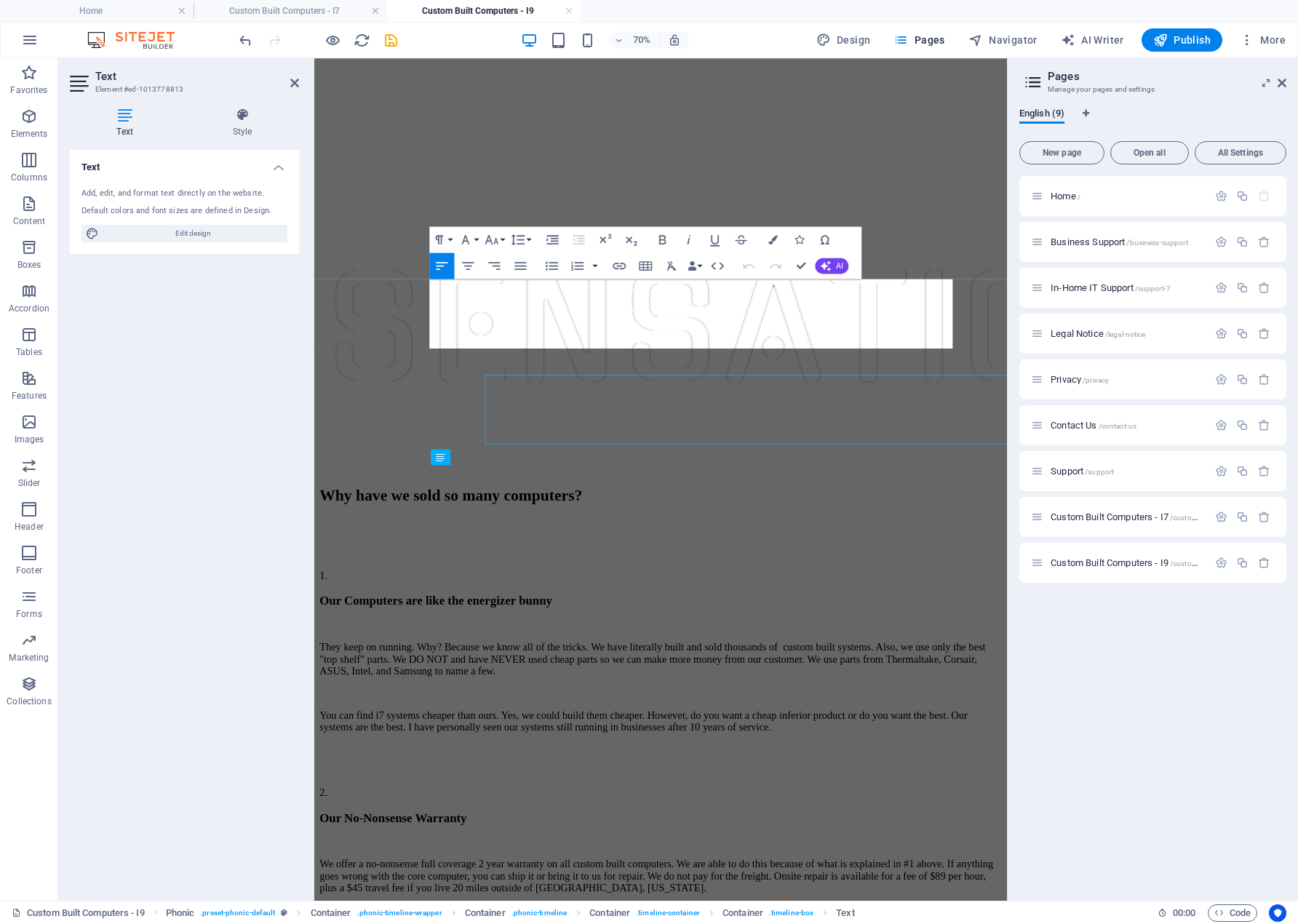
scroll to position [968, 0]
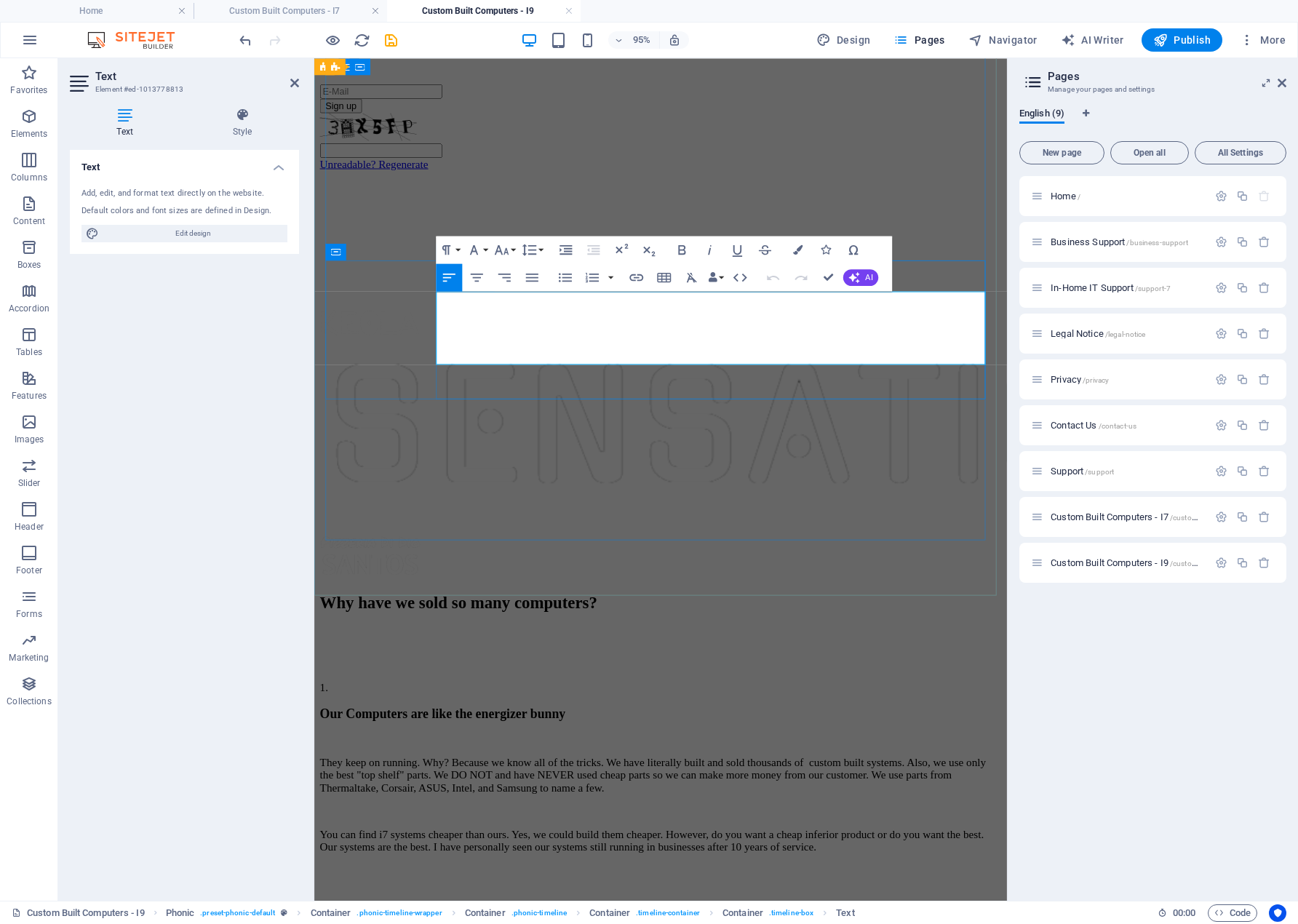
drag, startPoint x: 975, startPoint y: 350, endPoint x: 965, endPoint y: 351, distance: 10.0
drag, startPoint x: 468, startPoint y: 371, endPoint x: 445, endPoint y: 372, distance: 23.0
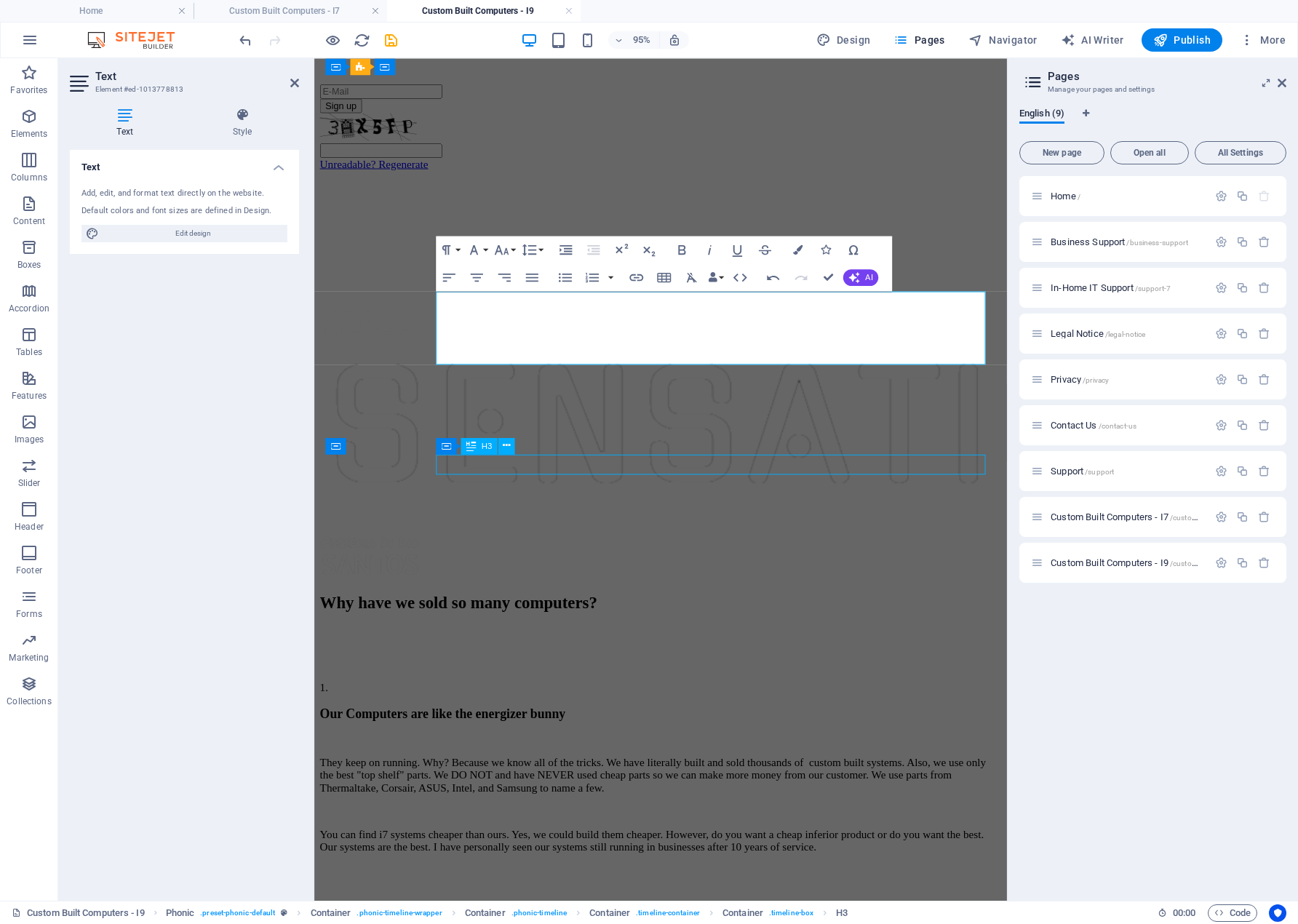
scroll to position [907, 0]
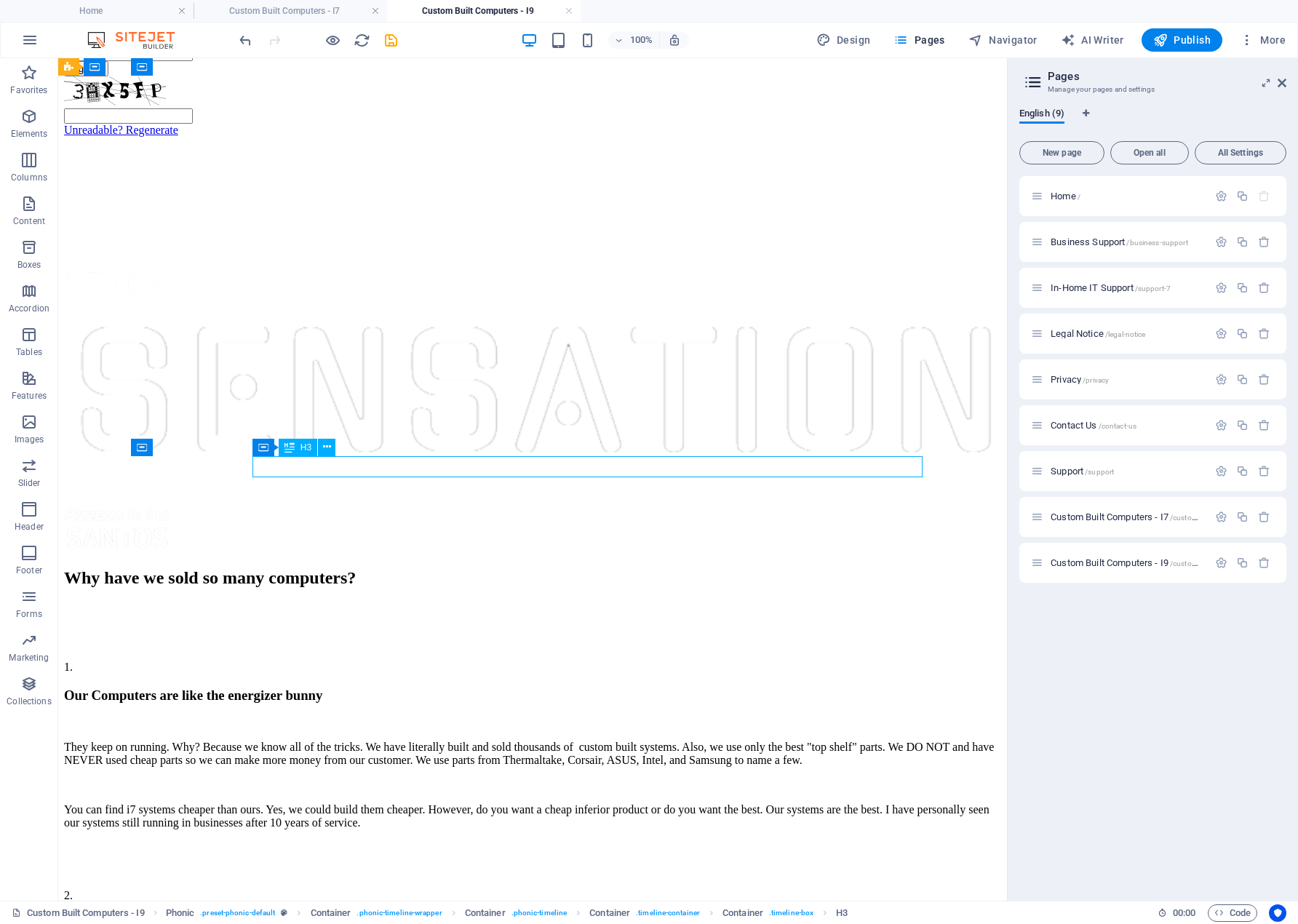
scroll to position [907, 0]
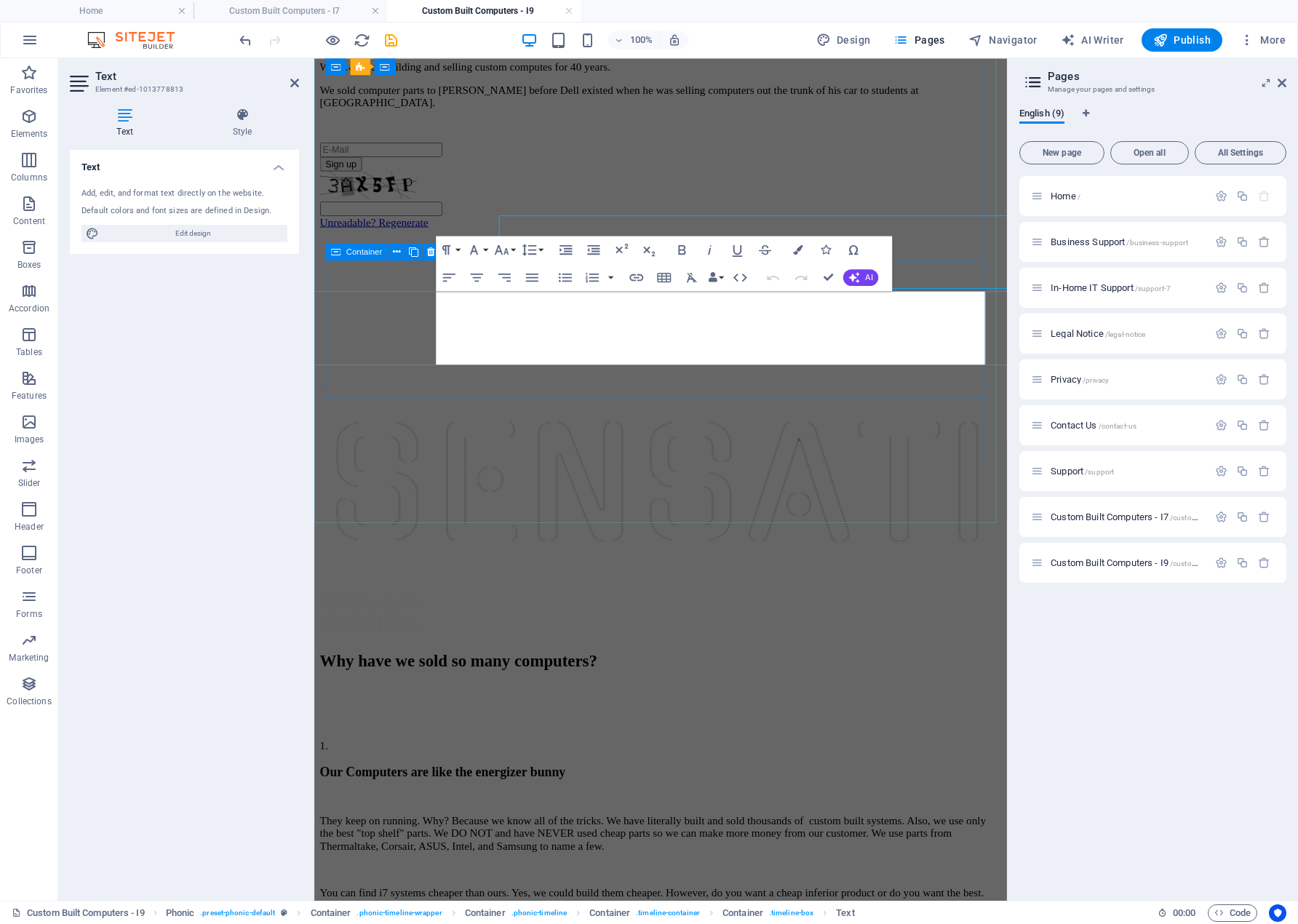
scroll to position [968, 0]
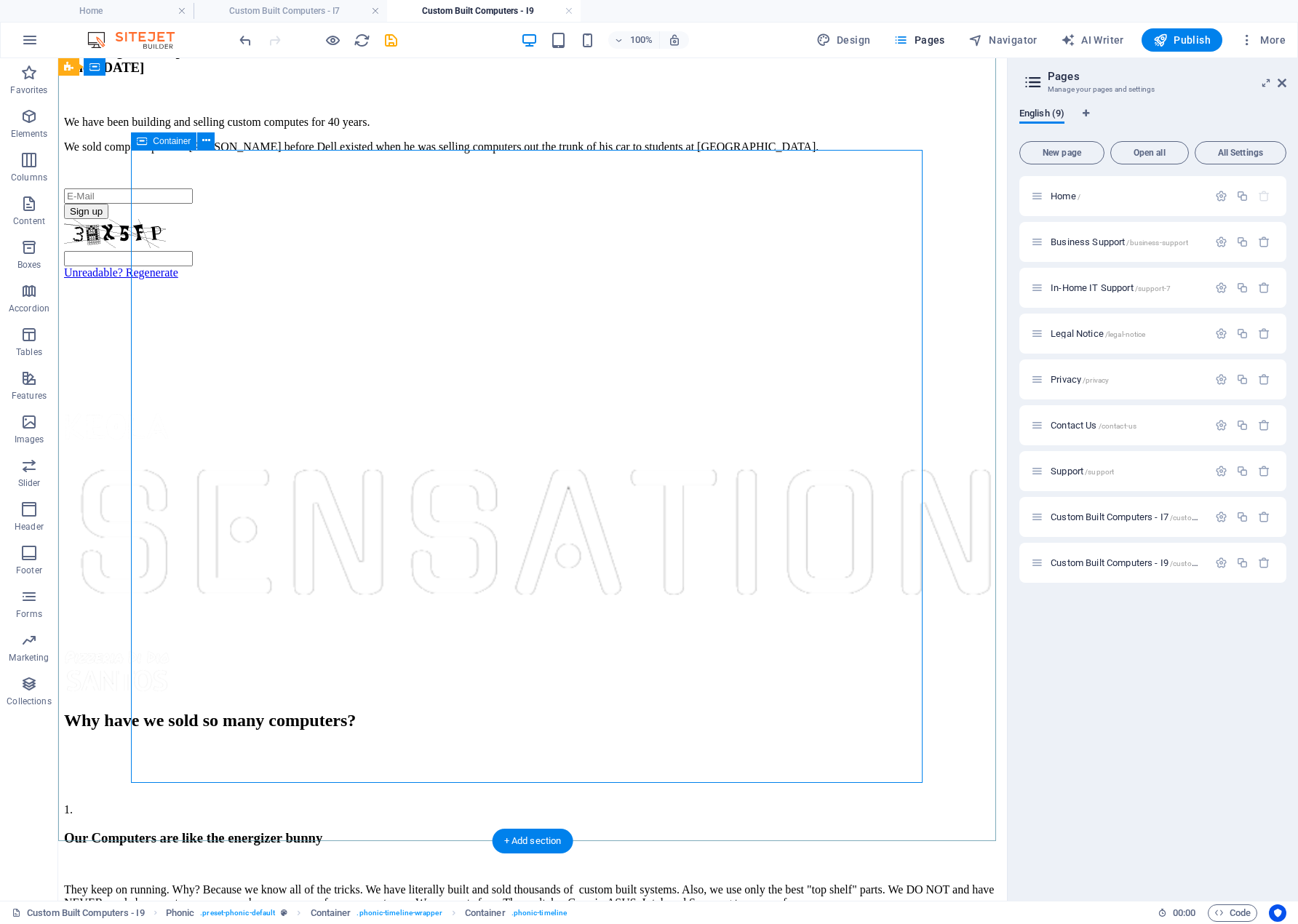
scroll to position [742, 0]
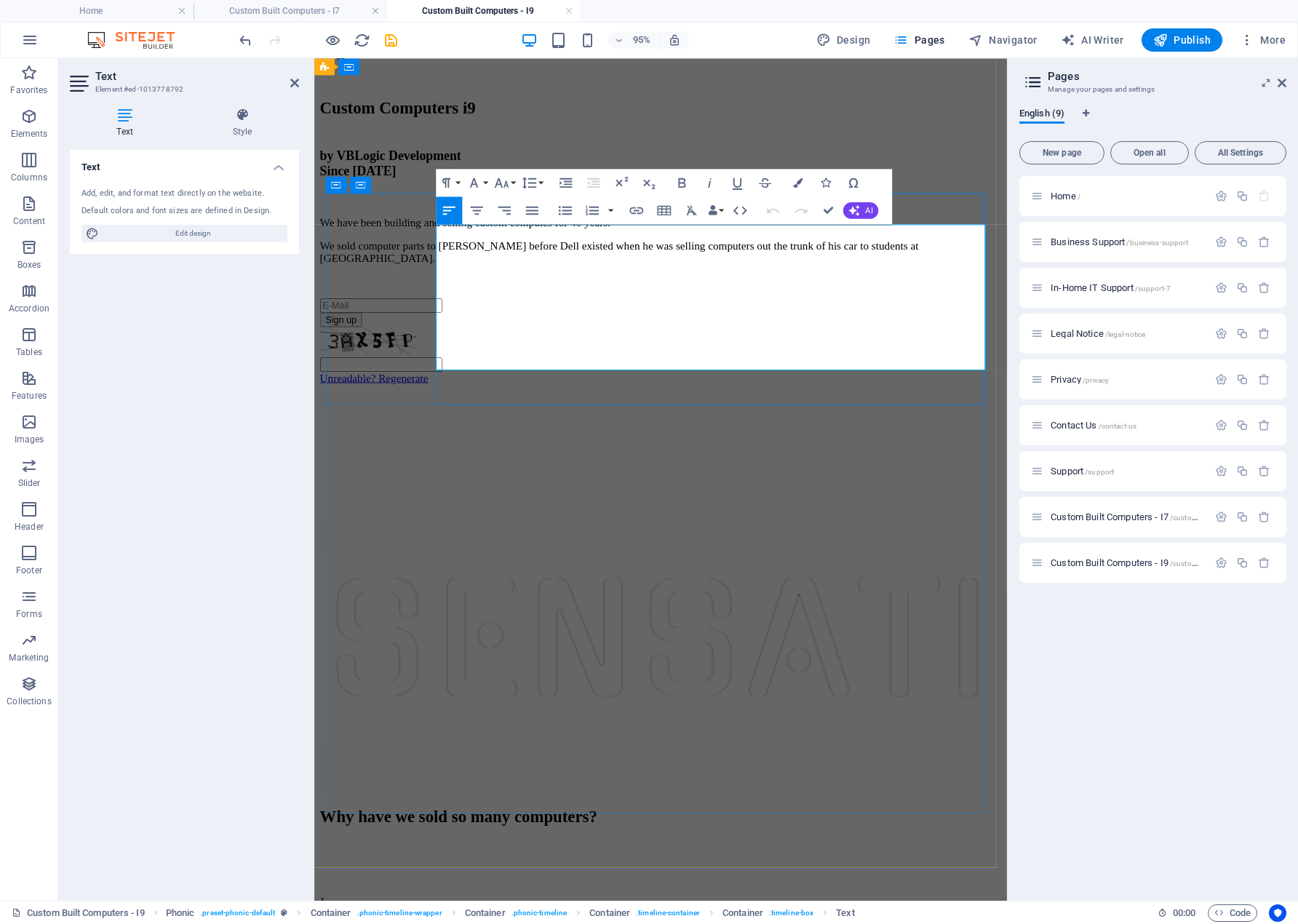
scroll to position [758, 0]
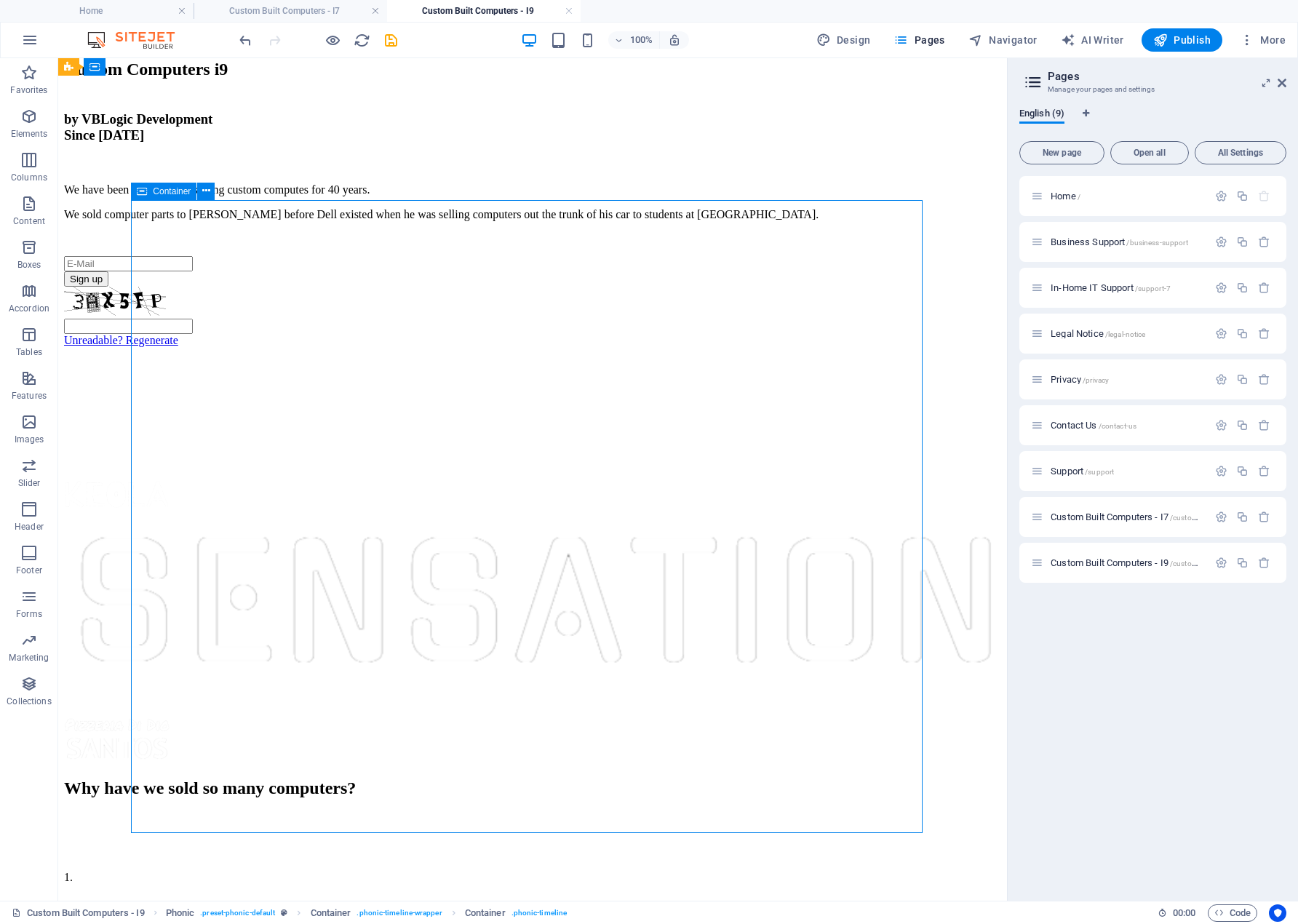
scroll to position [697, 0]
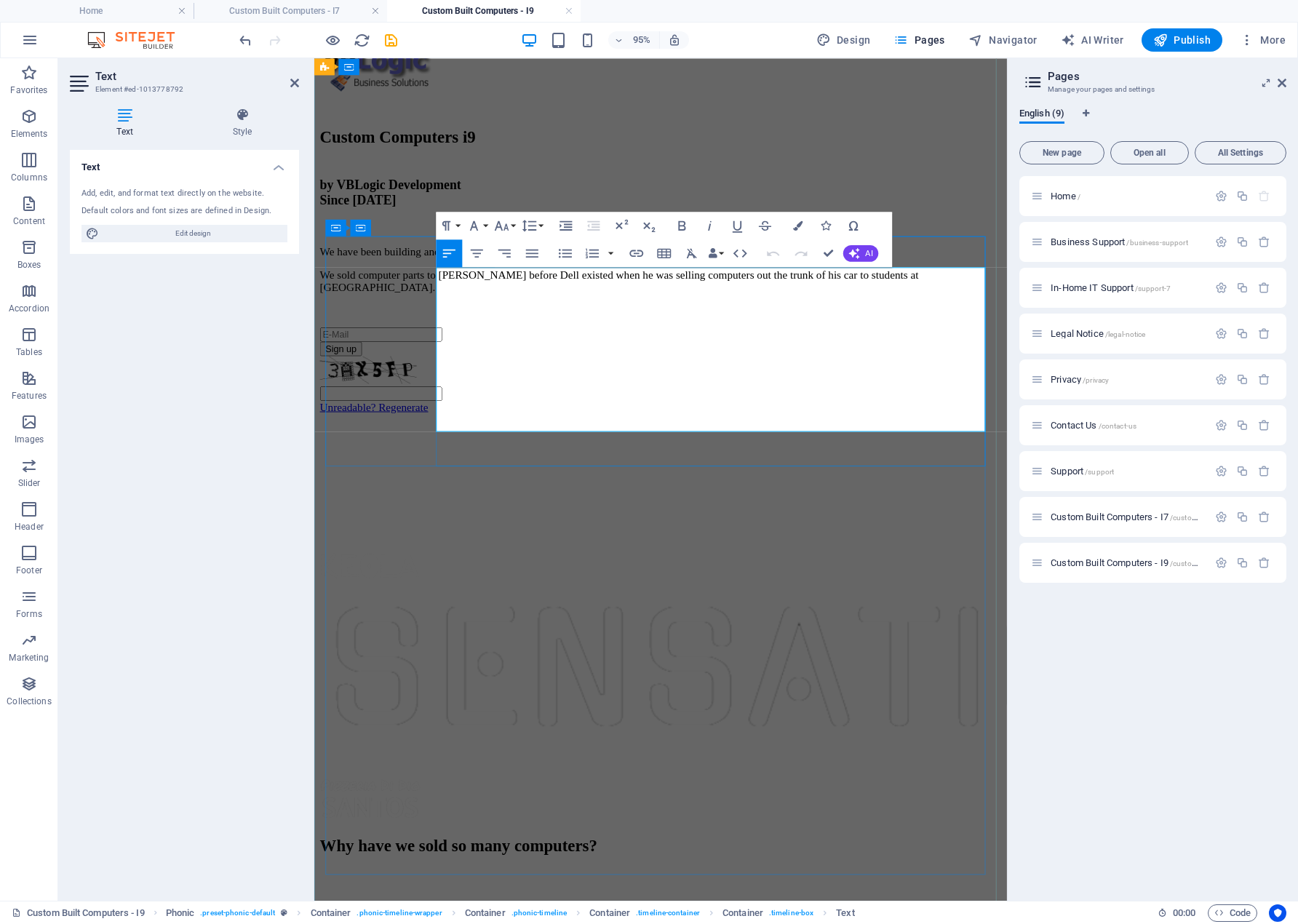
drag, startPoint x: 701, startPoint y: 407, endPoint x: 526, endPoint y: 428, distance: 176.3
copy p "Do you want a computer that you can depend on to run your business?"
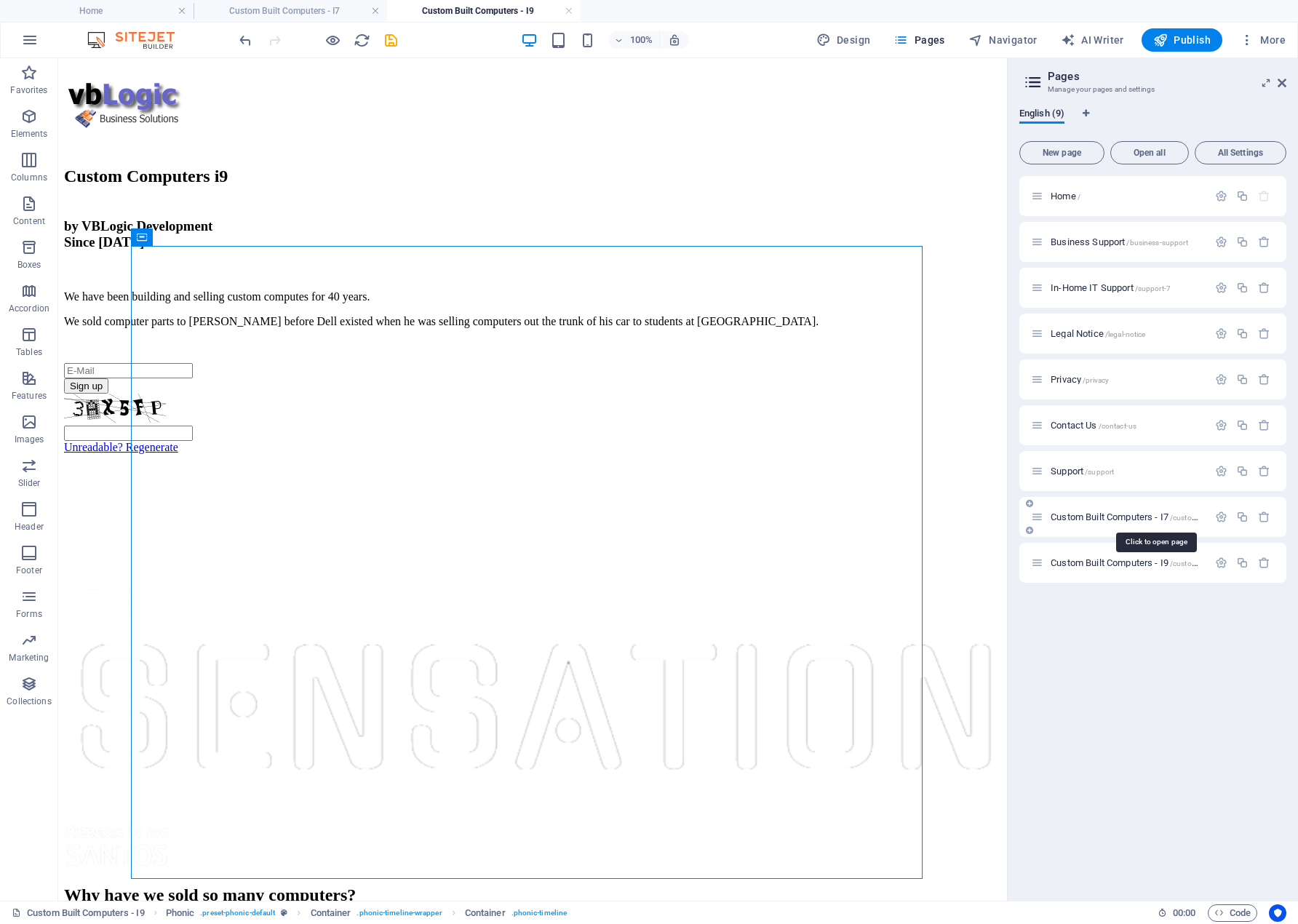
click at [1062, 513] on span "Custom Built Computers - I7 /custom-built-computers-i7" at bounding box center [1156, 517] width 211 height 11
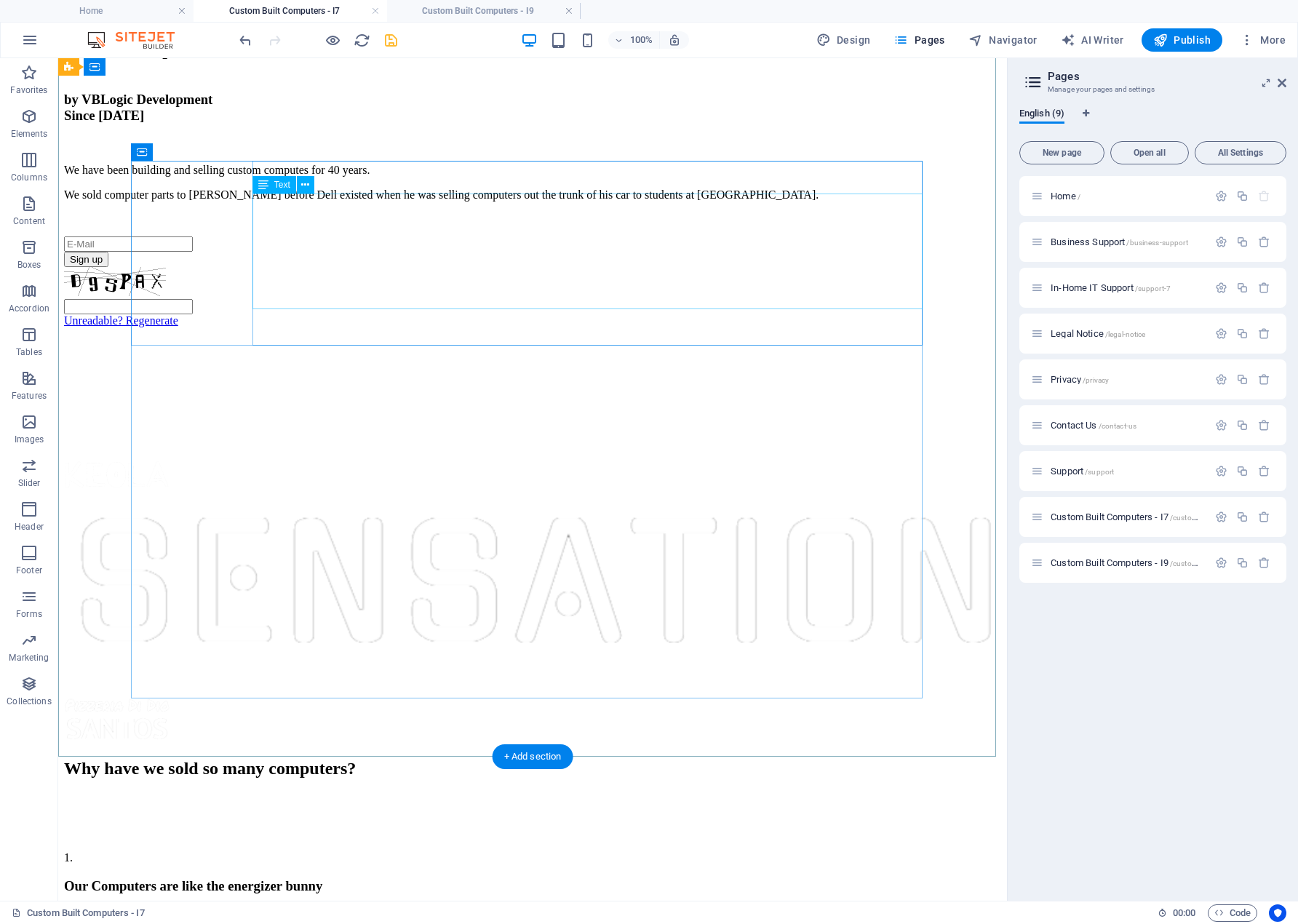
scroll to position [736, 0]
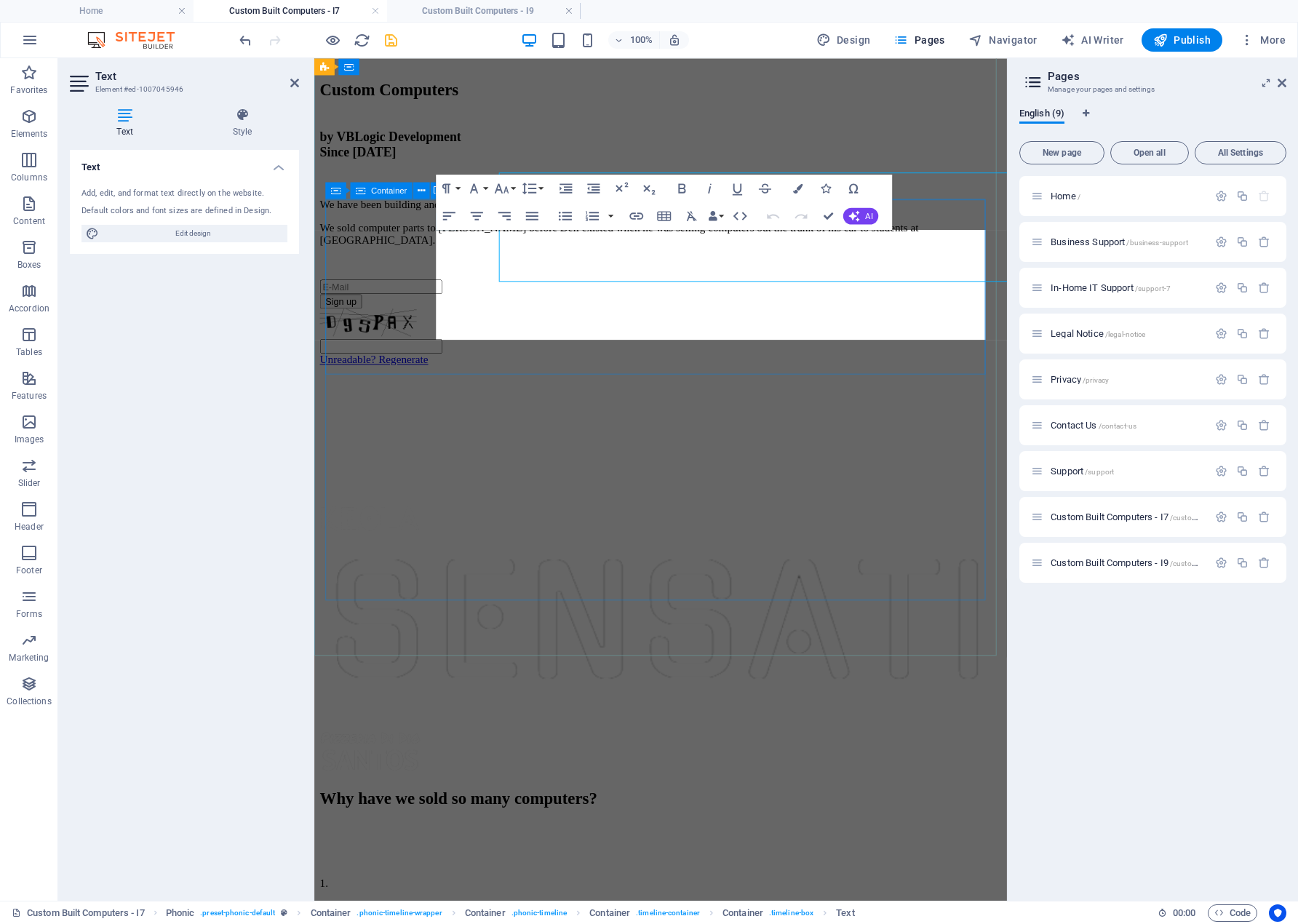
scroll to position [751, 0]
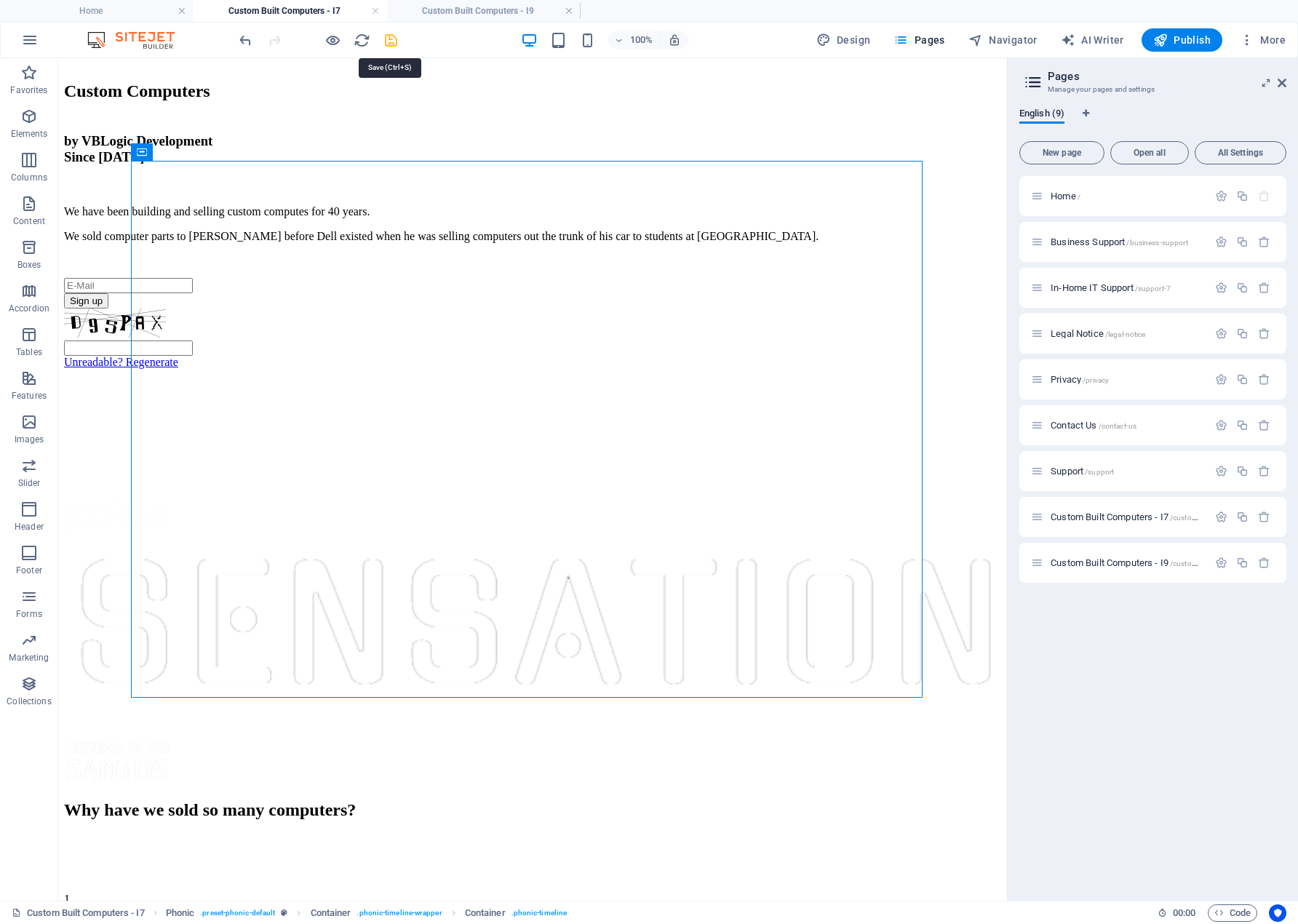
click at [390, 39] on icon "save" at bounding box center [391, 40] width 16 height 16
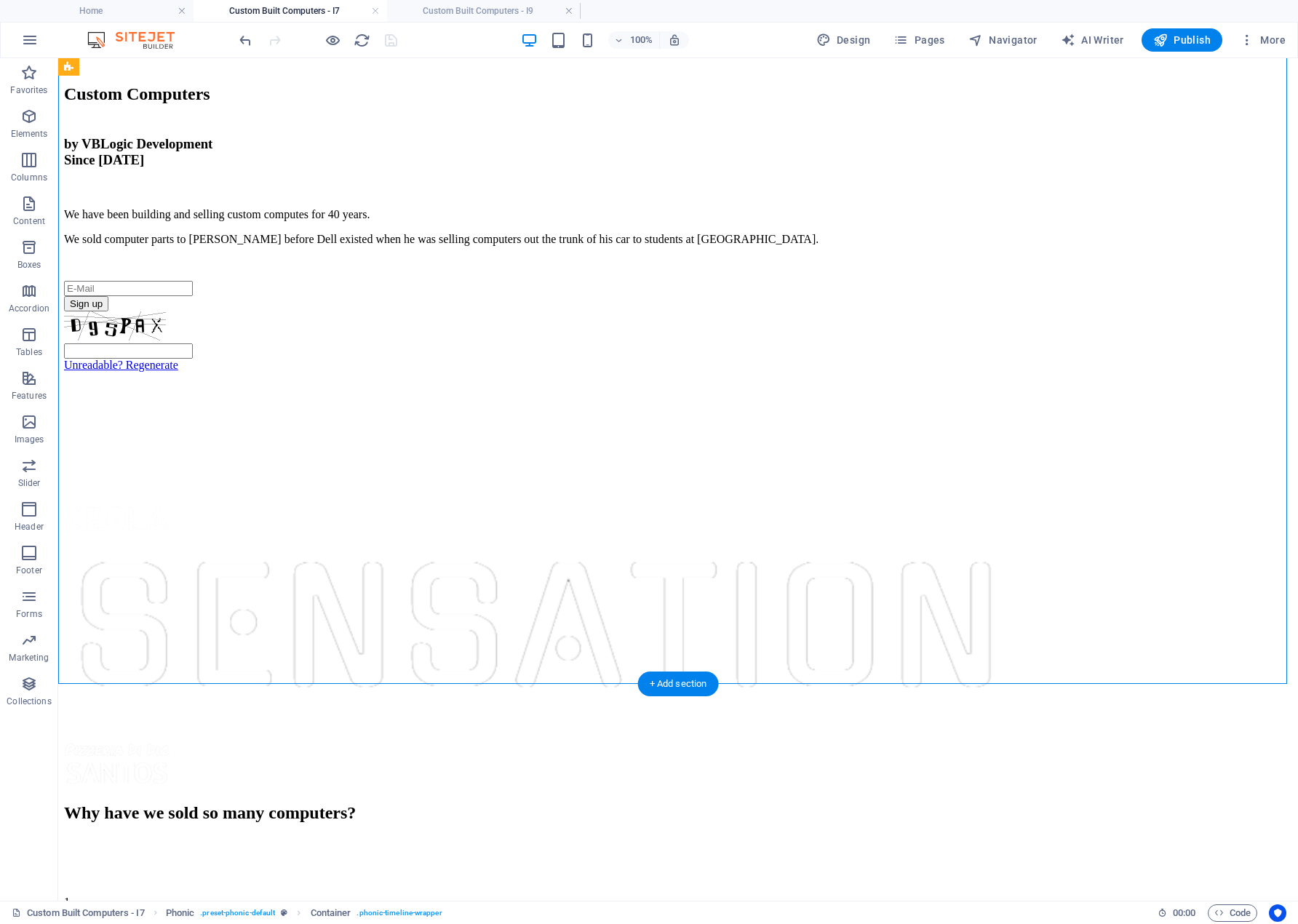
scroll to position [809, 0]
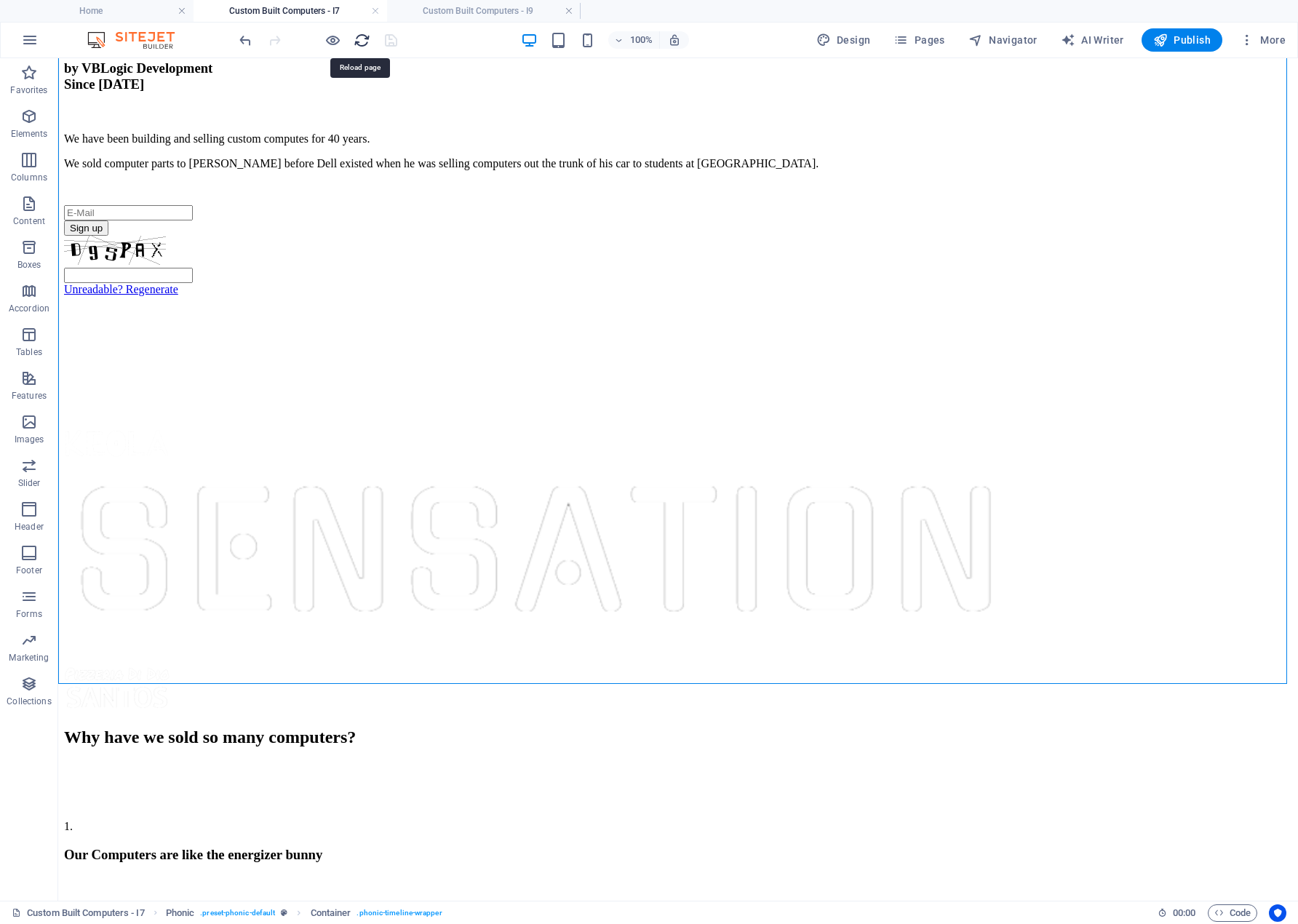
click at [365, 39] on icon "reload" at bounding box center [361, 40] width 16 height 16
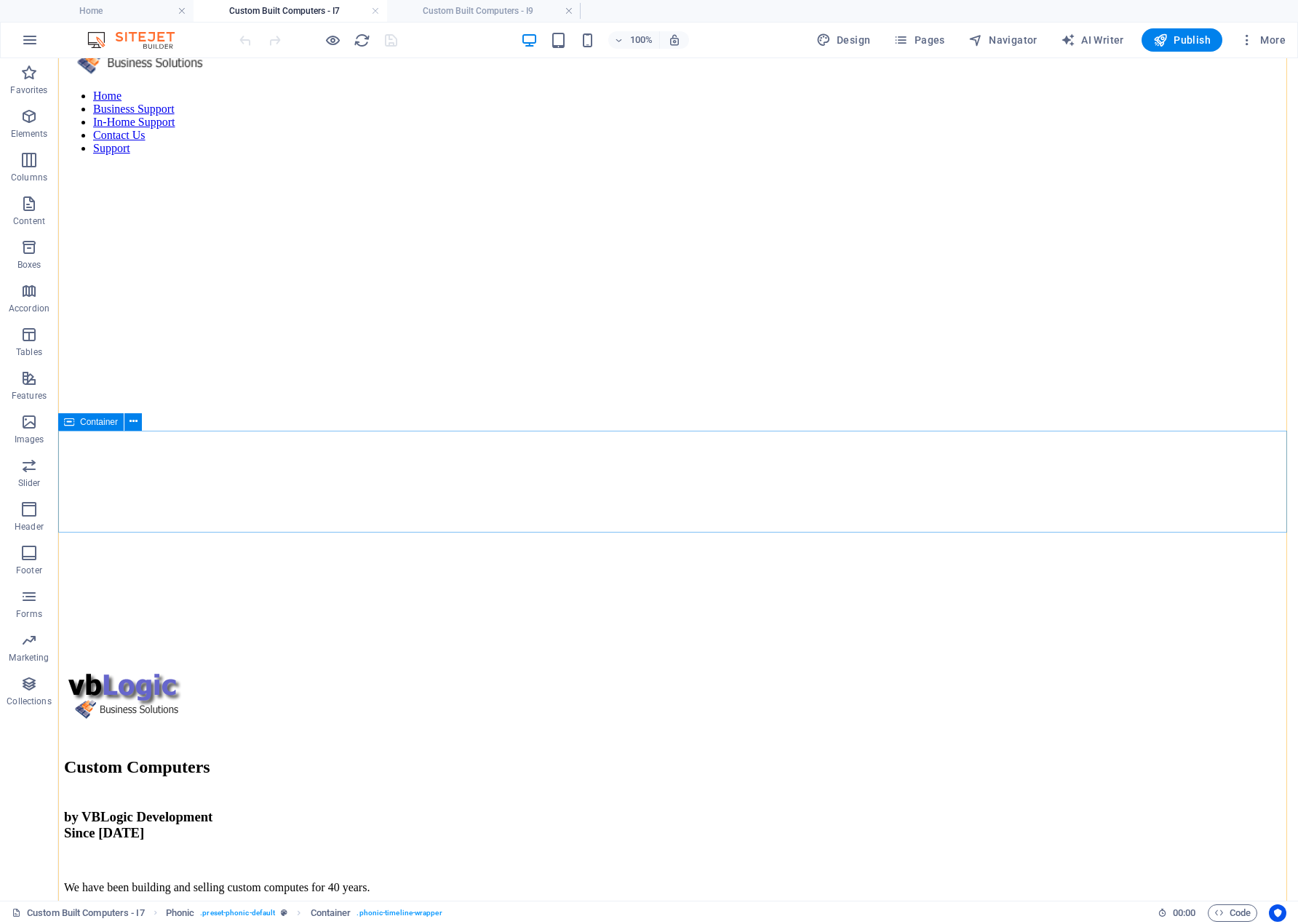
scroll to position [0, 0]
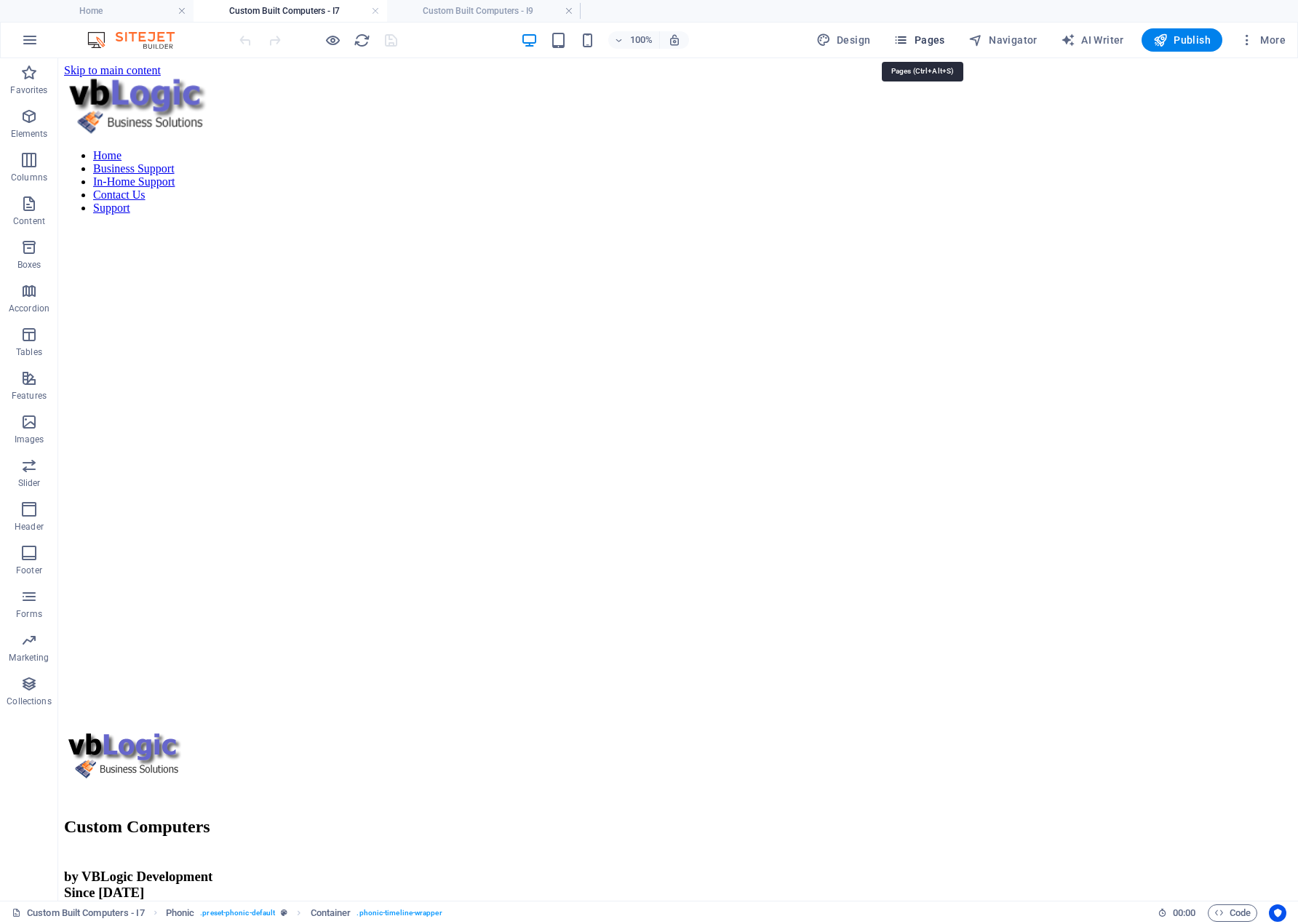
click at [937, 40] on span "Pages" at bounding box center [919, 40] width 51 height 15
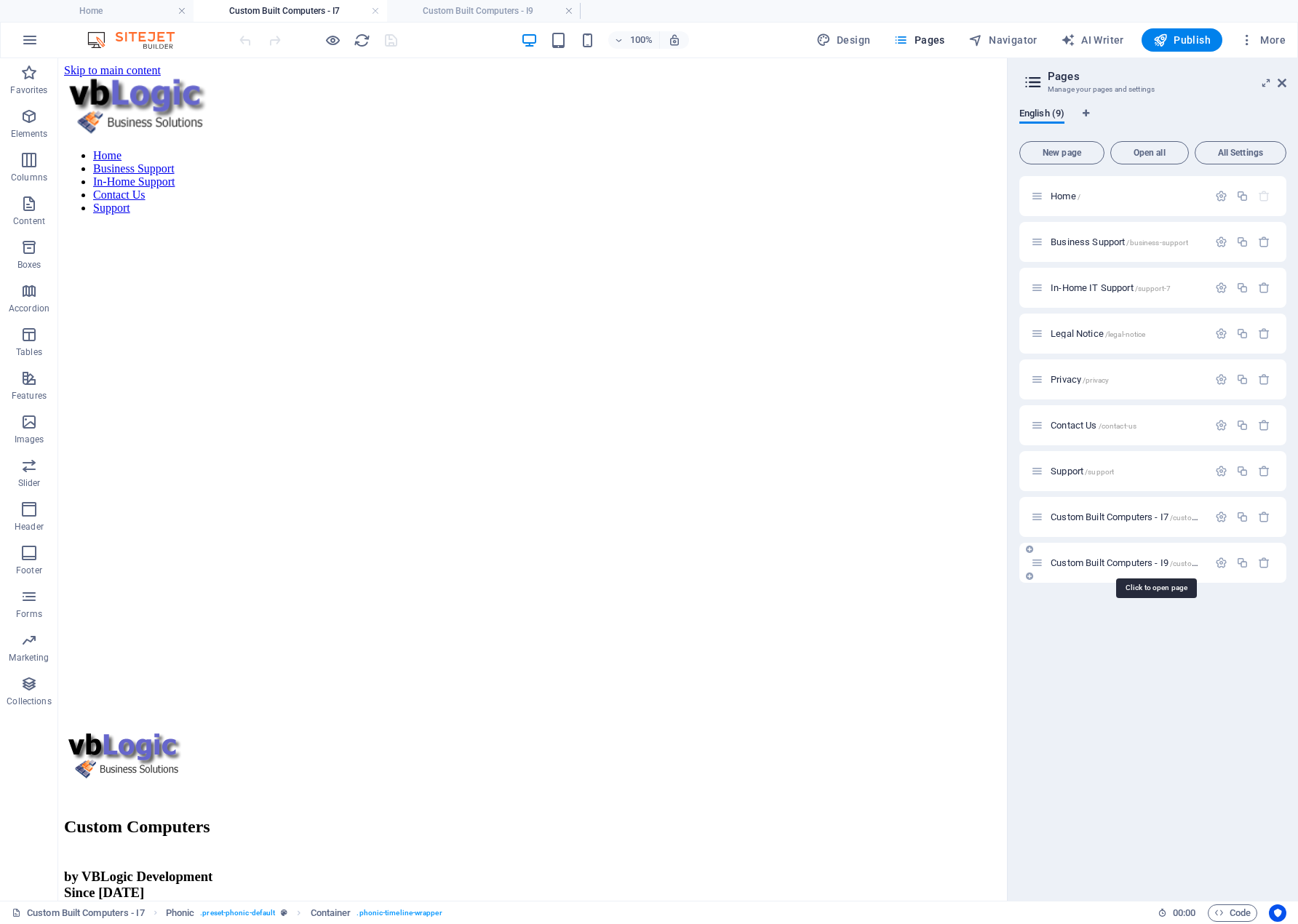
click at [1062, 560] on span "Custom Built Computers - I9 /custom-built-computers-i9" at bounding box center [1156, 563] width 211 height 11
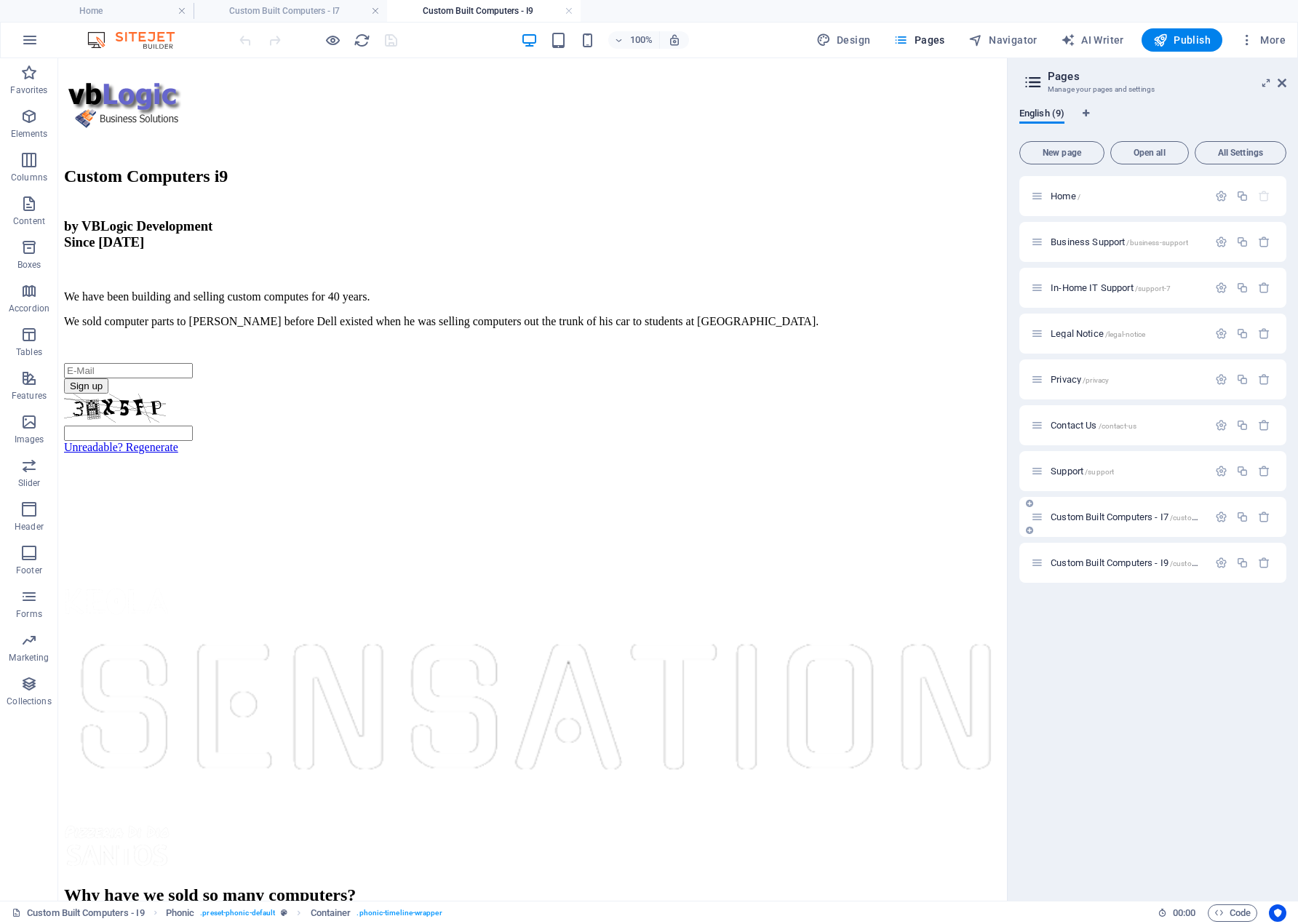
click at [1062, 516] on span "Custom Built Computers - I7 /custom-built-computers-i7" at bounding box center [1156, 517] width 211 height 11
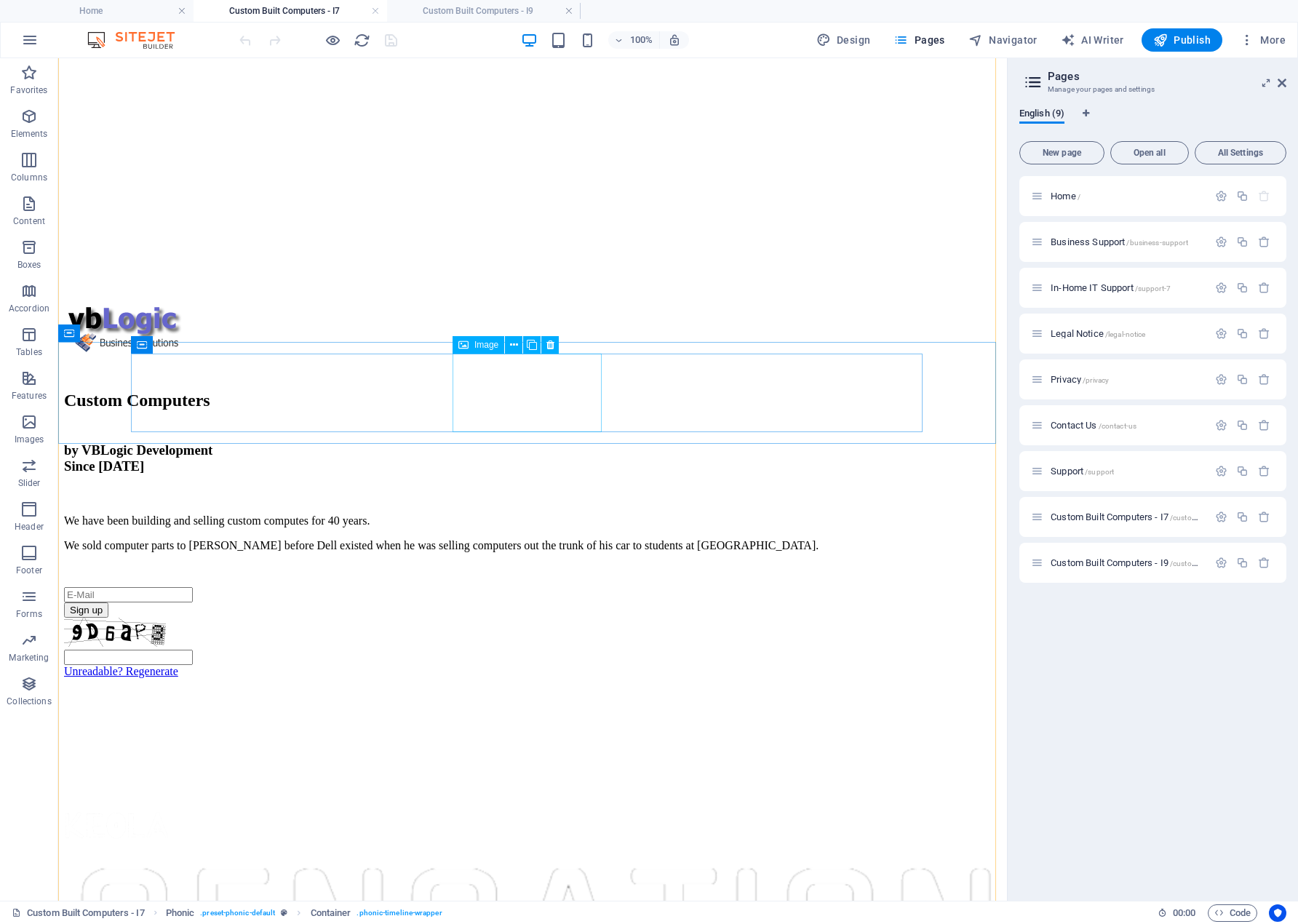
scroll to position [582, 0]
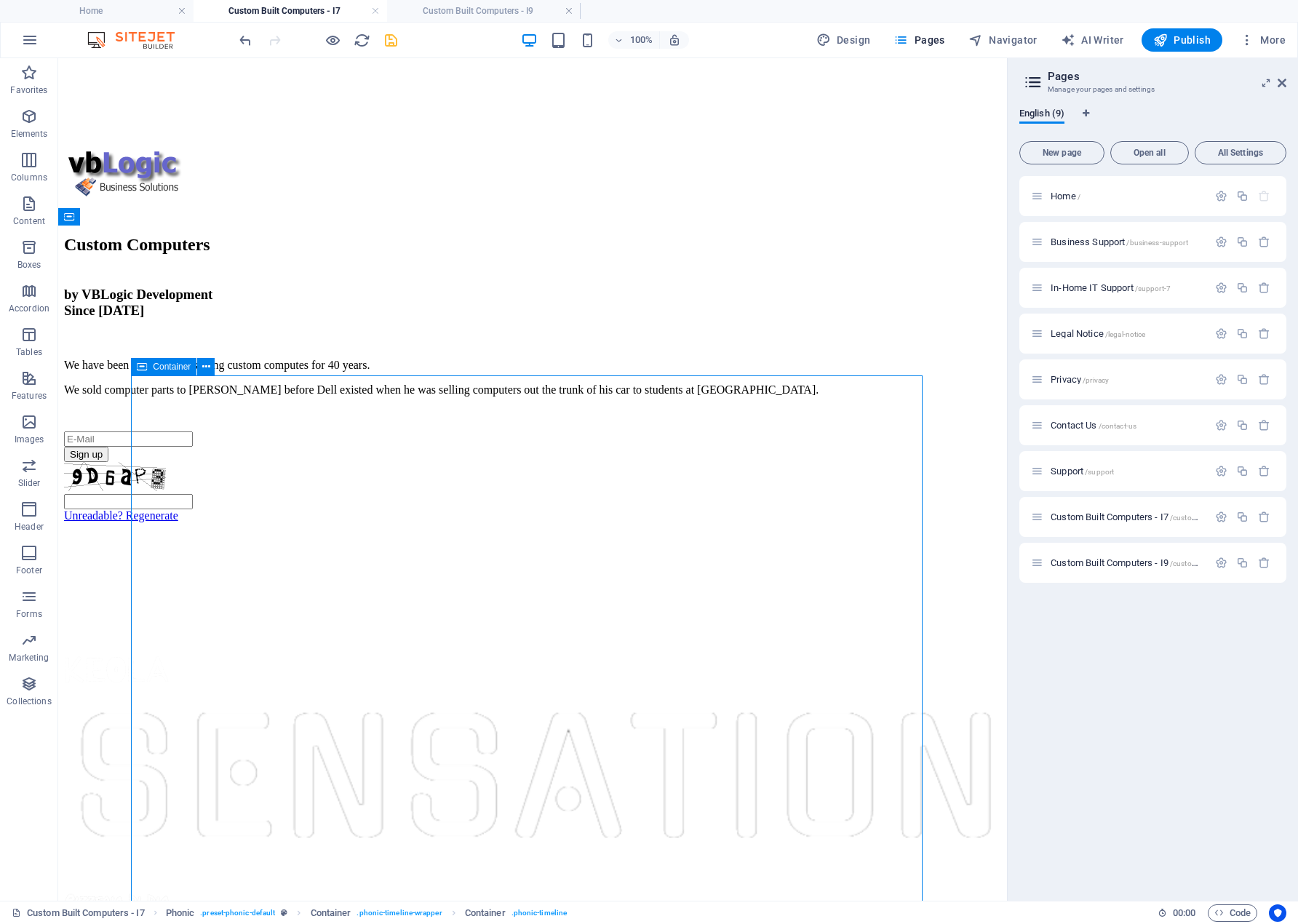
scroll to position [521, 0]
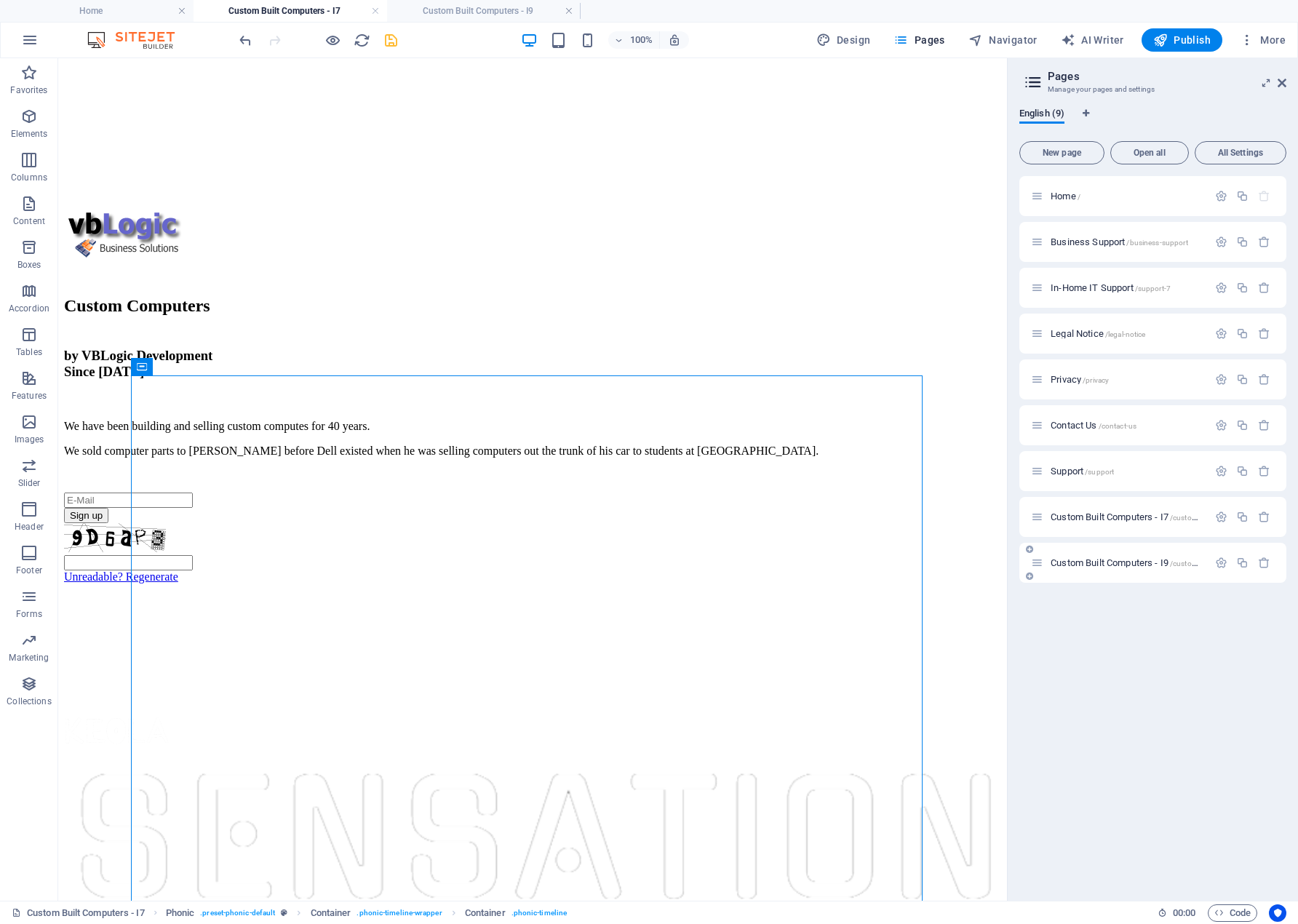
click at [1062, 561] on span "Custom Built Computers - I9 /custom-built-computers-i9" at bounding box center [1156, 563] width 211 height 11
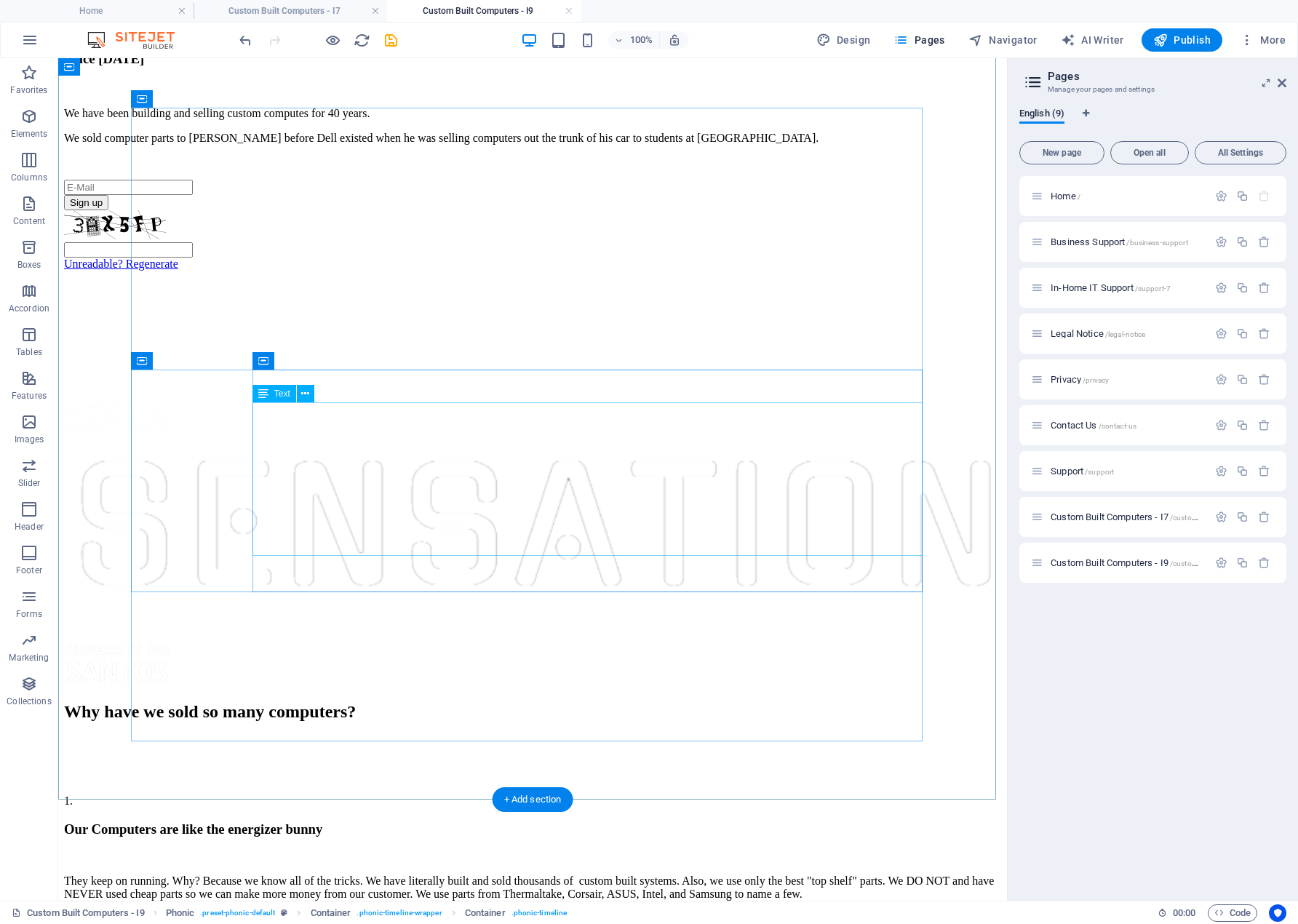
scroll to position [869, 0]
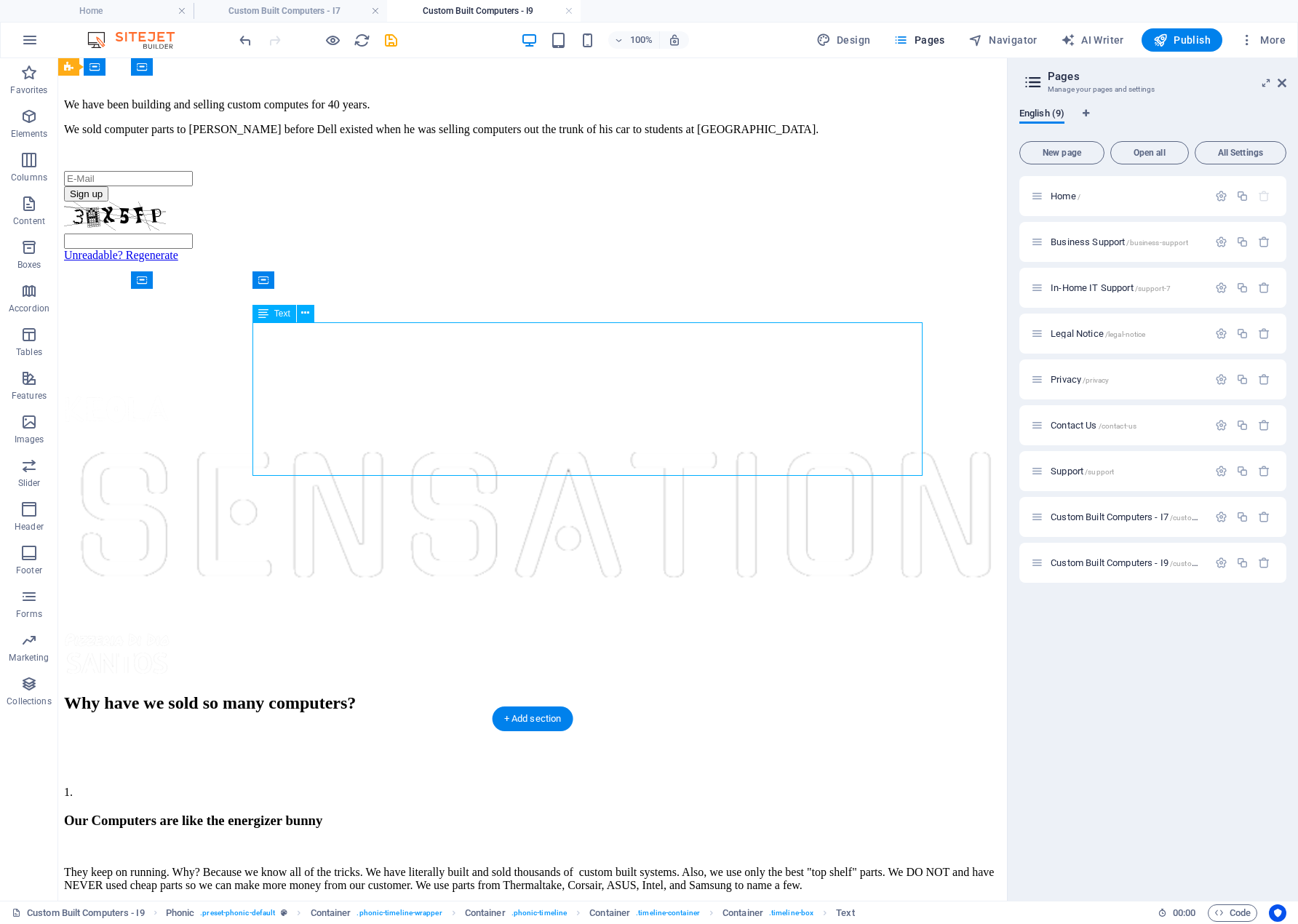
scroll to position [930, 0]
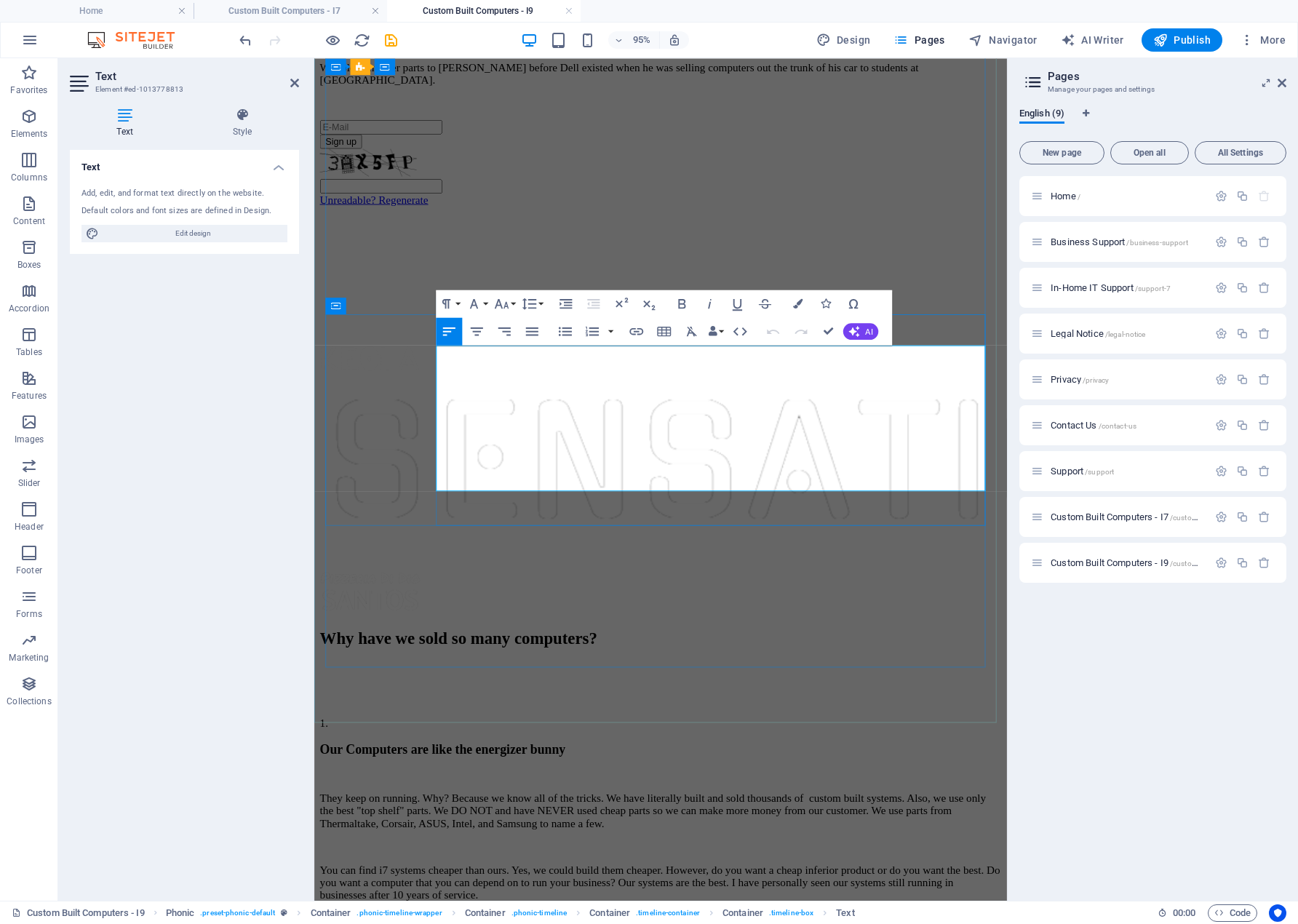
drag, startPoint x: 759, startPoint y: 411, endPoint x: 711, endPoint y: 502, distance: 102.9
copy div "Onsite repair is available for a fee of $50 per trip plus a $45 travel fee if y…"
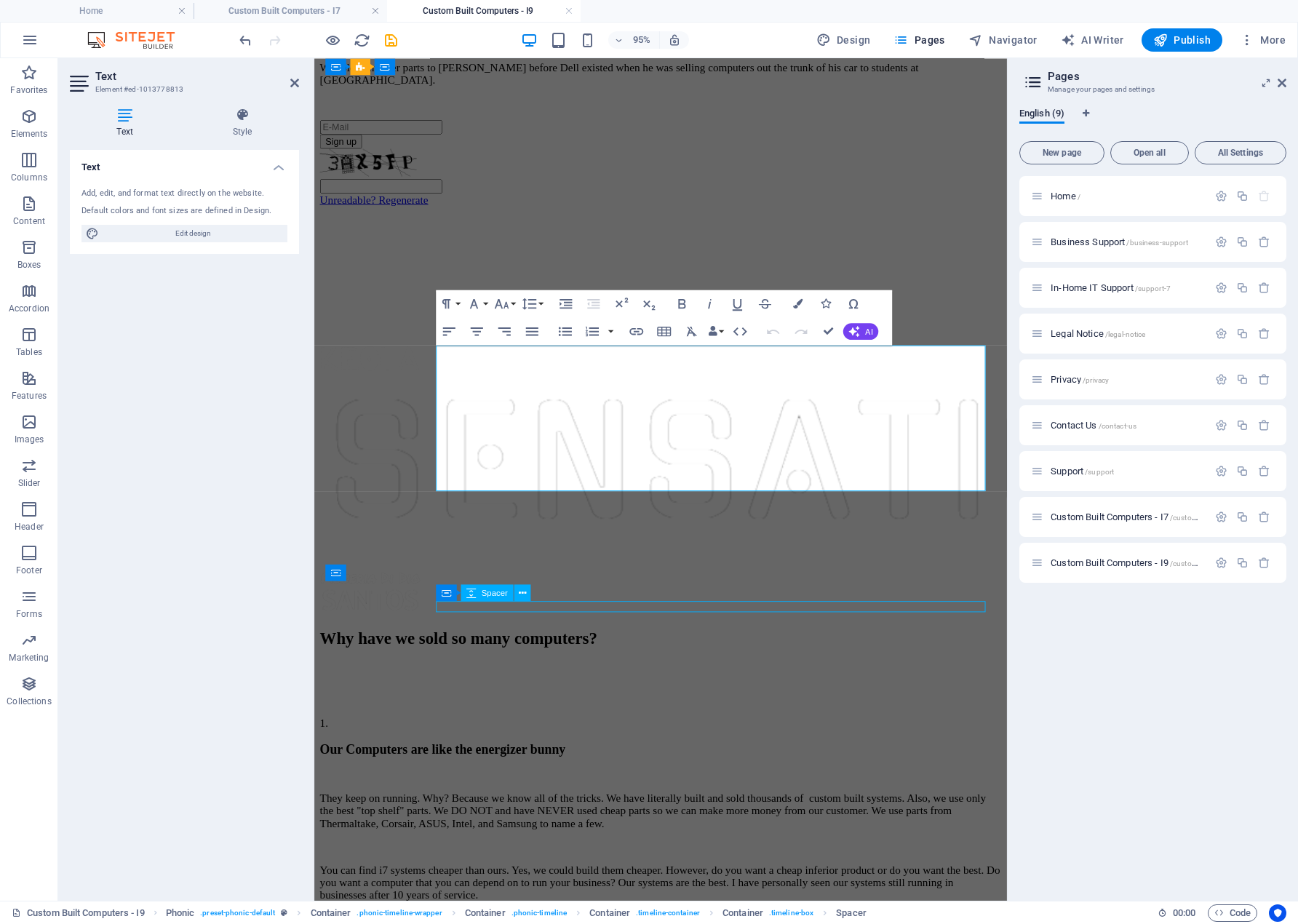
scroll to position [869, 0]
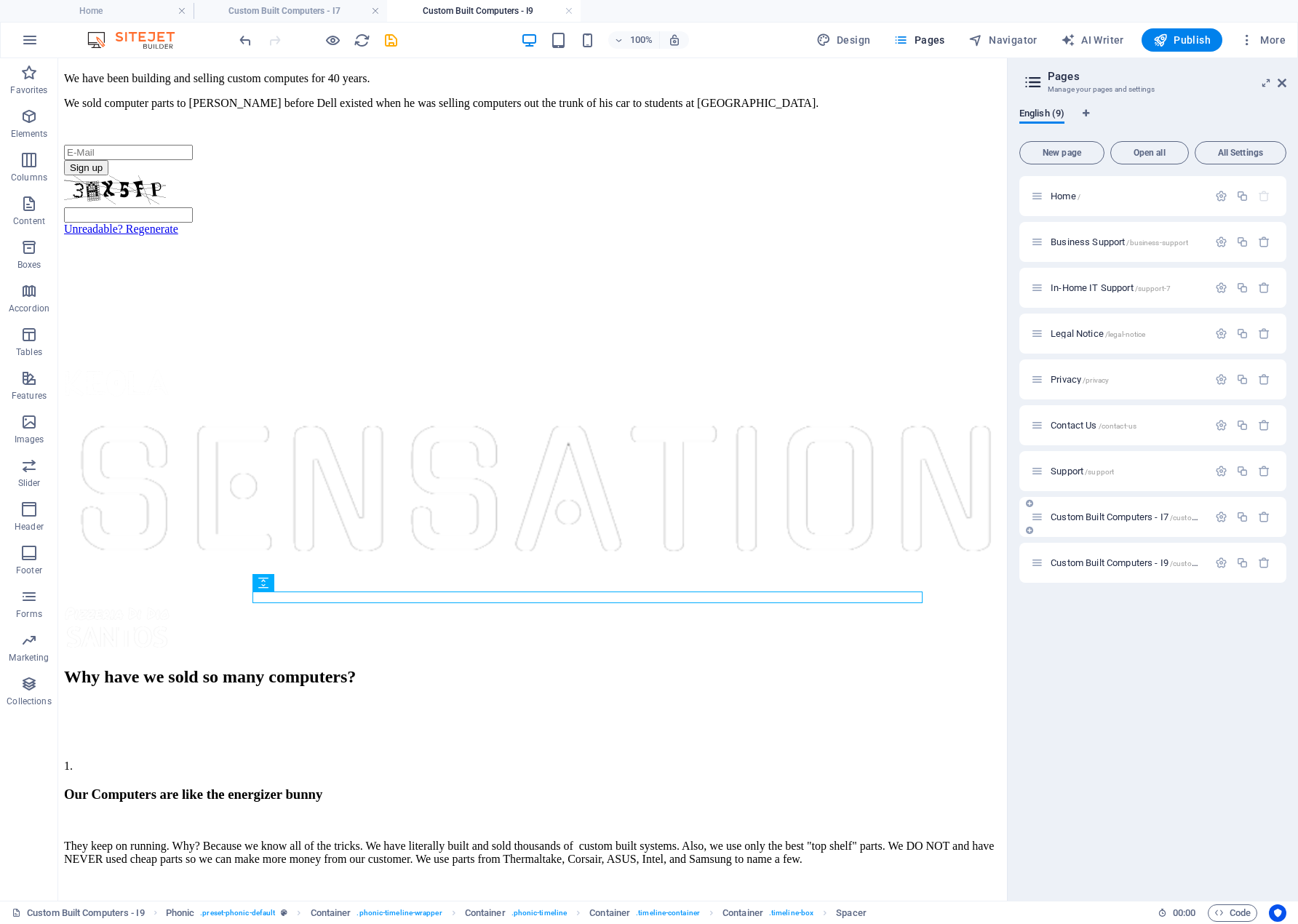
click at [1062, 518] on span "Custom Built Computers - I7 /custom-built-computers-i7" at bounding box center [1156, 517] width 211 height 11
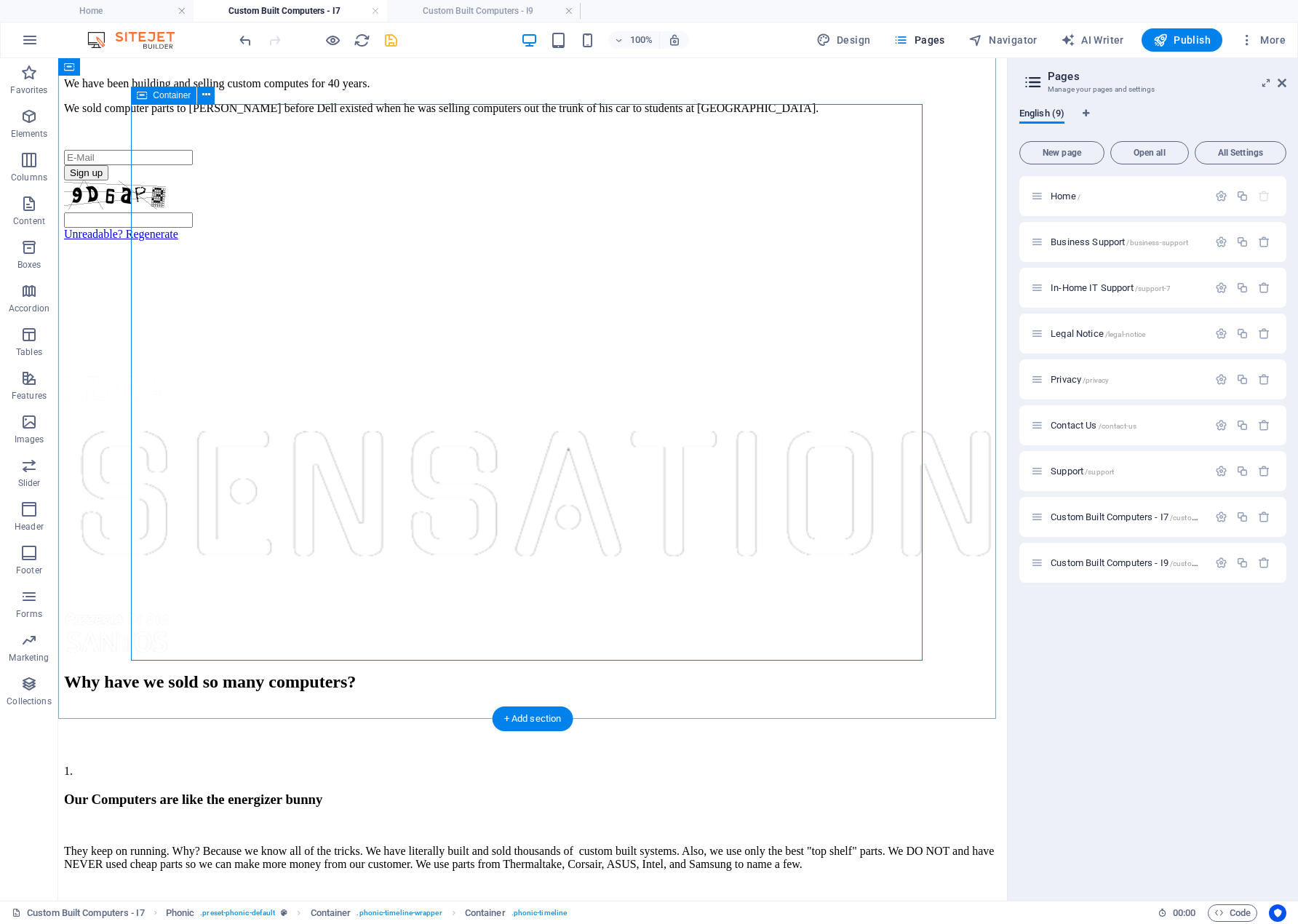
scroll to position [885, 0]
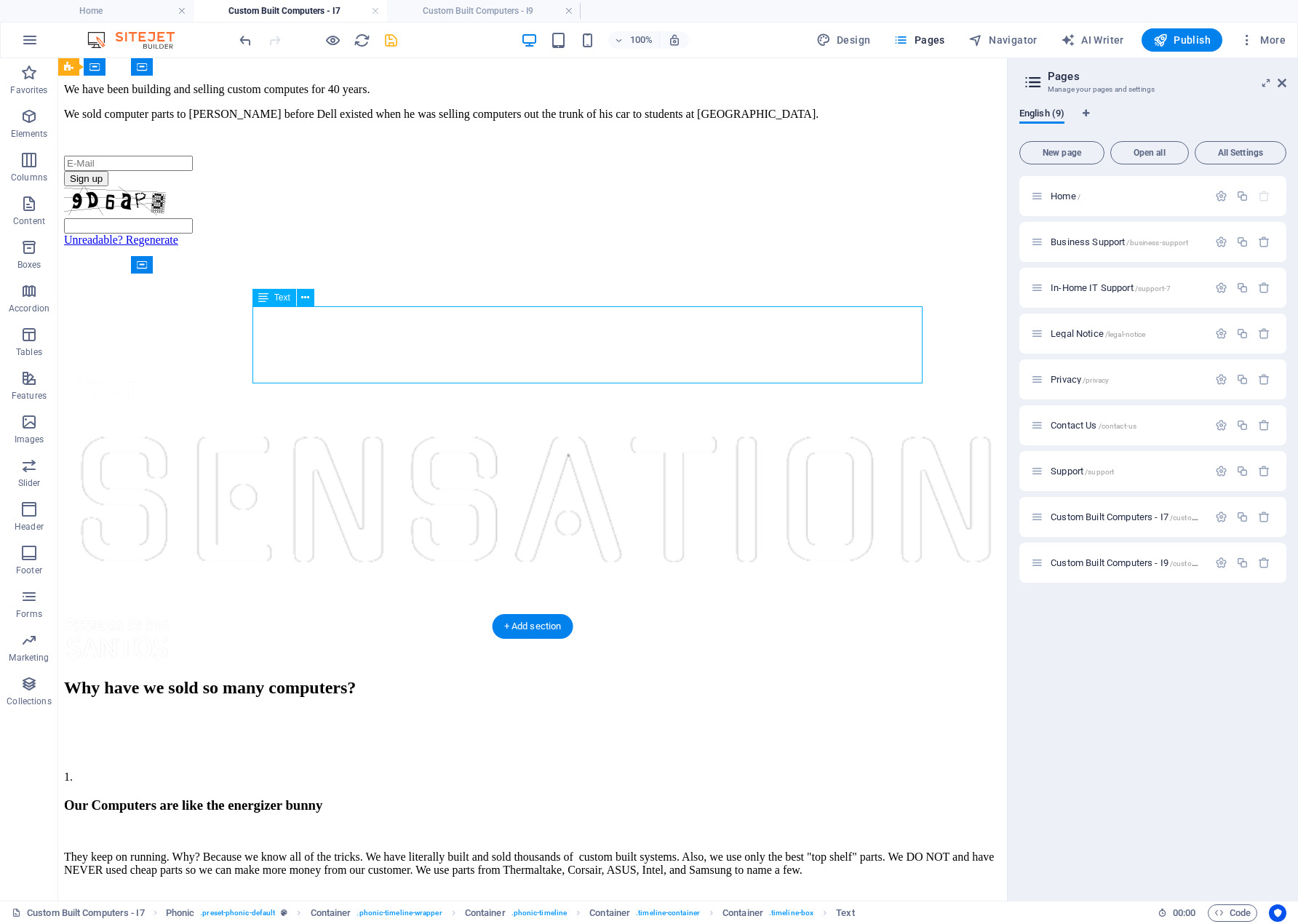
scroll to position [946, 0]
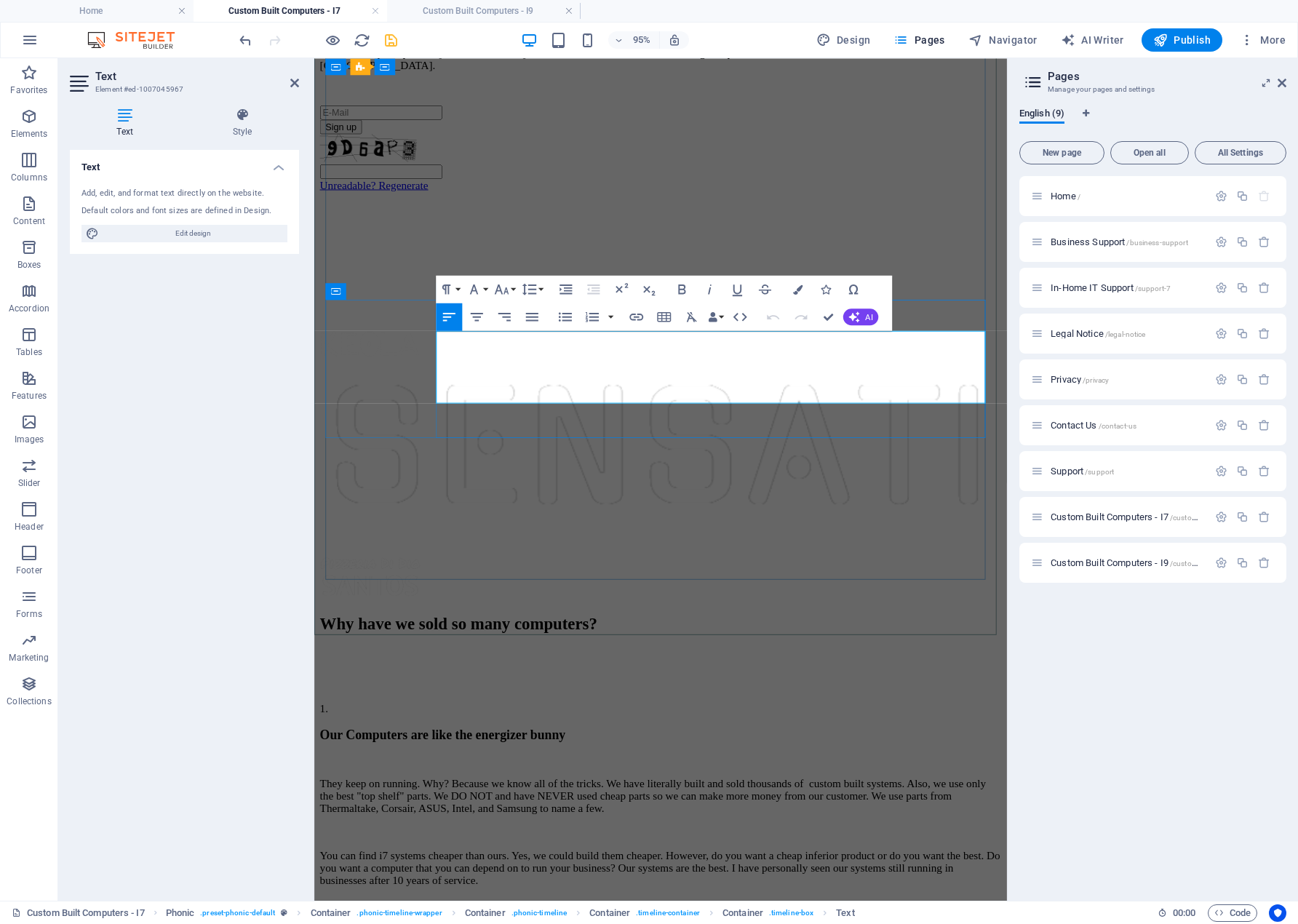
drag, startPoint x: 759, startPoint y: 392, endPoint x: 844, endPoint y: 414, distance: 87.8
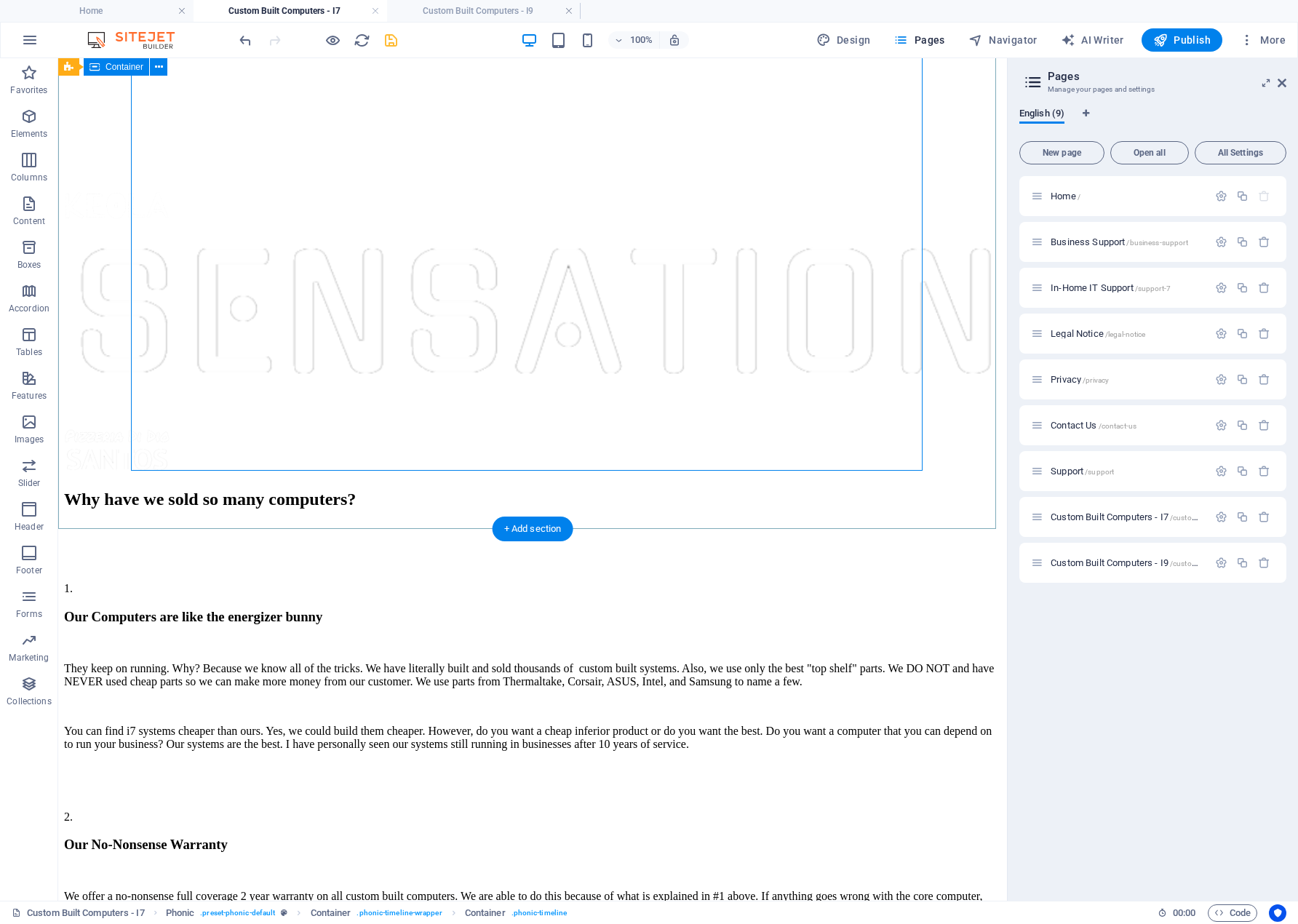
scroll to position [1065, 0]
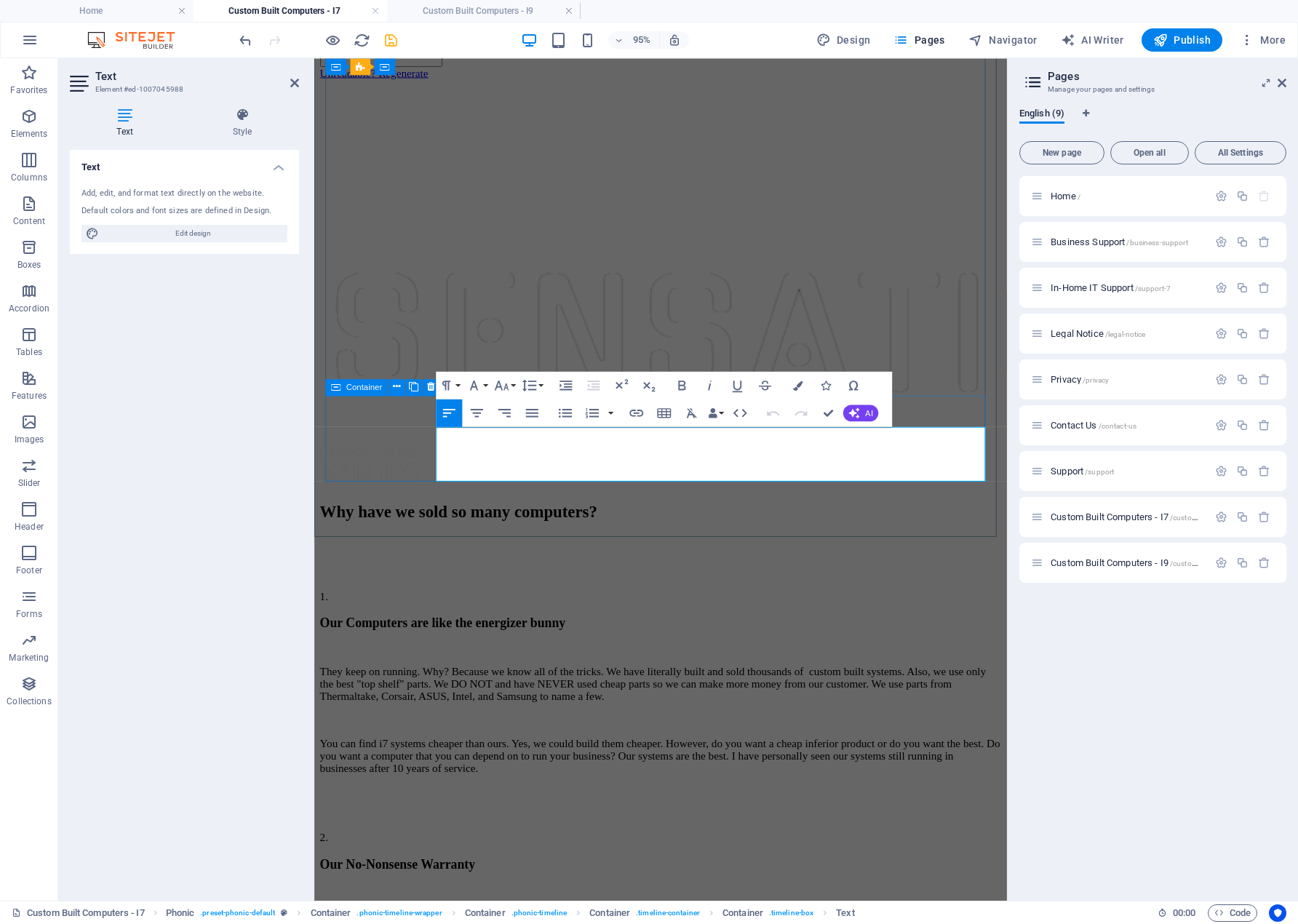
scroll to position [1126, 0]
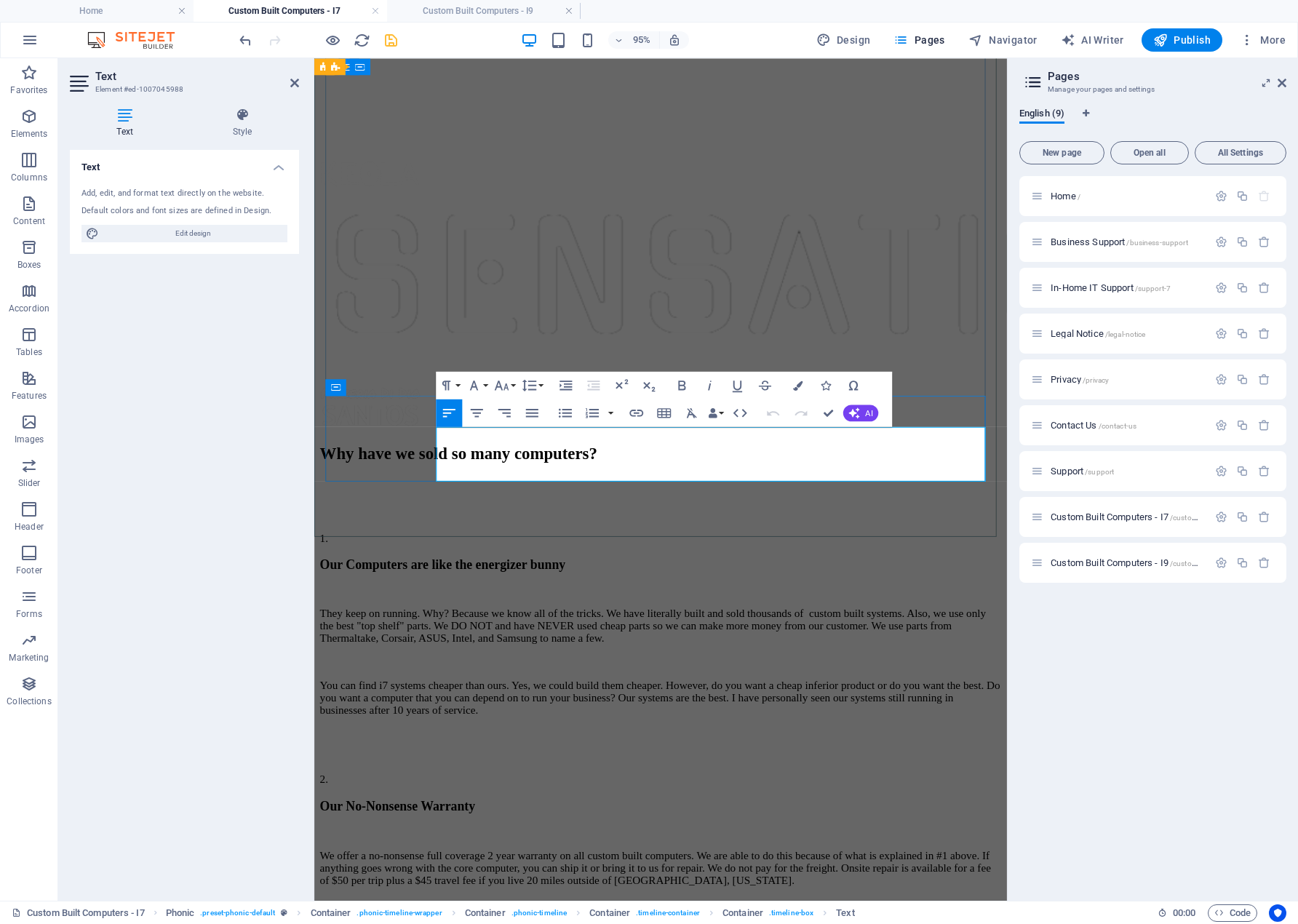
click at [735, 531] on div "Why have we sold so many computers? 1. Our Computers are like the energizer bun…" at bounding box center [679, 823] width 717 height 718
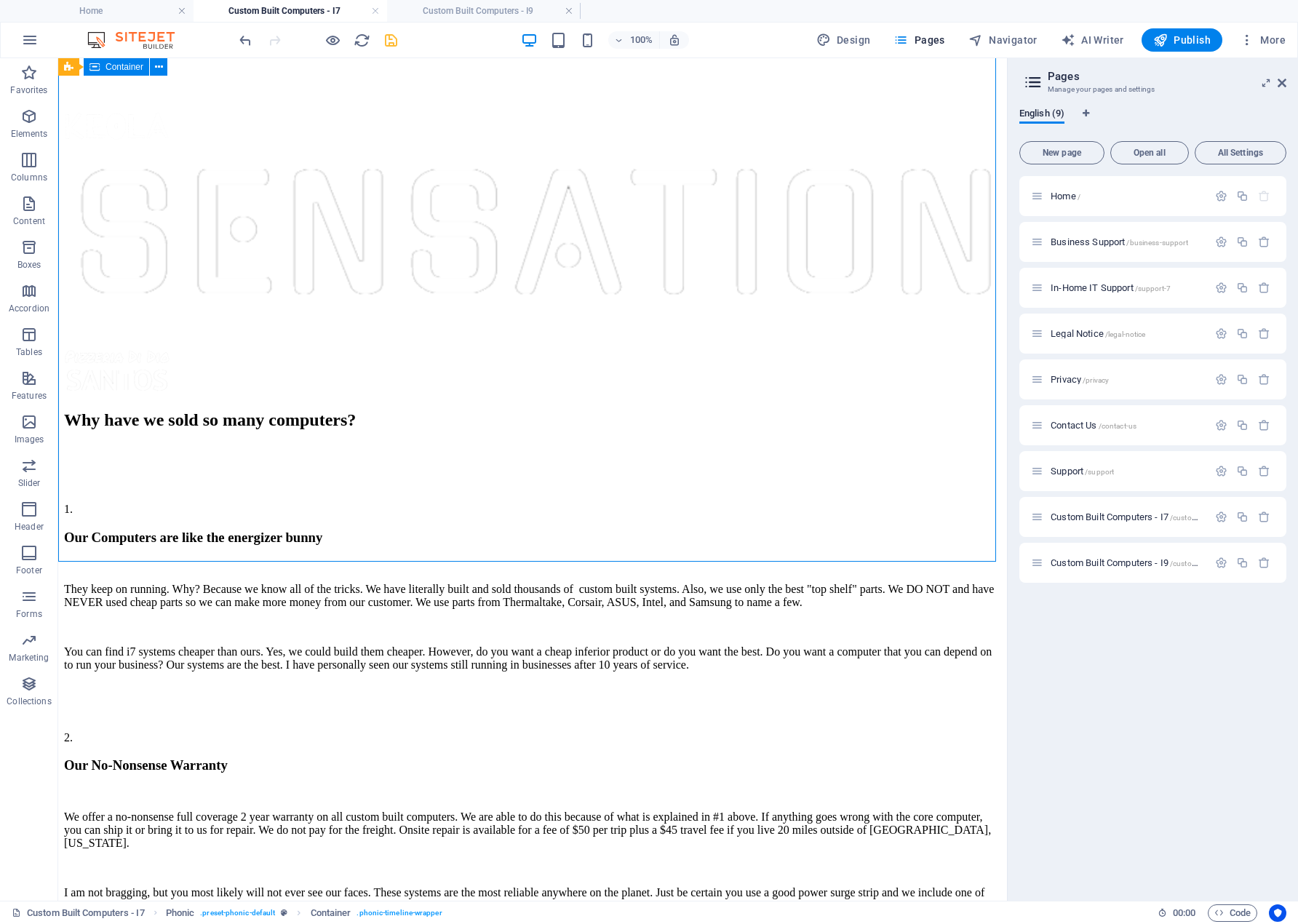
scroll to position [1026, 0]
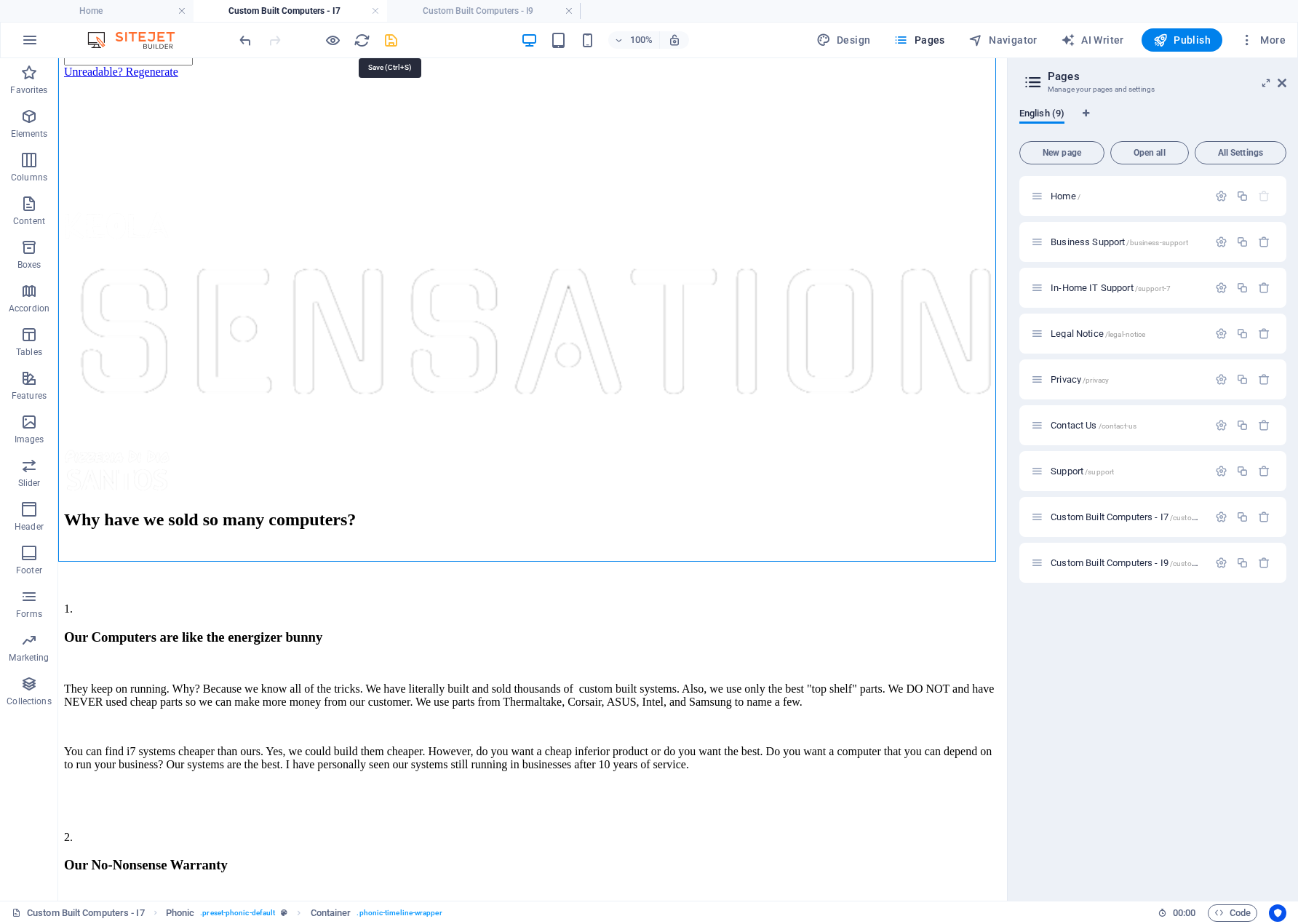
click at [389, 38] on icon "save" at bounding box center [391, 40] width 16 height 16
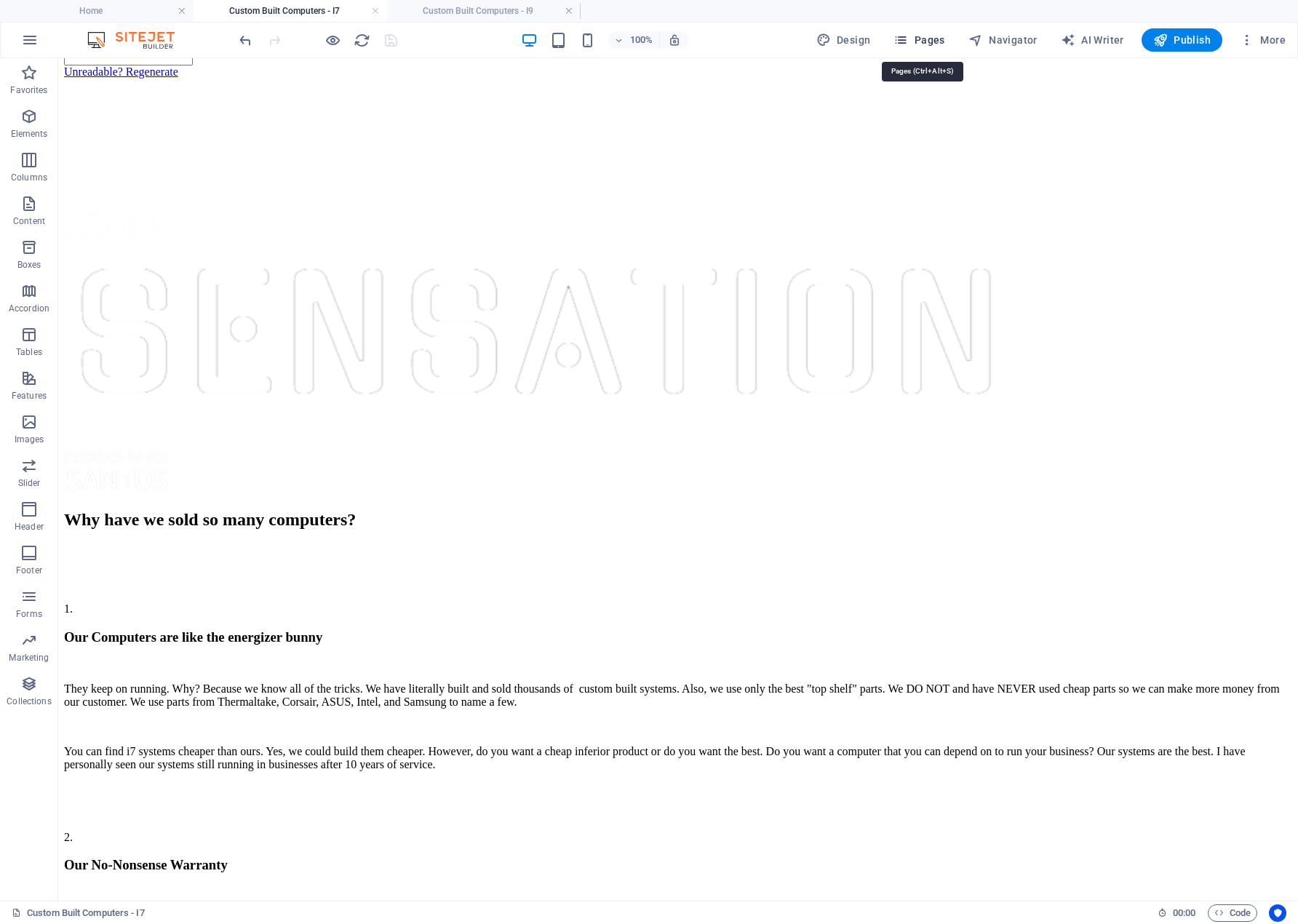
click at [931, 40] on span "Pages" at bounding box center [919, 40] width 51 height 15
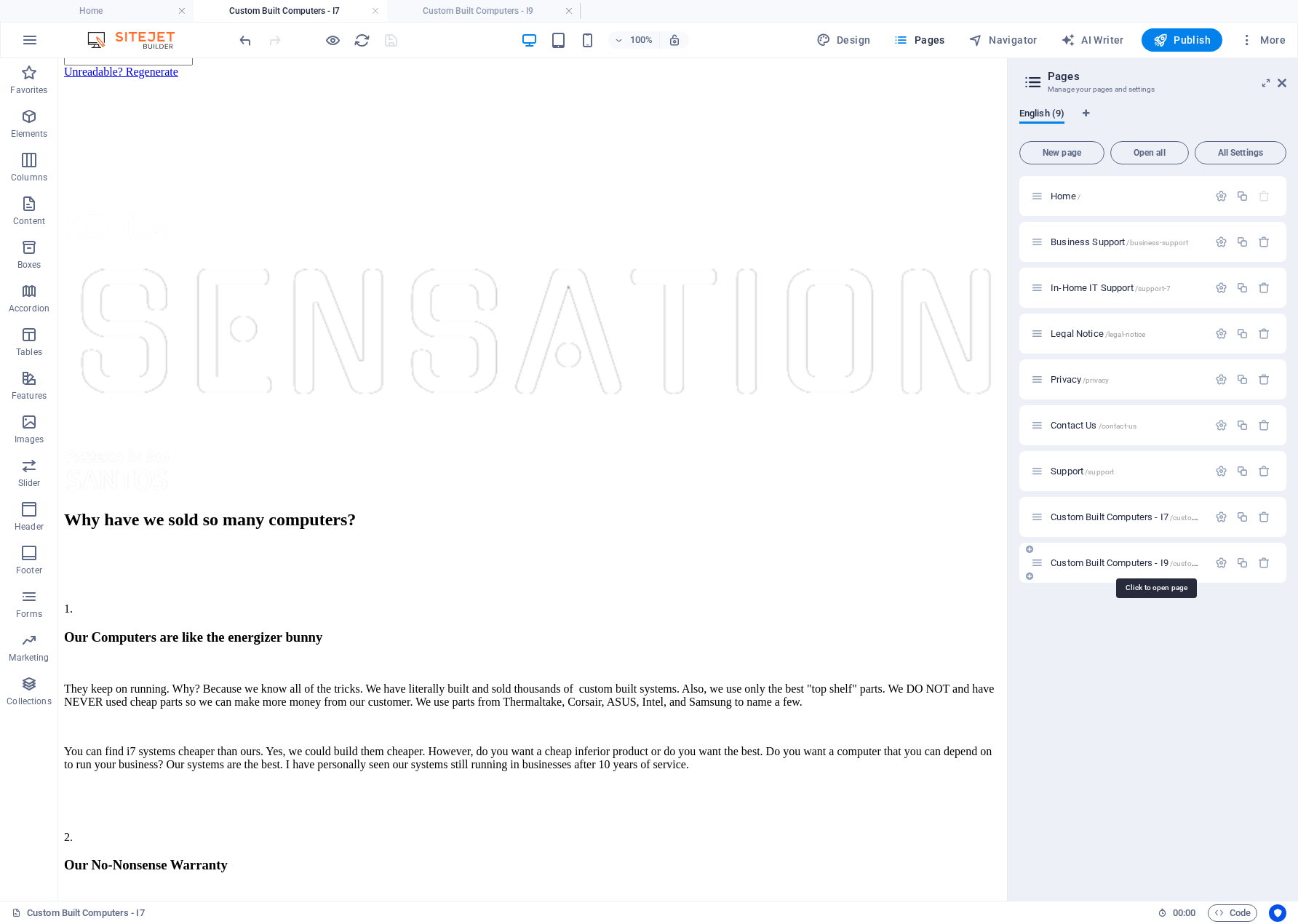
click at [1062, 563] on span "Custom Built Computers - I9 /custom-built-computers-i9" at bounding box center [1156, 563] width 211 height 11
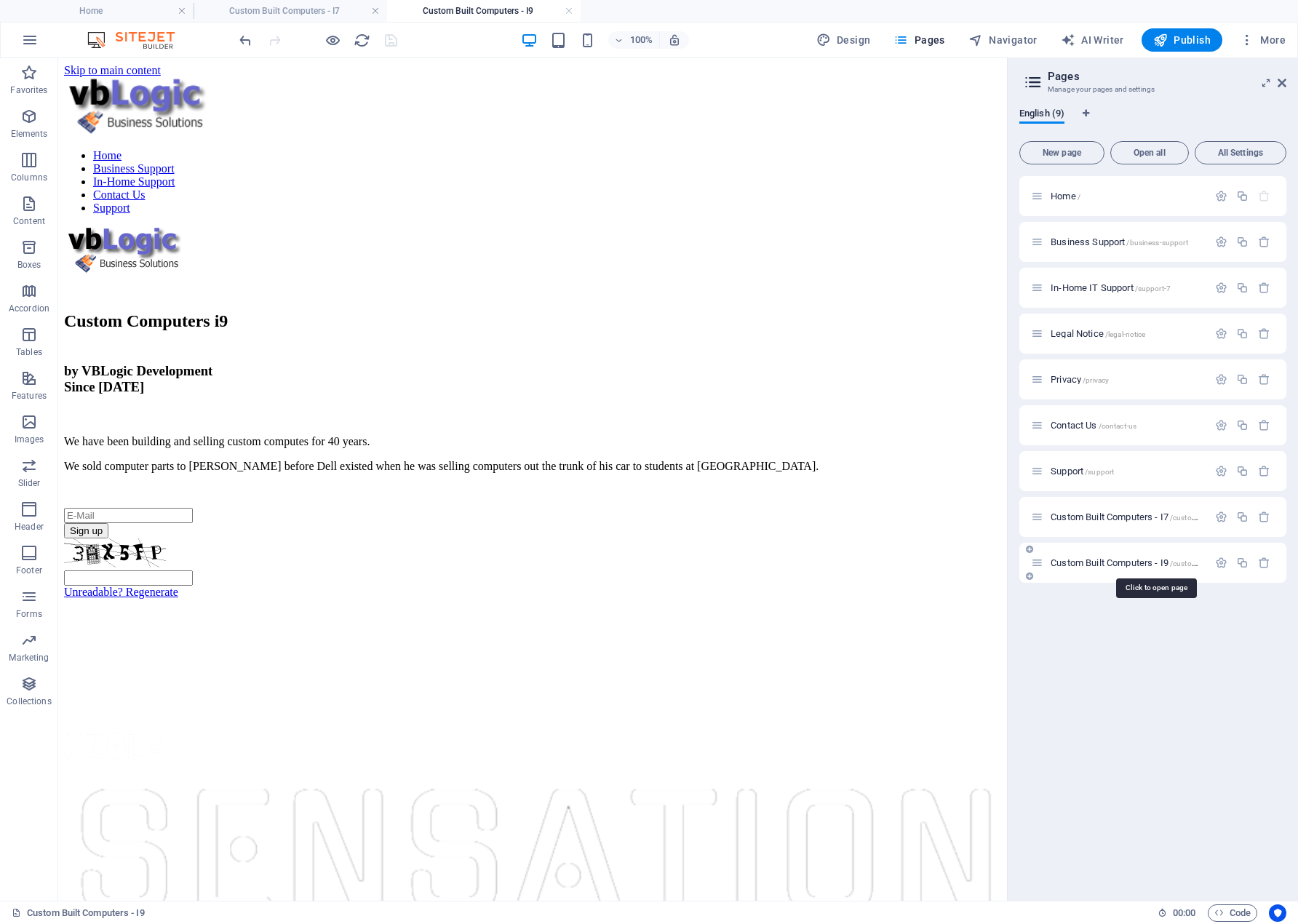
scroll to position [869, 0]
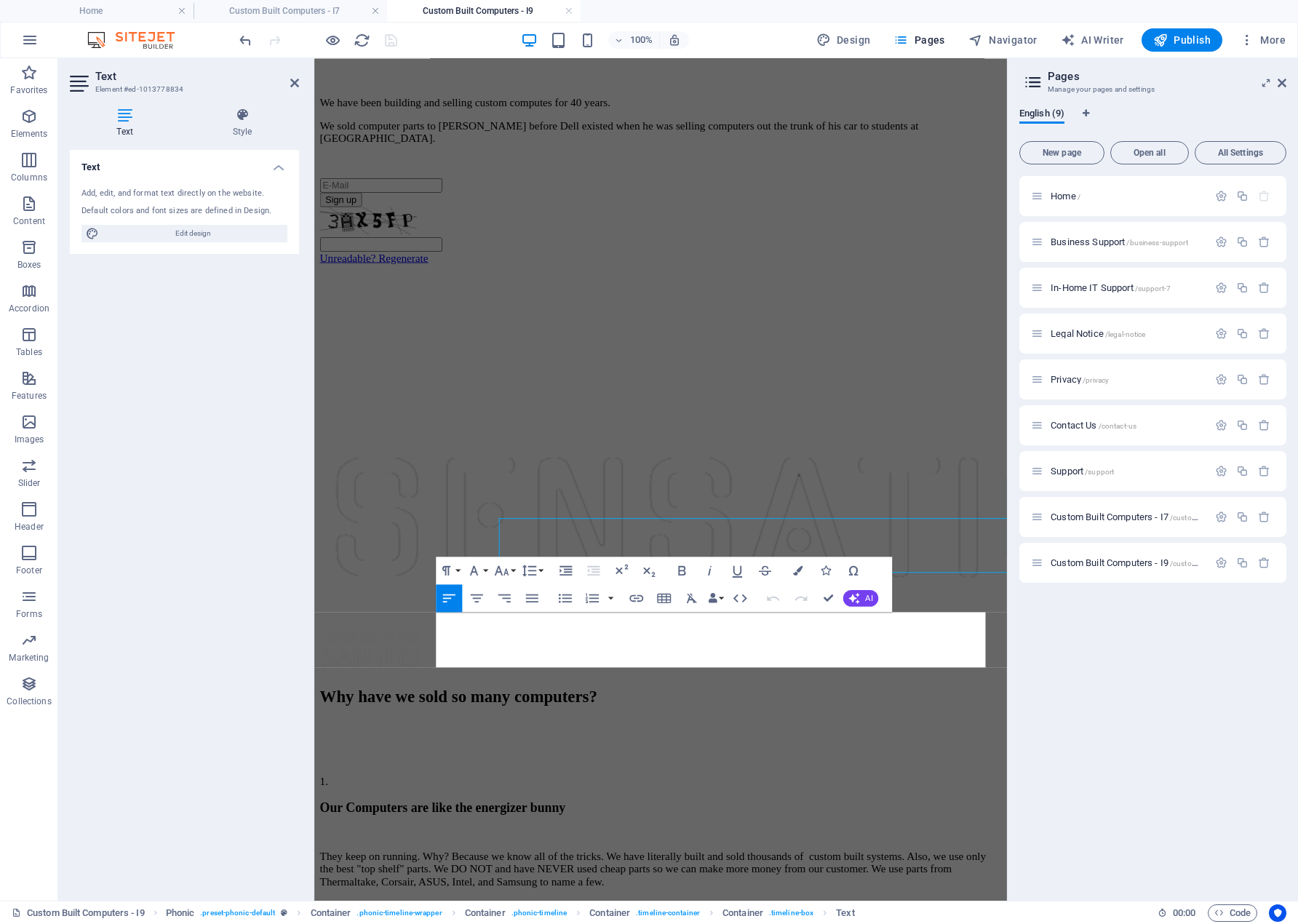
scroll to position [930, 0]
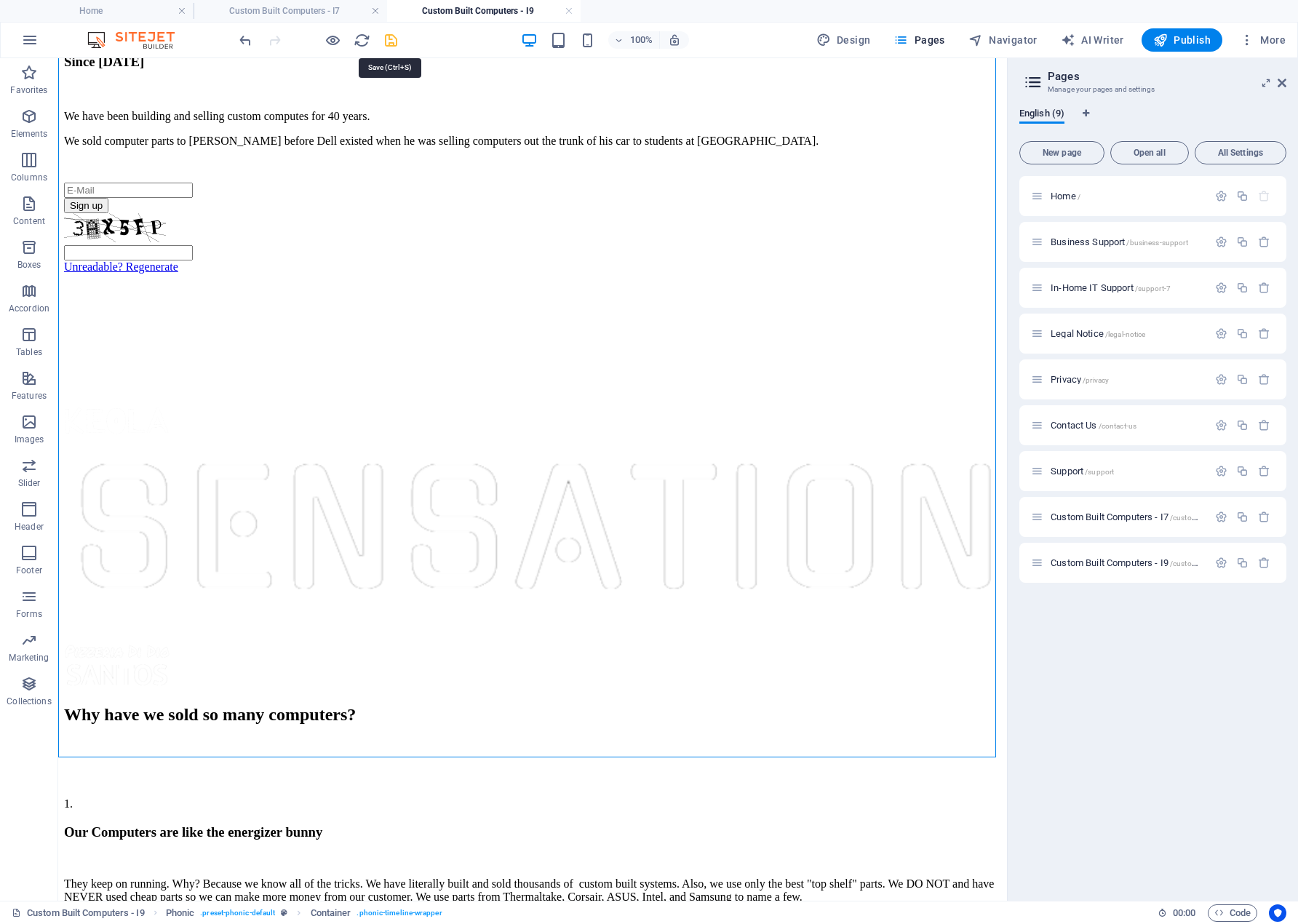
click at [390, 35] on icon "save" at bounding box center [391, 40] width 16 height 16
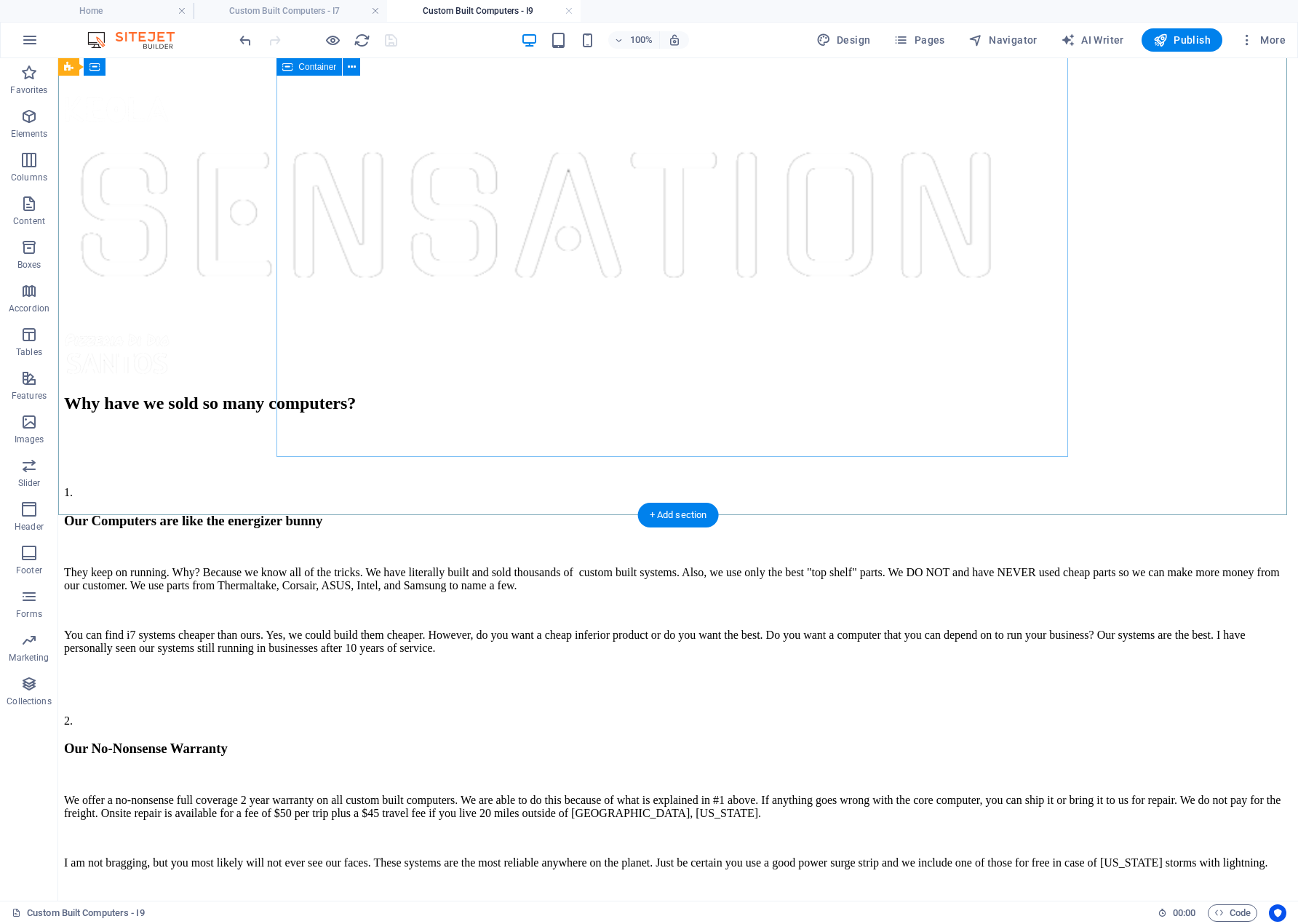
scroll to position [1050, 0]
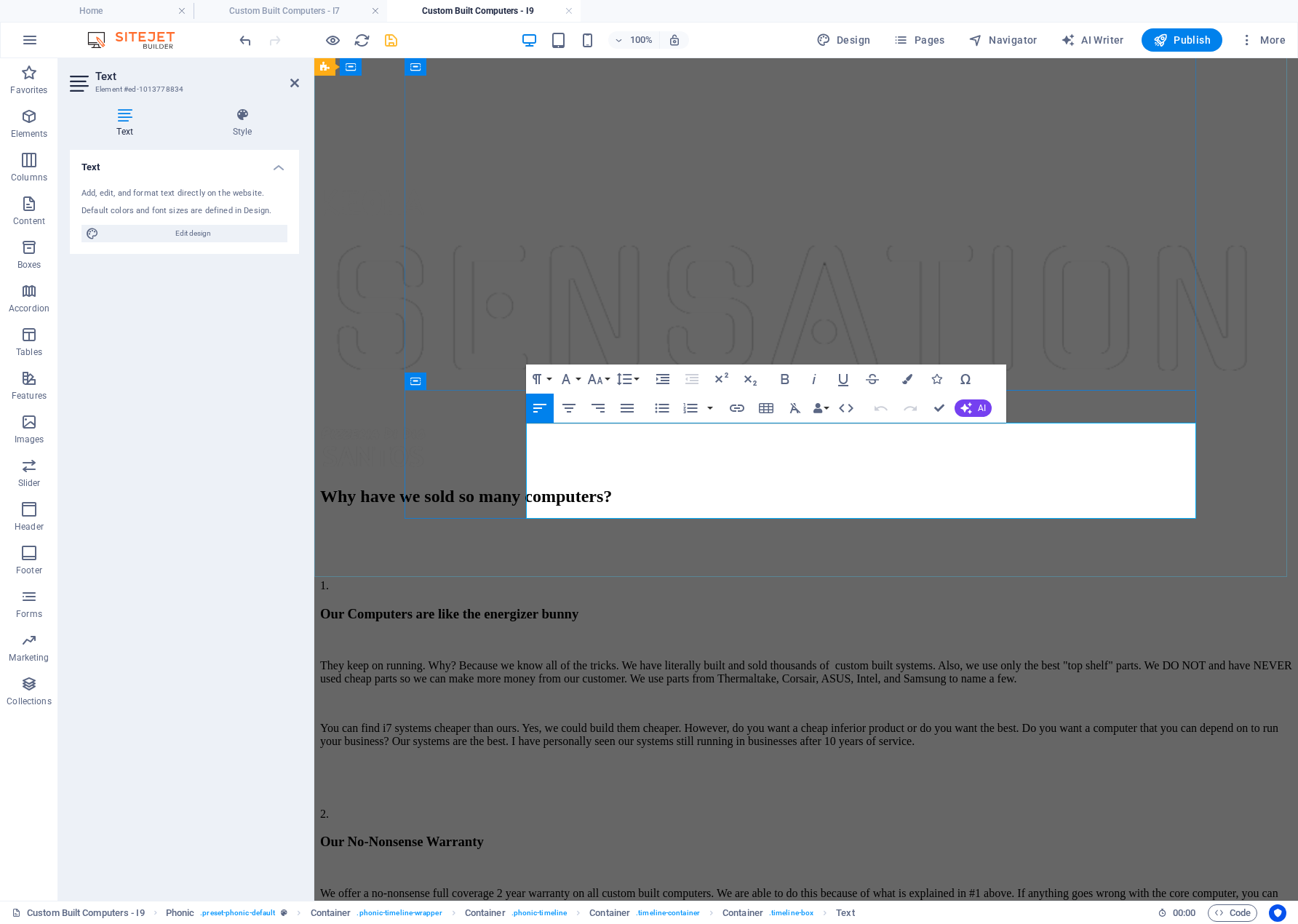
drag, startPoint x: 1110, startPoint y: 509, endPoint x: 528, endPoint y: 513, distance: 582.0
copy p "We have many great articles in our Knowledgebase which is accessible by clickin…"
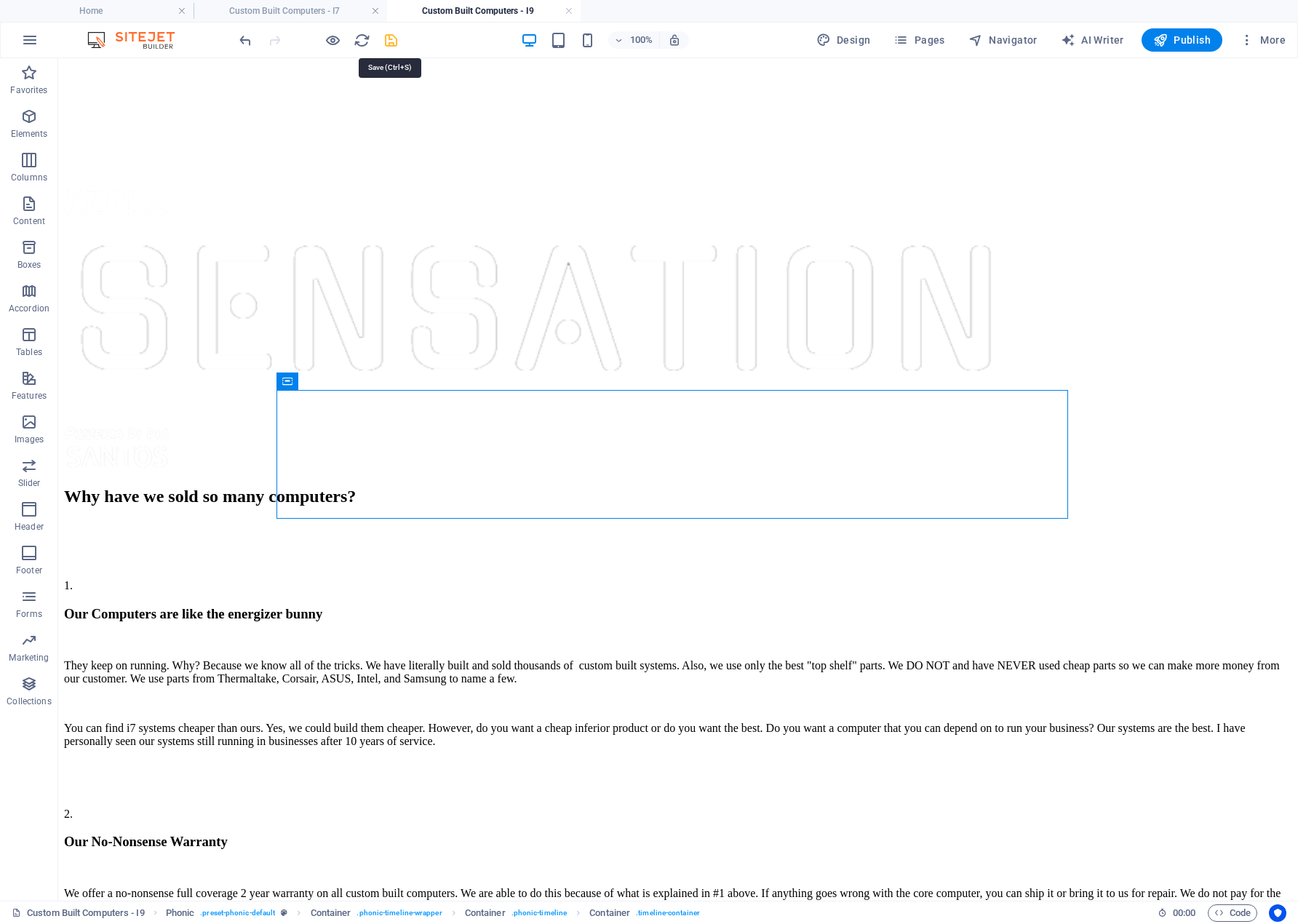
click at [391, 37] on icon "save" at bounding box center [391, 40] width 16 height 16
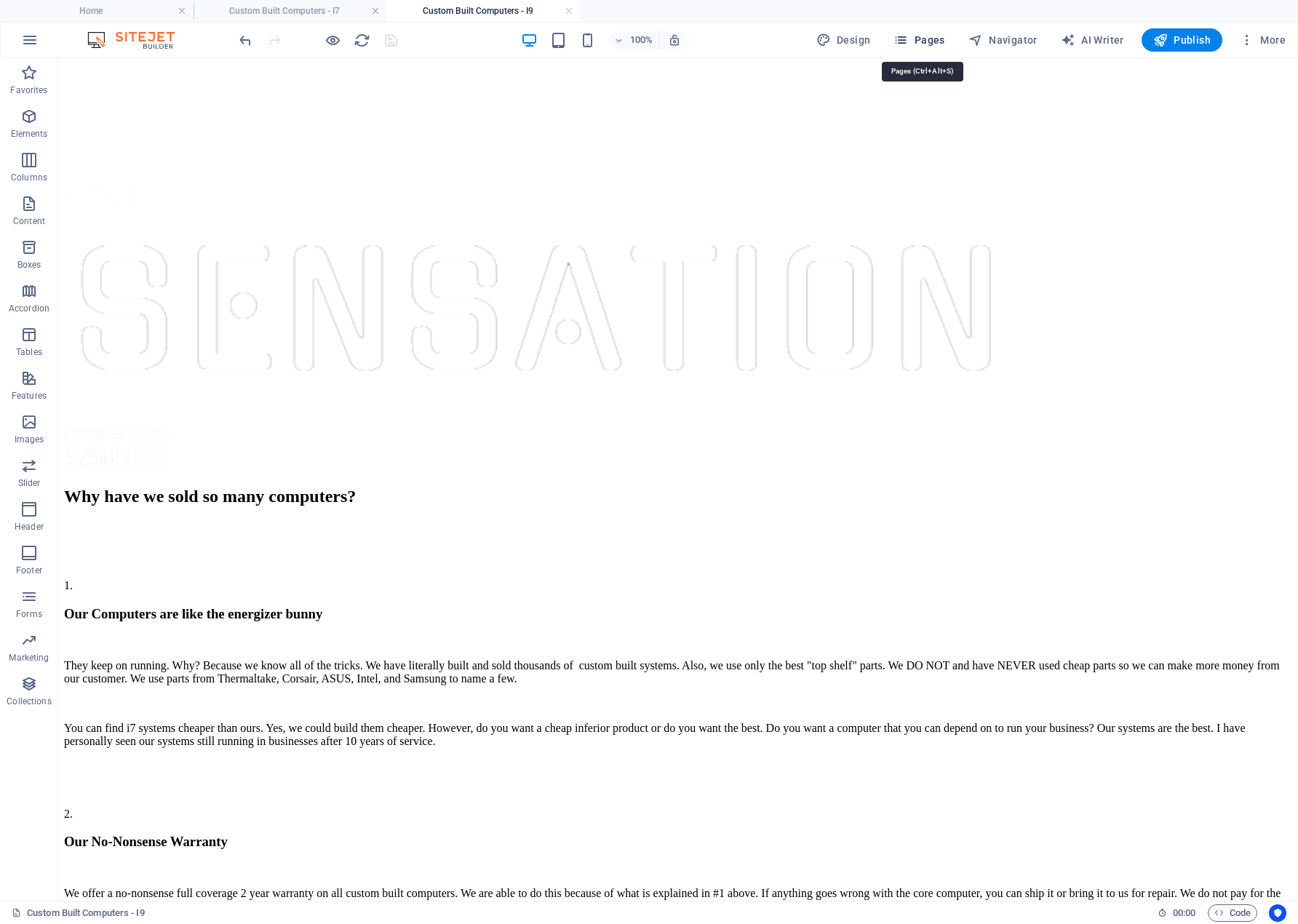
click at [933, 38] on span "Pages" at bounding box center [919, 40] width 51 height 15
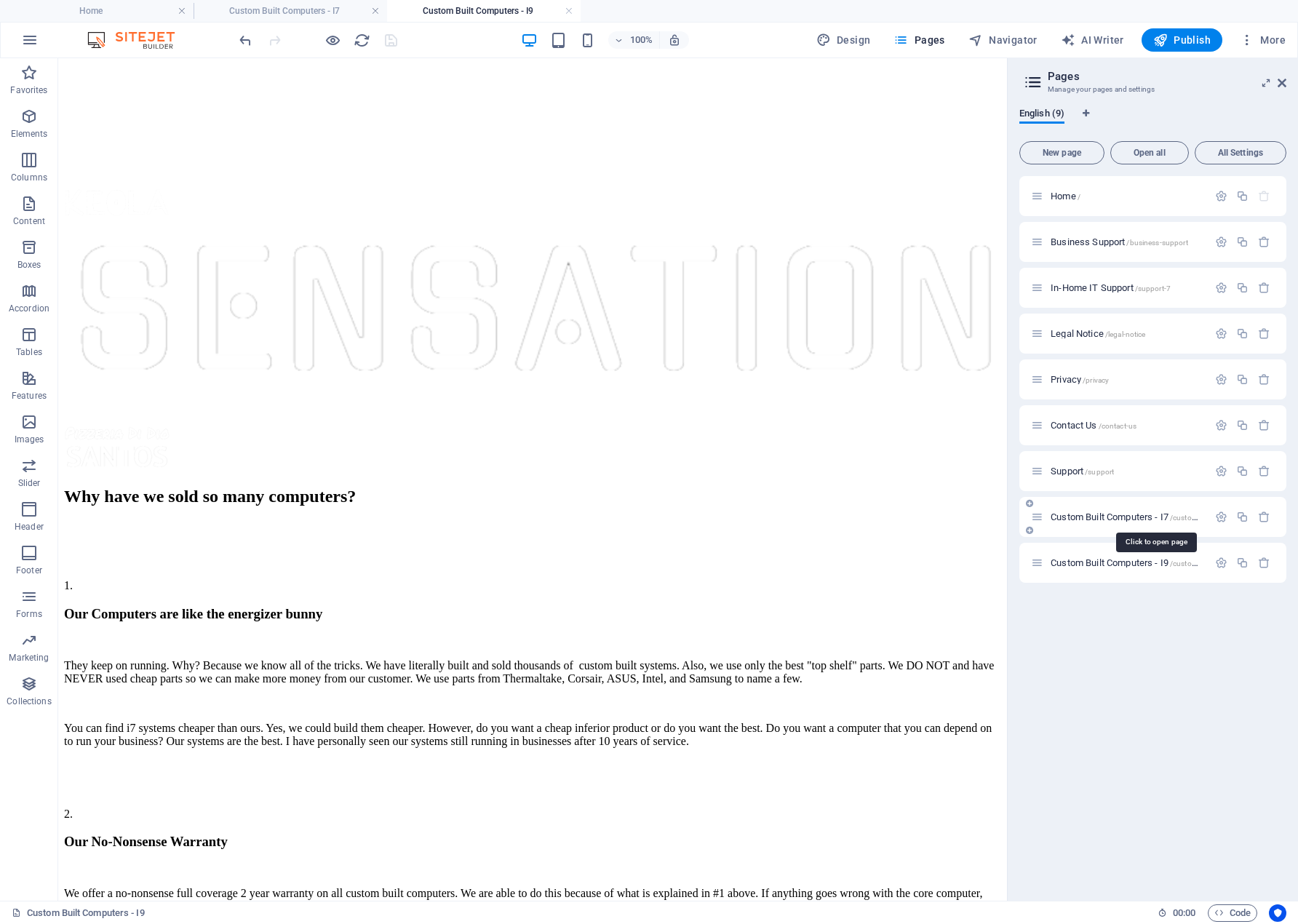
click at [1062, 514] on span "Custom Built Computers - I7 /custom-built-computers-i7" at bounding box center [1156, 517] width 211 height 11
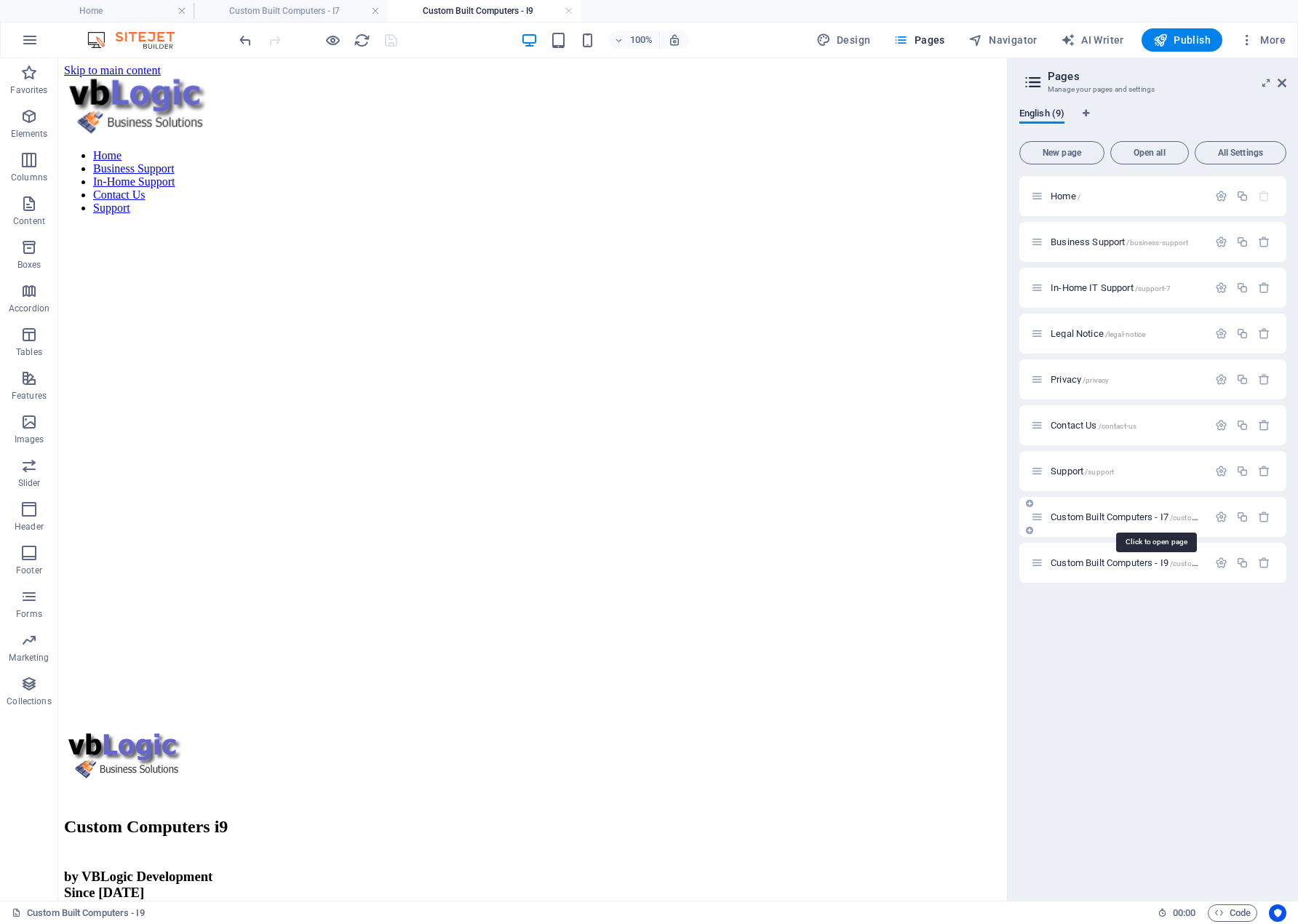
scroll to position [1026, 0]
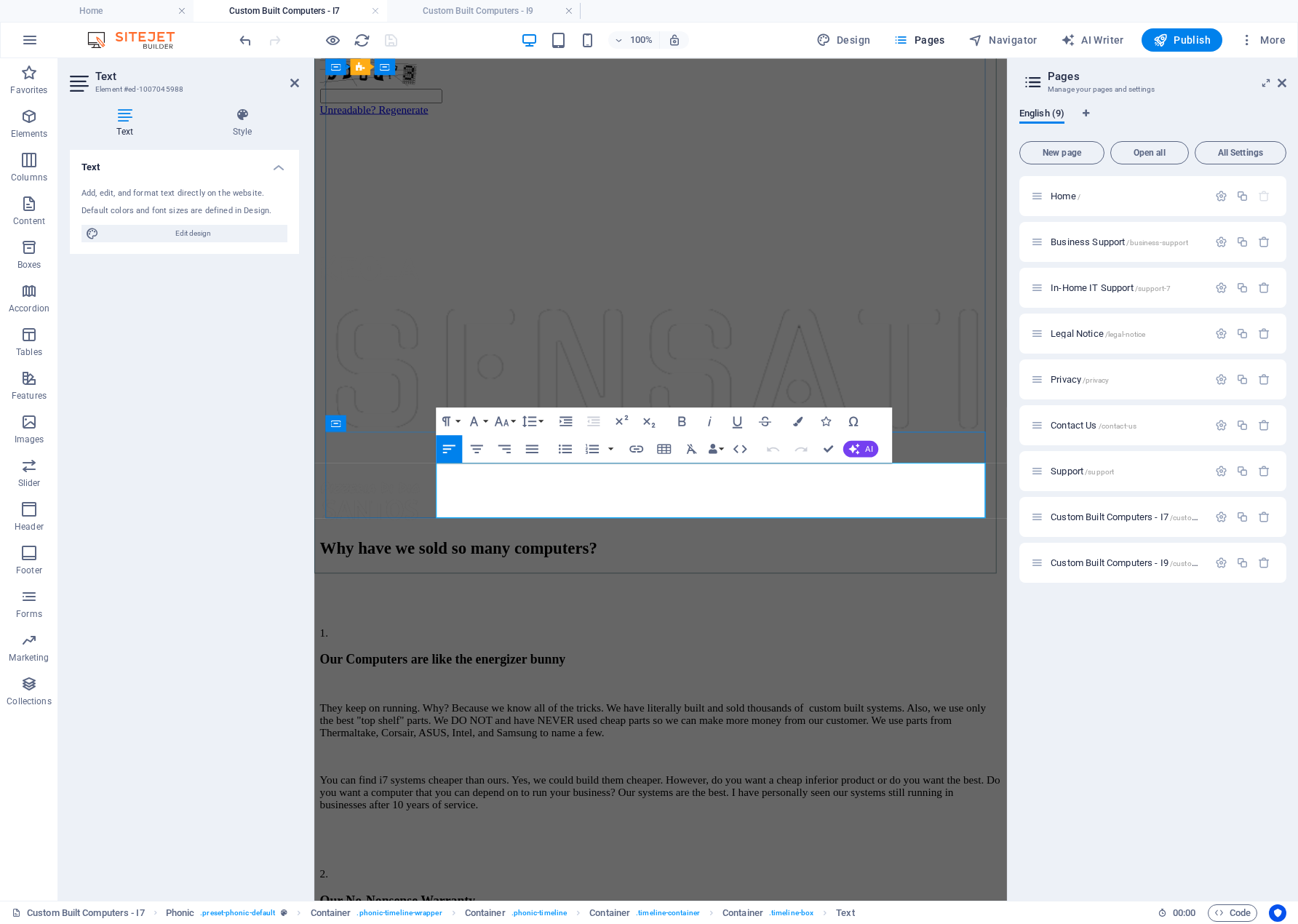
scroll to position [1087, 0]
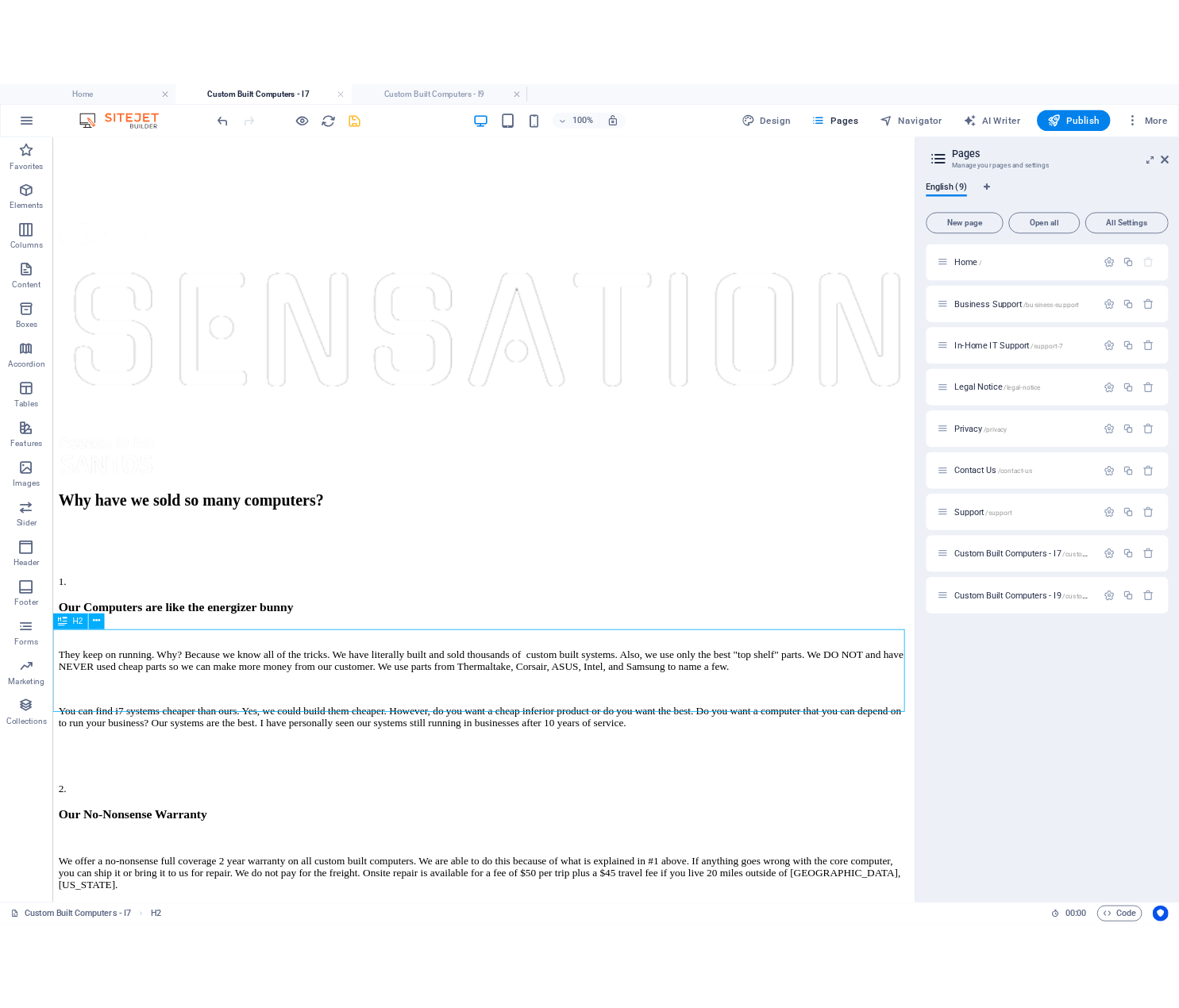
scroll to position [1120, 0]
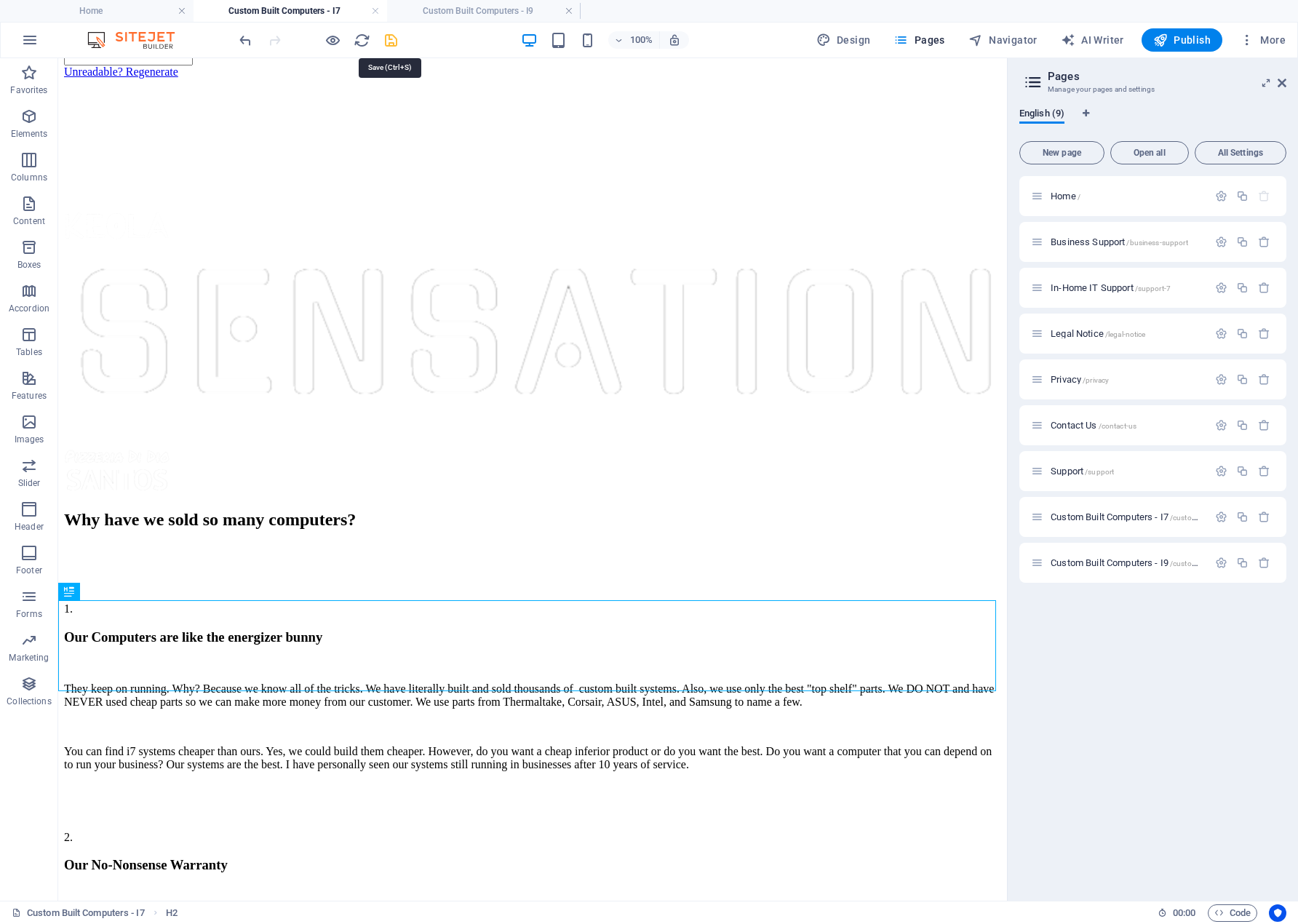
click at [392, 41] on icon "save" at bounding box center [391, 40] width 16 height 16
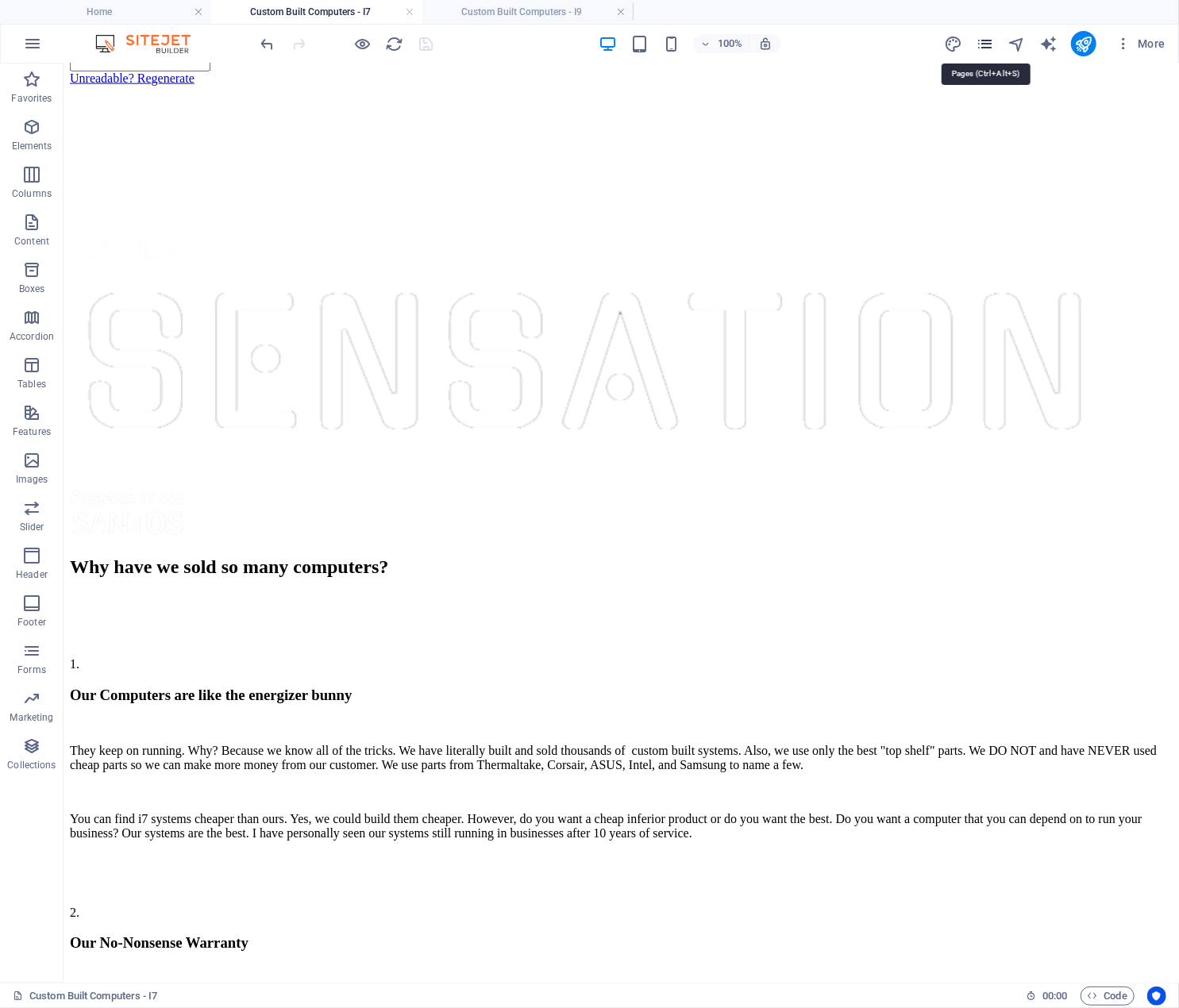
click at [988, 44] on icon "pages" at bounding box center [985, 43] width 18 height 18
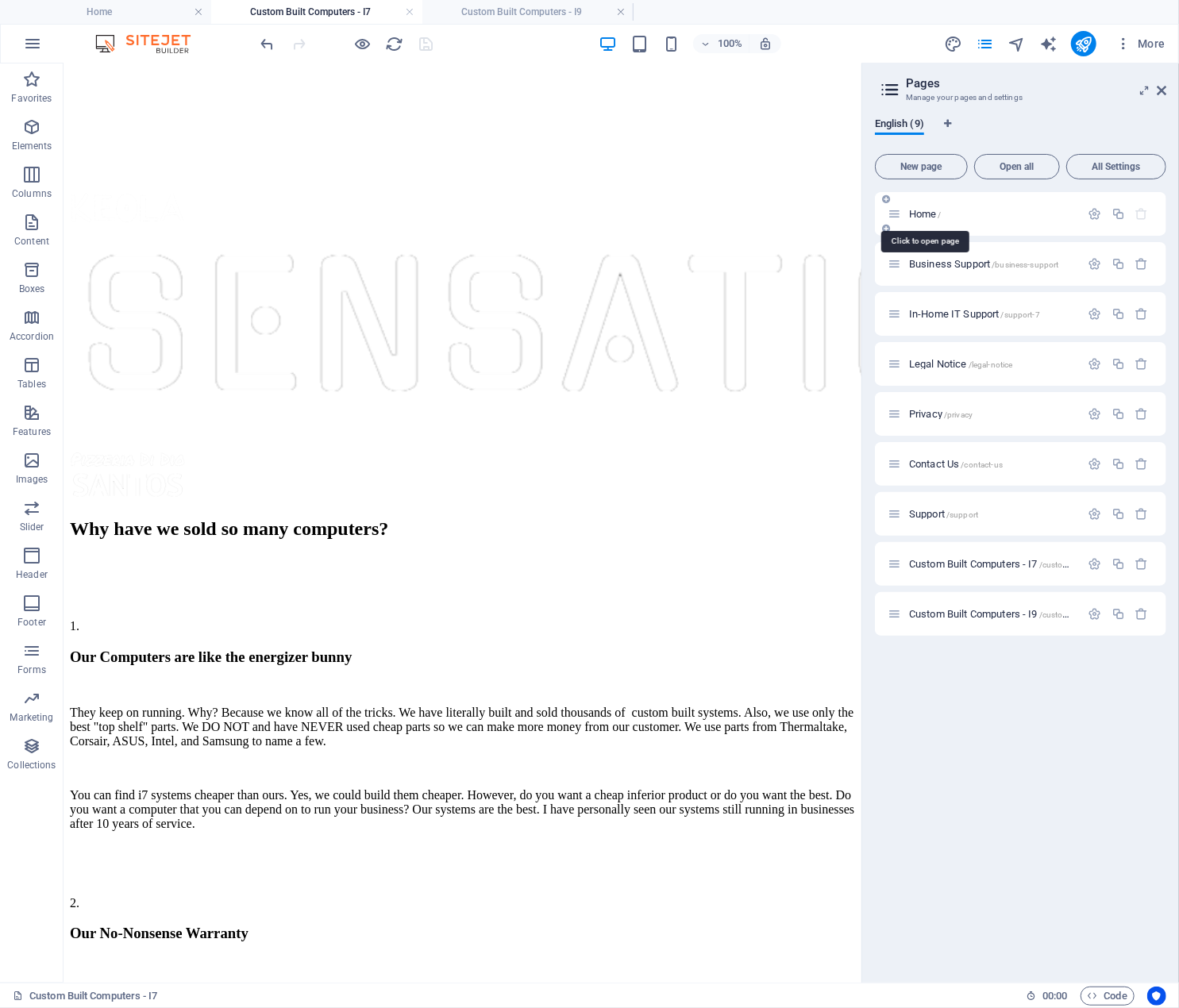
click at [934, 210] on span "Home /" at bounding box center [926, 214] width 33 height 12
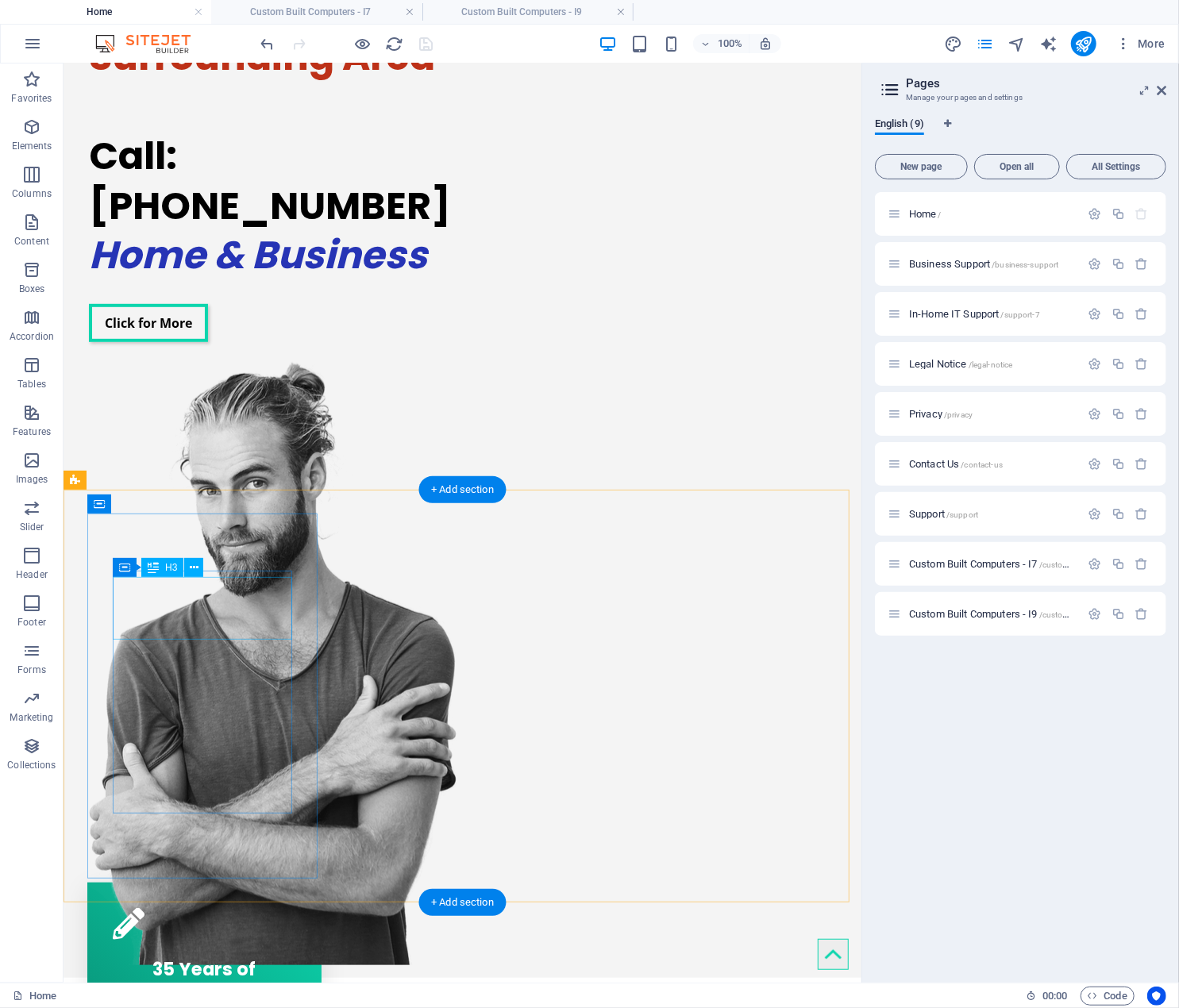
scroll to position [397, 0]
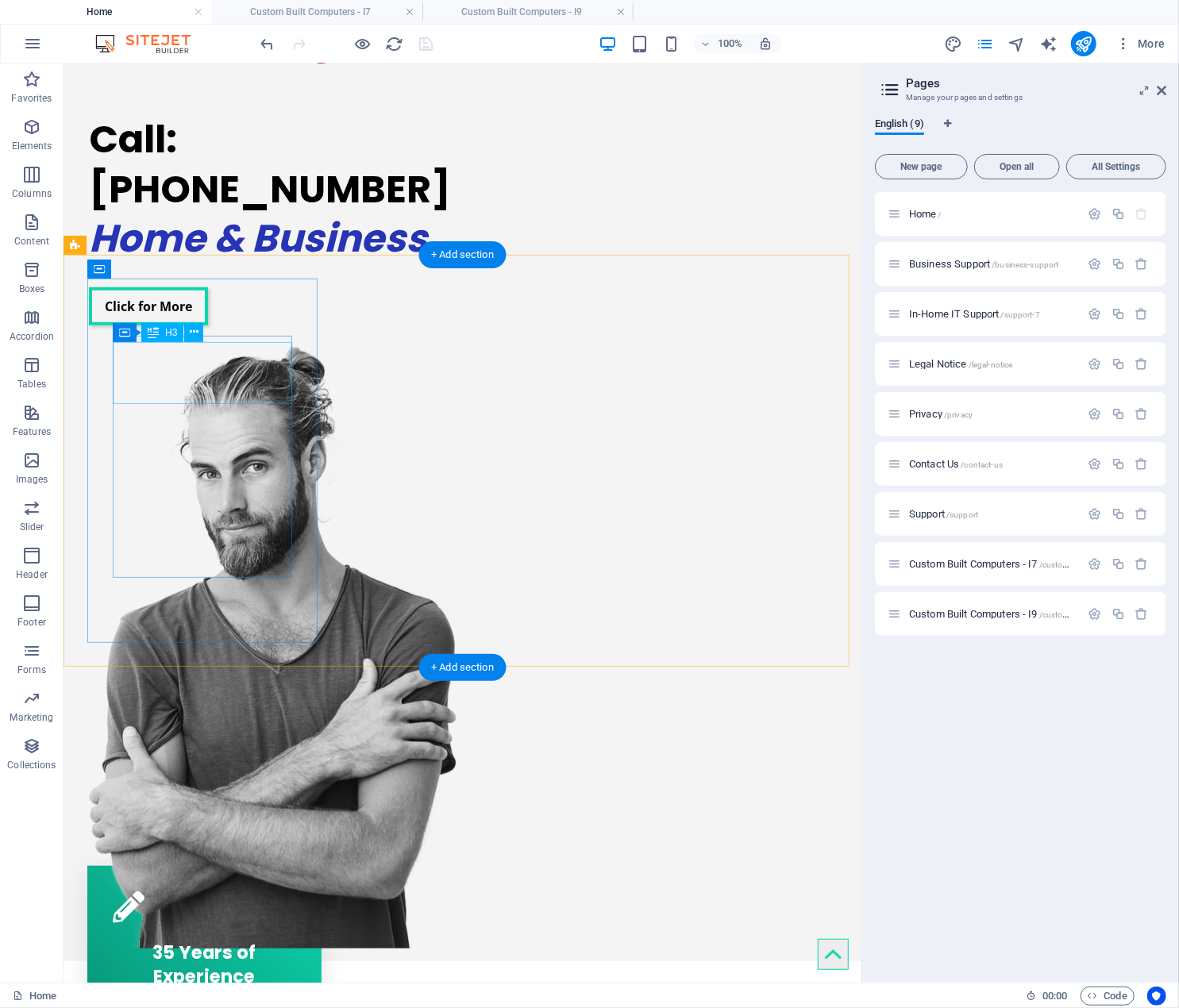
click at [182, 929] on div "35 Years of Experience" at bounding box center [203, 960] width 183 height 62
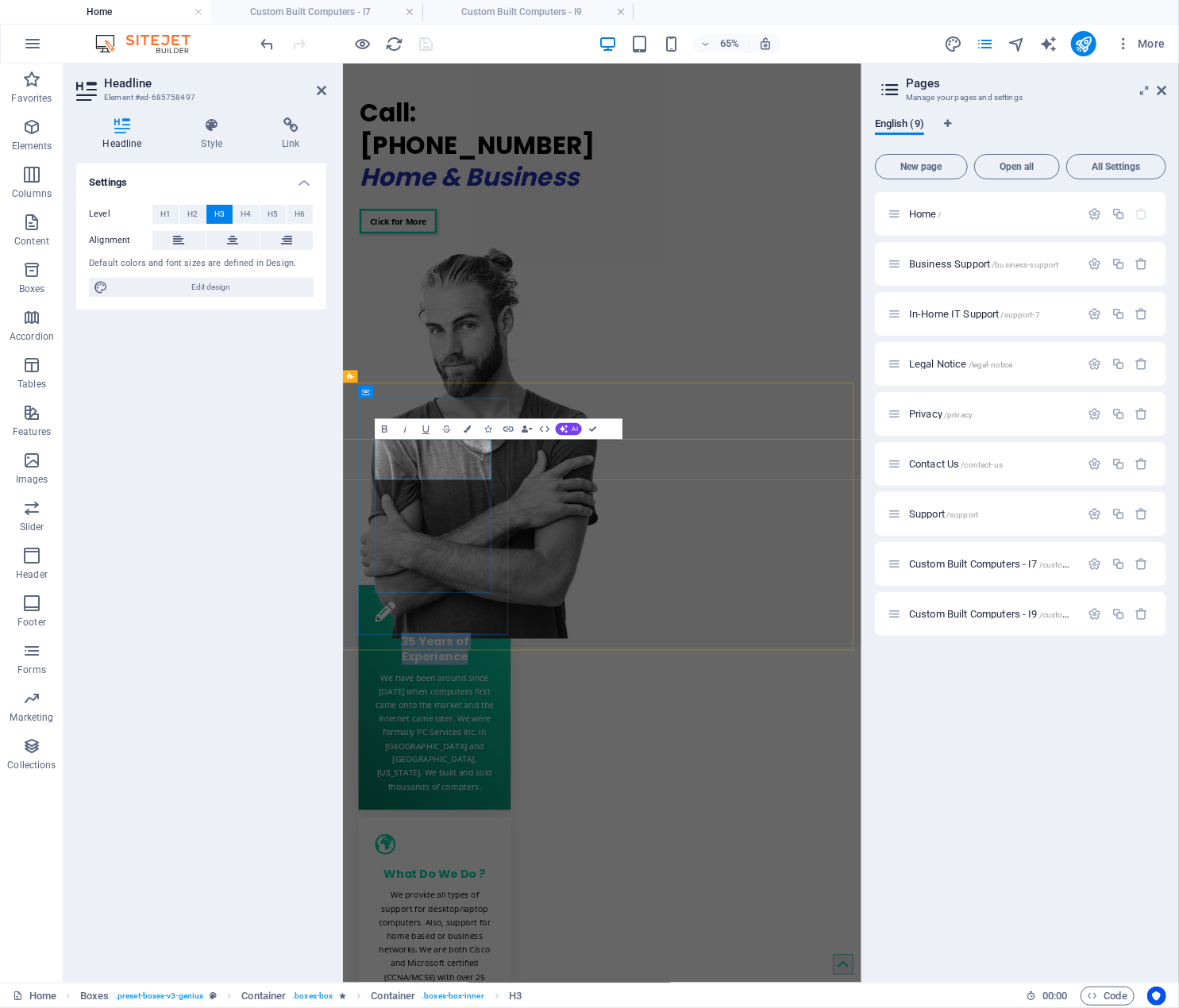
click at [452, 939] on span "35 Years of Experience" at bounding box center [483, 964] width 103 height 49
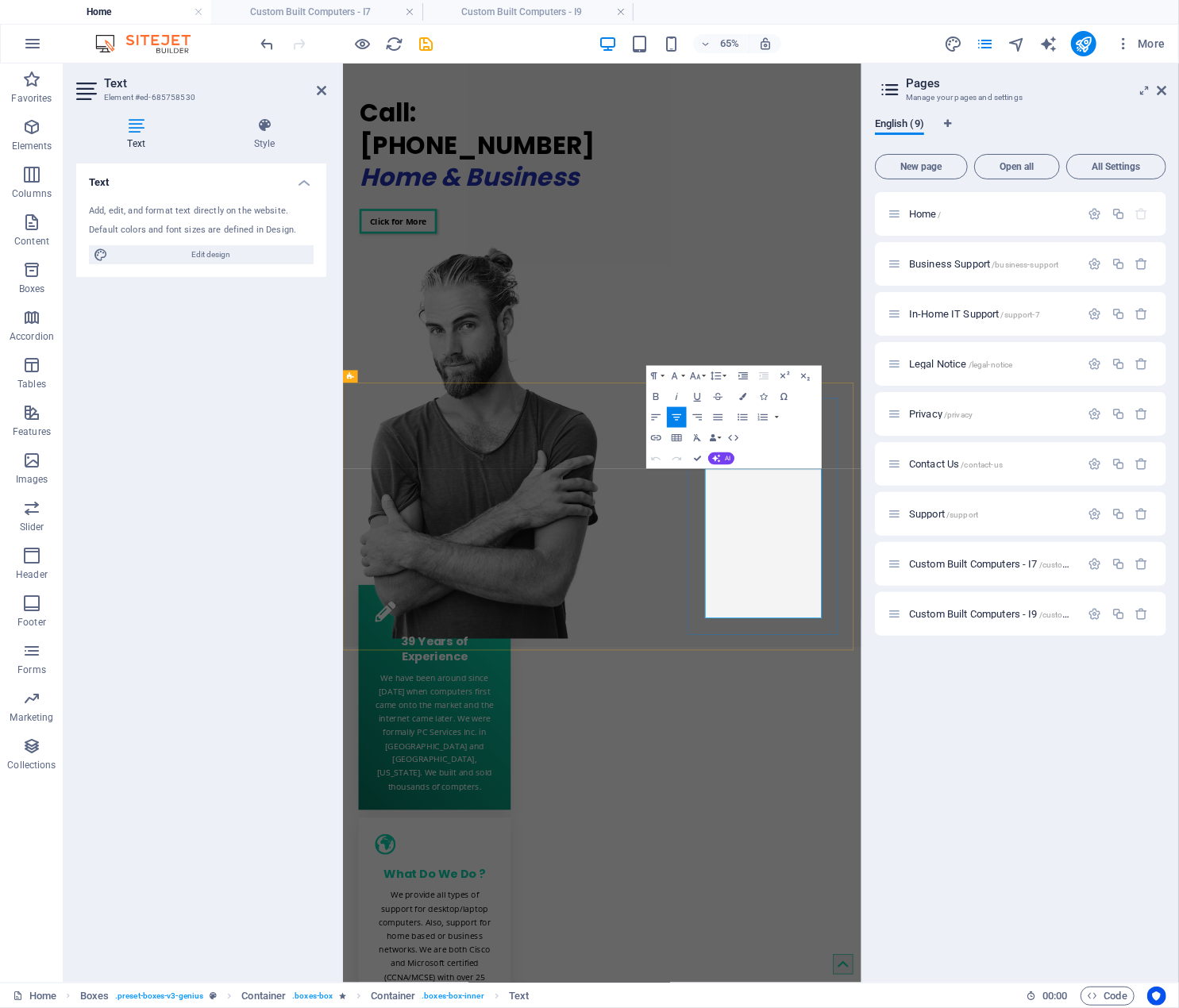
click at [1043, 683] on div "Home / Business Support /business-support In-Home IT Support /support-7 Legal N…" at bounding box center [1020, 581] width 291 height 778
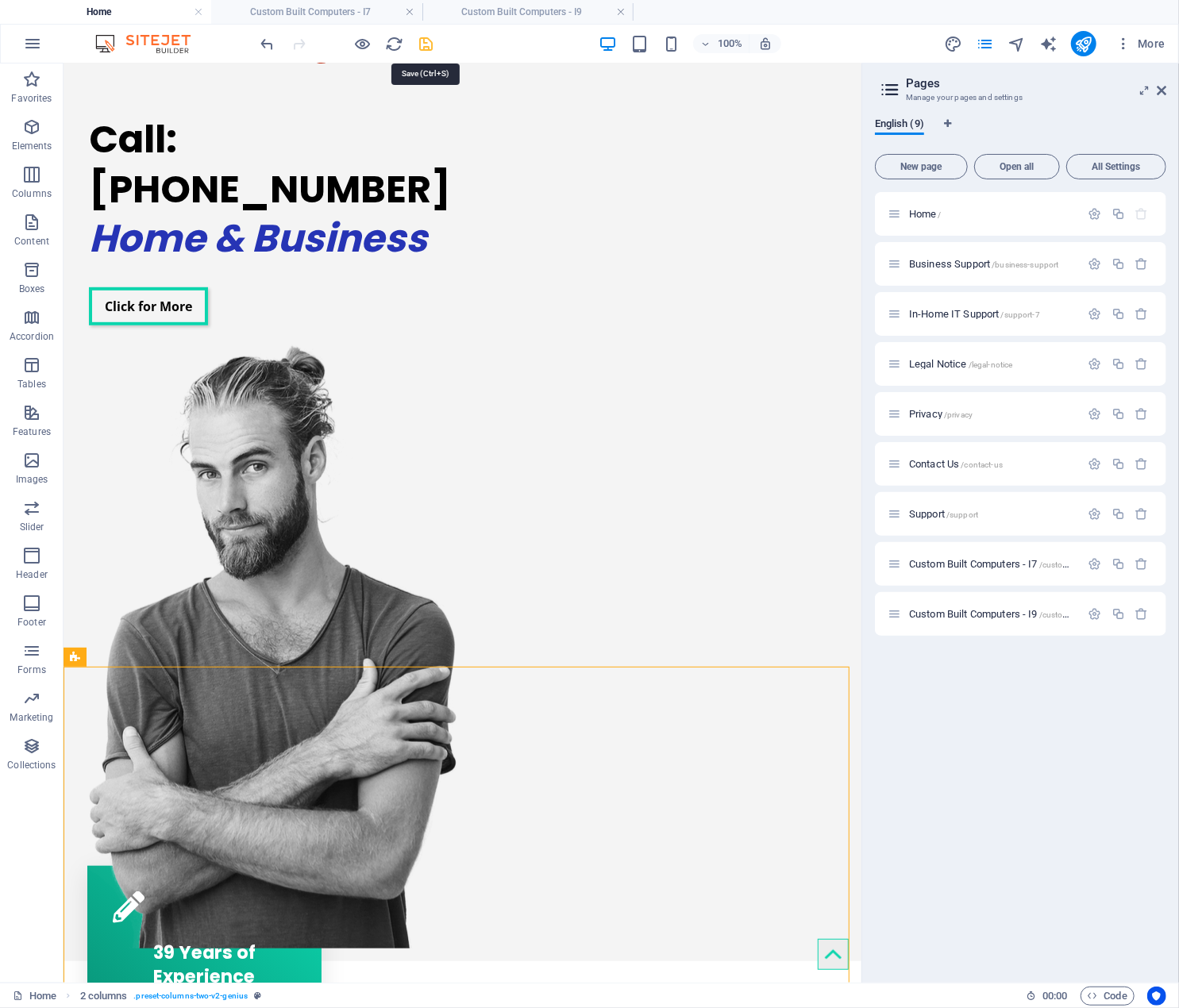
click at [426, 42] on icon "save" at bounding box center [426, 43] width 18 height 18
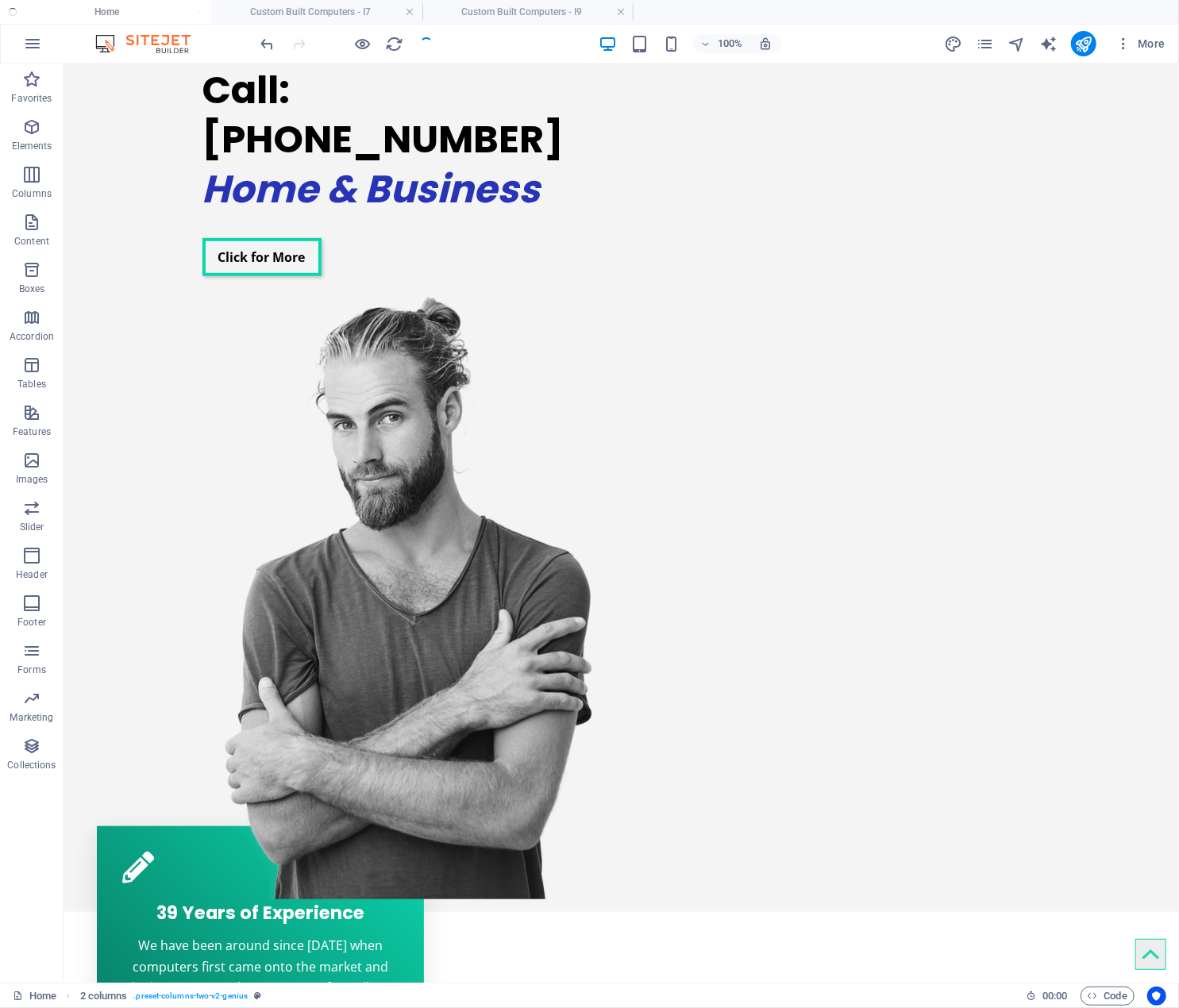
checkbox input "false"
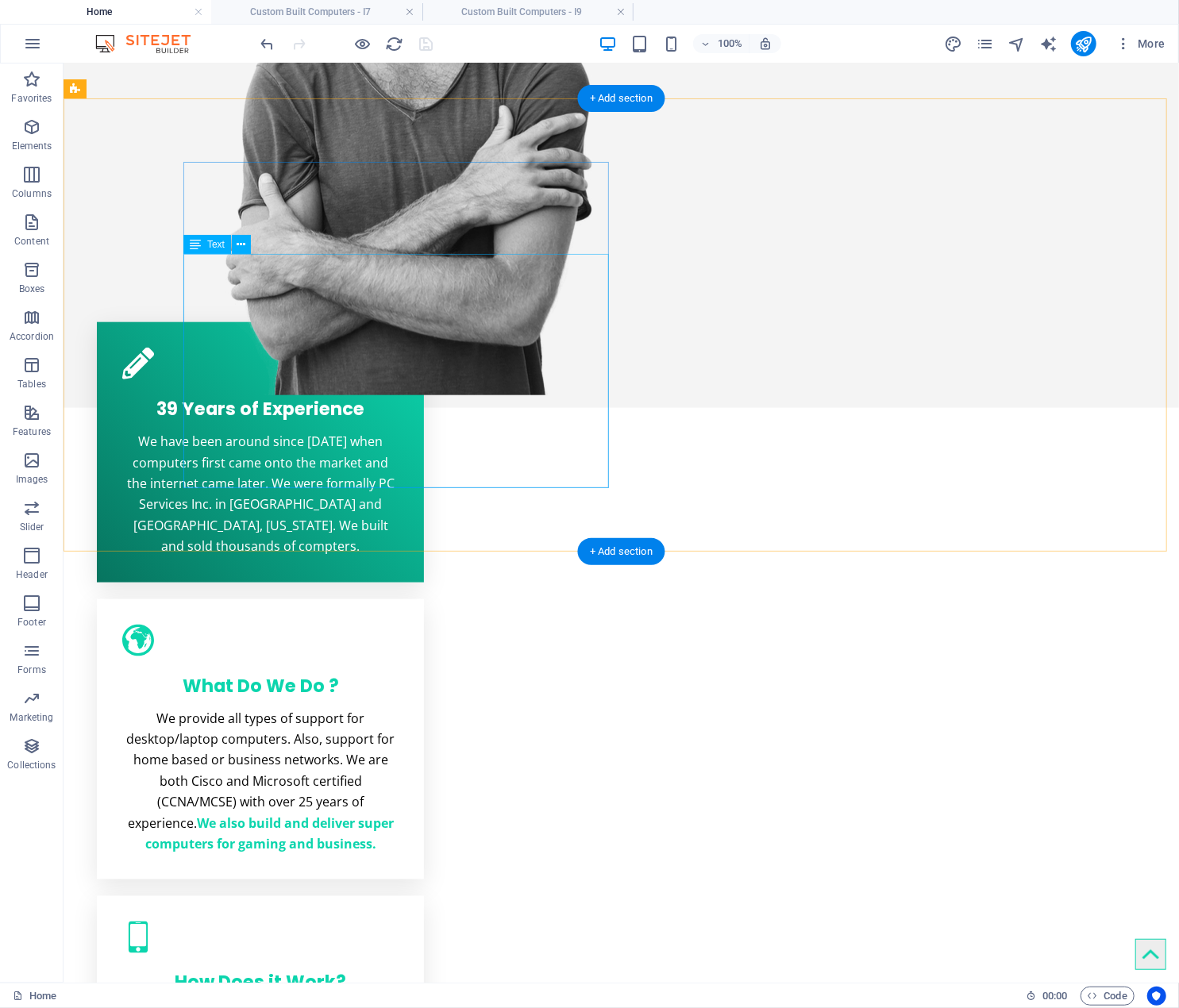
scroll to position [933, 0]
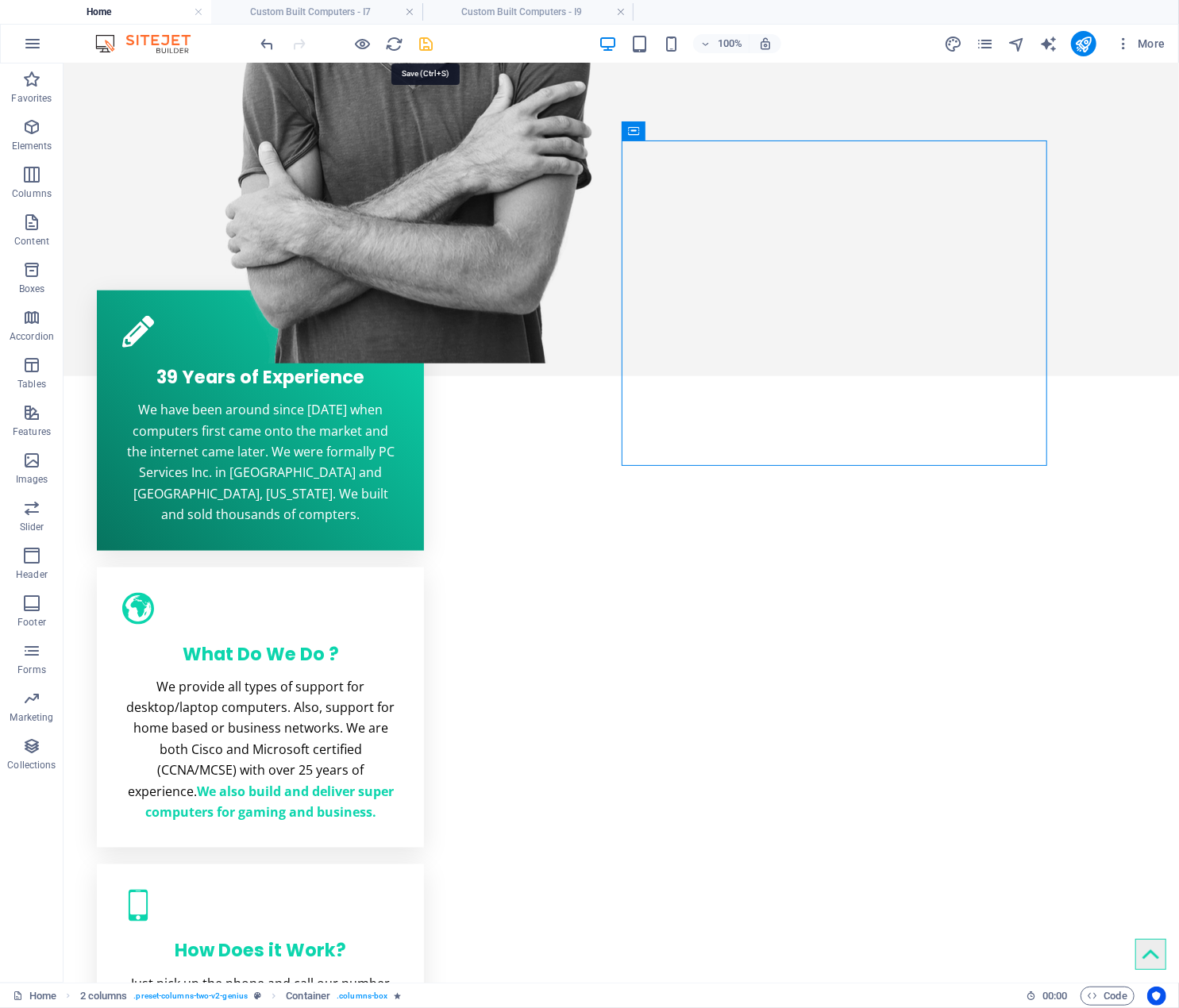
click at [427, 43] on icon "save" at bounding box center [426, 43] width 18 height 18
checkbox input "false"
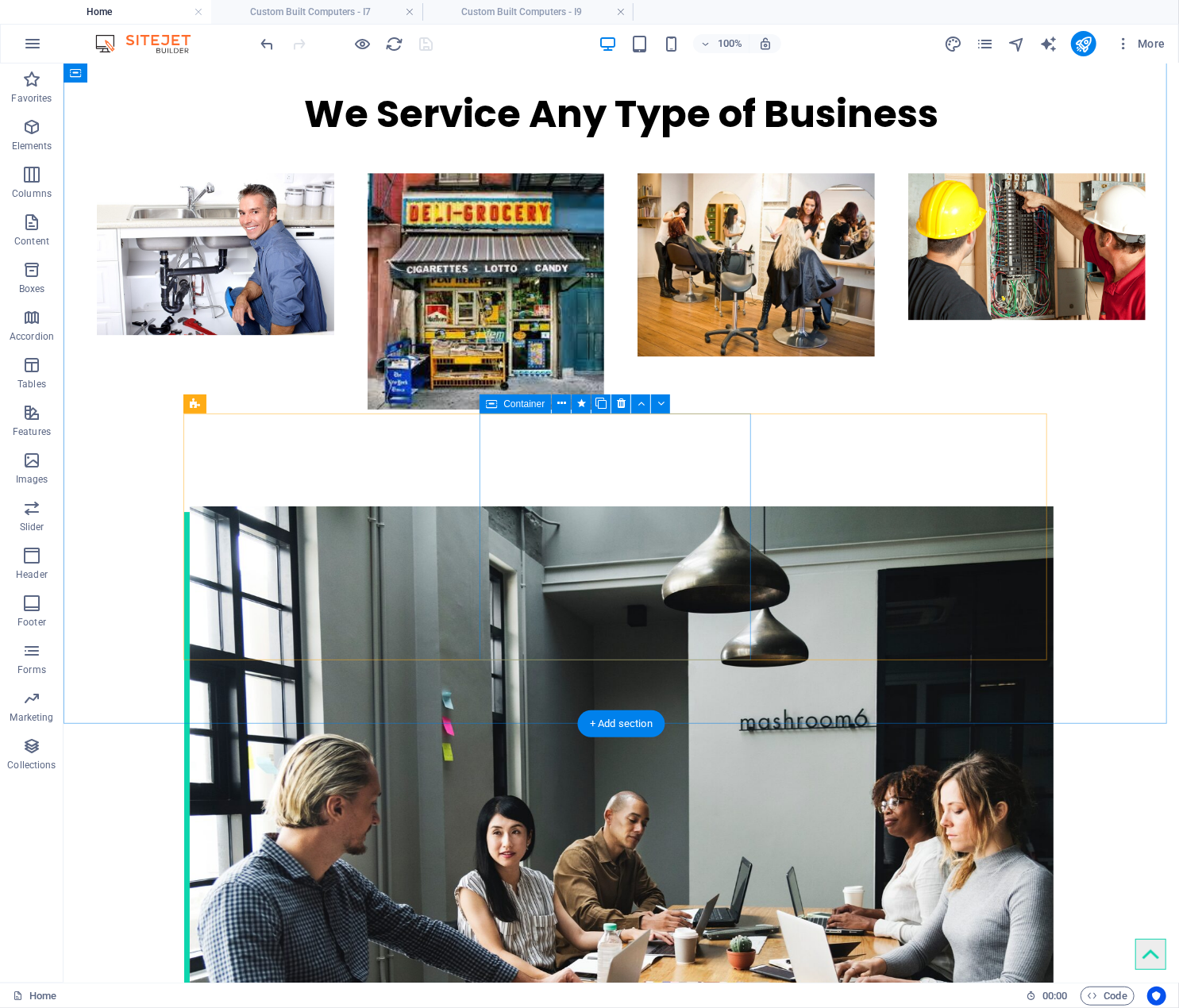
scroll to position [2759, 0]
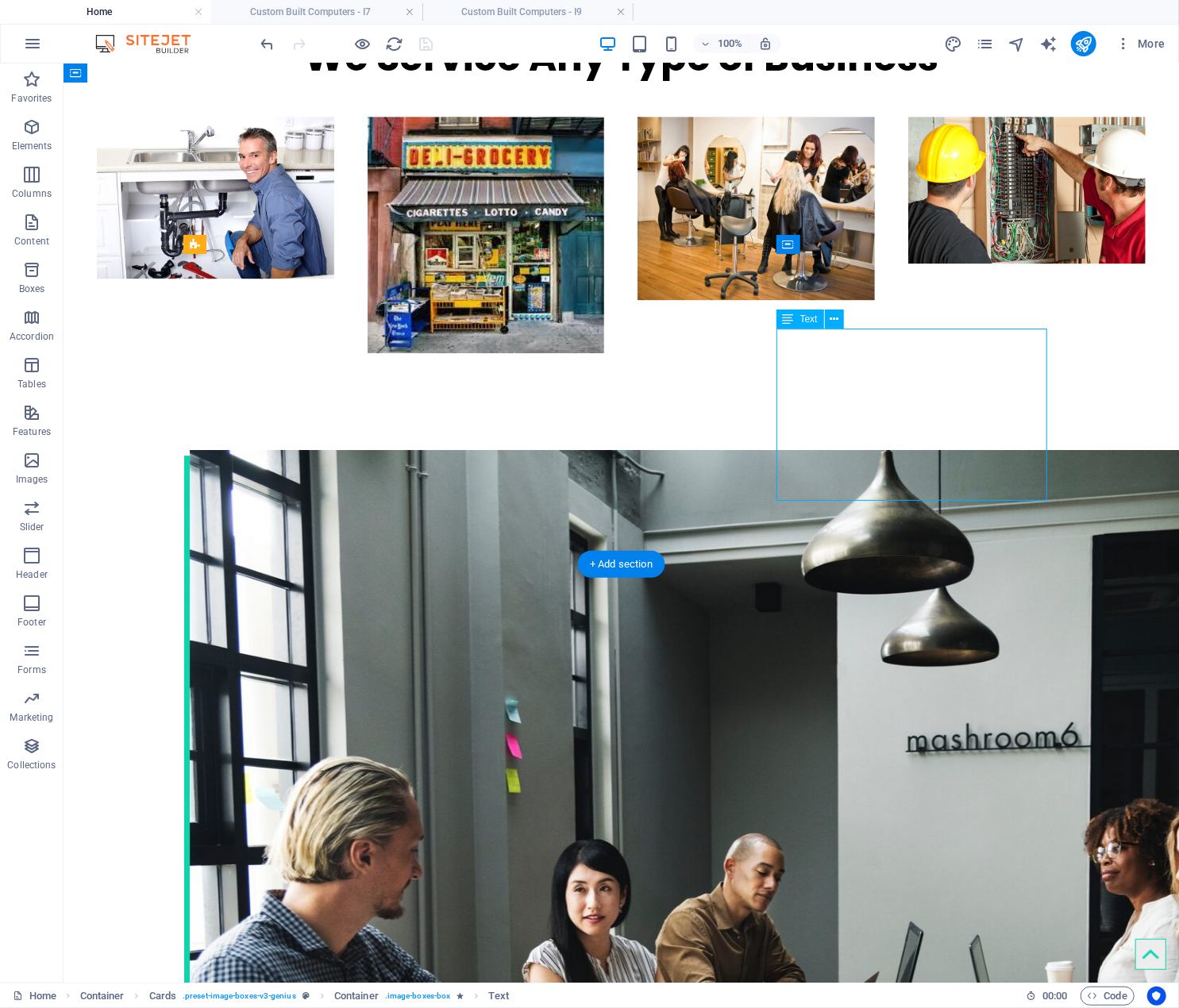
scroll to position [2792, 0]
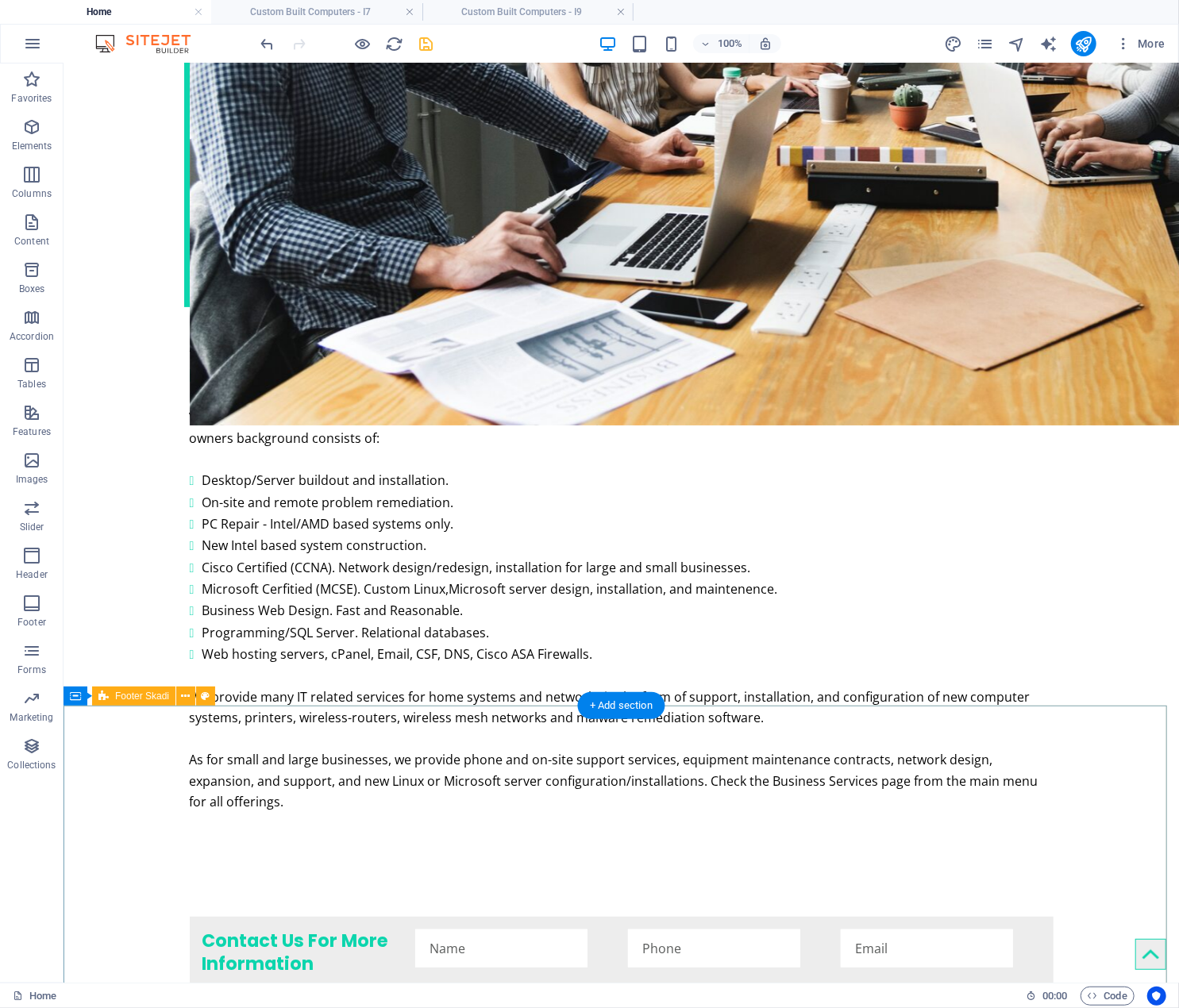
scroll to position [3711, 0]
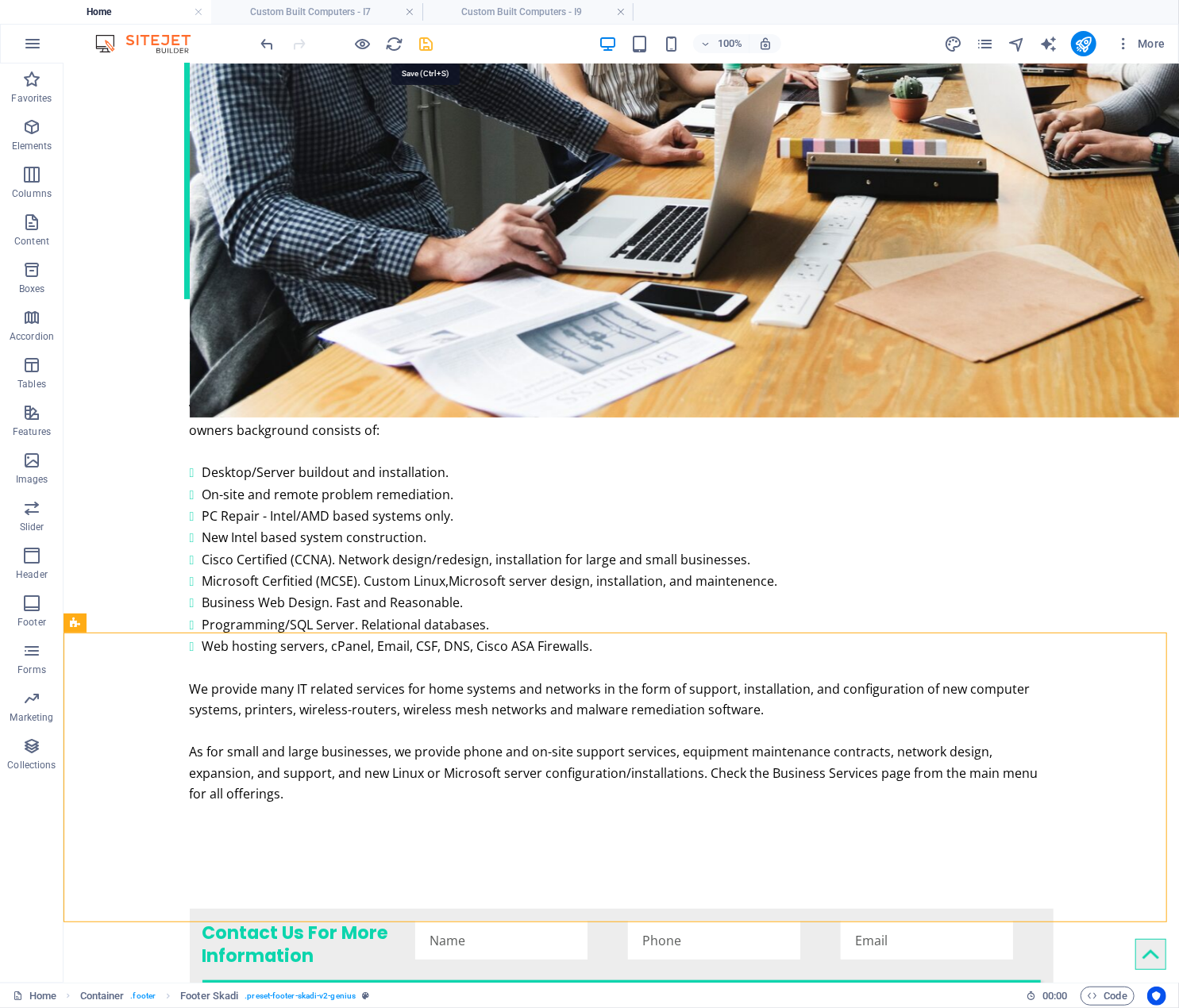
click at [431, 51] on icon "save" at bounding box center [426, 43] width 18 height 18
checkbox input "false"
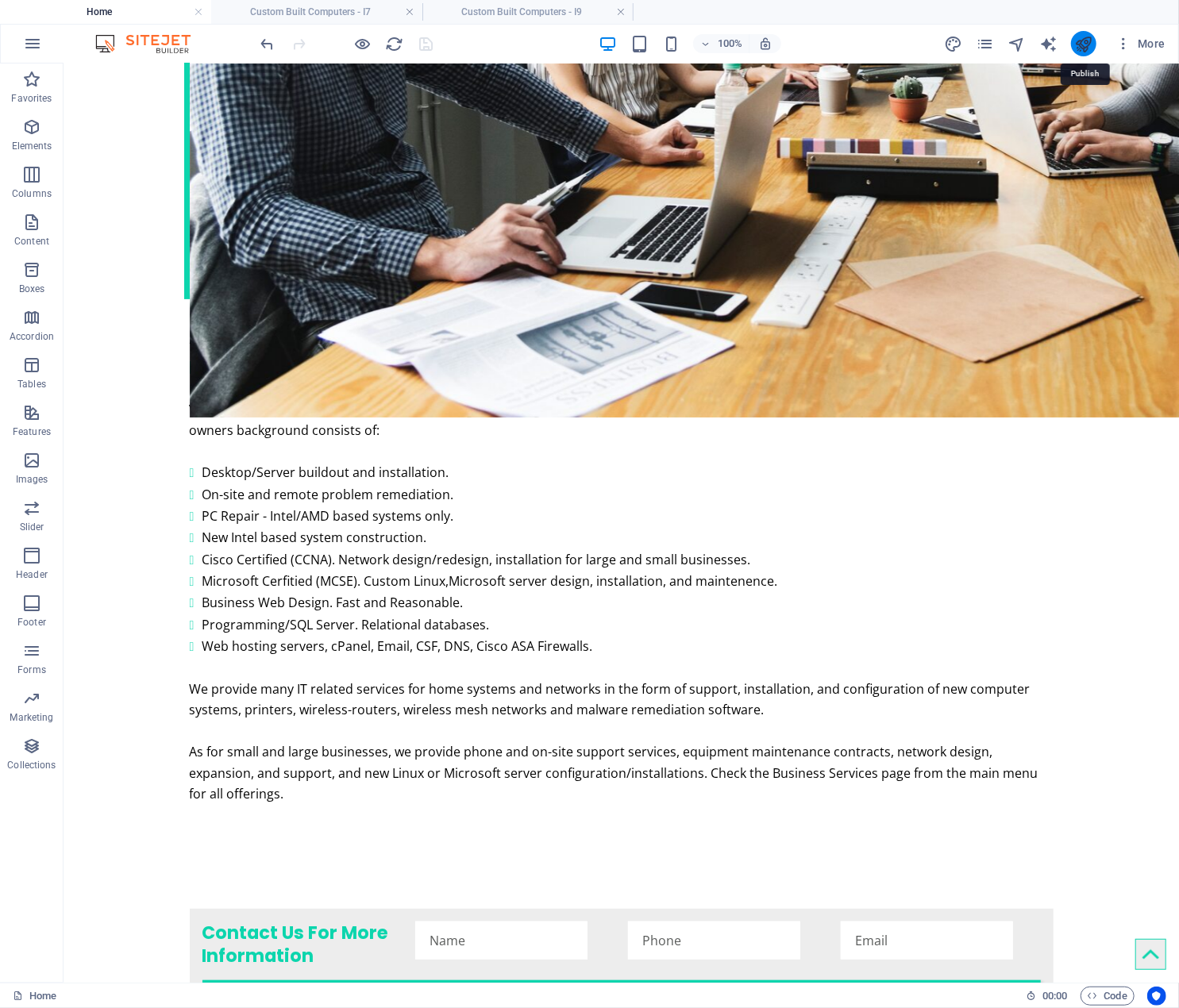
click at [1085, 37] on icon "publish" at bounding box center [1083, 43] width 18 height 18
